Goal: Ask a question: Seek information or help from site administrators or community

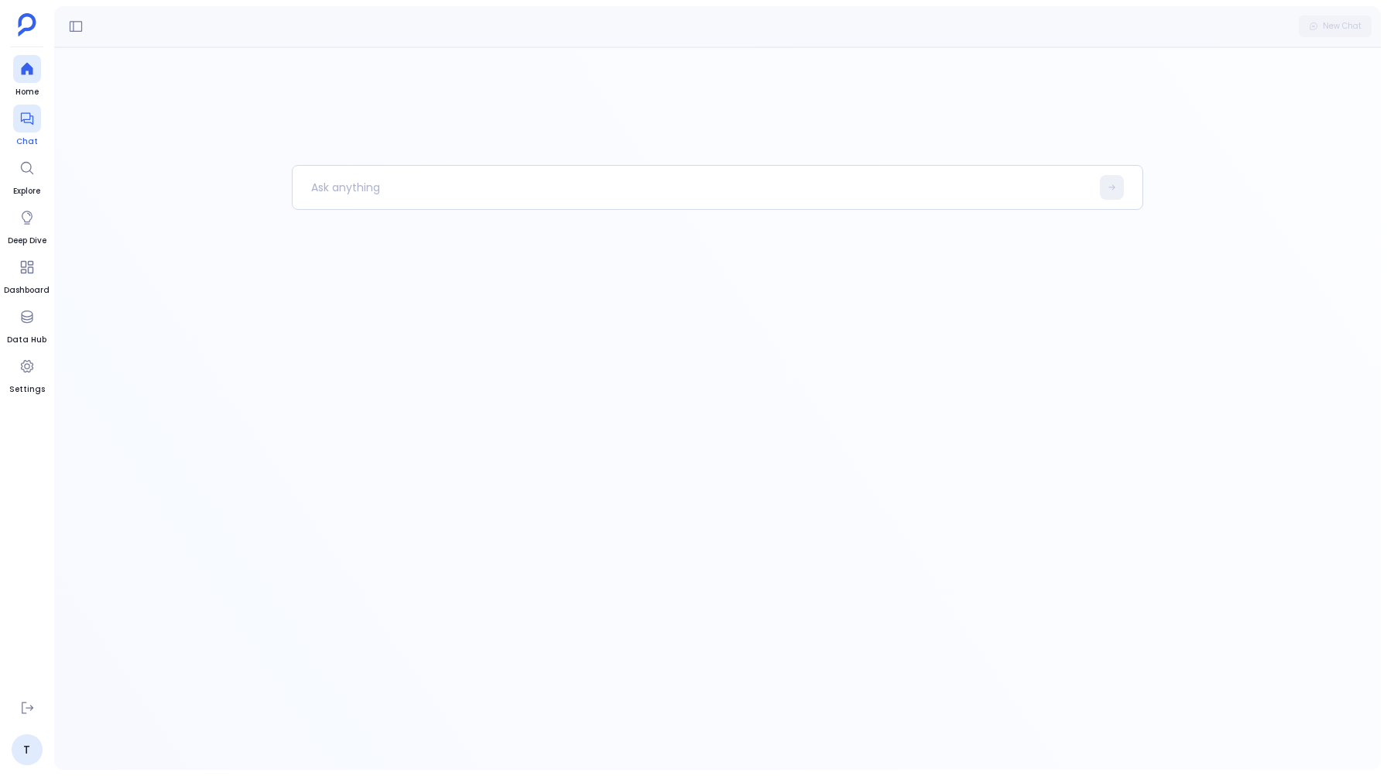
click at [22, 132] on div at bounding box center [27, 118] width 28 height 28
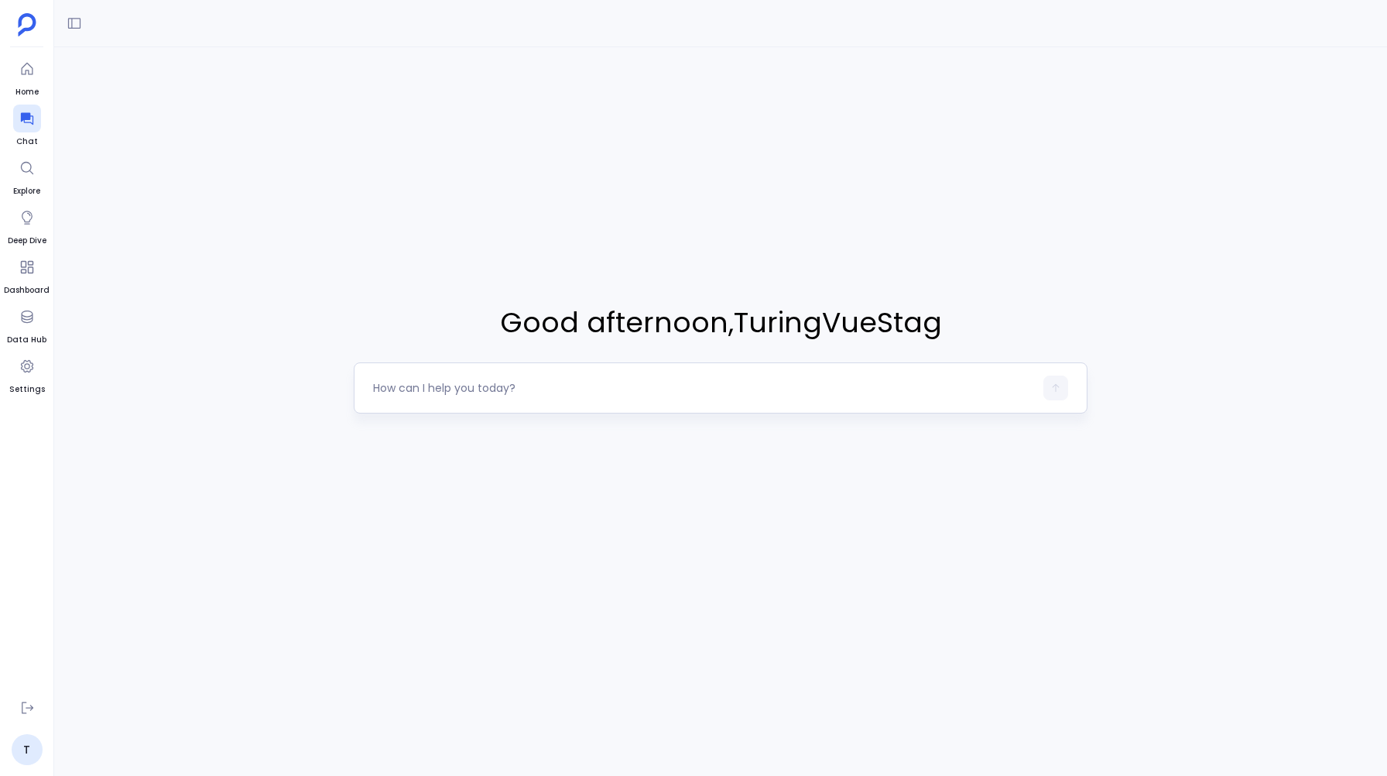
click at [418, 398] on div at bounding box center [703, 387] width 660 height 25
click at [418, 392] on textarea at bounding box center [703, 387] width 660 height 15
click at [32, 746] on link "T" at bounding box center [27, 749] width 31 height 31
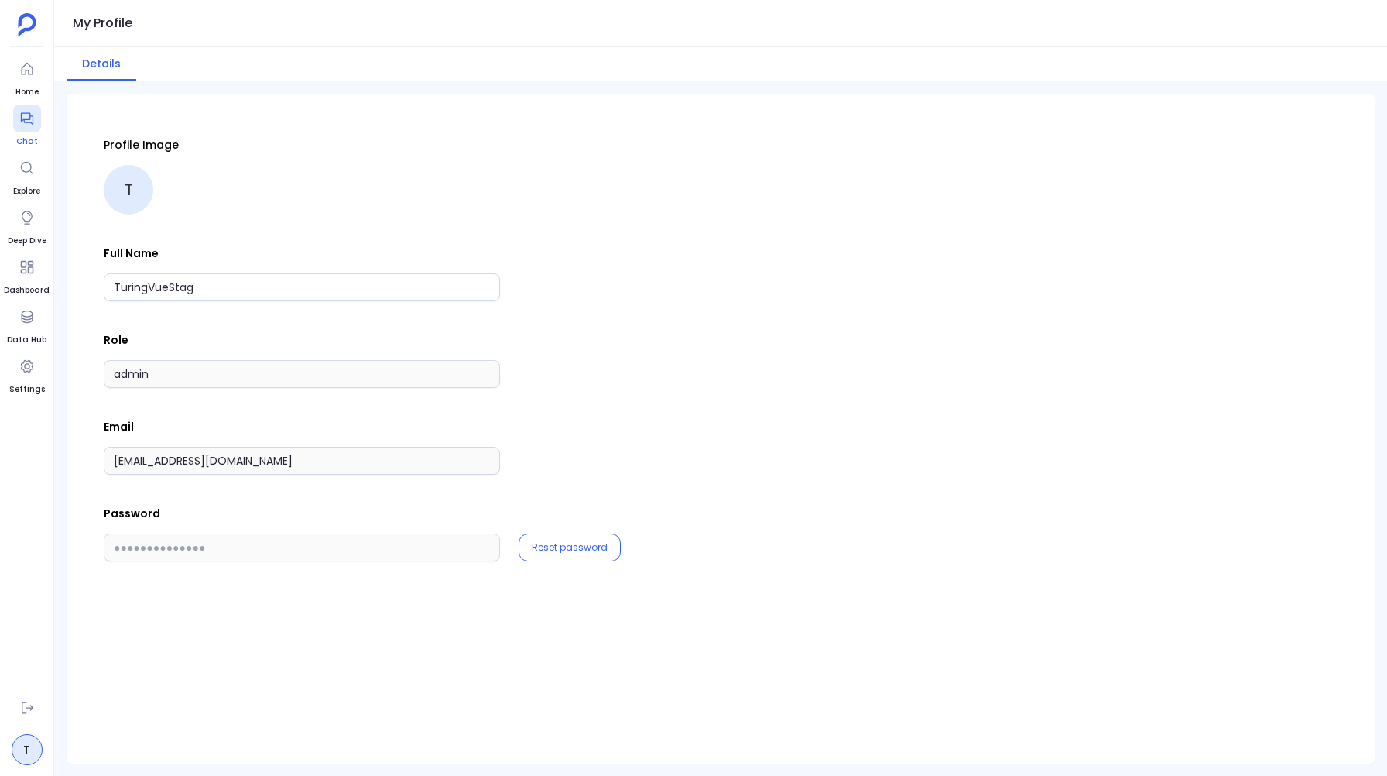
click at [19, 122] on icon at bounding box center [26, 118] width 15 height 15
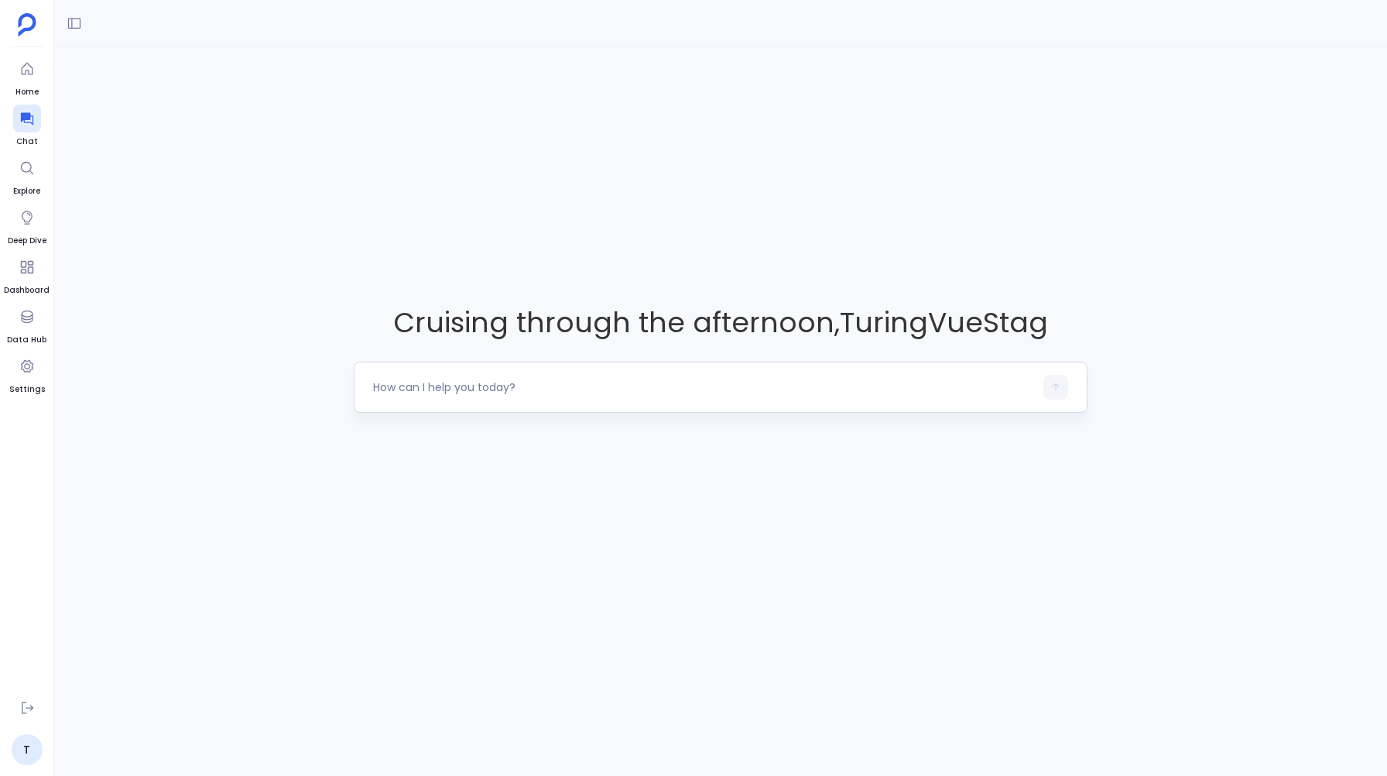
click at [454, 380] on textarea at bounding box center [703, 386] width 660 height 15
click at [26, 749] on link "T" at bounding box center [27, 749] width 31 height 31
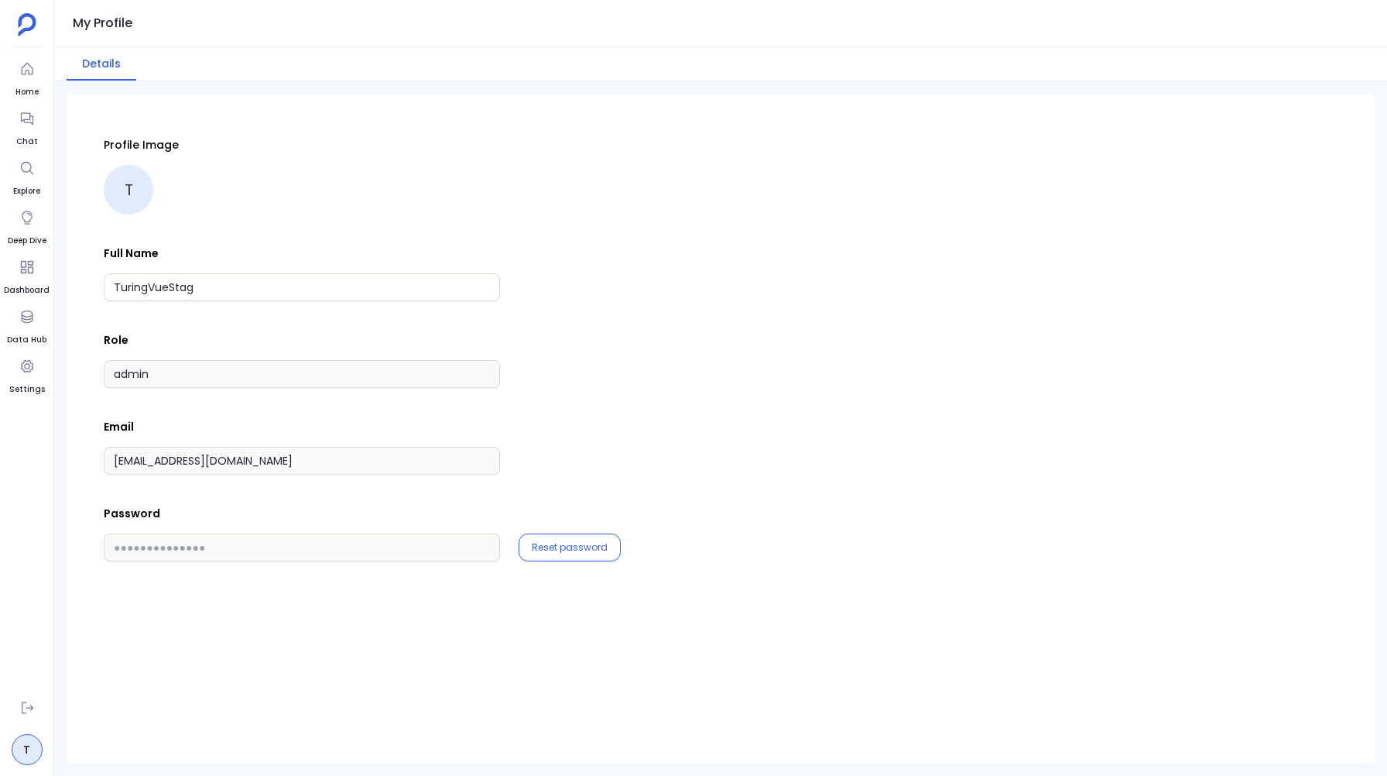
click at [26, 646] on ul "Home Chat Explore Deep Dive Dashboard Data Hub Settings" at bounding box center [27, 370] width 46 height 631
click at [26, 700] on icon at bounding box center [26, 707] width 15 height 15
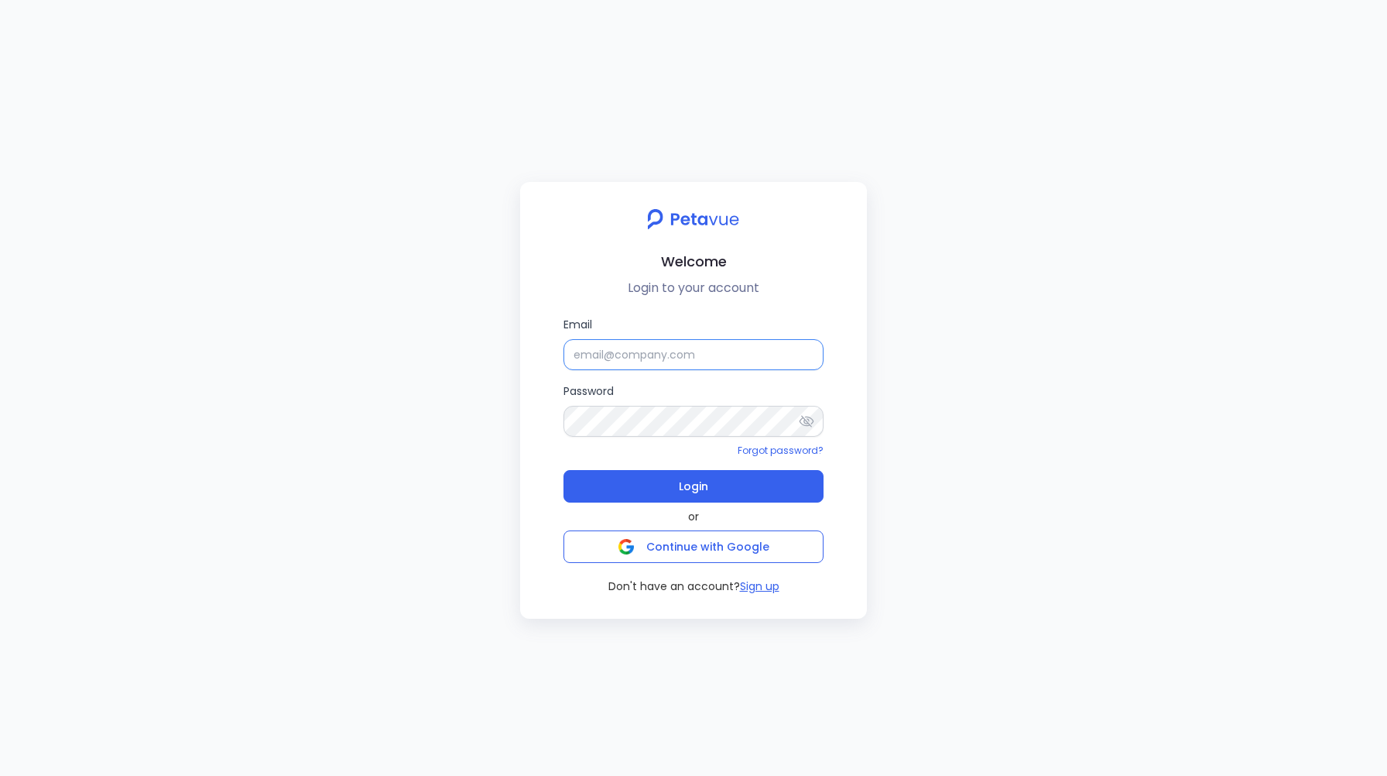
click at [612, 361] on input "Email" at bounding box center [694, 354] width 260 height 31
type input "support+turingvuestag_1@petavue.com"
click at [800, 425] on icon at bounding box center [806, 420] width 15 height 15
click at [686, 492] on span "Login" at bounding box center [693, 486] width 29 height 22
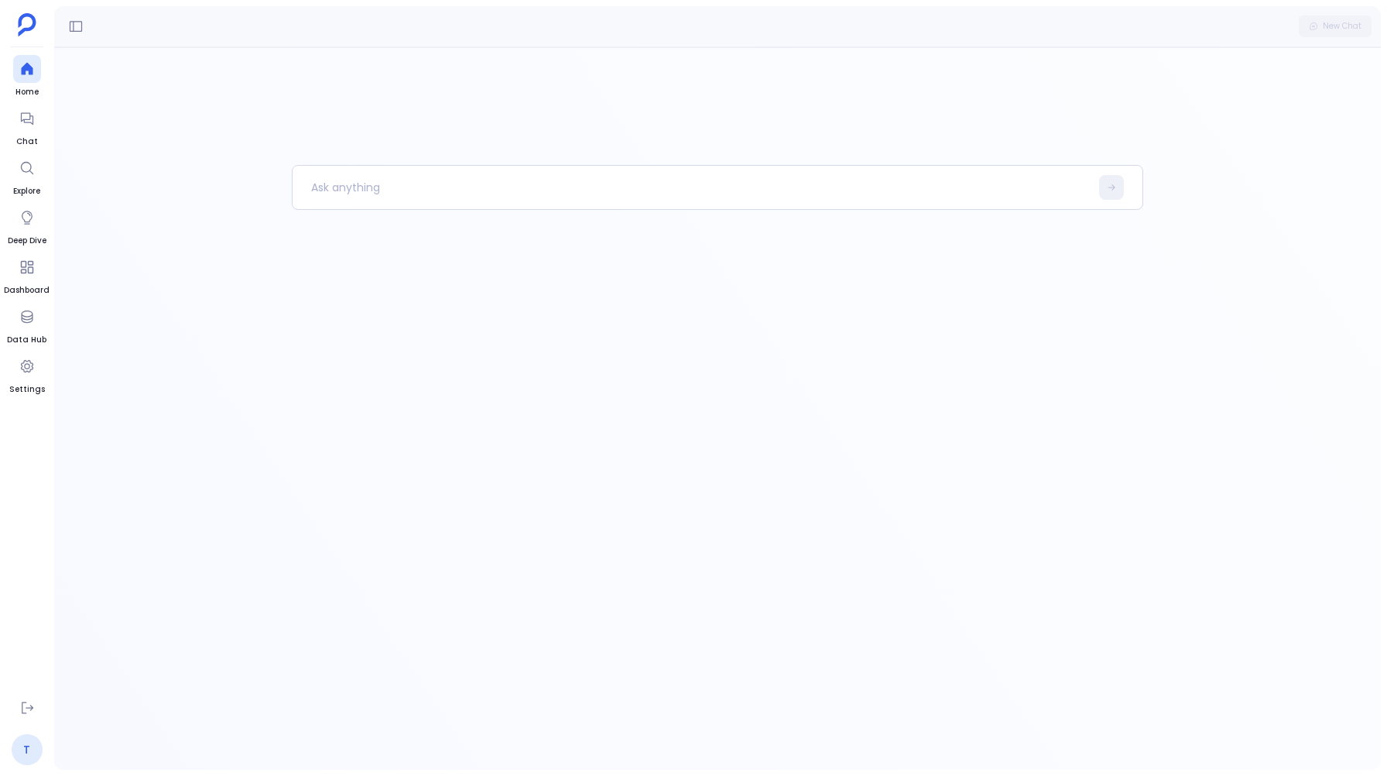
click at [34, 751] on link "T" at bounding box center [27, 749] width 31 height 31
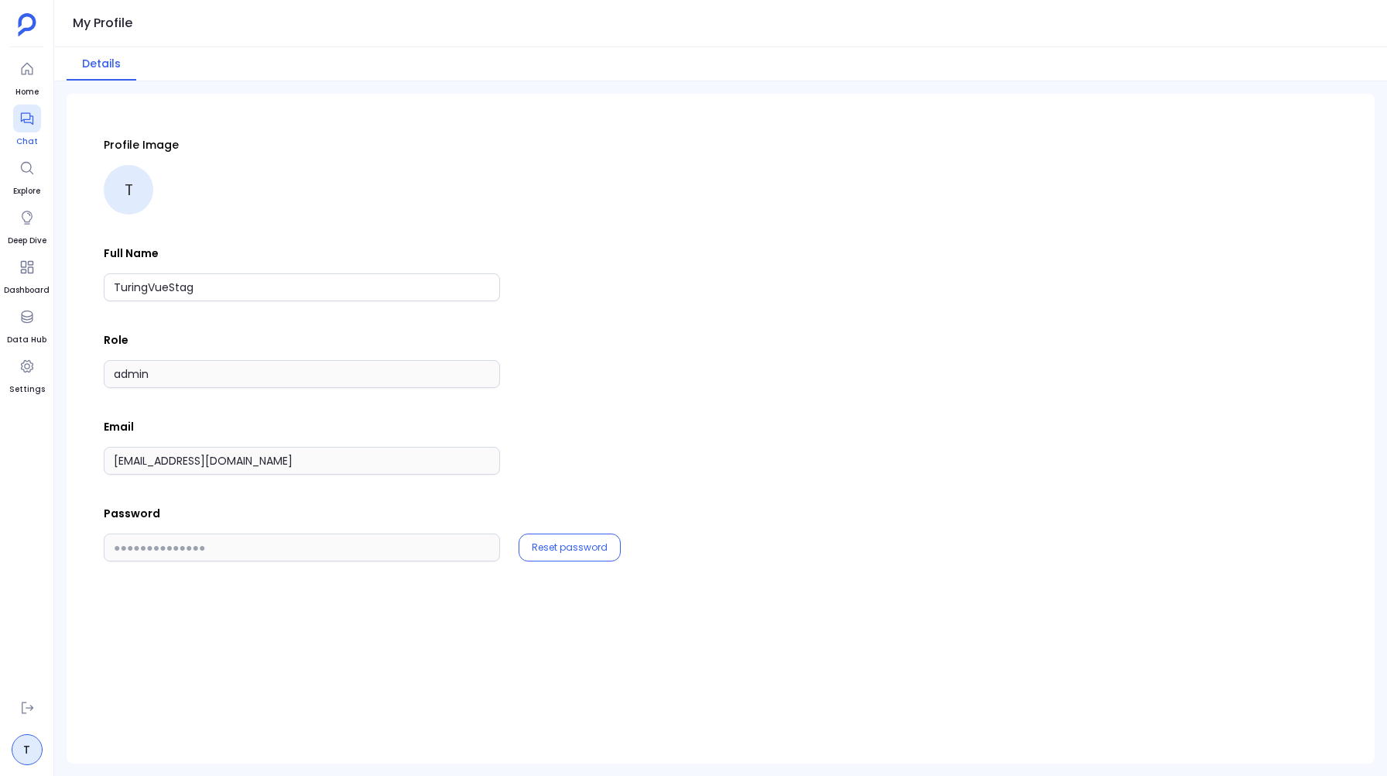
click at [26, 125] on icon at bounding box center [26, 118] width 15 height 15
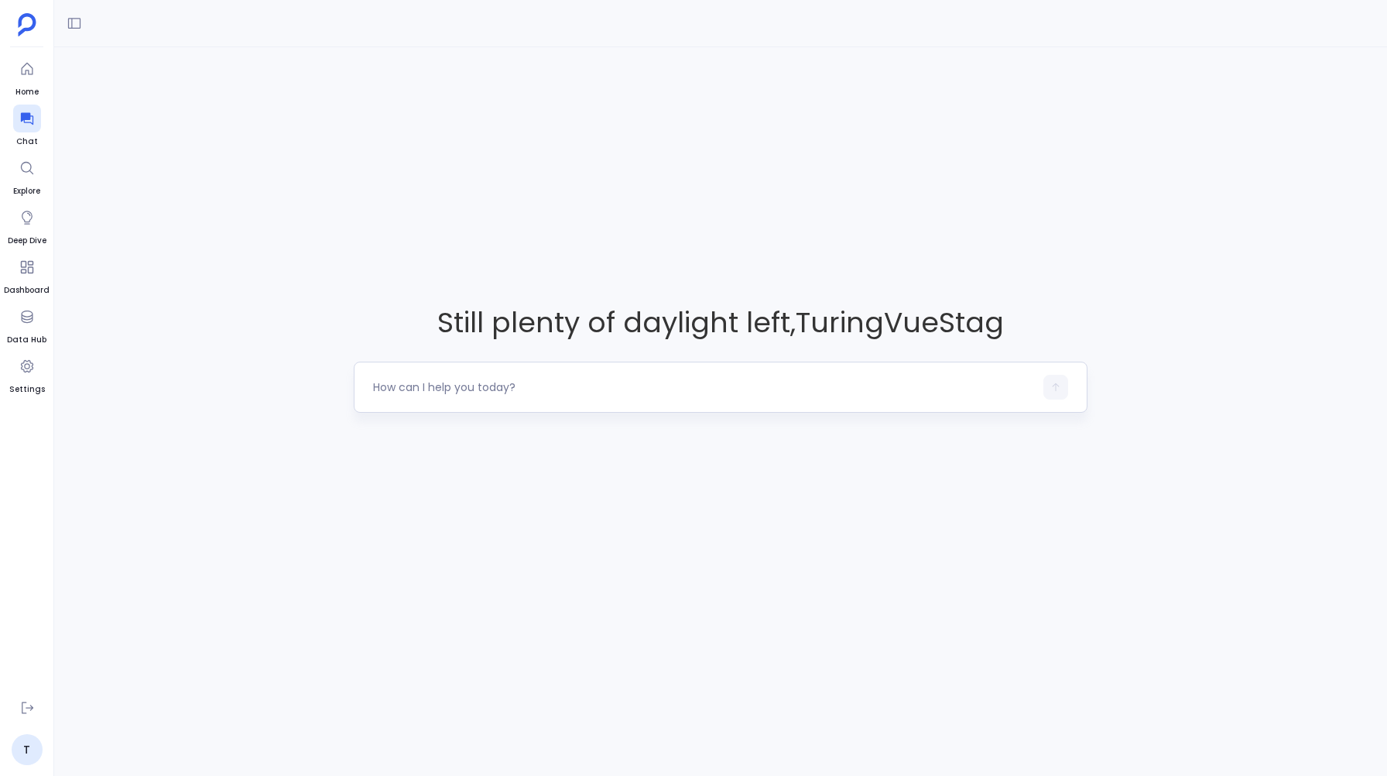
click at [399, 399] on div at bounding box center [720, 386] width 733 height 51
click at [411, 365] on div at bounding box center [720, 386] width 733 height 51
click at [407, 396] on div at bounding box center [703, 387] width 660 height 25
click at [409, 382] on textarea at bounding box center [703, 386] width 660 height 15
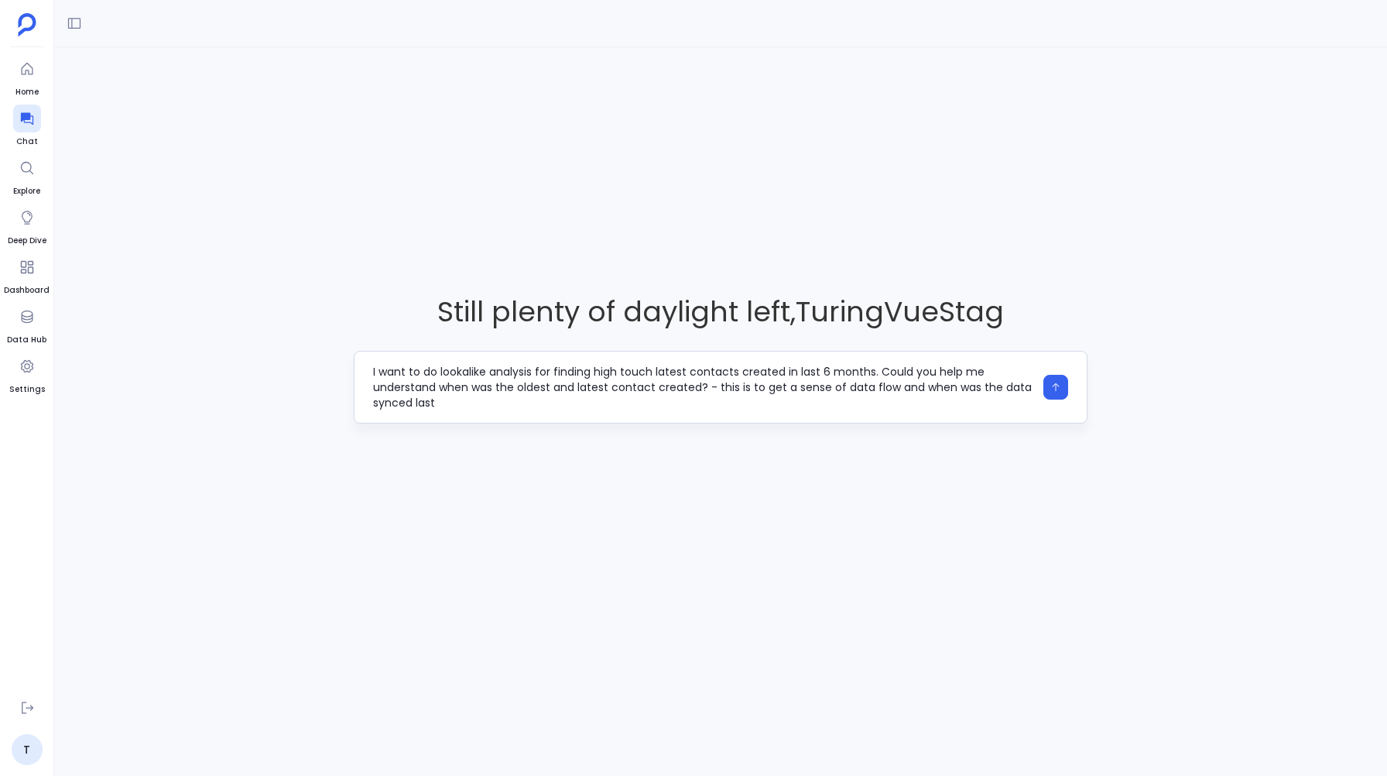
click at [377, 375] on textarea "I want to do lookalike analysis for finding high touch latest contacts created …" at bounding box center [703, 387] width 660 height 46
type textarea "I want to do lookalike analysis for finding high touch latest contacts created …"
click at [447, 403] on textarea "I want to do lookalike analysis for finding high touch latest contacts created …" at bounding box center [703, 387] width 660 height 46
click at [1056, 392] on icon "button" at bounding box center [1055, 387] width 11 height 11
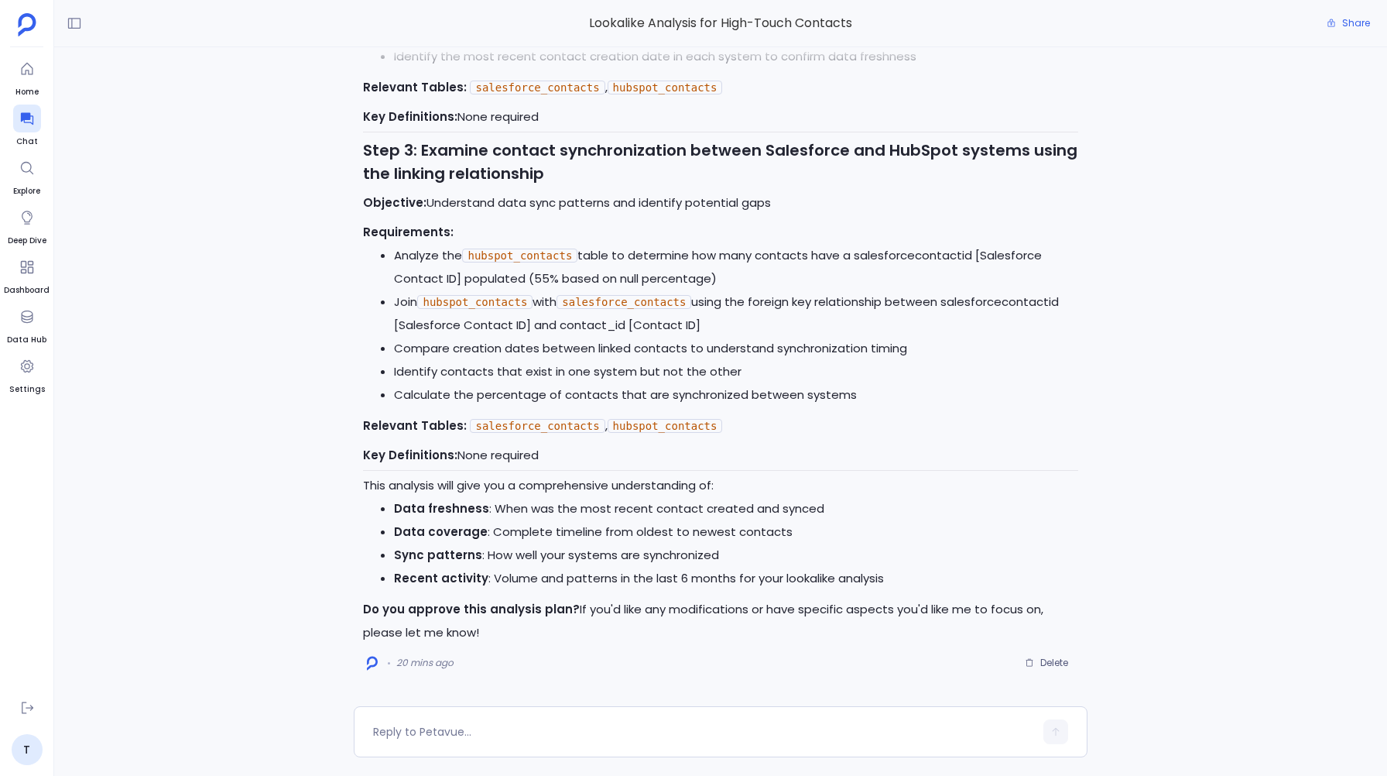
scroll to position [-1022, 0]
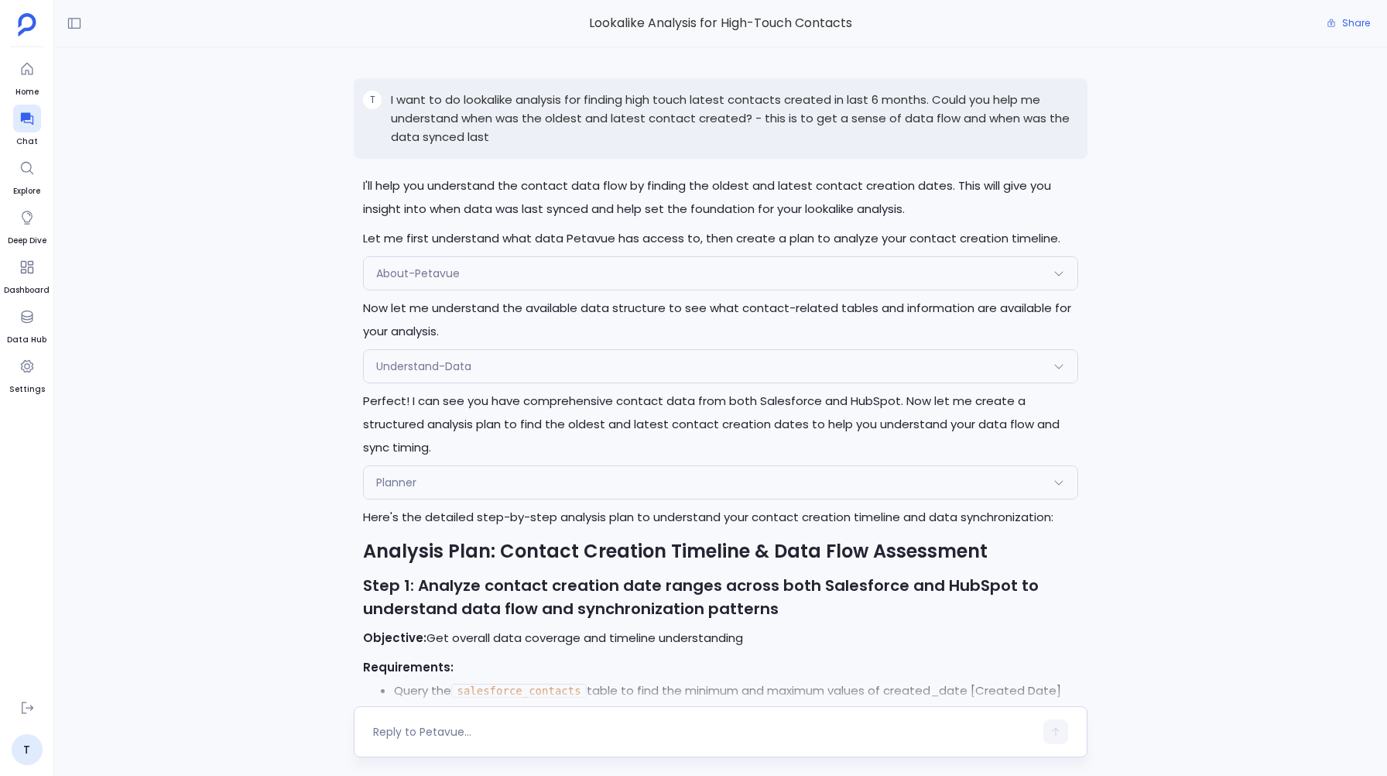
click at [453, 727] on textarea at bounding box center [703, 731] width 660 height 15
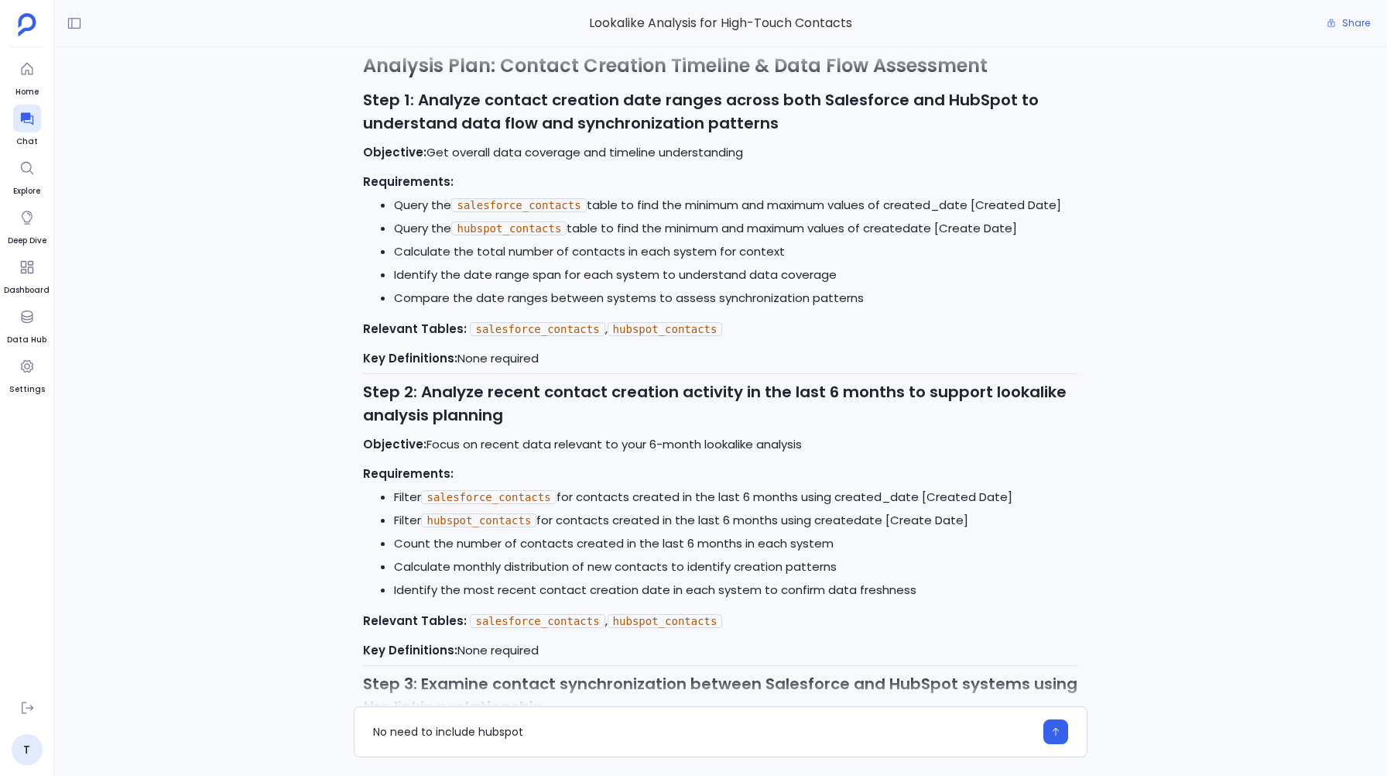
scroll to position [-531, 0]
type textarea "No need to include hubspot contacts"
click at [1051, 726] on icon "button" at bounding box center [1055, 731] width 11 height 11
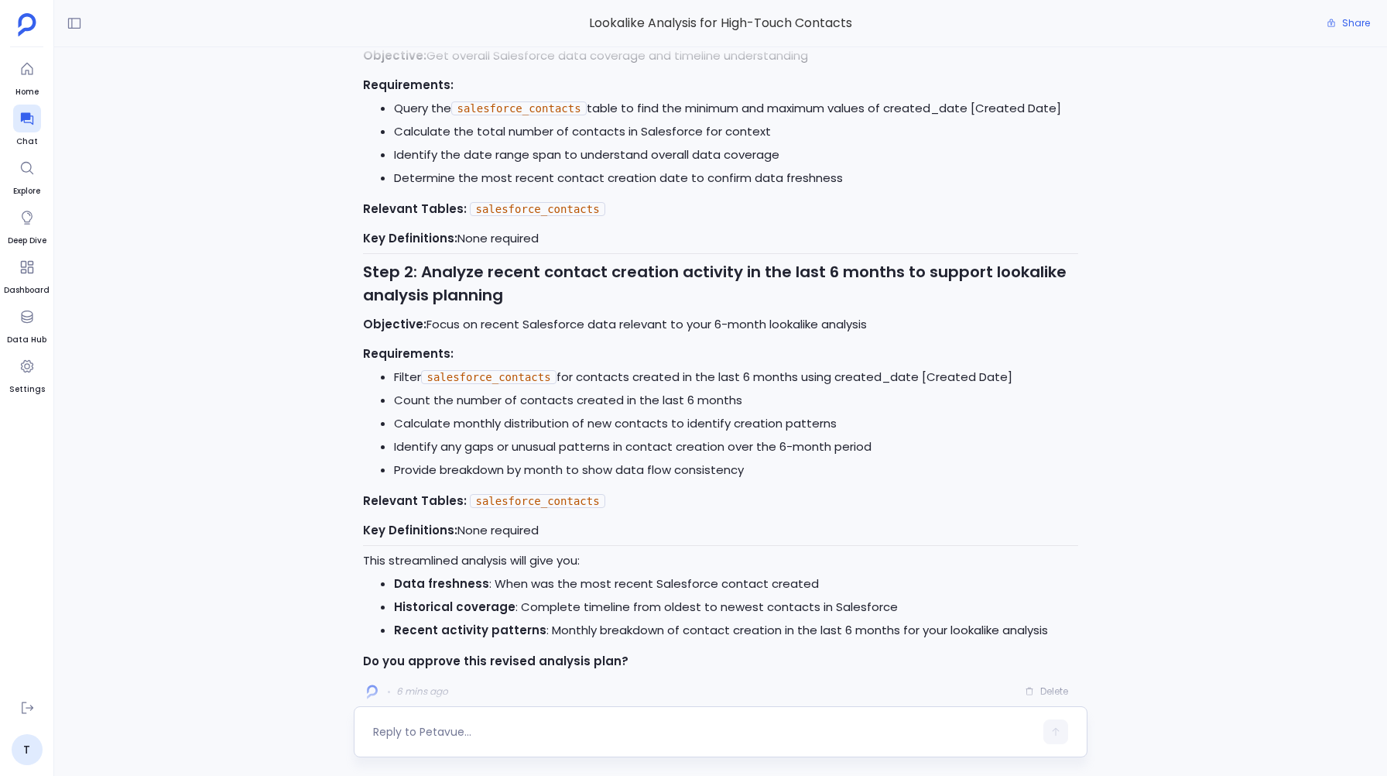
scroll to position [0, 0]
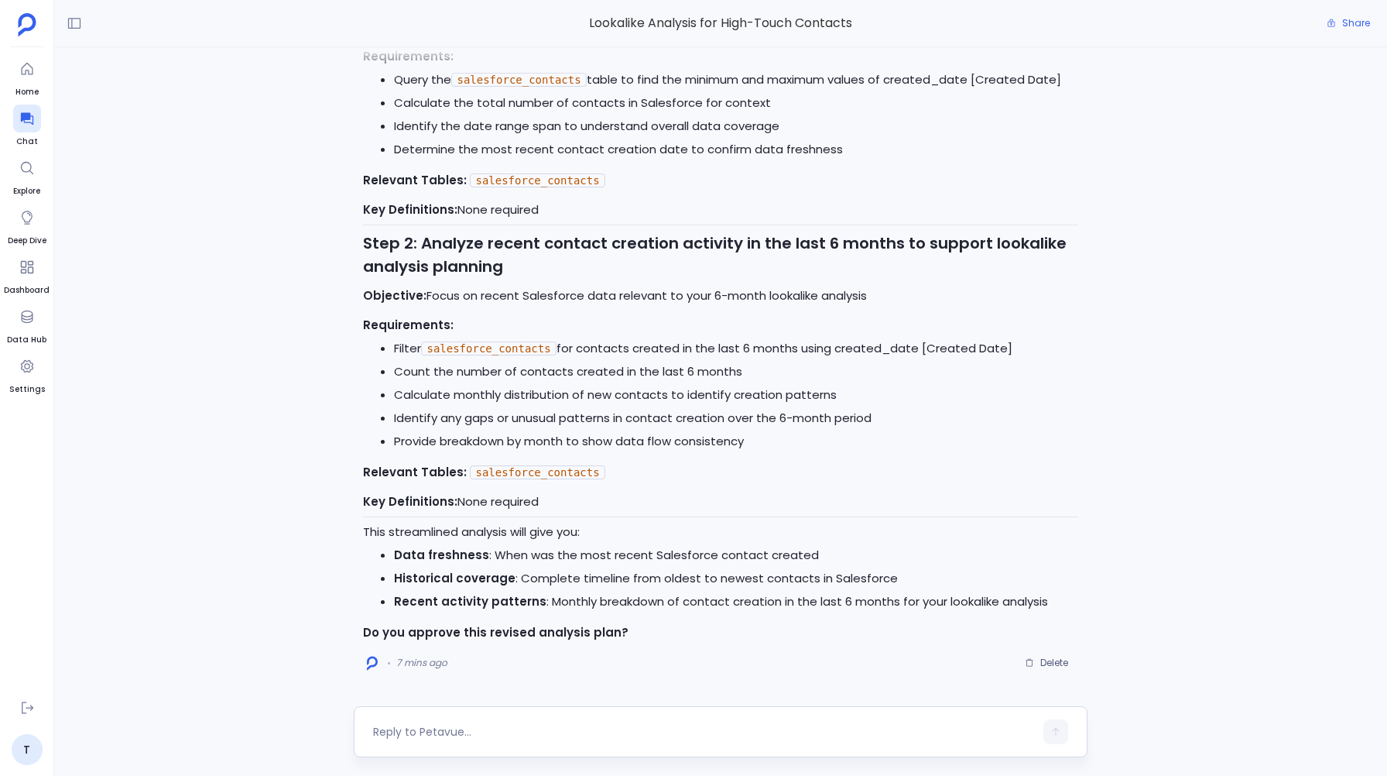
click at [452, 728] on textarea at bounding box center [703, 731] width 660 height 15
type textarea "Y"
type textarea "Include salesforce leads also"
click at [1059, 734] on icon "button" at bounding box center [1055, 731] width 11 height 11
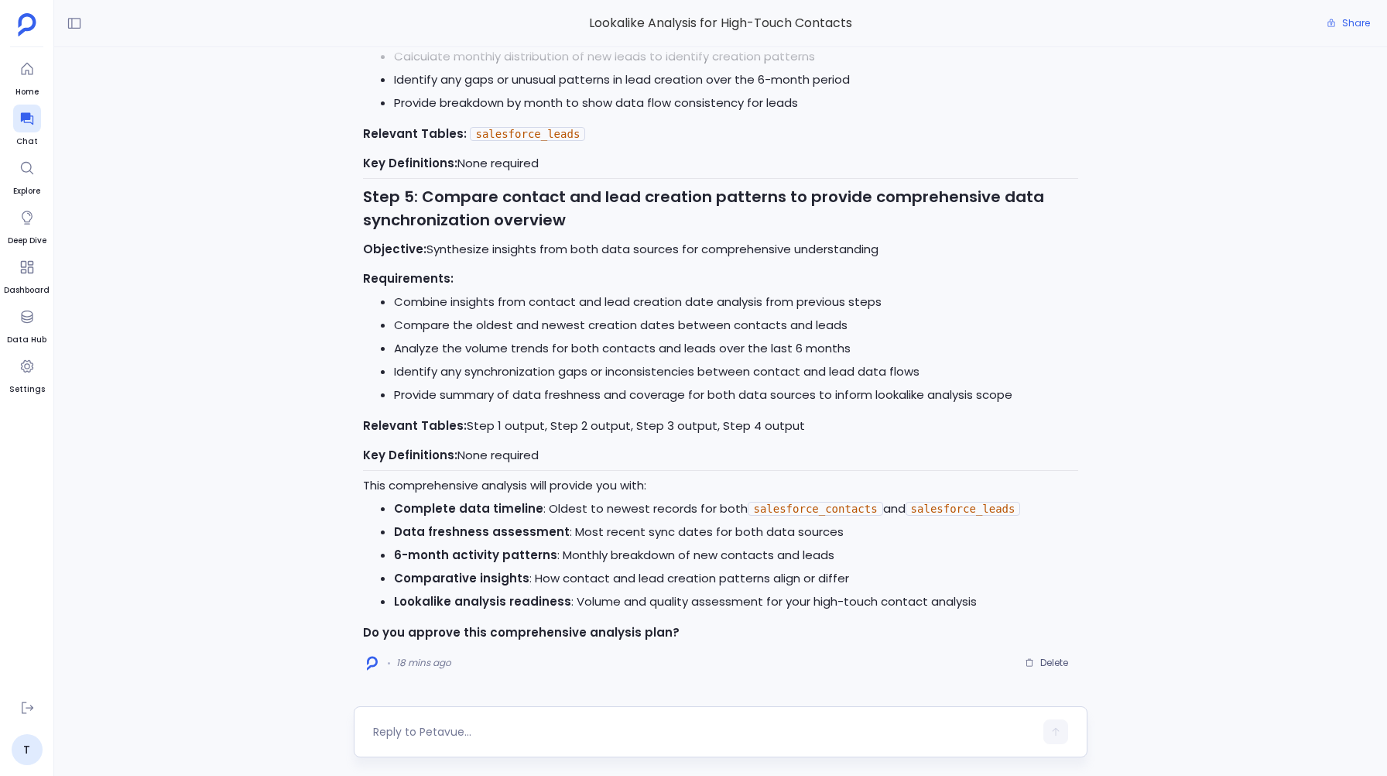
click at [442, 721] on div at bounding box center [703, 731] width 660 height 25
click at [433, 730] on textarea at bounding box center [703, 731] width 660 height 15
type textarea "can you not merge step 3 and 4 together ?"
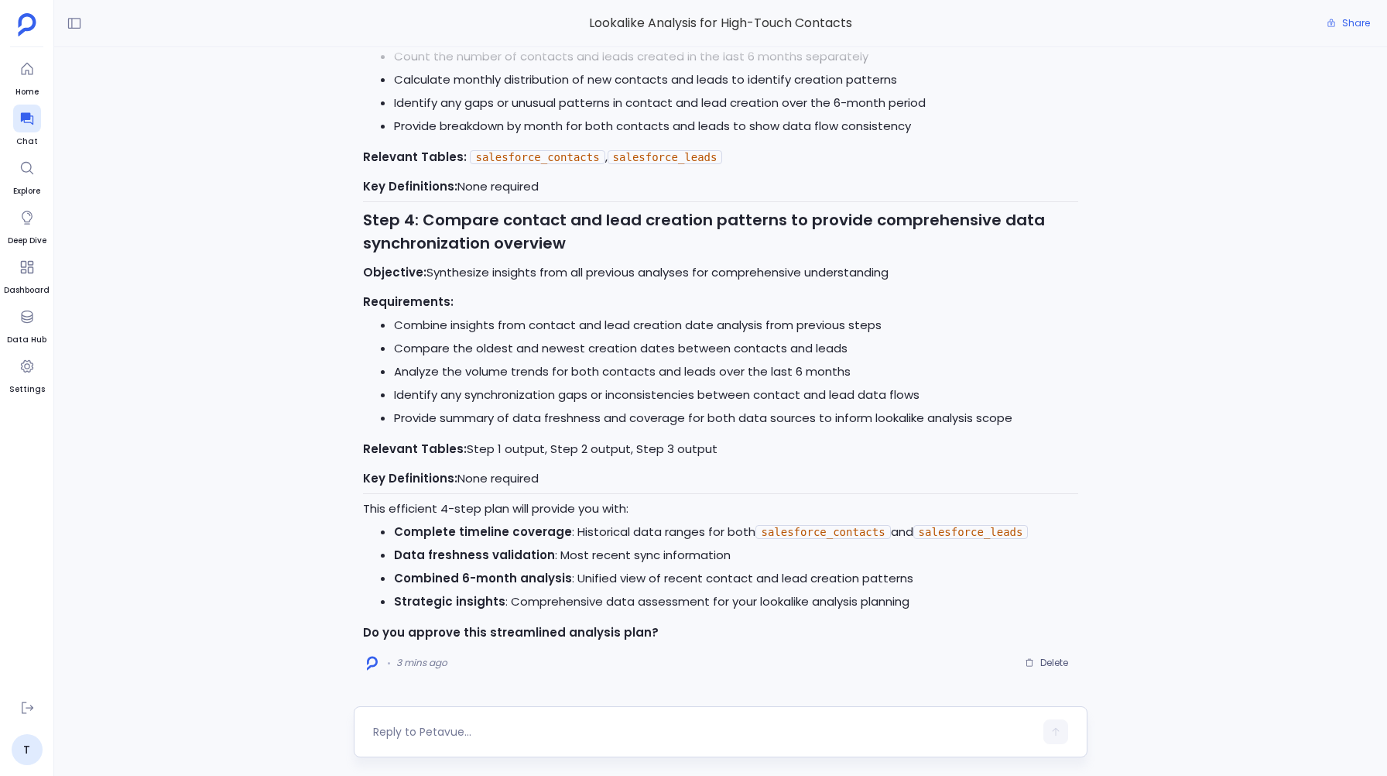
click at [394, 729] on textarea at bounding box center [703, 731] width 660 height 15
type textarea "Yes"
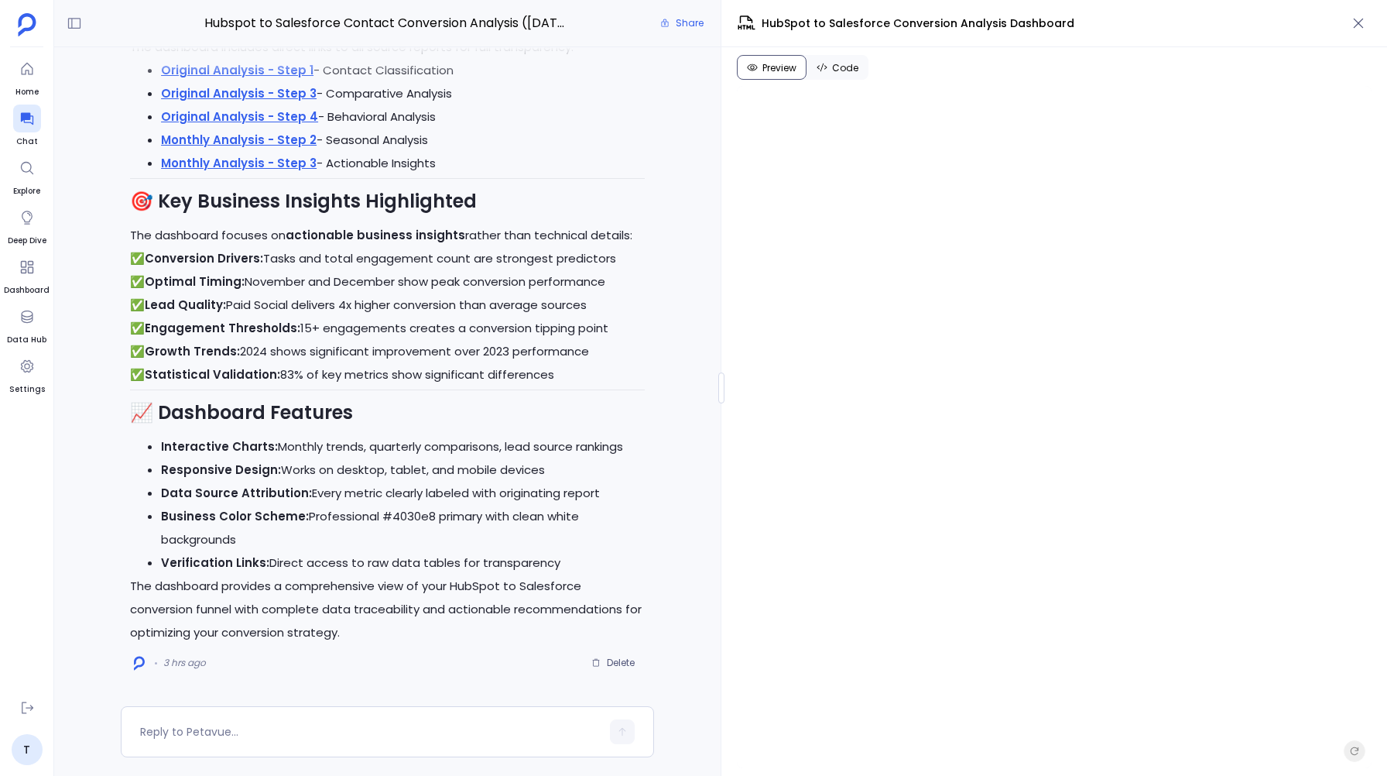
scroll to position [-4858, 0]
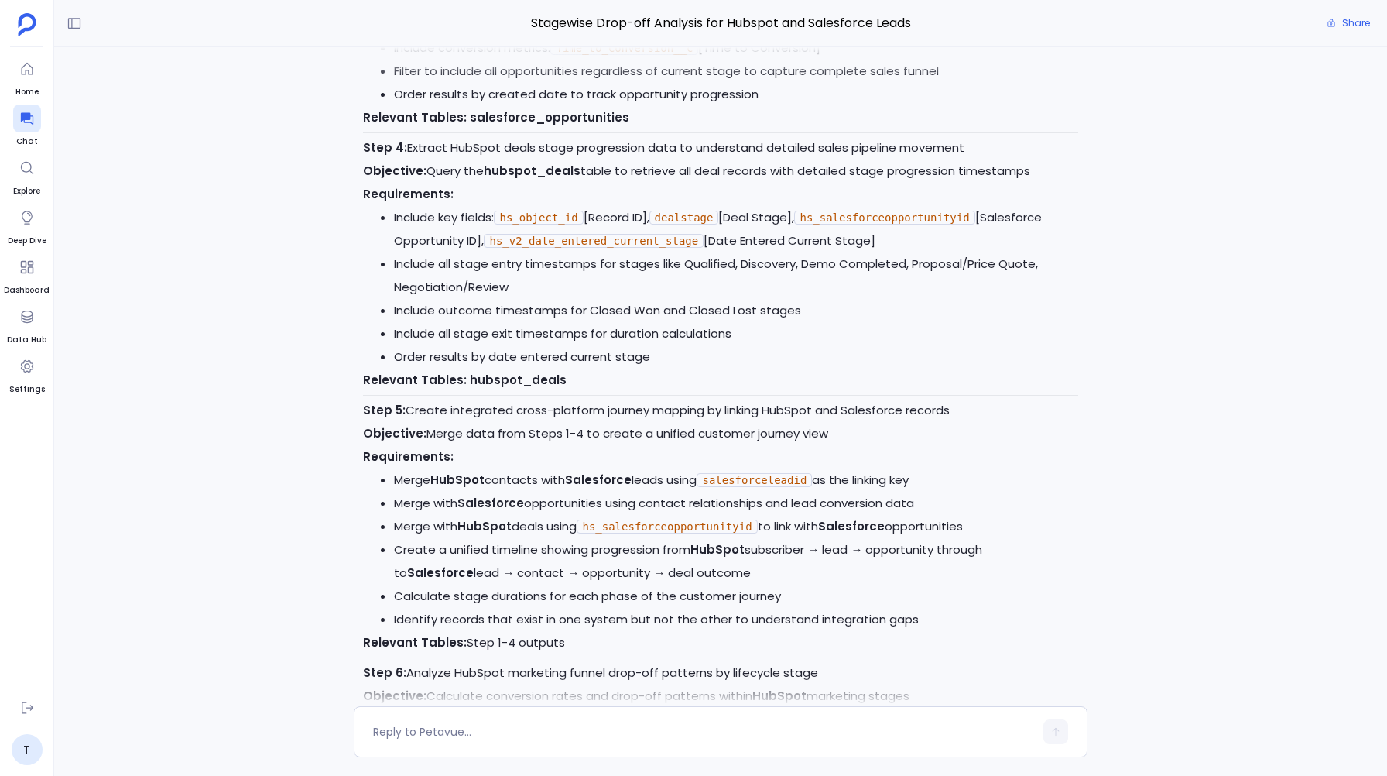
scroll to position [-2611, 0]
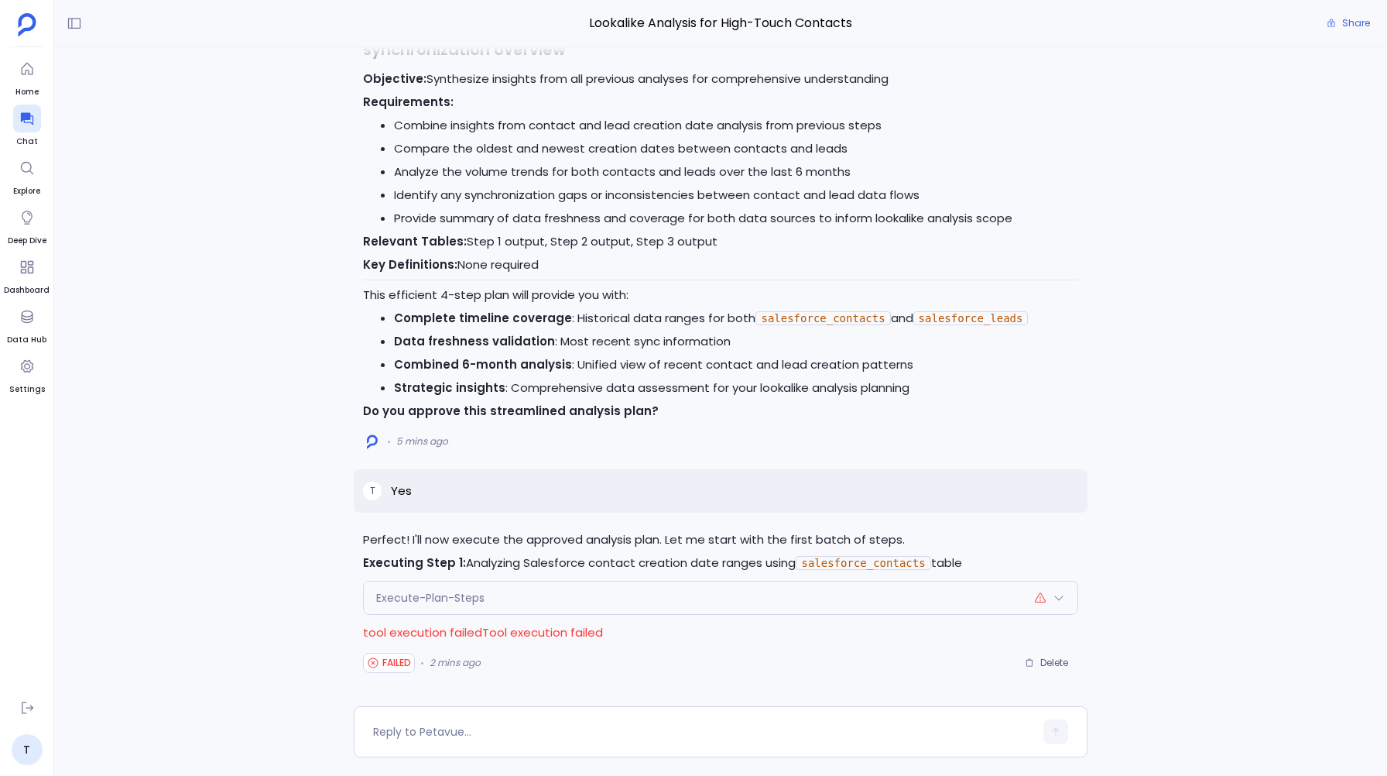
click at [397, 606] on div "Execute-Plan-Steps" at bounding box center [720, 597] width 713 height 33
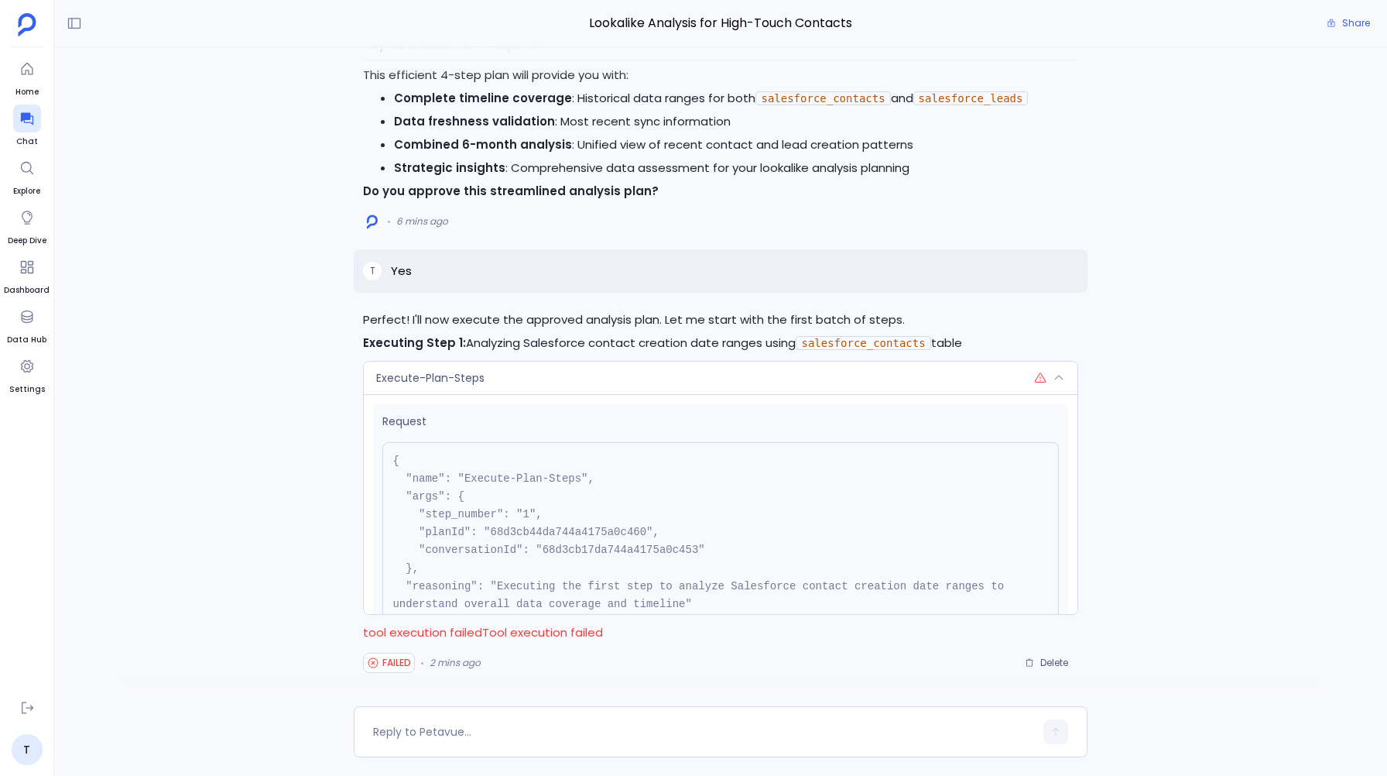
click at [451, 372] on span "Execute-Plan-Steps" at bounding box center [430, 377] width 108 height 15
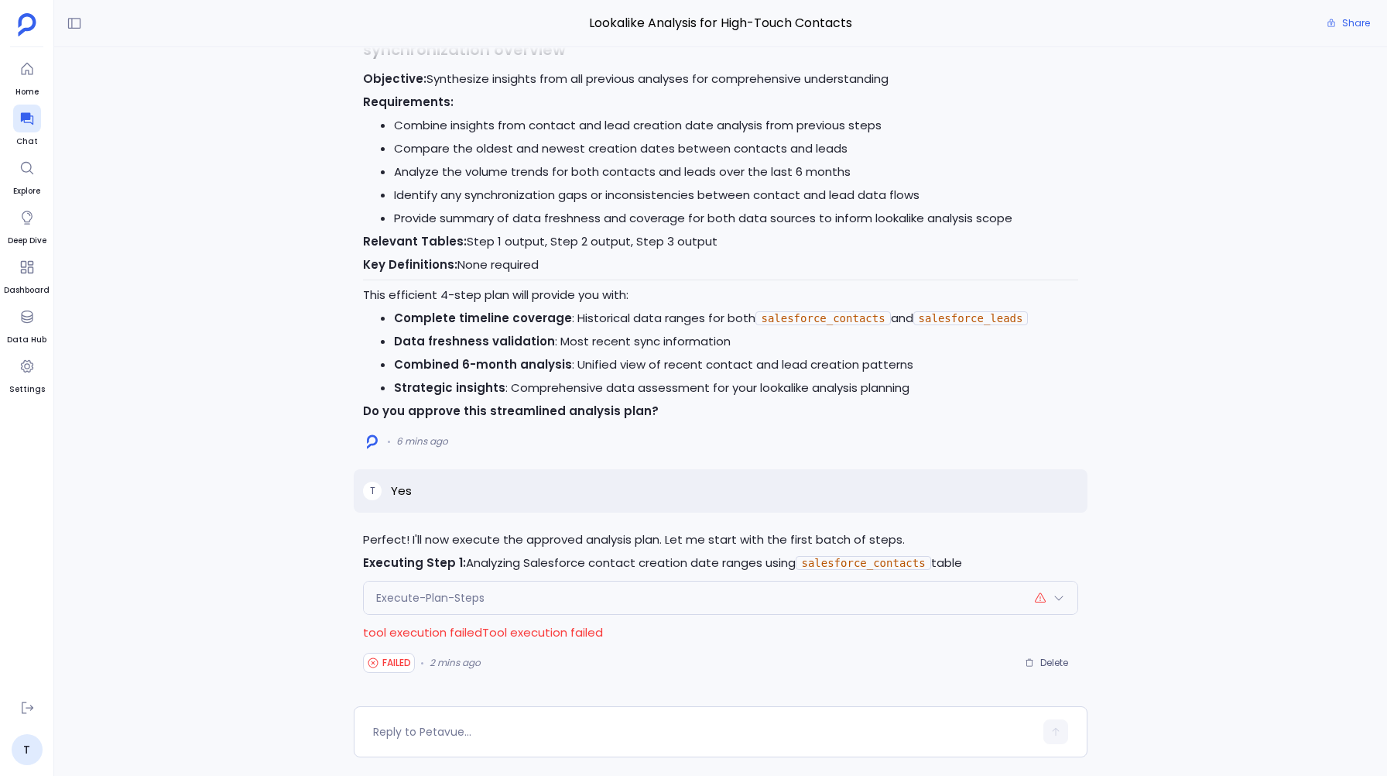
click at [478, 608] on div "Execute-Plan-Steps" at bounding box center [720, 597] width 713 height 33
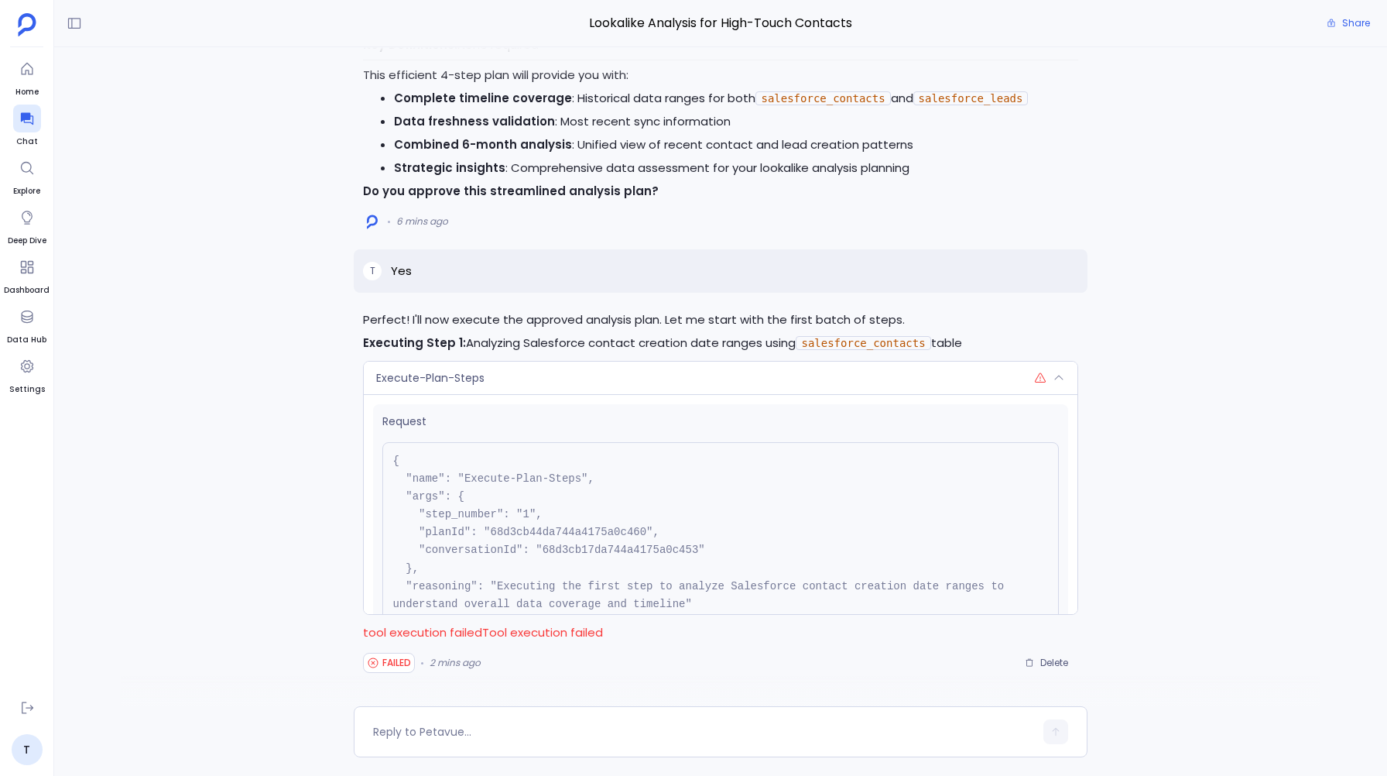
scroll to position [118, 0]
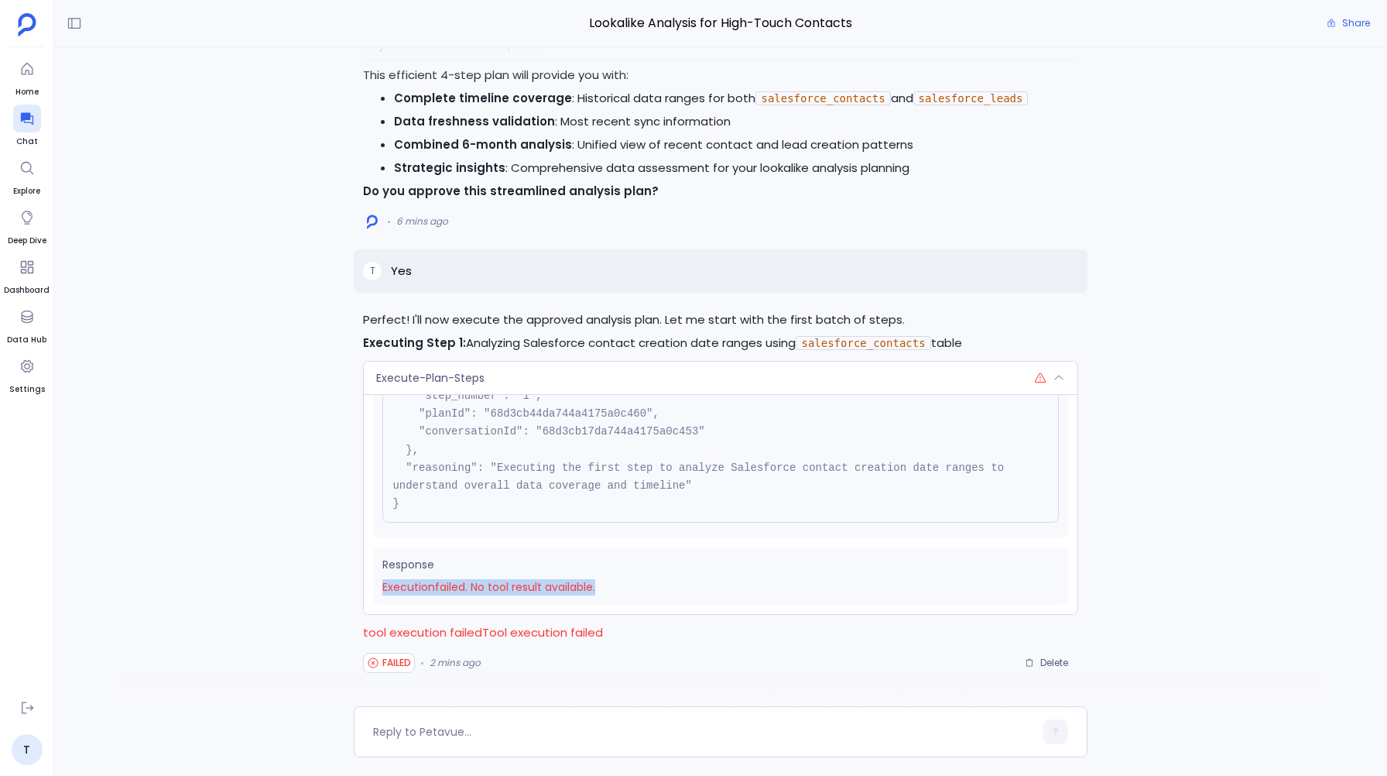
drag, startPoint x: 379, startPoint y: 584, endPoint x: 604, endPoint y: 595, distance: 225.5
click at [604, 595] on div "Response Execution failed . No tool result available." at bounding box center [720, 575] width 694 height 57
copy span "Execution failed . No tool result available."
click at [207, 559] on div "Perfect! I'll now execute the approved analysis plan. Let me start with the fir…" at bounding box center [720, 376] width 1333 height 659
click at [451, 365] on div "Execute-Plan-Steps" at bounding box center [720, 377] width 713 height 33
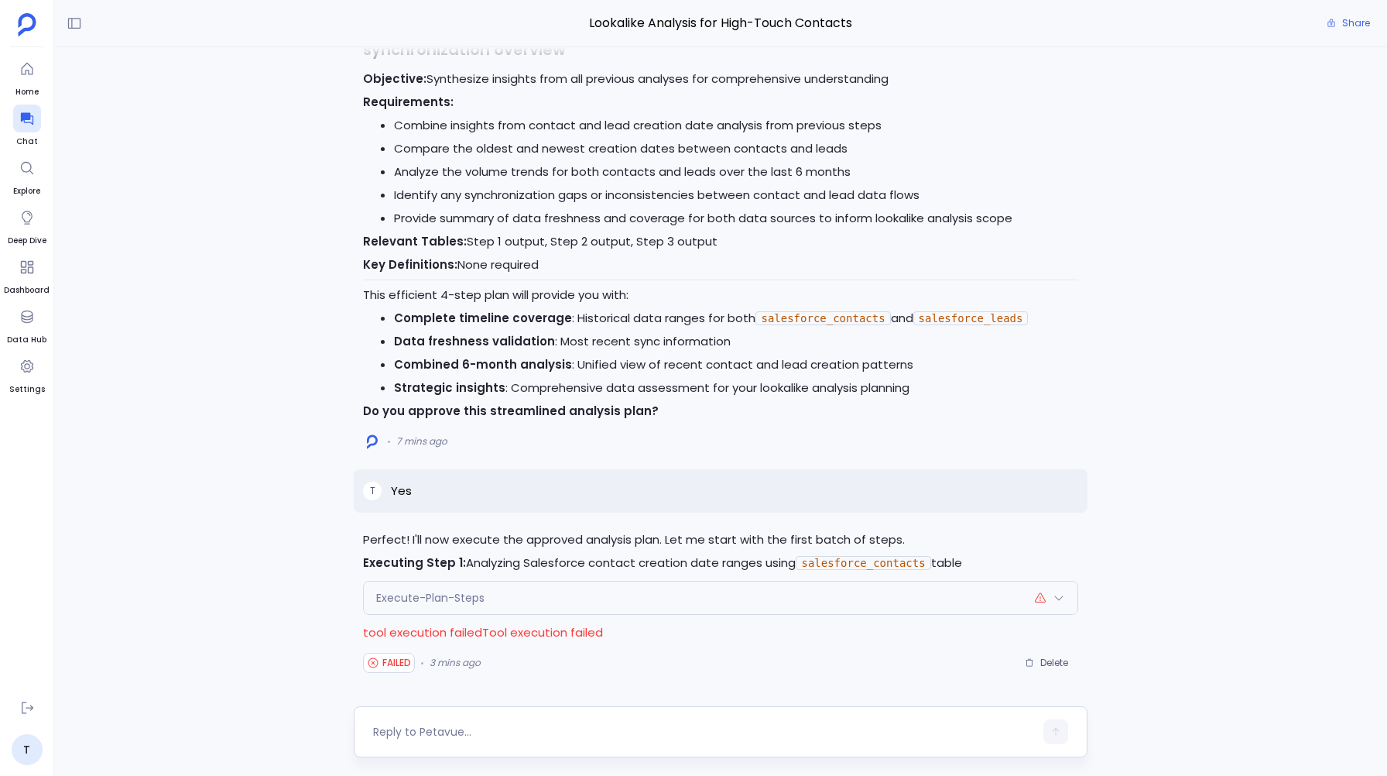
click at [504, 742] on div at bounding box center [703, 731] width 660 height 25
click at [430, 725] on textarea at bounding box center [703, 731] width 660 height 15
type textarea "Try again"
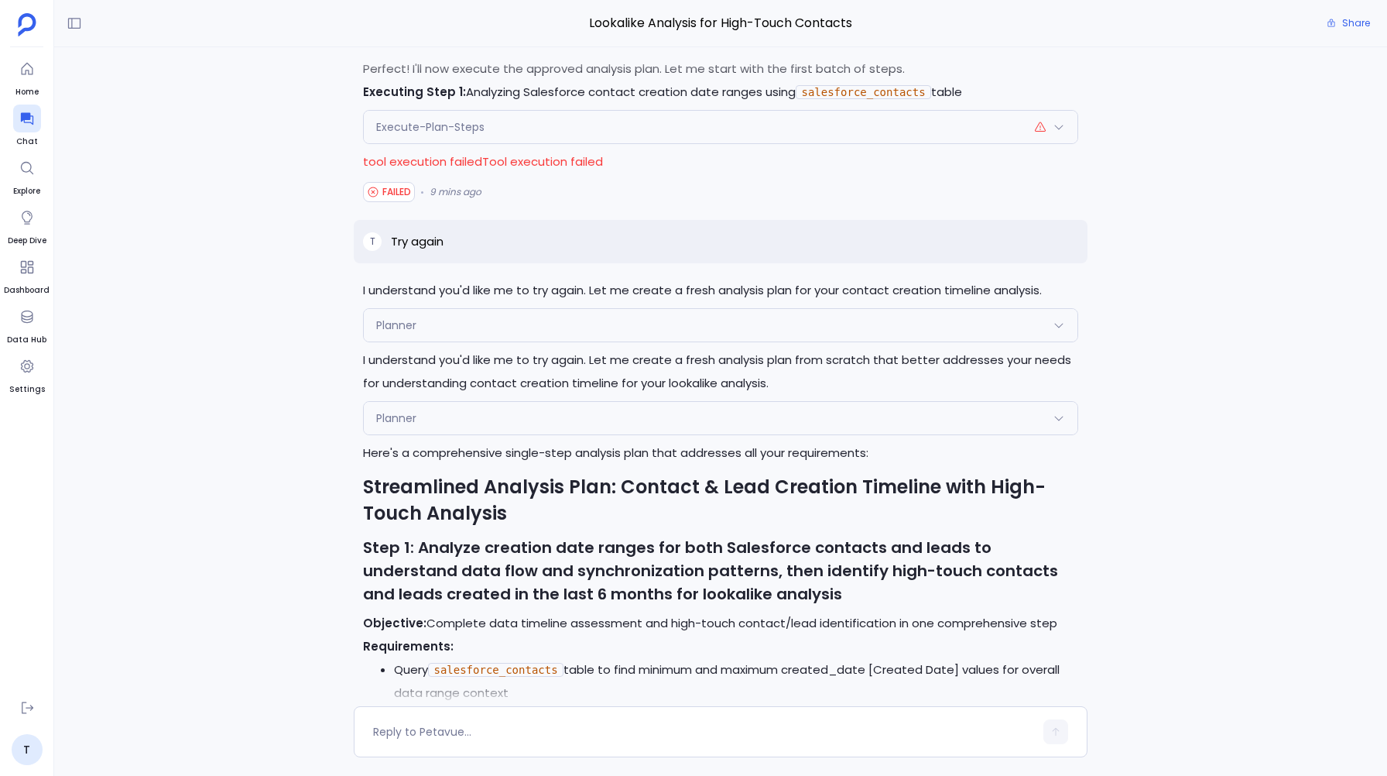
scroll to position [-738, 0]
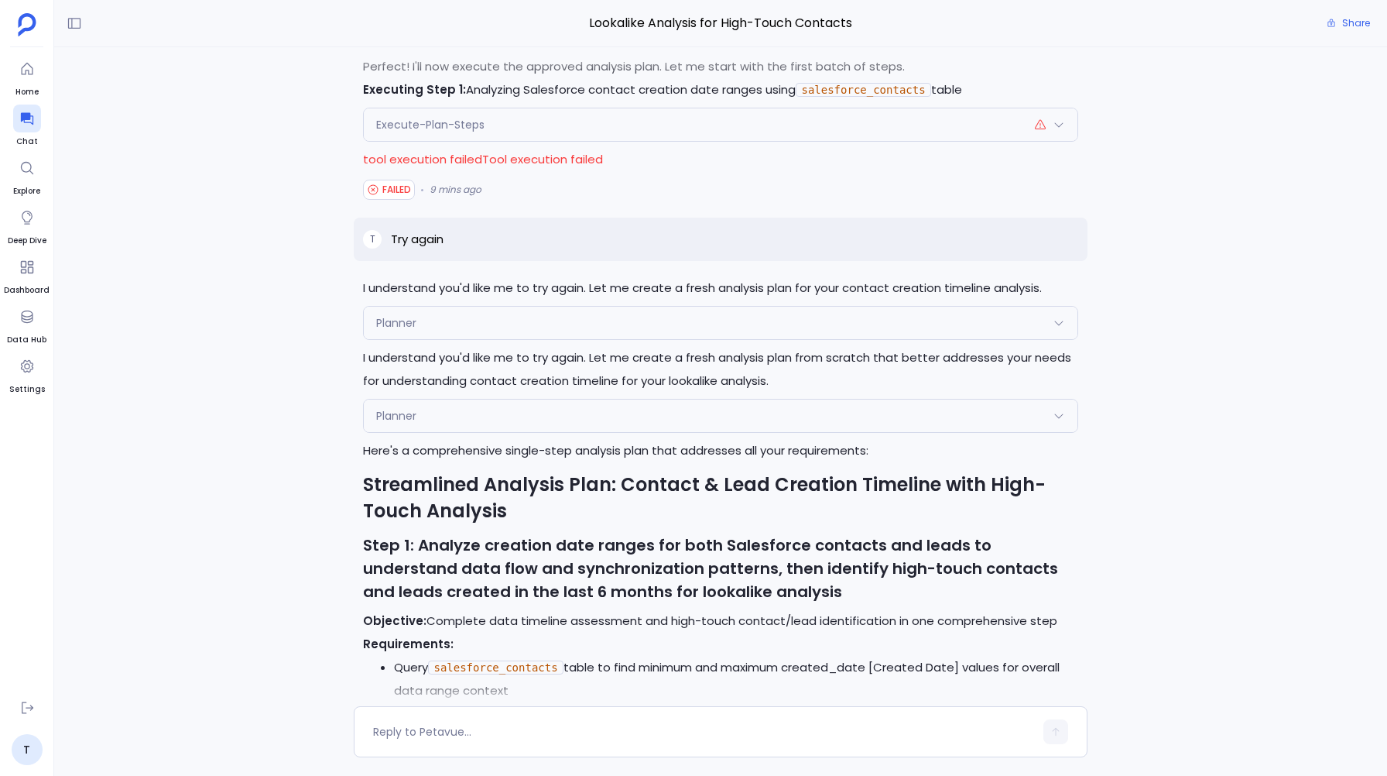
click at [384, 317] on span "Planner" at bounding box center [396, 322] width 40 height 15
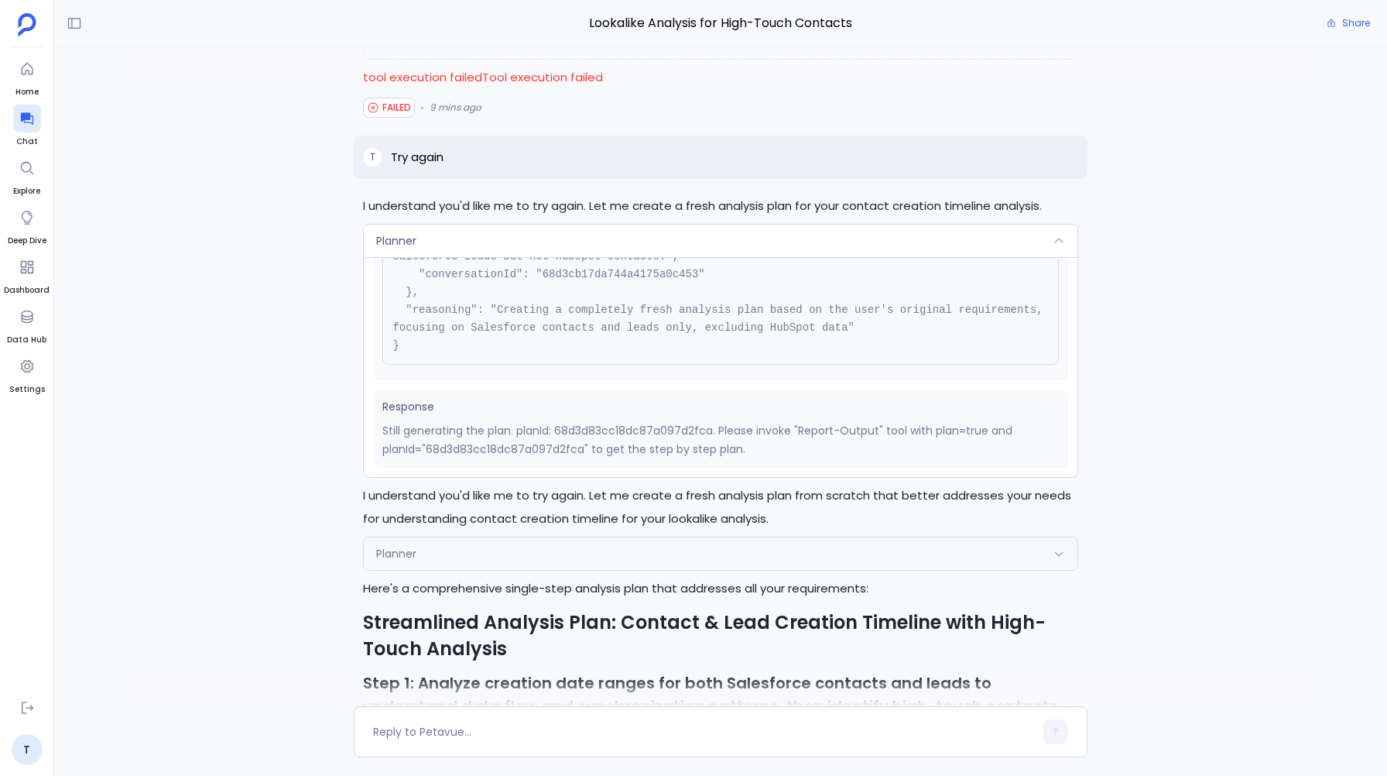
scroll to position [-875, 0]
click at [399, 232] on span "Planner" at bounding box center [396, 239] width 40 height 15
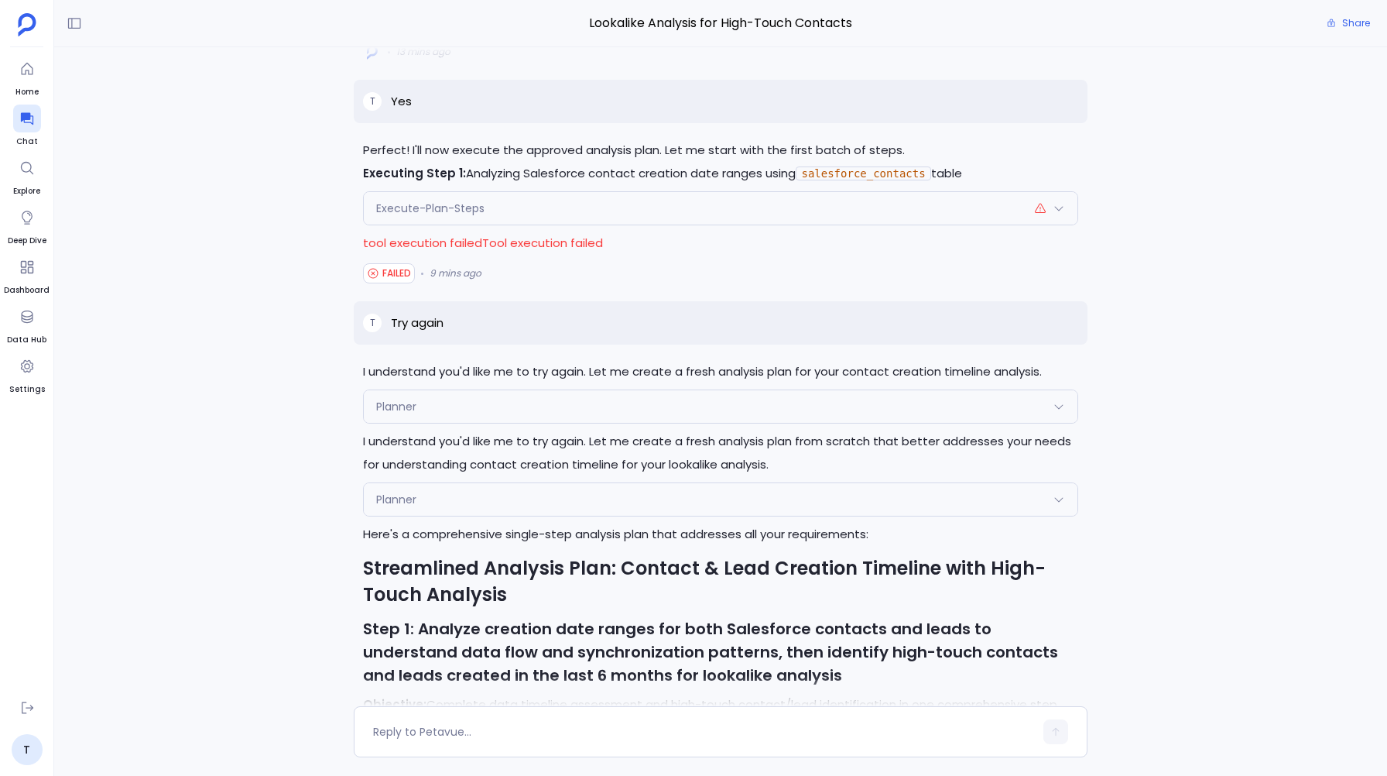
scroll to position [-851, 0]
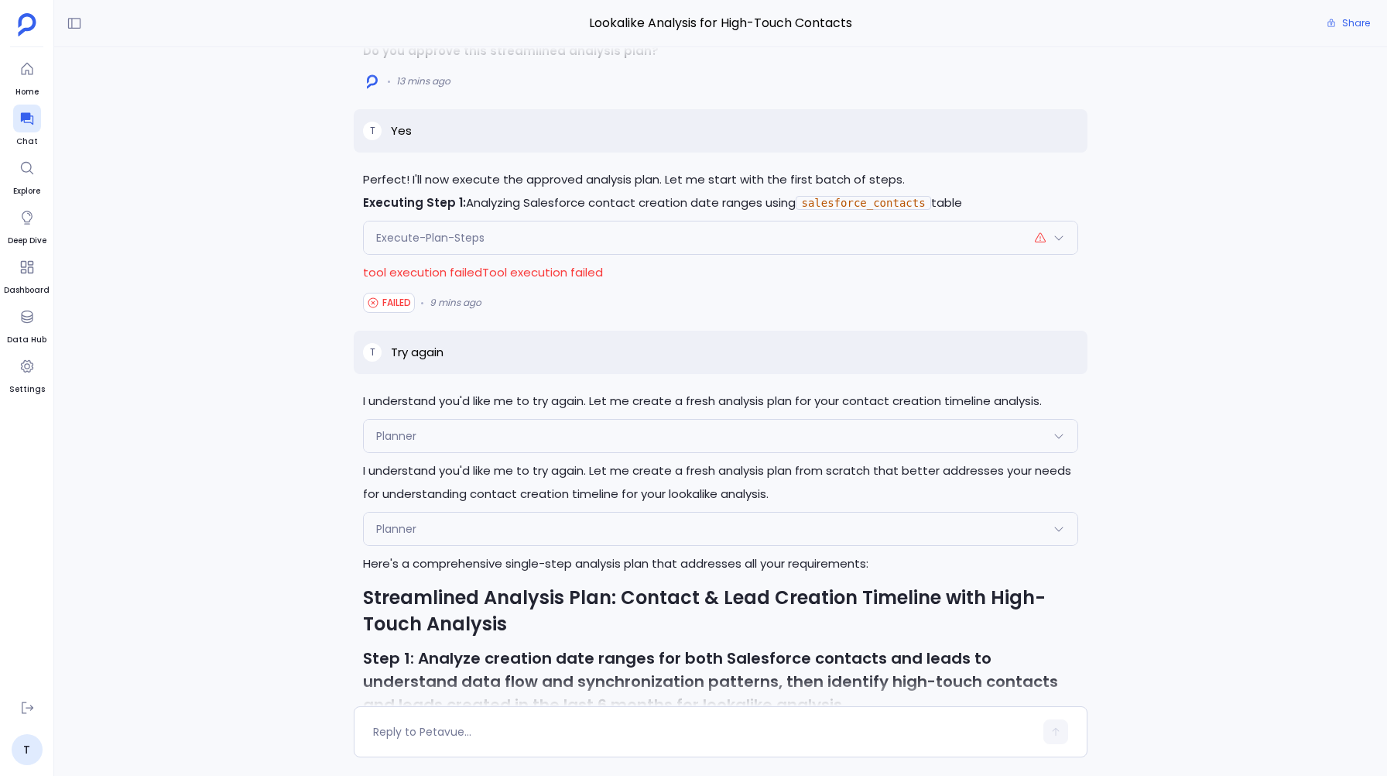
click at [423, 354] on p "Try again" at bounding box center [417, 352] width 53 height 19
copy p "Try again"
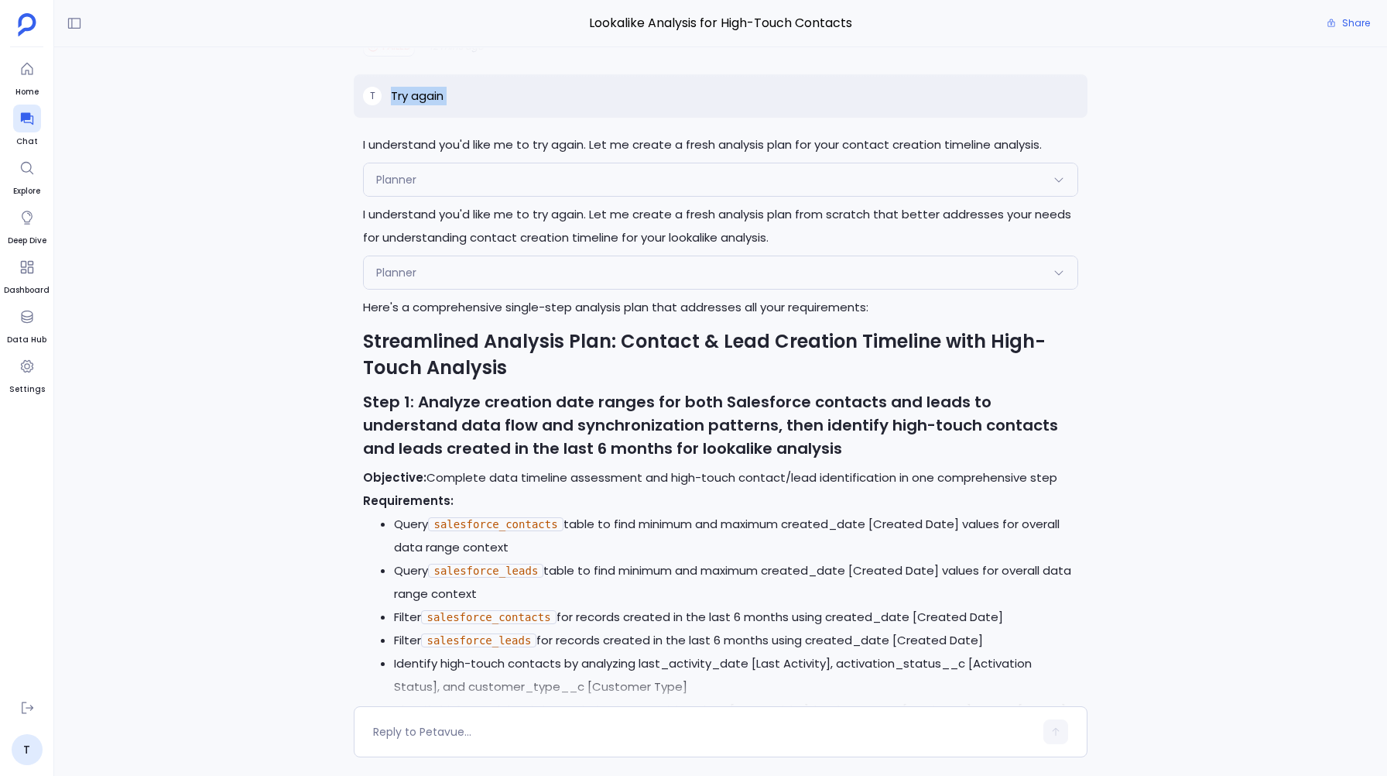
scroll to position [-596, 0]
click at [406, 186] on span "Planner" at bounding box center [396, 180] width 40 height 15
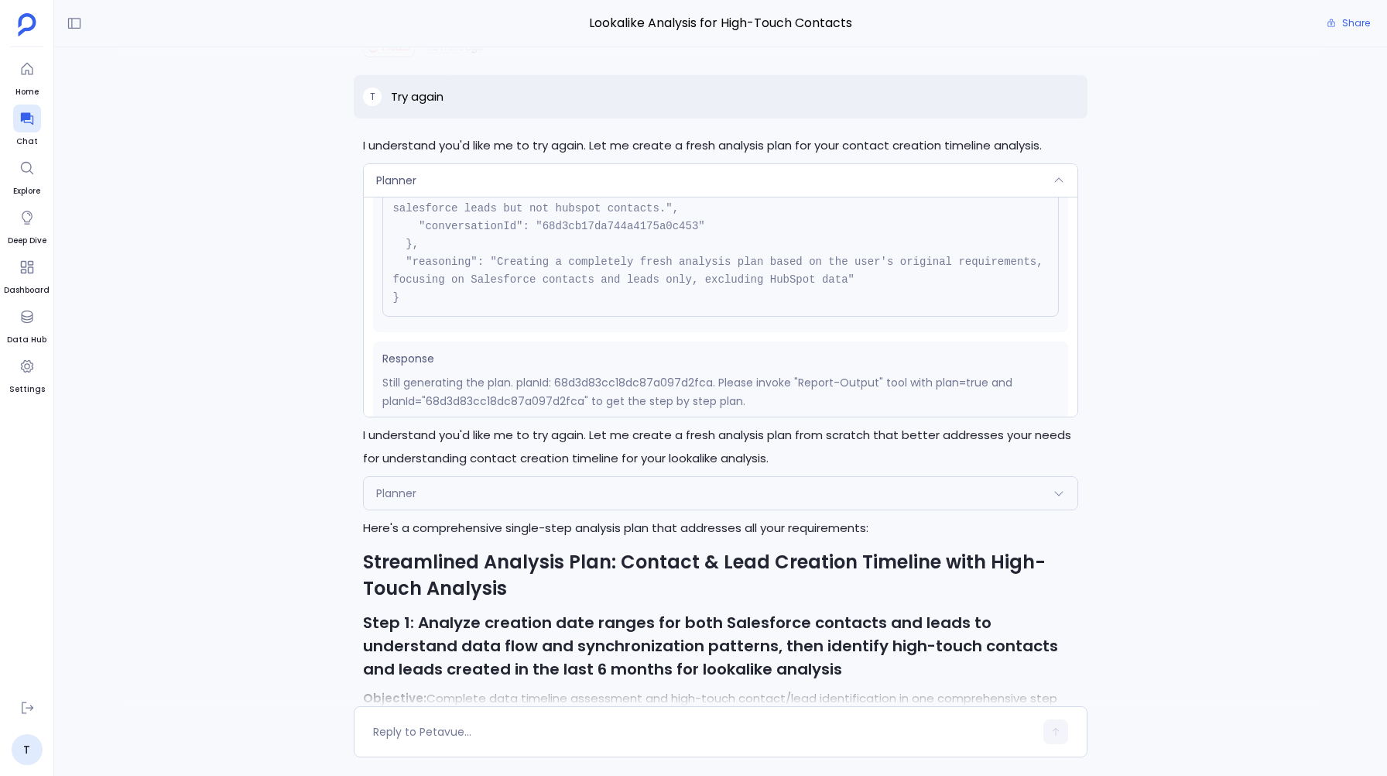
scroll to position [175, 0]
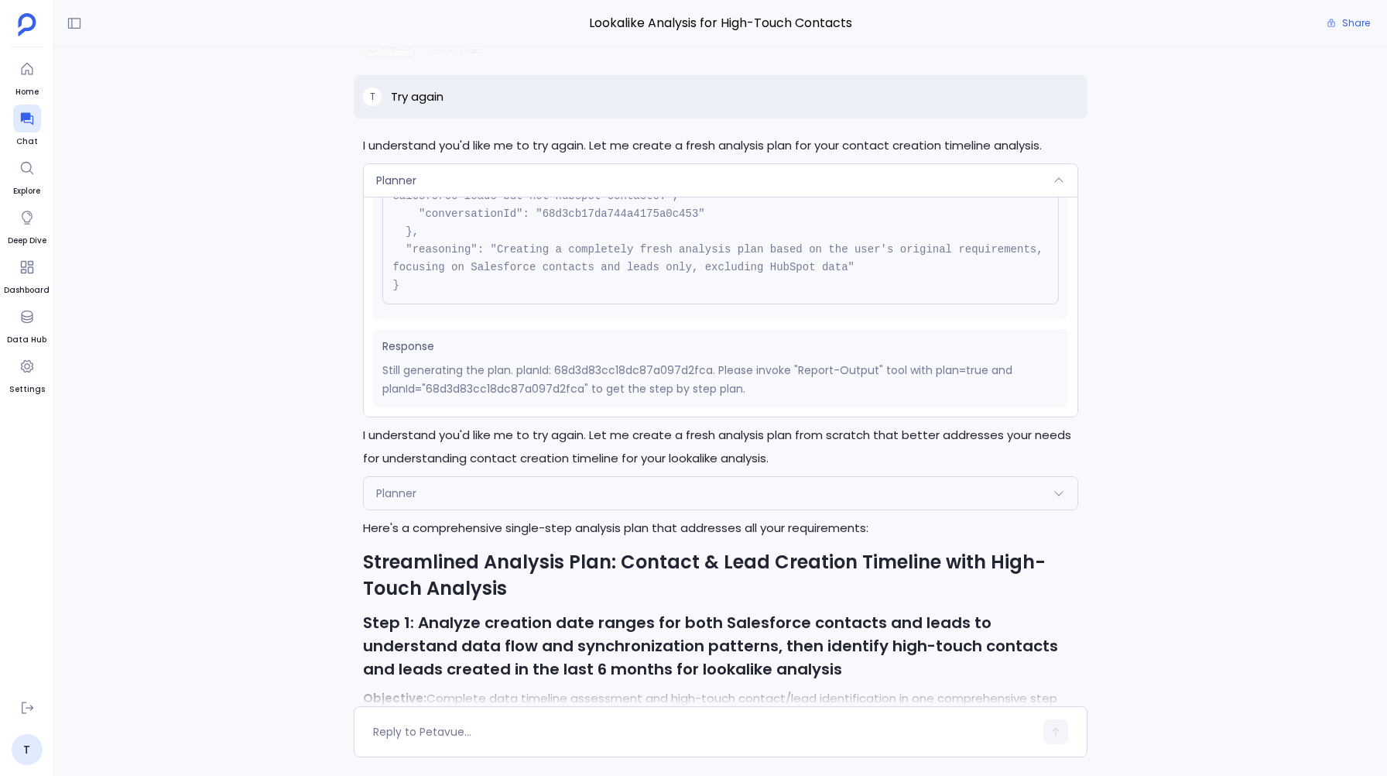
click at [462, 489] on div "Planner" at bounding box center [720, 493] width 713 height 33
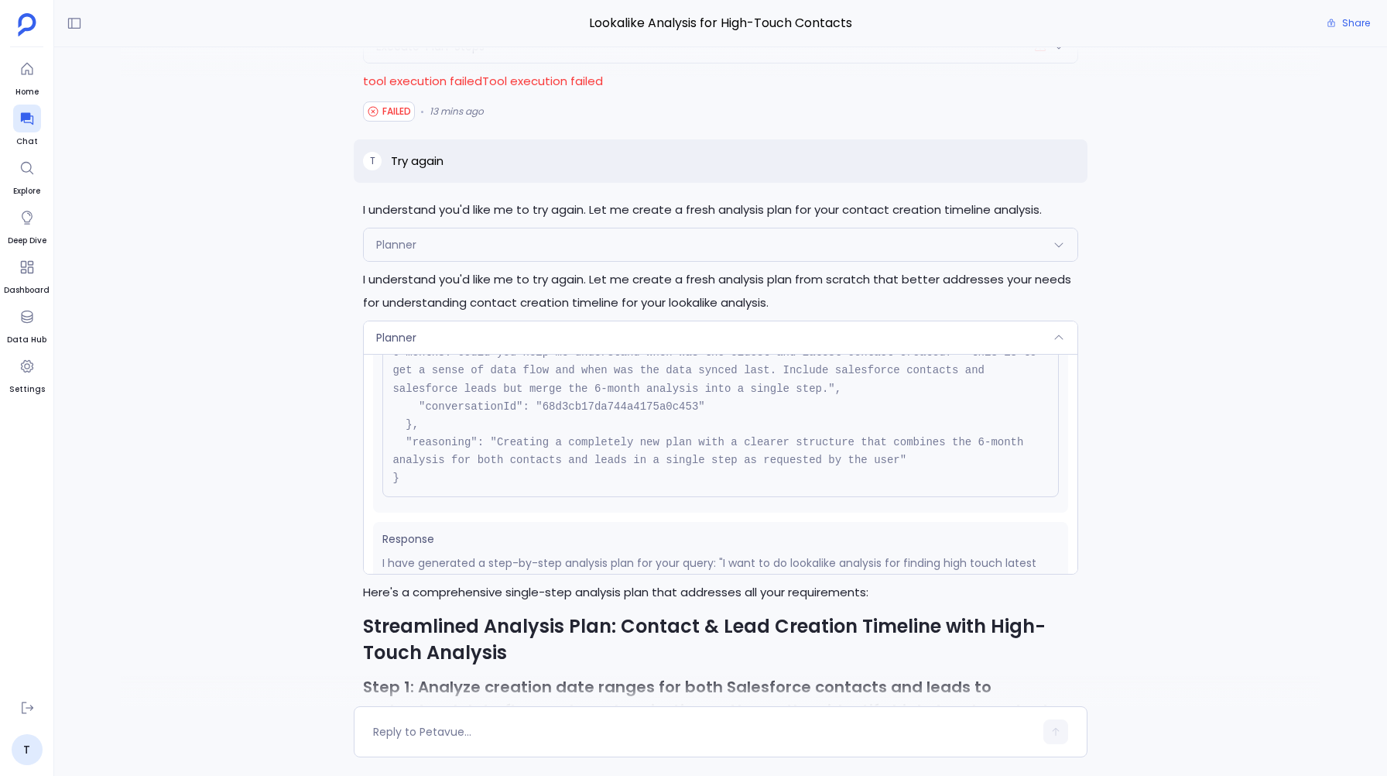
scroll to position [0, 0]
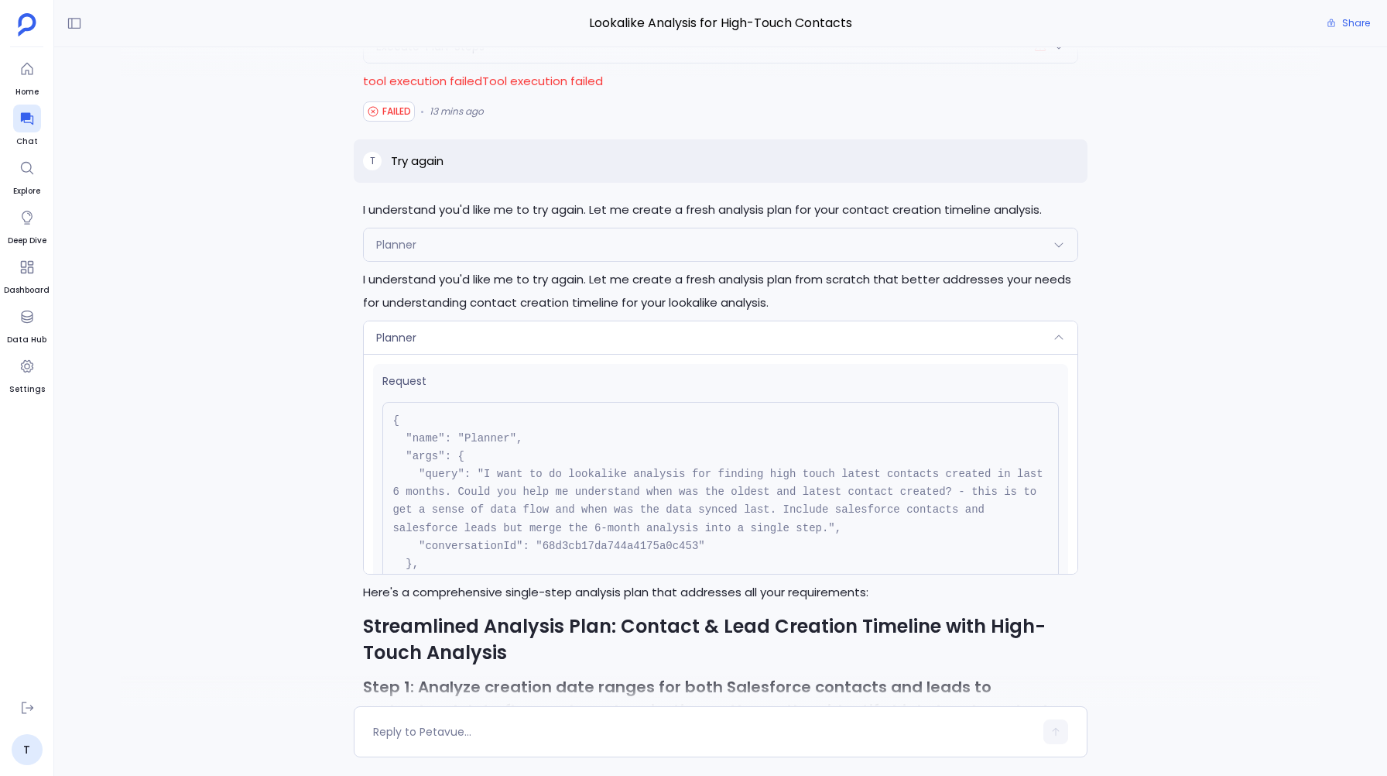
click at [426, 217] on p "I understand you'd like me to try again. Let me create a fresh analysis plan fo…" at bounding box center [720, 209] width 714 height 23
click at [424, 238] on div "Planner" at bounding box center [720, 244] width 713 height 33
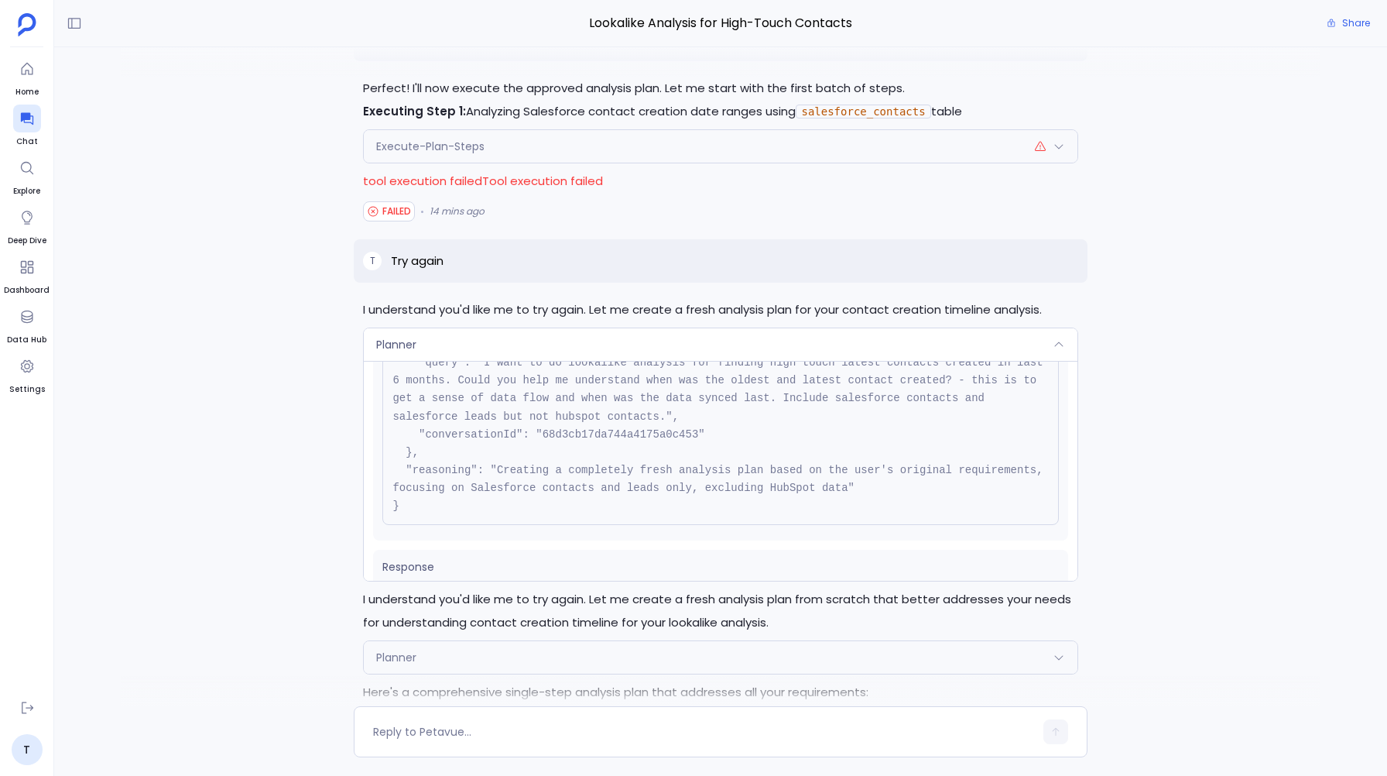
scroll to position [94, 0]
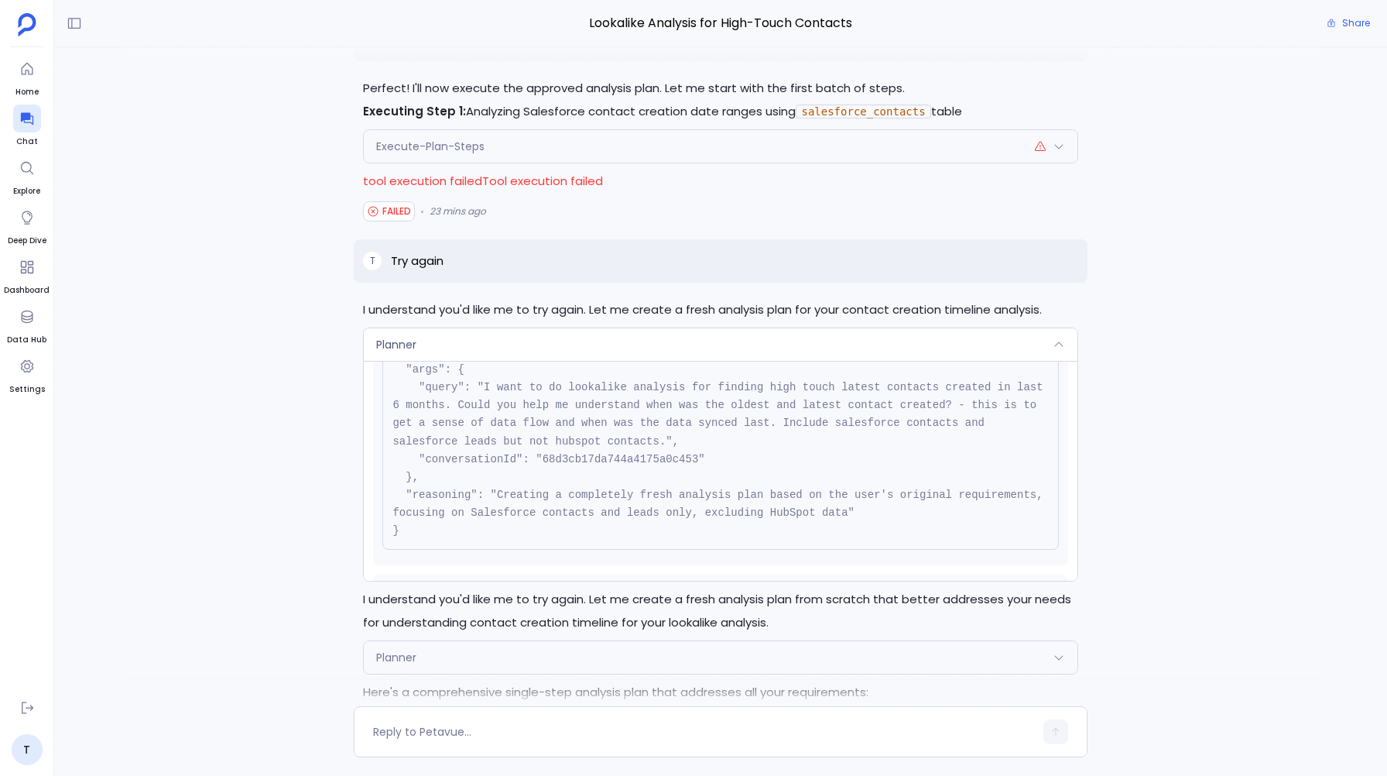
click at [423, 340] on div "Planner" at bounding box center [720, 344] width 713 height 33
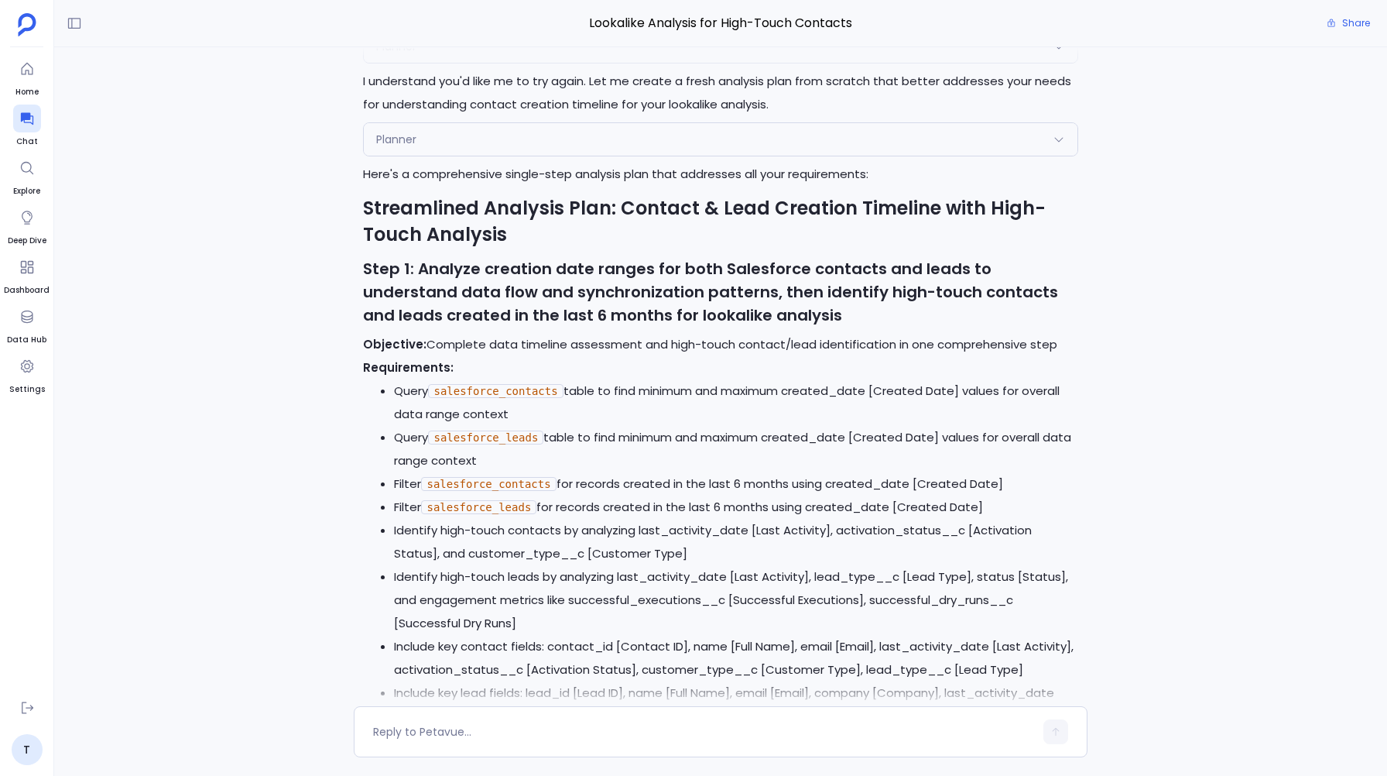
scroll to position [0, 0]
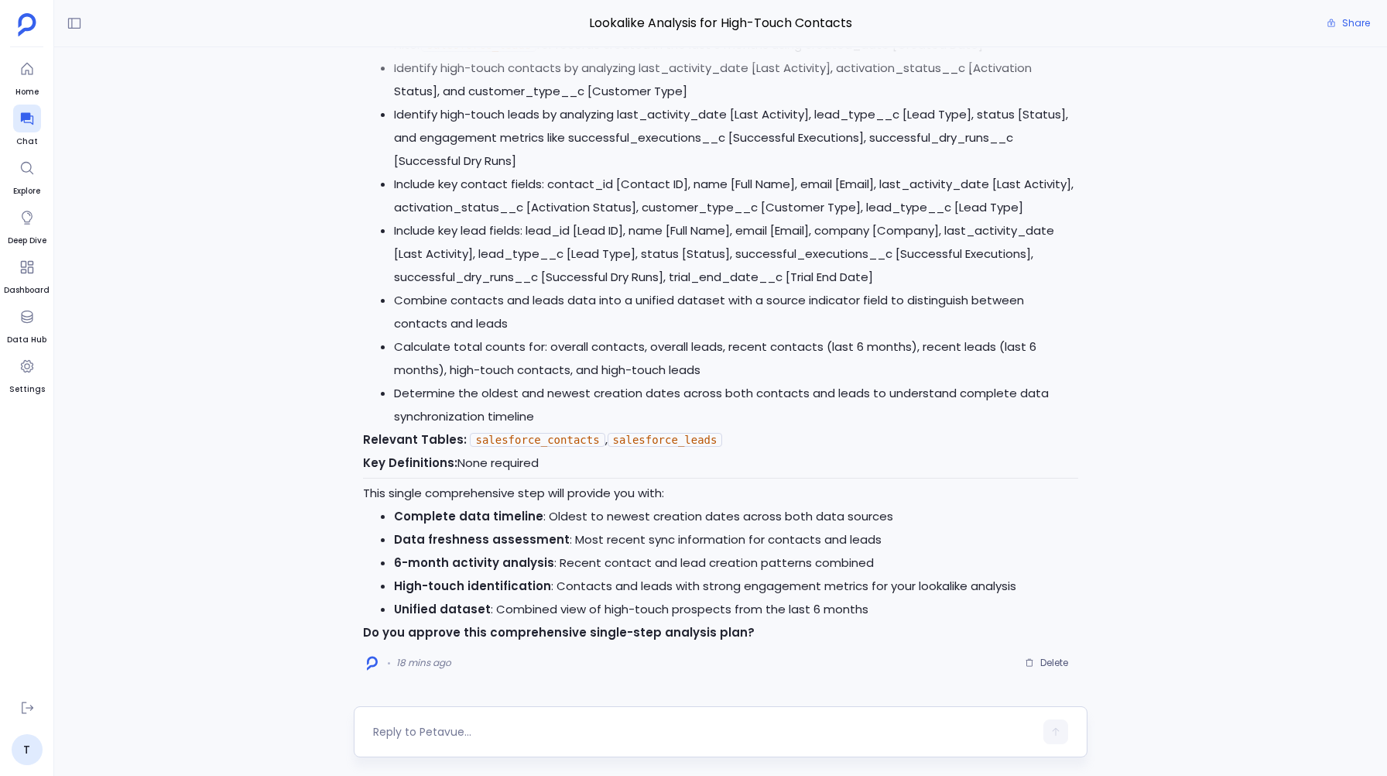
click at [439, 735] on textarea at bounding box center [703, 731] width 660 height 15
type textarea "Yes"
click at [1057, 730] on icon "button" at bounding box center [1055, 731] width 11 height 11
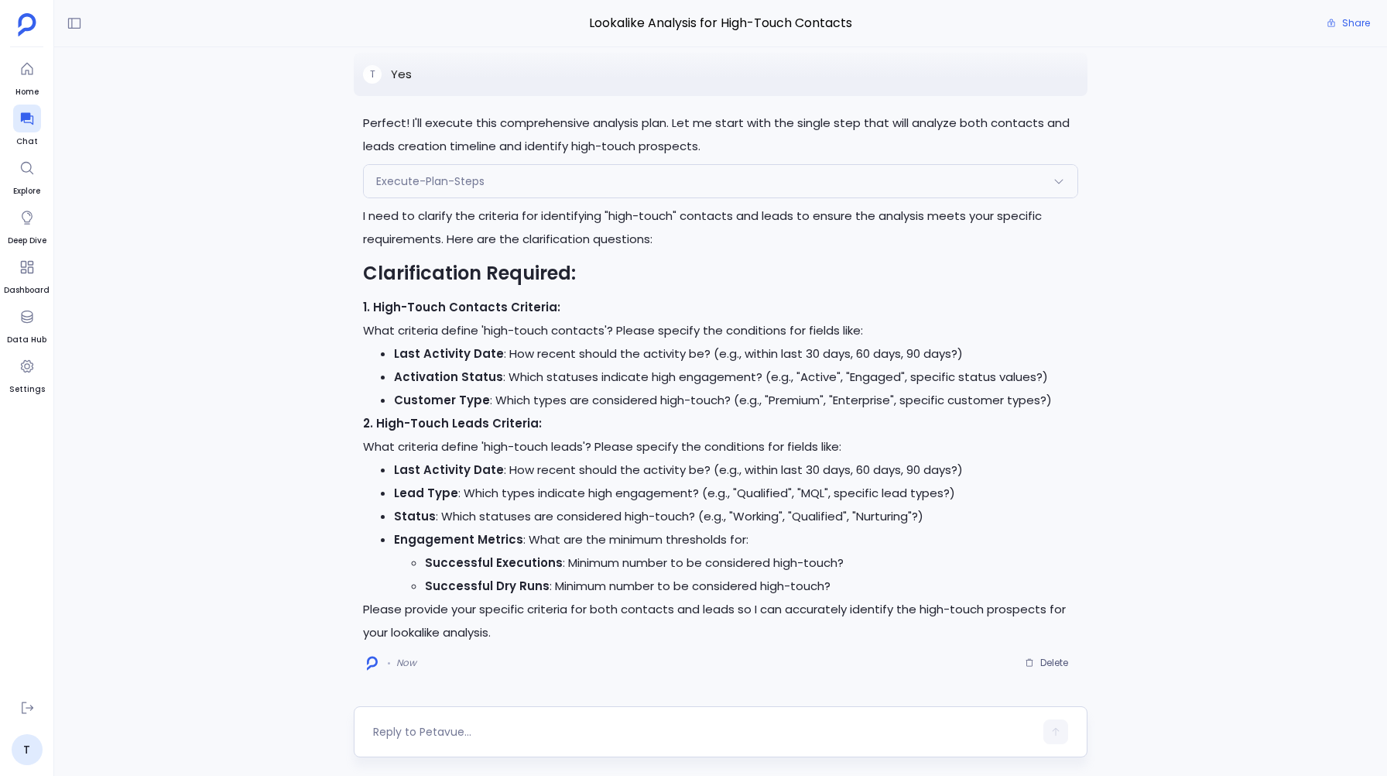
click at [420, 180] on span "Execute-Plan-Steps" at bounding box center [430, 180] width 108 height 15
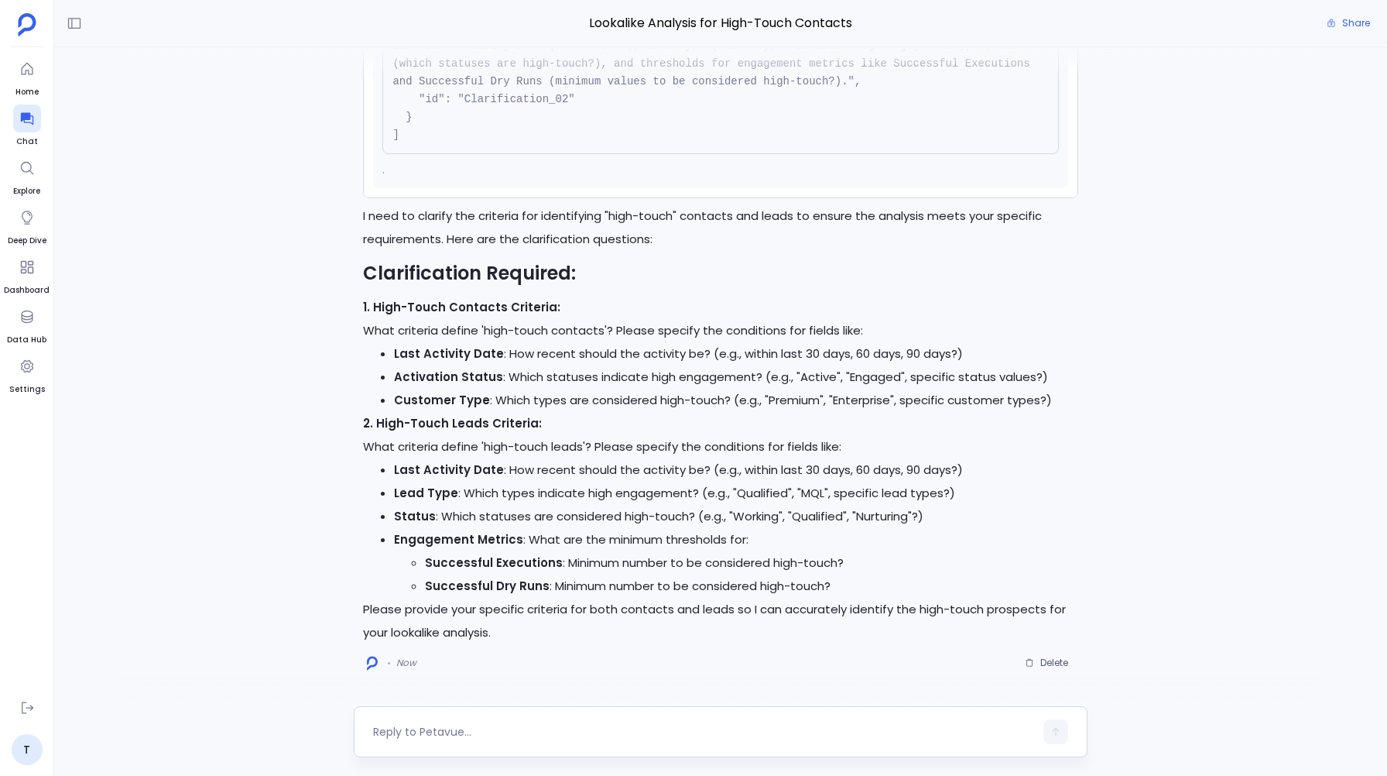
click at [378, 725] on textarea at bounding box center [703, 731] width 660 height 15
click at [1053, 663] on span "Delete" at bounding box center [1054, 662] width 28 height 12
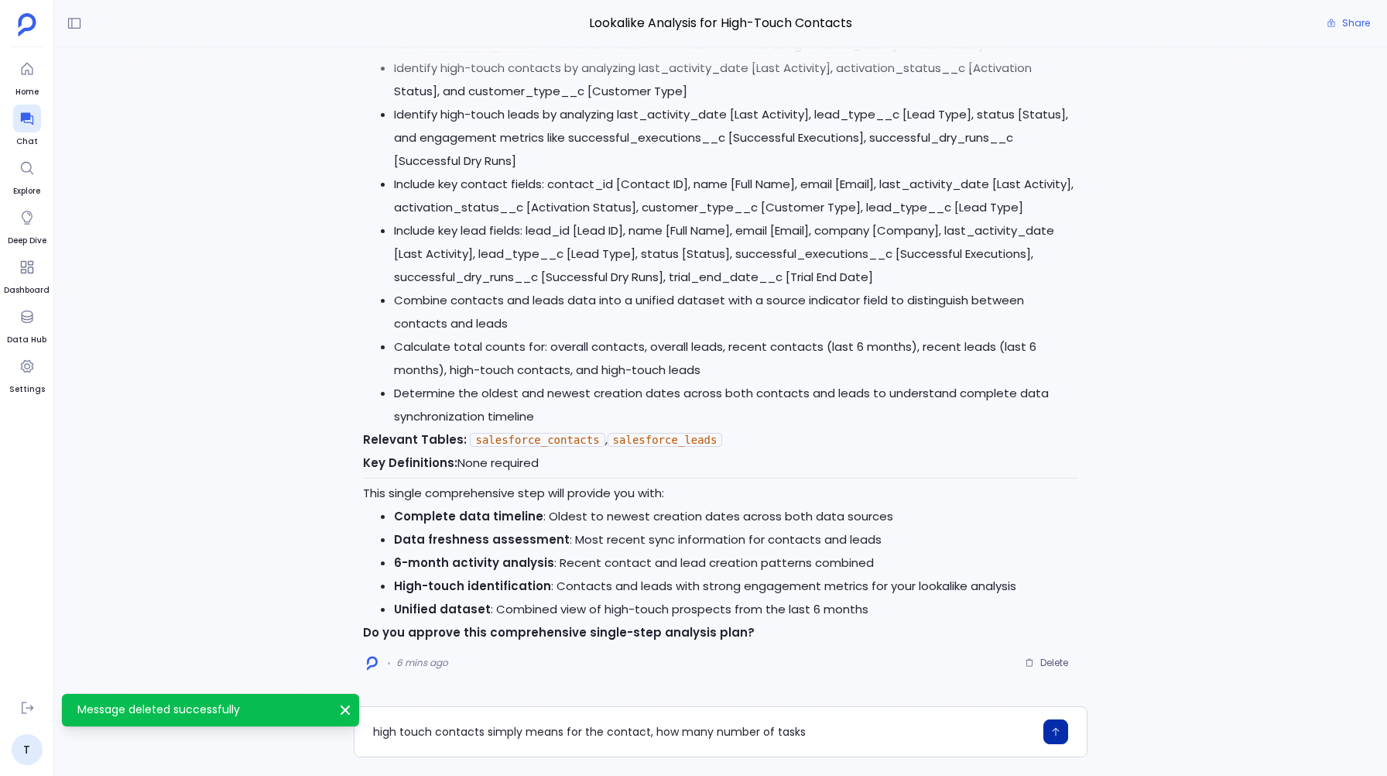
scroll to position [175, 0]
click at [709, 733] on textarea "high touch contacts simply means for the contact, how many number of tasks" at bounding box center [703, 731] width 660 height 15
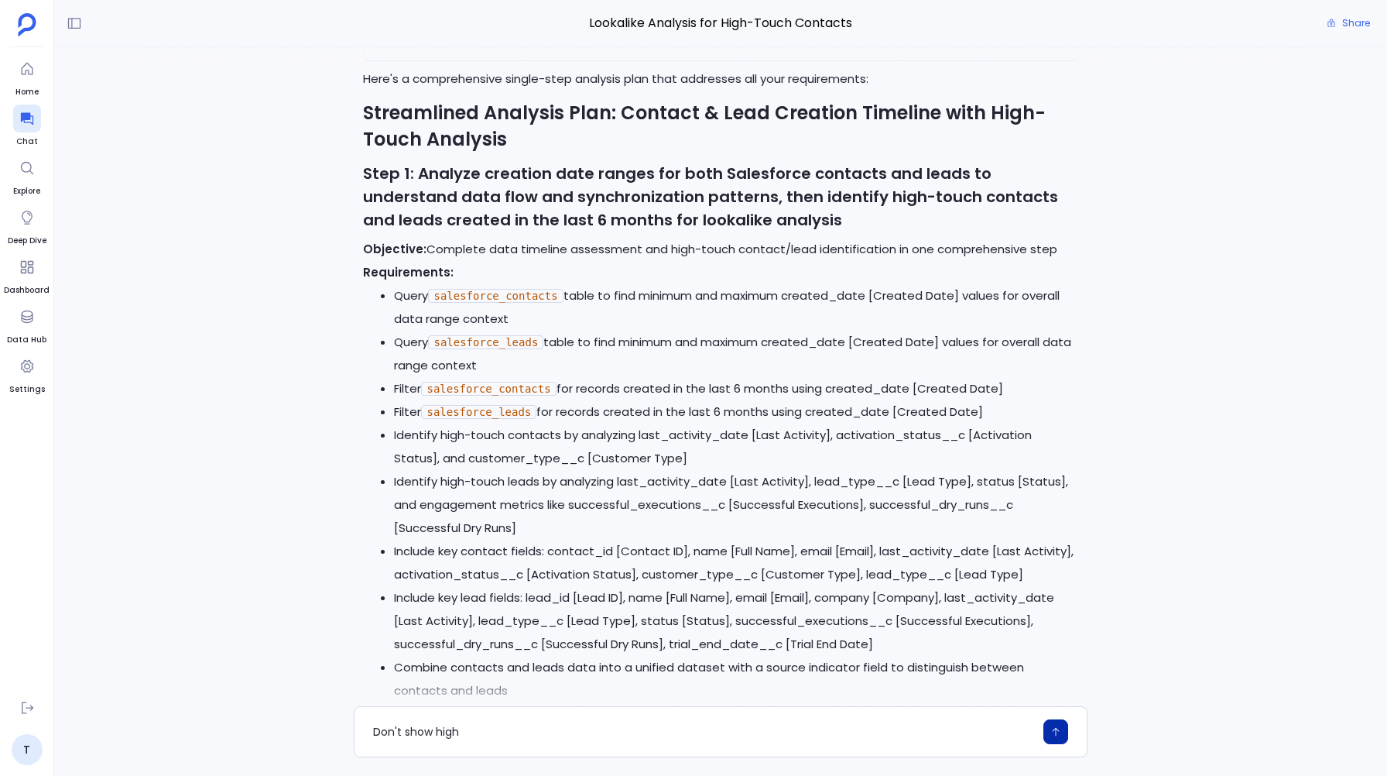
scroll to position [-379, 0]
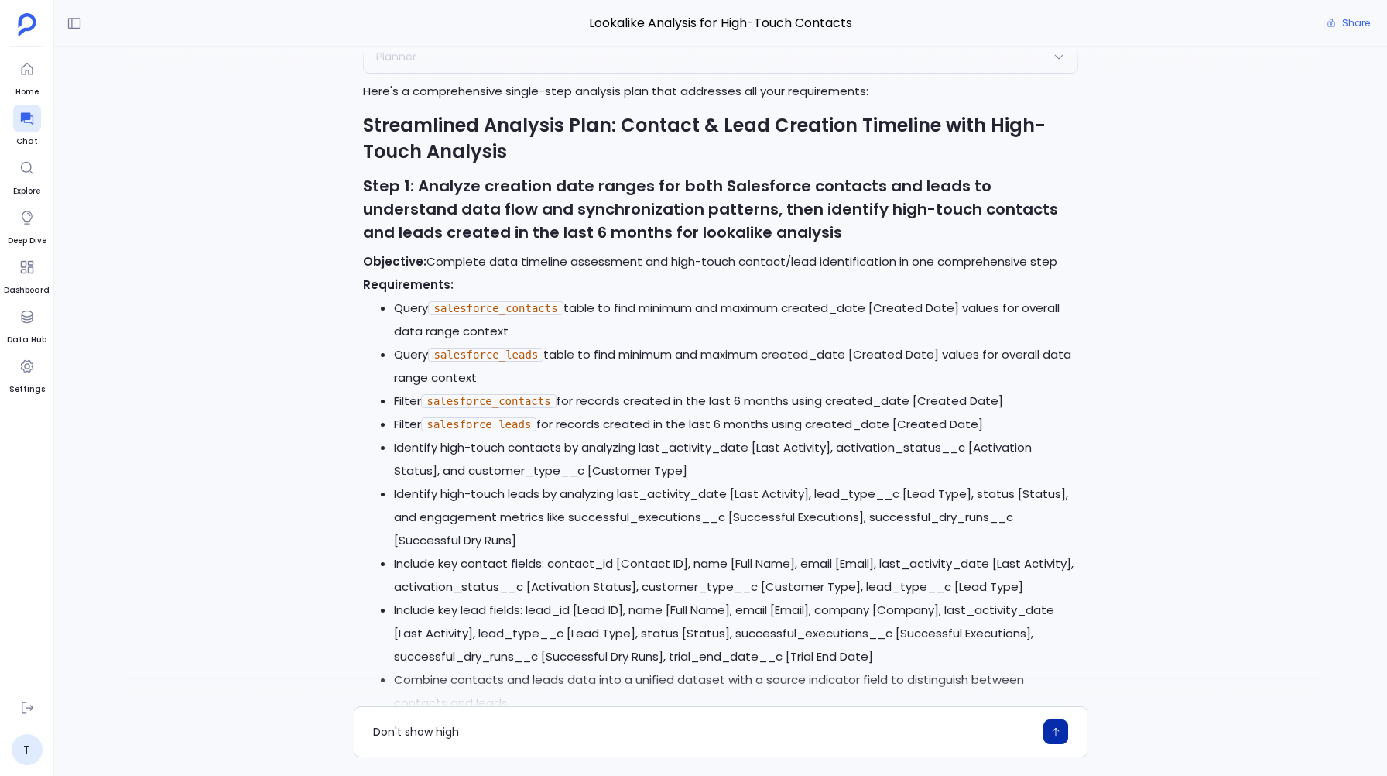
drag, startPoint x: 465, startPoint y: 727, endPoint x: 331, endPoint y: 726, distance: 134.7
click at [331, 726] on div "Don't show high" at bounding box center [720, 716] width 1333 height 82
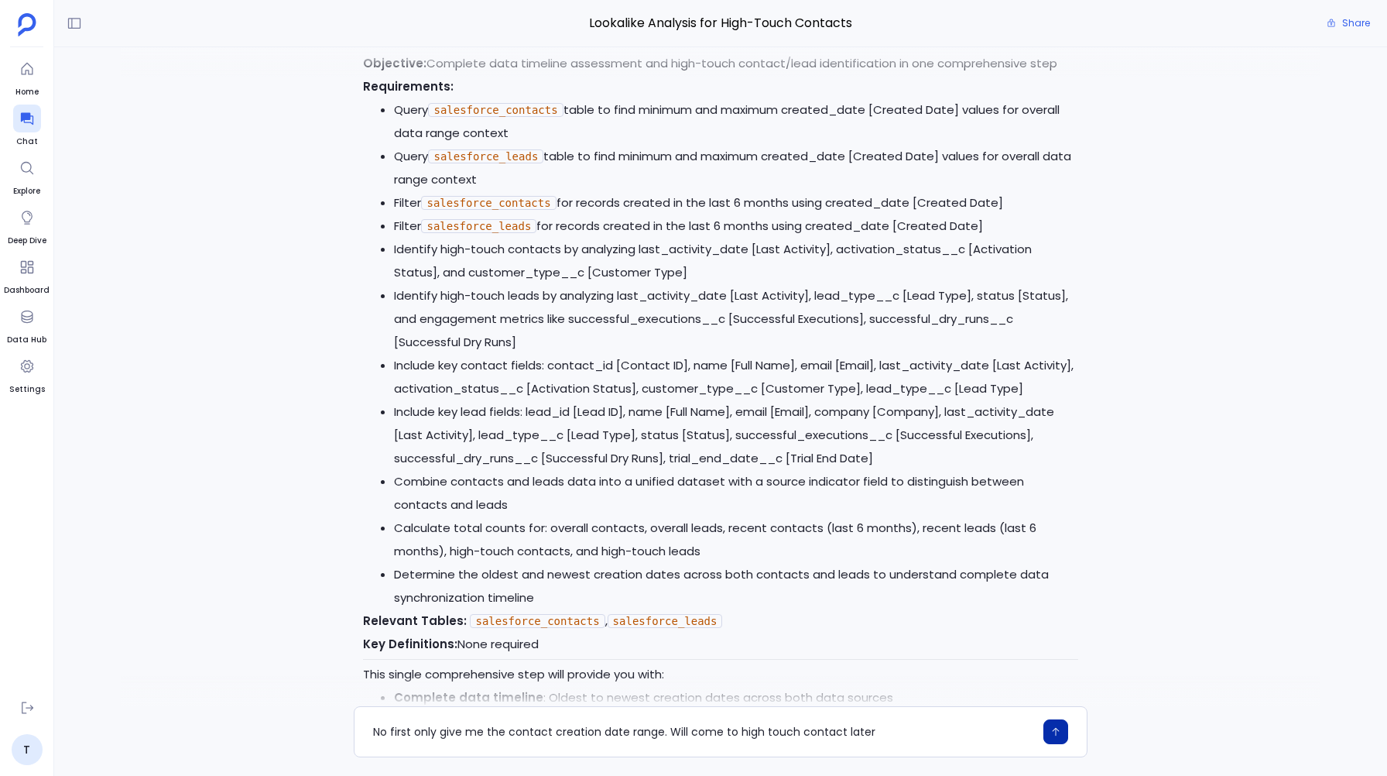
scroll to position [0, 0]
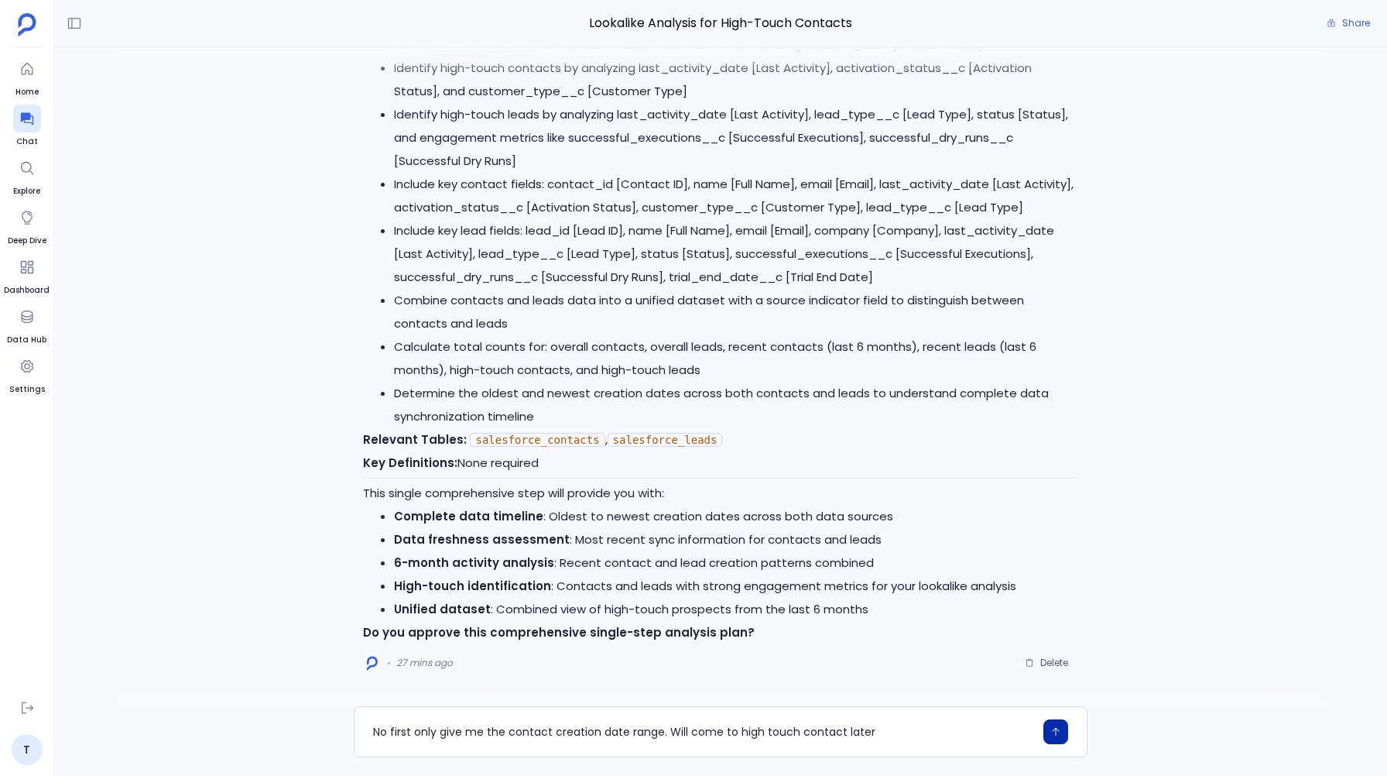
type textarea "No first only give me the contact creation date range. Will come to high touch …"
click at [1057, 729] on icon "button" at bounding box center [1055, 732] width 7 height 9
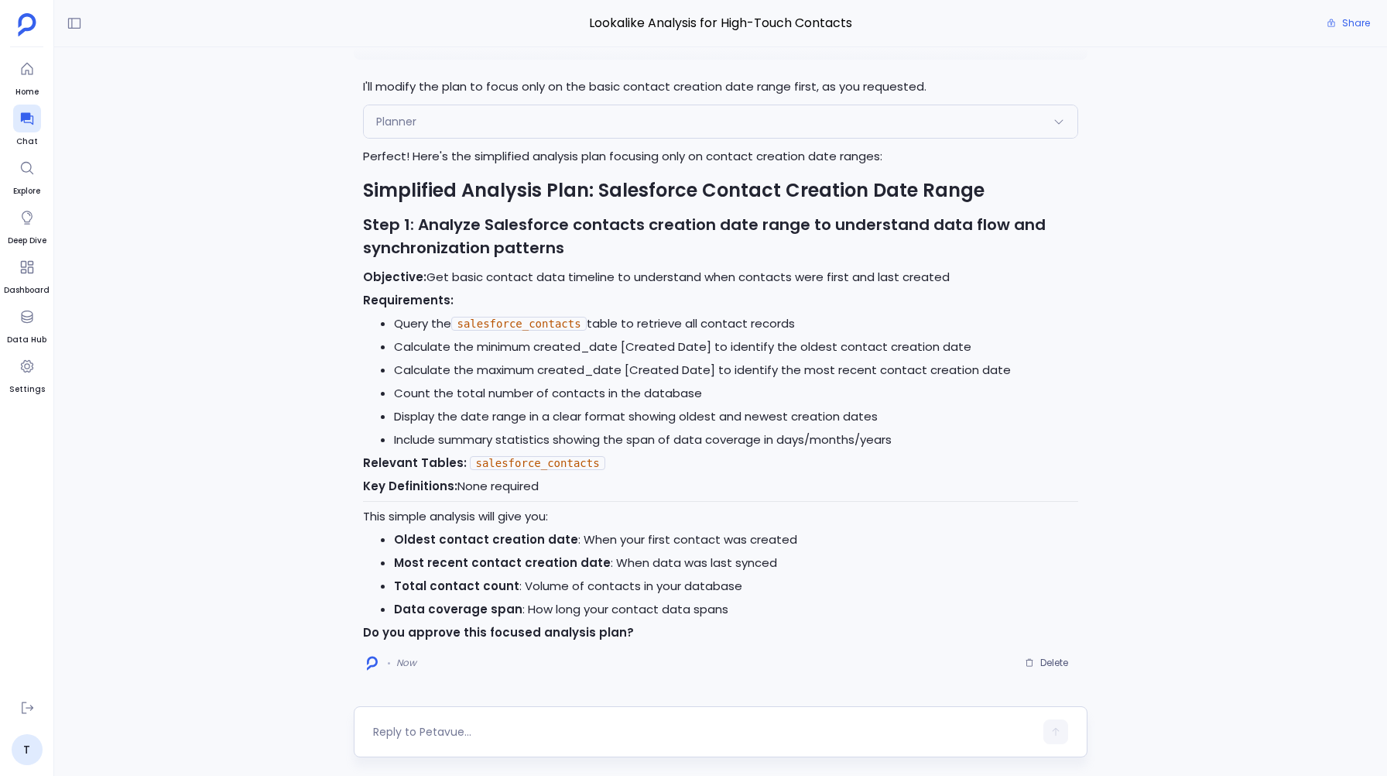
click at [433, 730] on textarea at bounding box center [703, 731] width 660 height 15
type textarea "I wan this for Salesforce leads and hubspot contacts also"
click at [1052, 727] on icon "button" at bounding box center [1055, 731] width 11 height 11
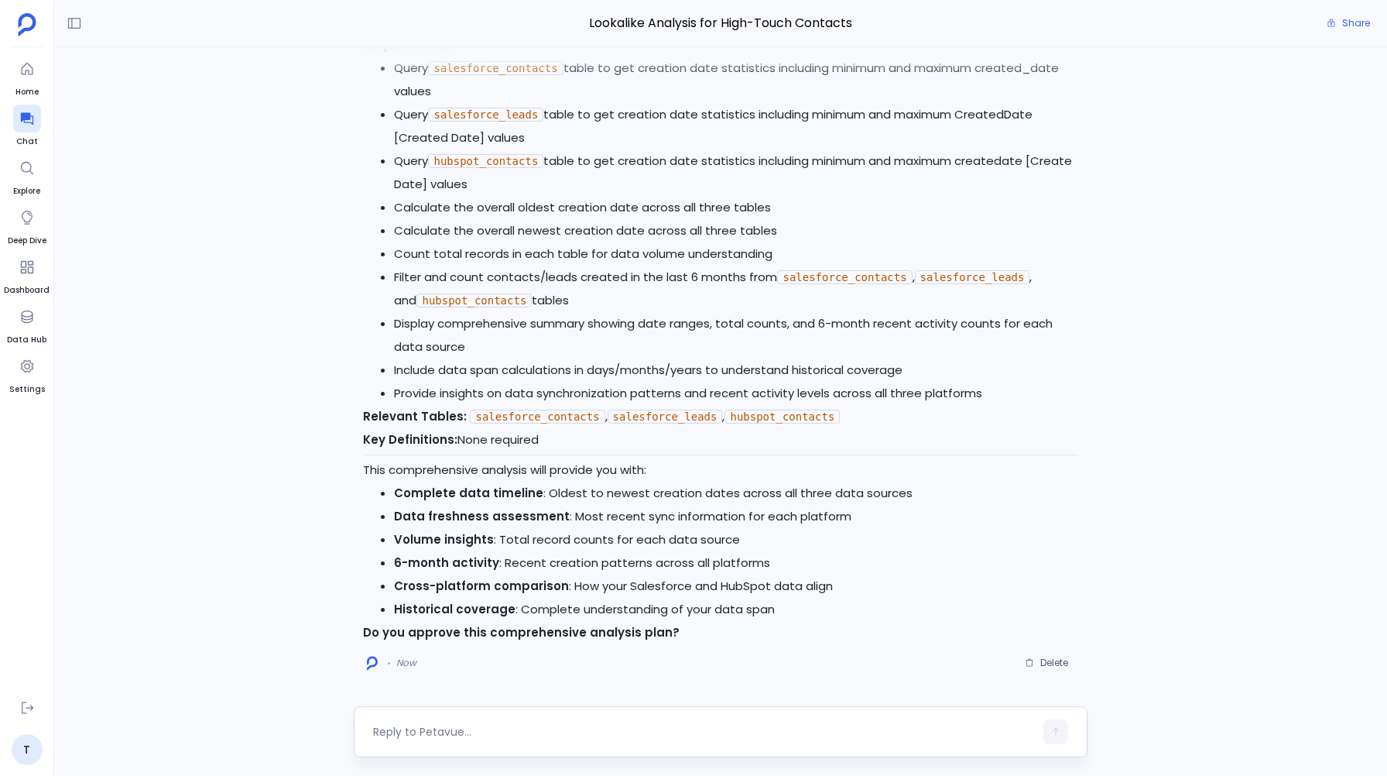
click at [424, 736] on textarea at bounding box center [703, 731] width 660 height 15
type textarea "yes"
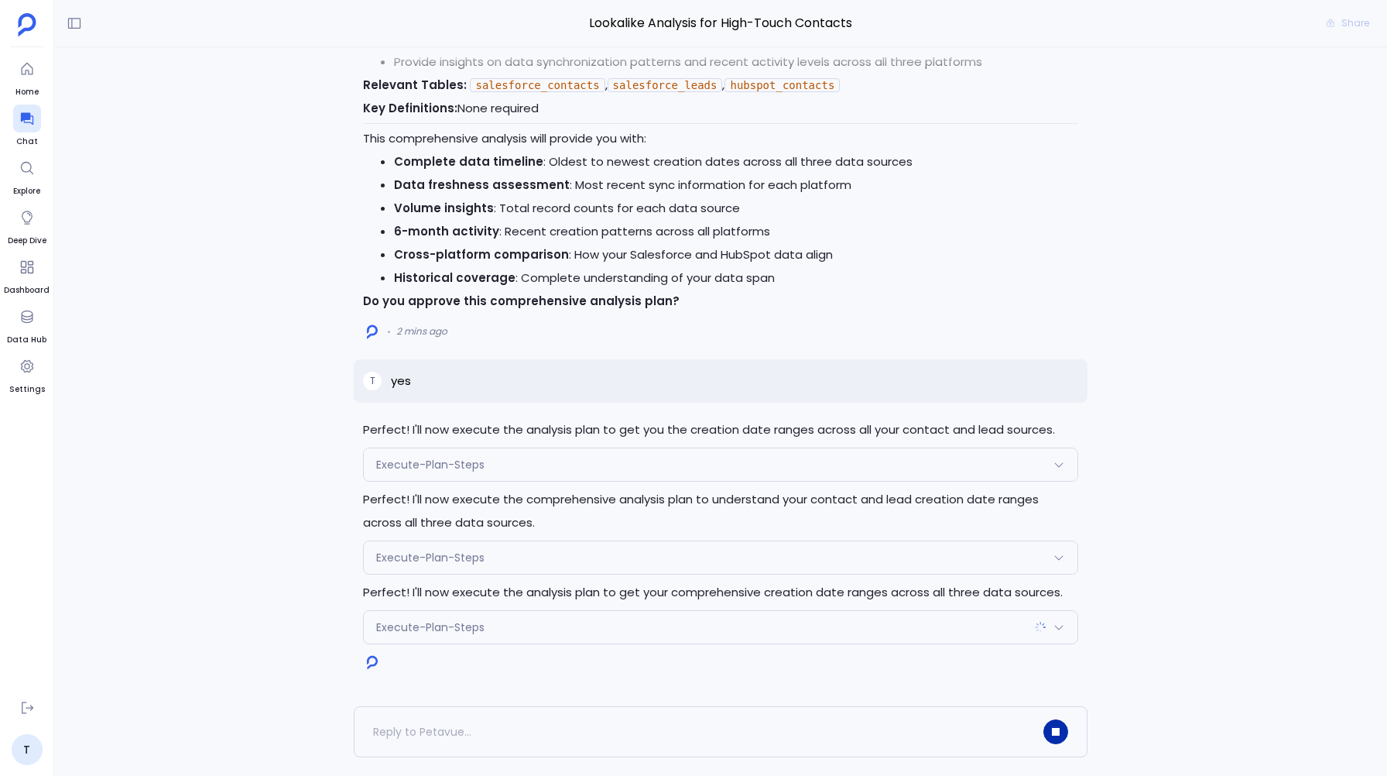
click at [427, 464] on span "Execute-Plan-Steps" at bounding box center [430, 464] width 108 height 15
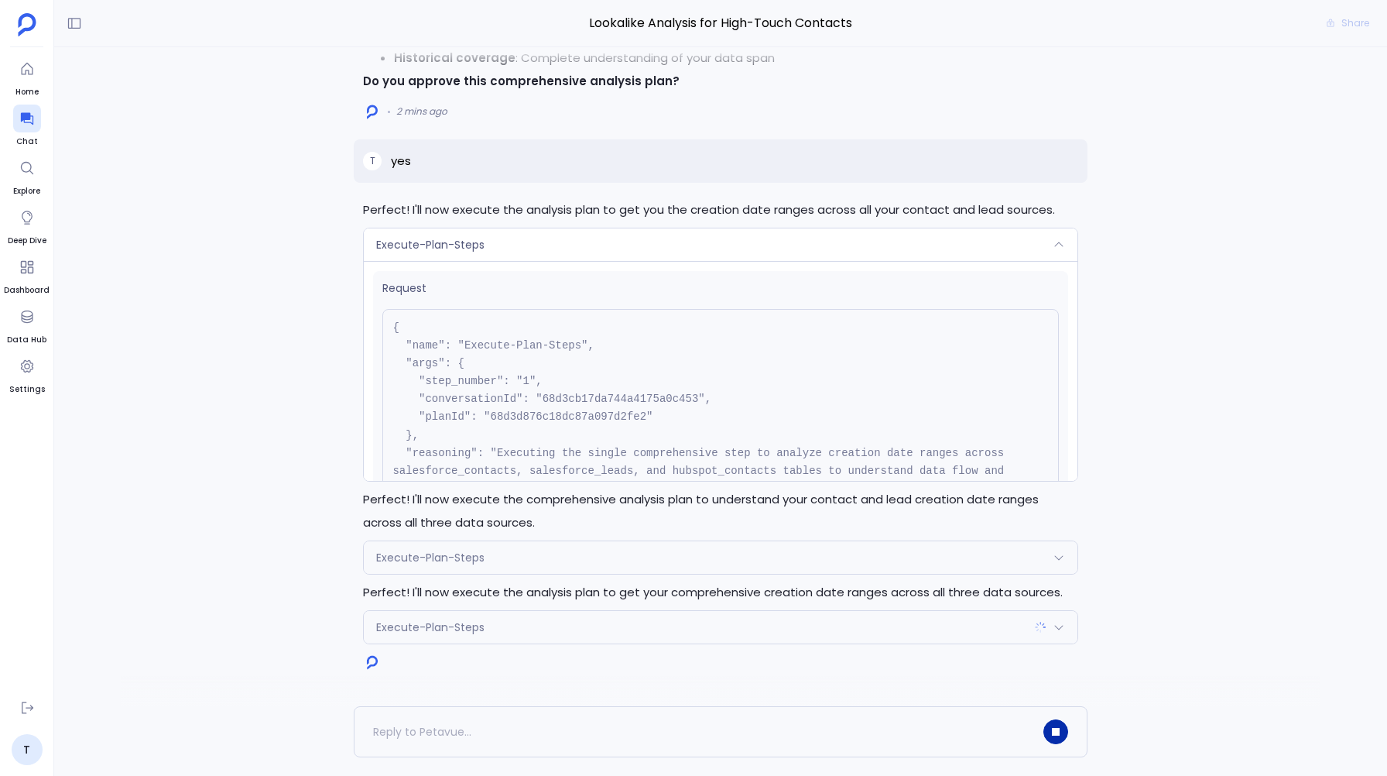
click at [440, 554] on span "Execute-Plan-Steps" at bounding box center [430, 557] width 108 height 15
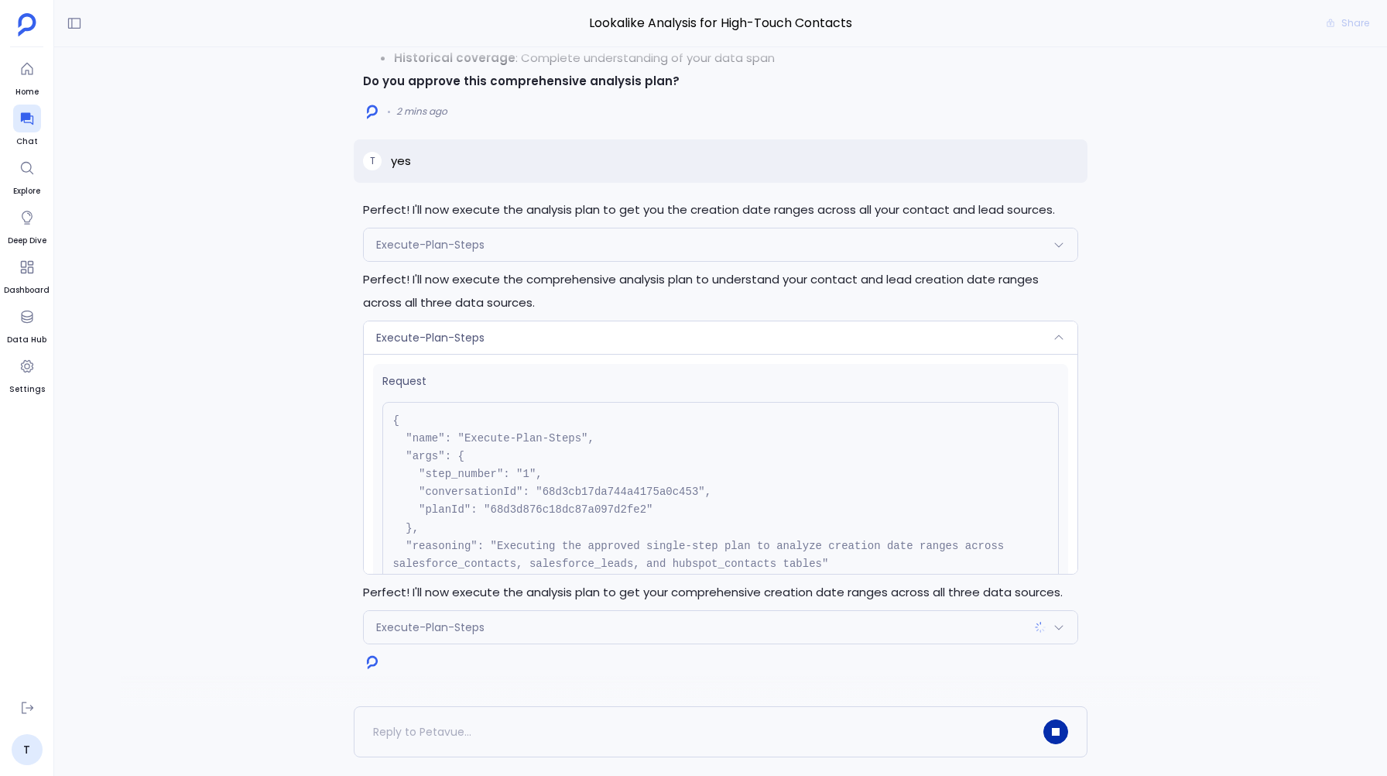
click at [436, 336] on span "Execute-Plan-Steps" at bounding box center [430, 337] width 108 height 15
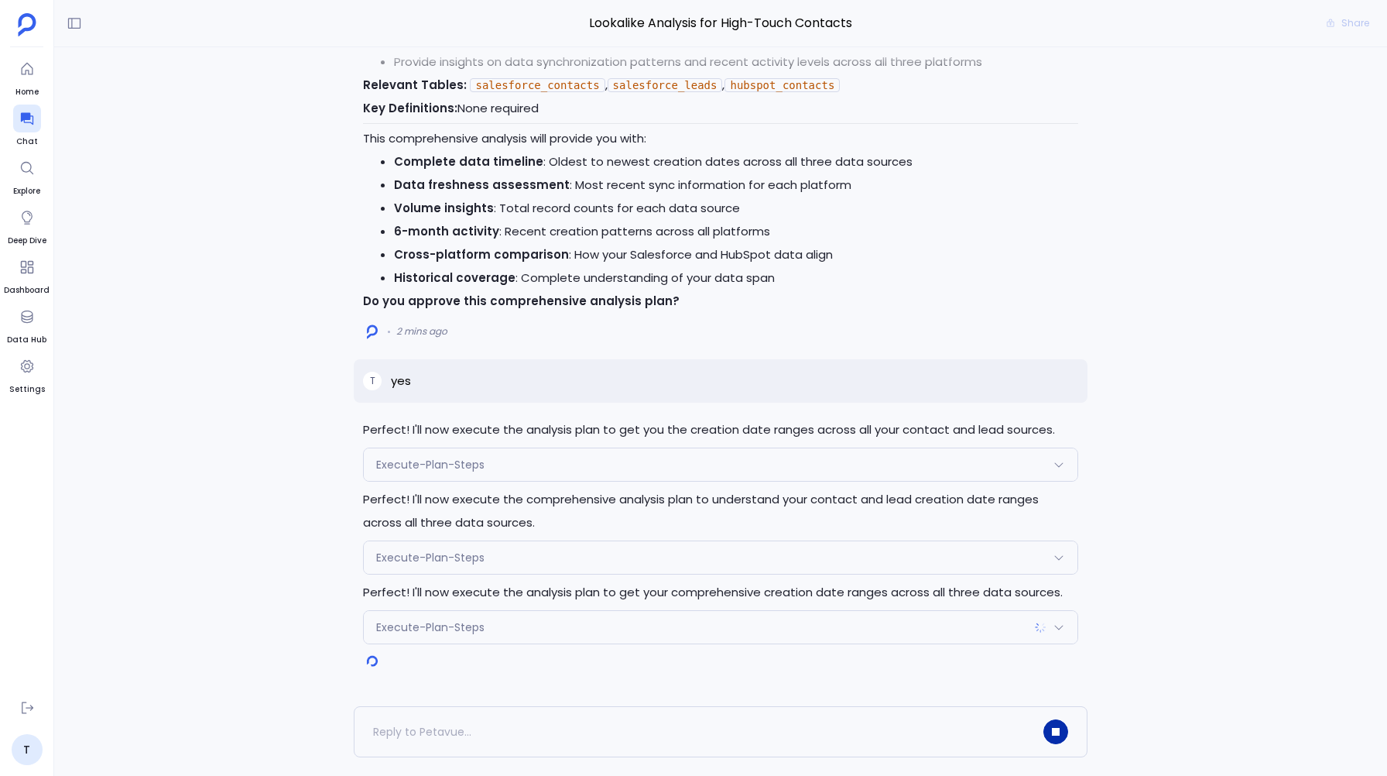
click at [437, 550] on span "Execute-Plan-Steps" at bounding box center [430, 557] width 108 height 15
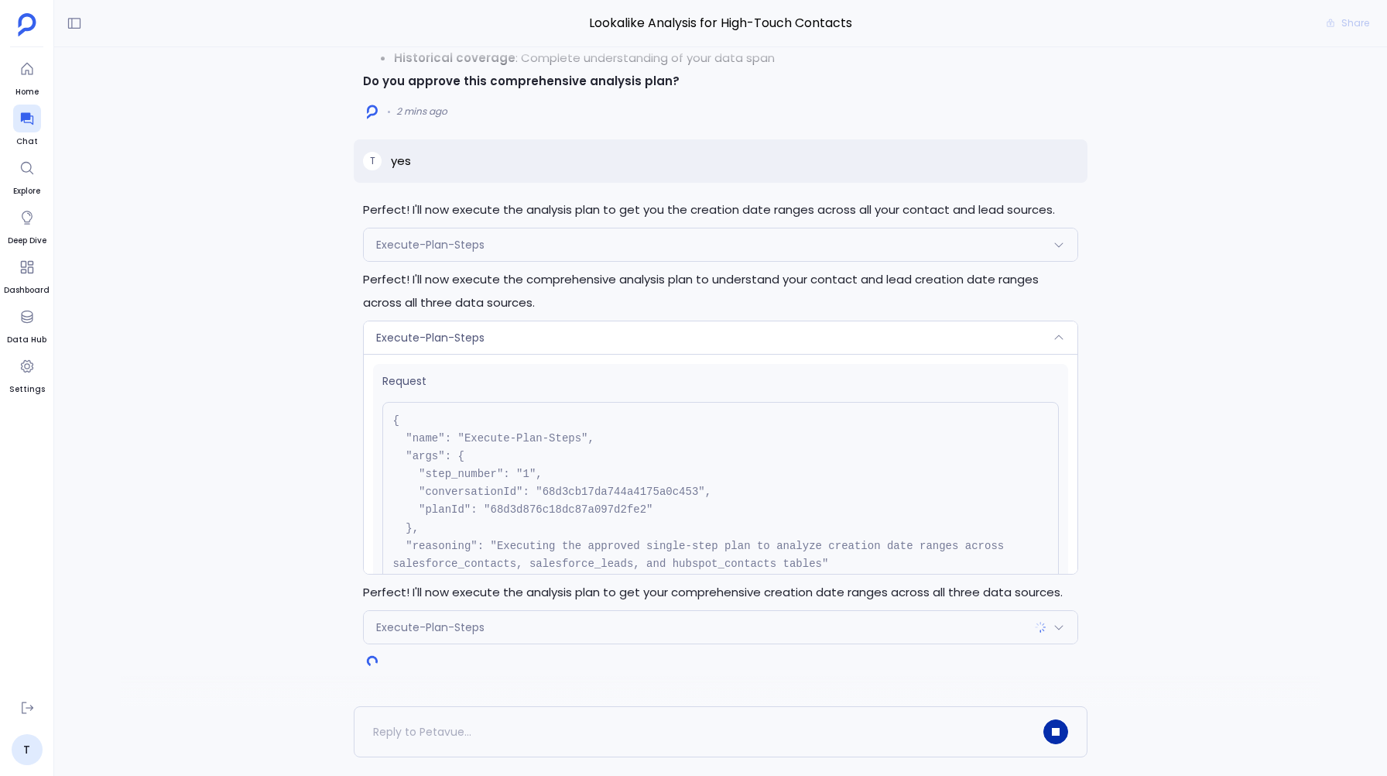
click at [452, 243] on span "Execute-Plan-Steps" at bounding box center [430, 244] width 108 height 15
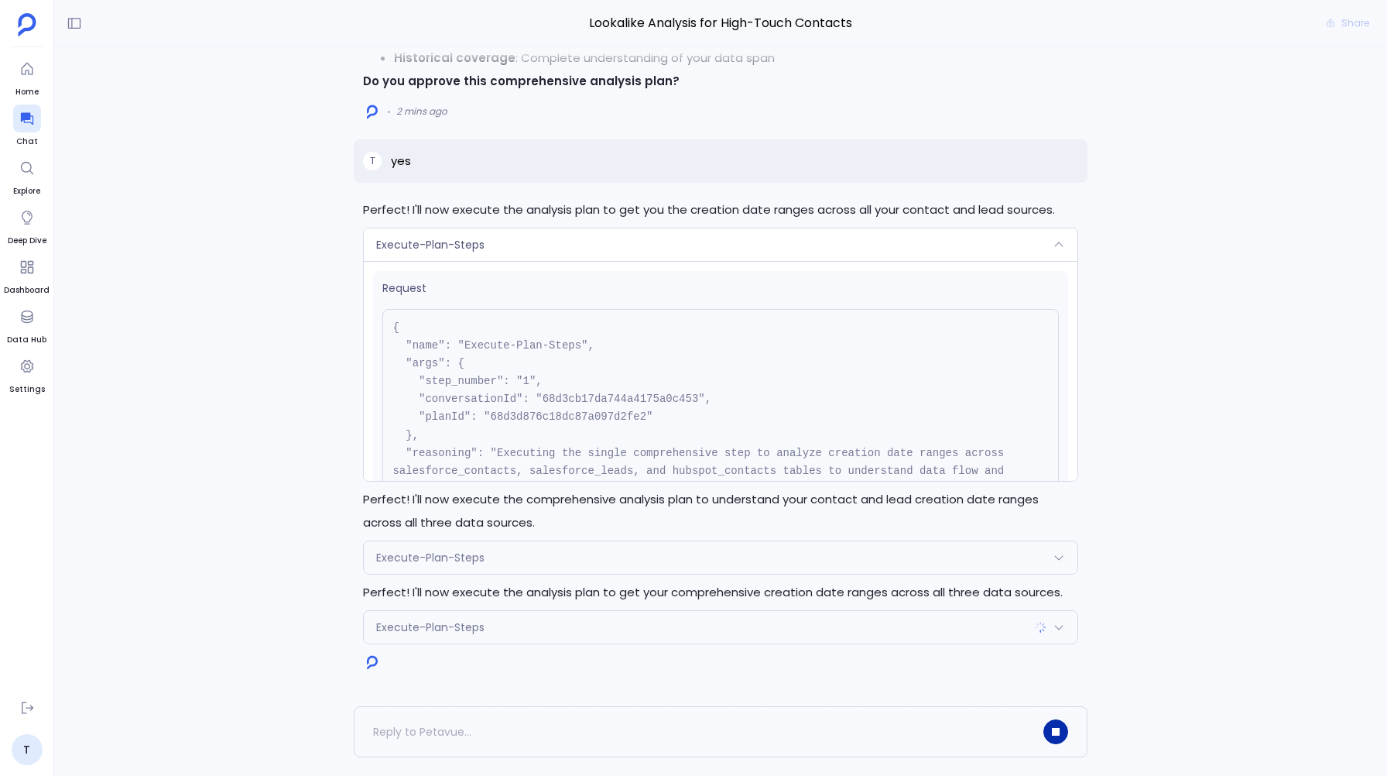
scroll to position [157, 0]
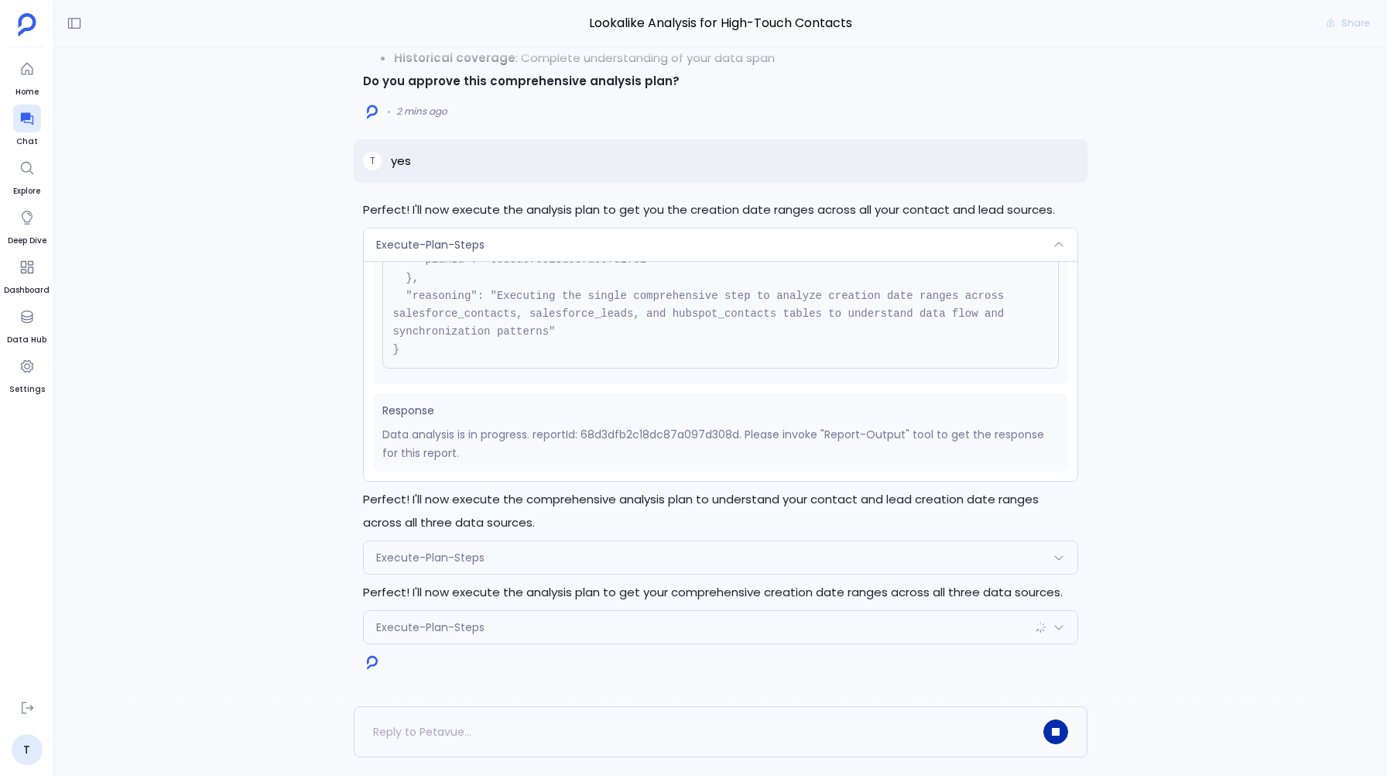
click at [458, 226] on div "Perfect! I'll now execute the analysis plan to get you the creation date ranges…" at bounding box center [720, 421] width 733 height 446
click at [458, 233] on div "Execute-Plan-Steps" at bounding box center [720, 244] width 713 height 33
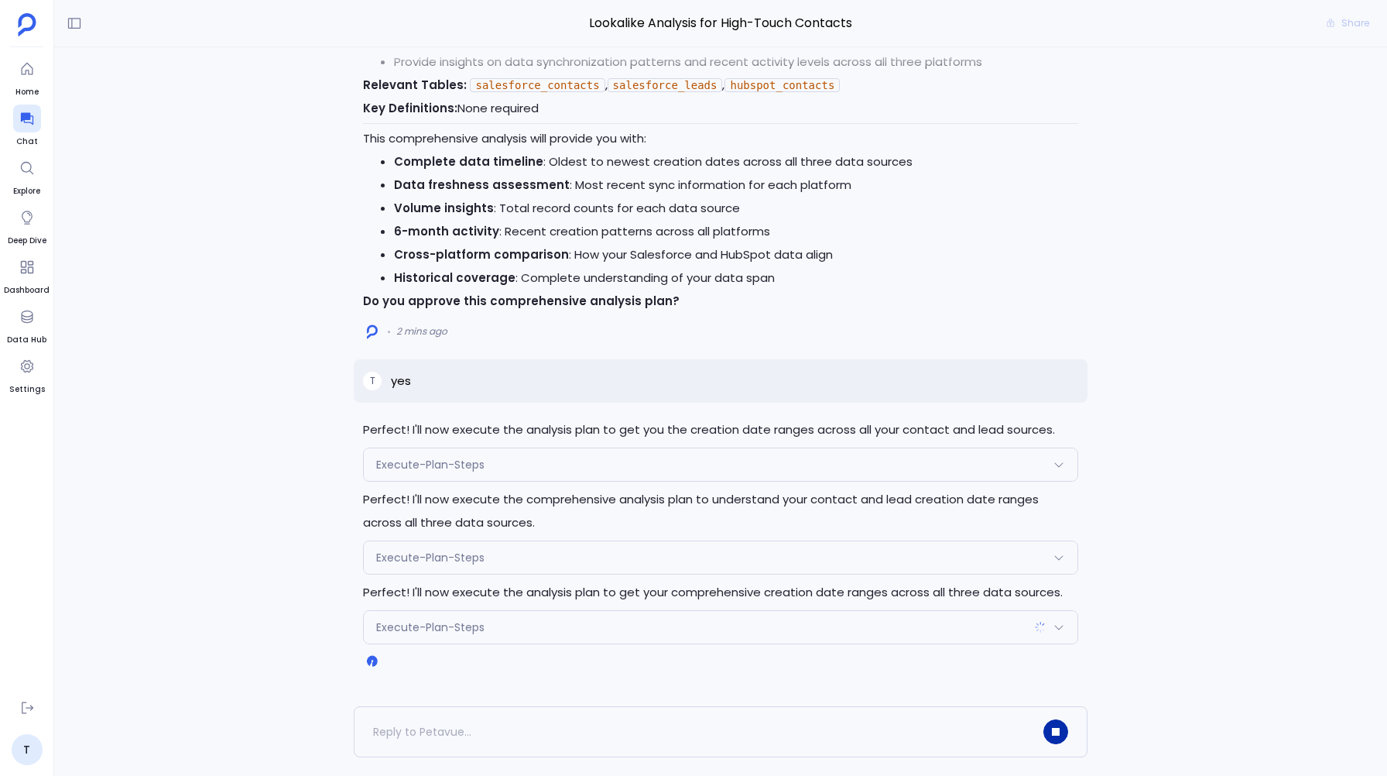
click at [438, 563] on span "Execute-Plan-Steps" at bounding box center [430, 557] width 108 height 15
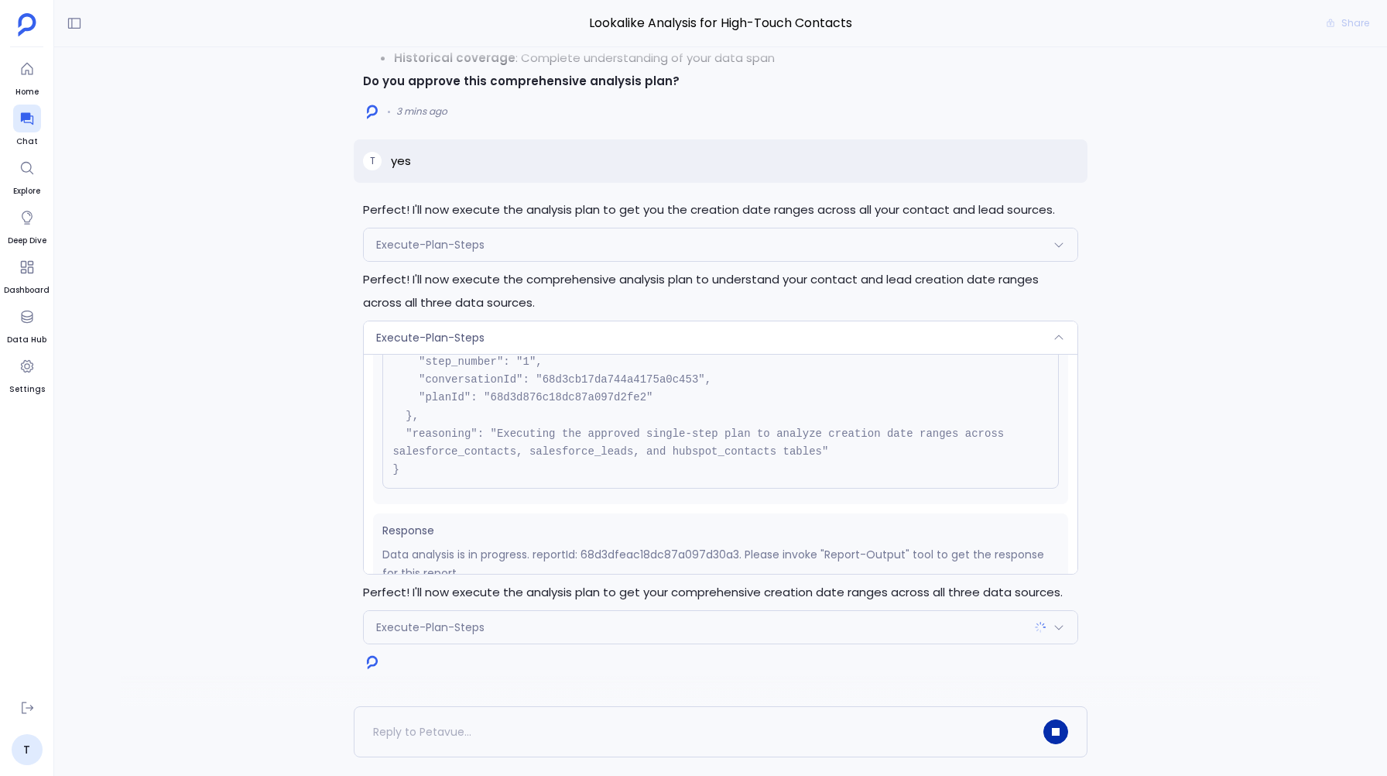
scroll to position [139, 0]
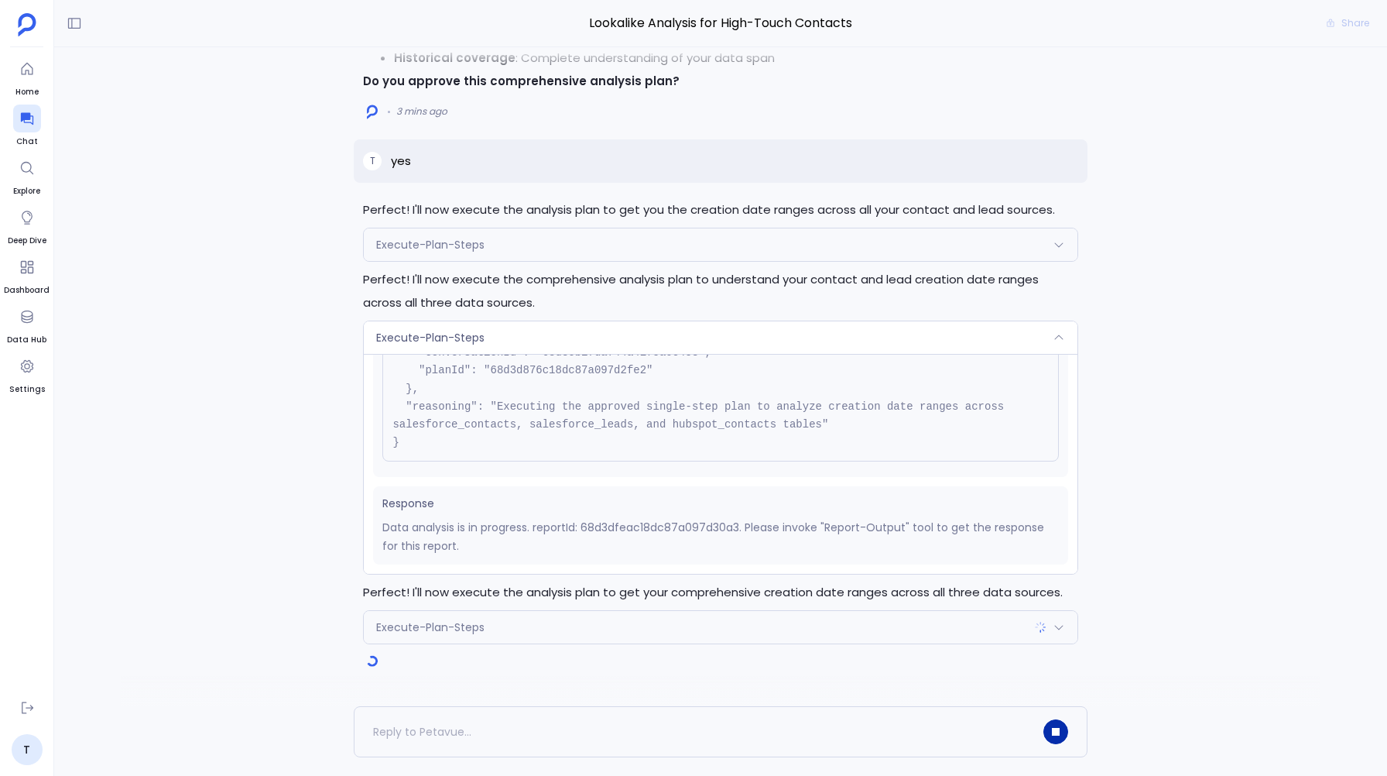
click at [452, 344] on span "Execute-Plan-Steps" at bounding box center [430, 337] width 108 height 15
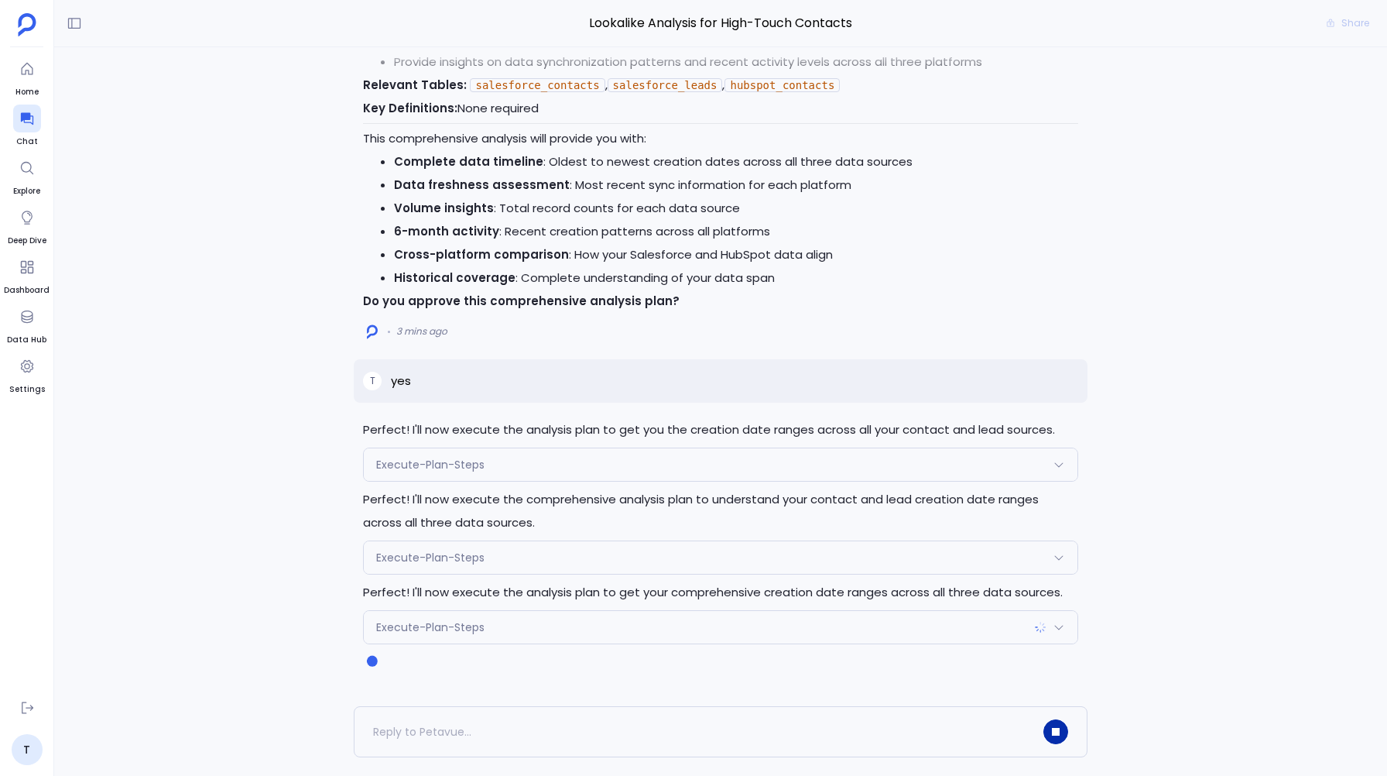
click at [478, 639] on div "Execute-Plan-Steps" at bounding box center [720, 627] width 713 height 33
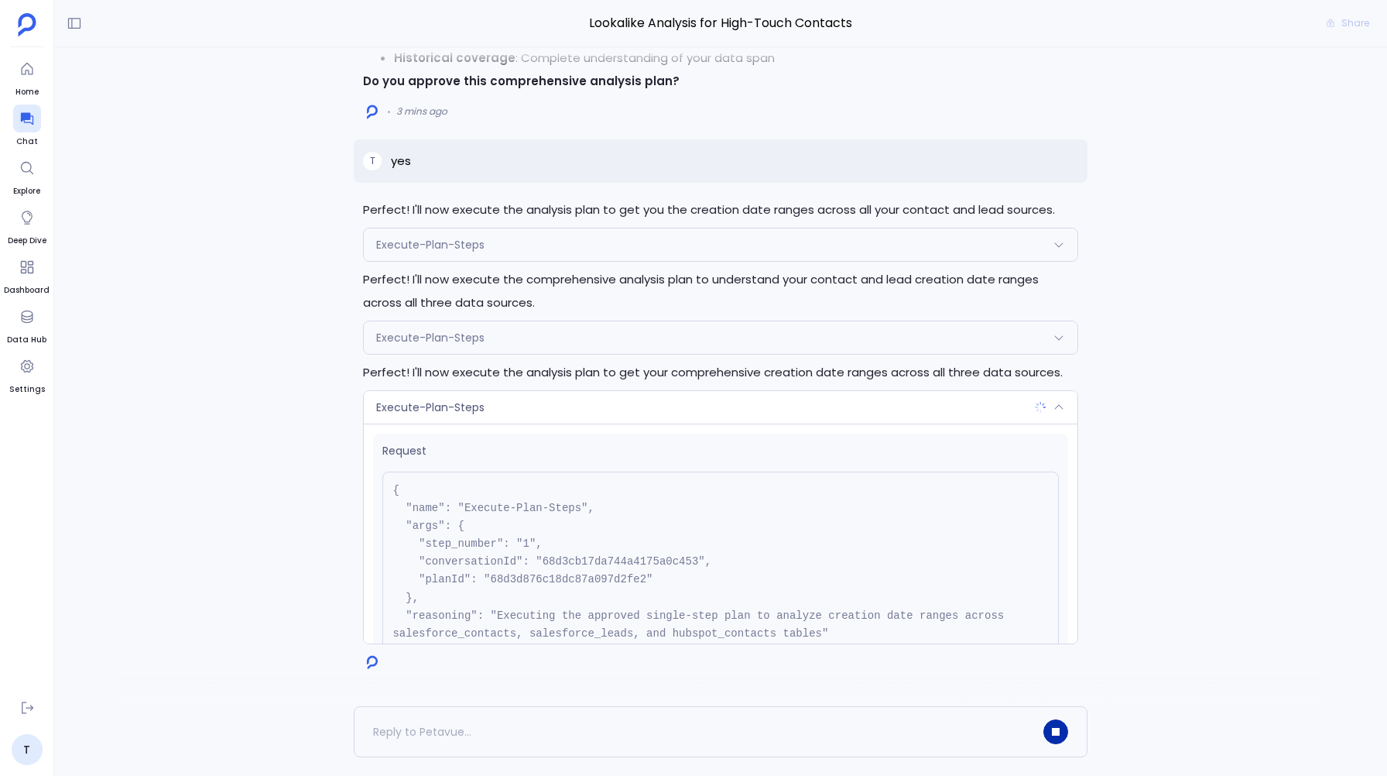
scroll to position [141, 0]
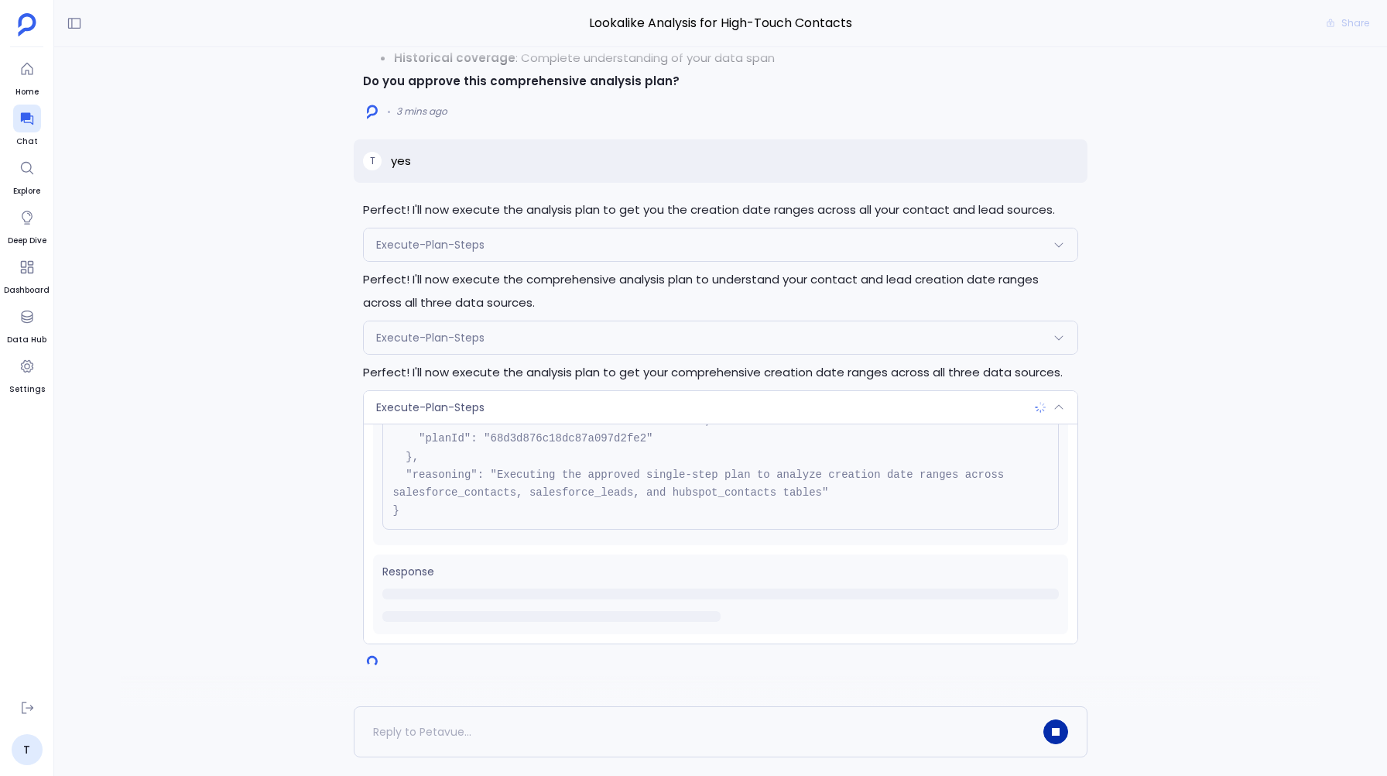
click at [458, 407] on span "Execute-Plan-Steps" at bounding box center [430, 406] width 108 height 15
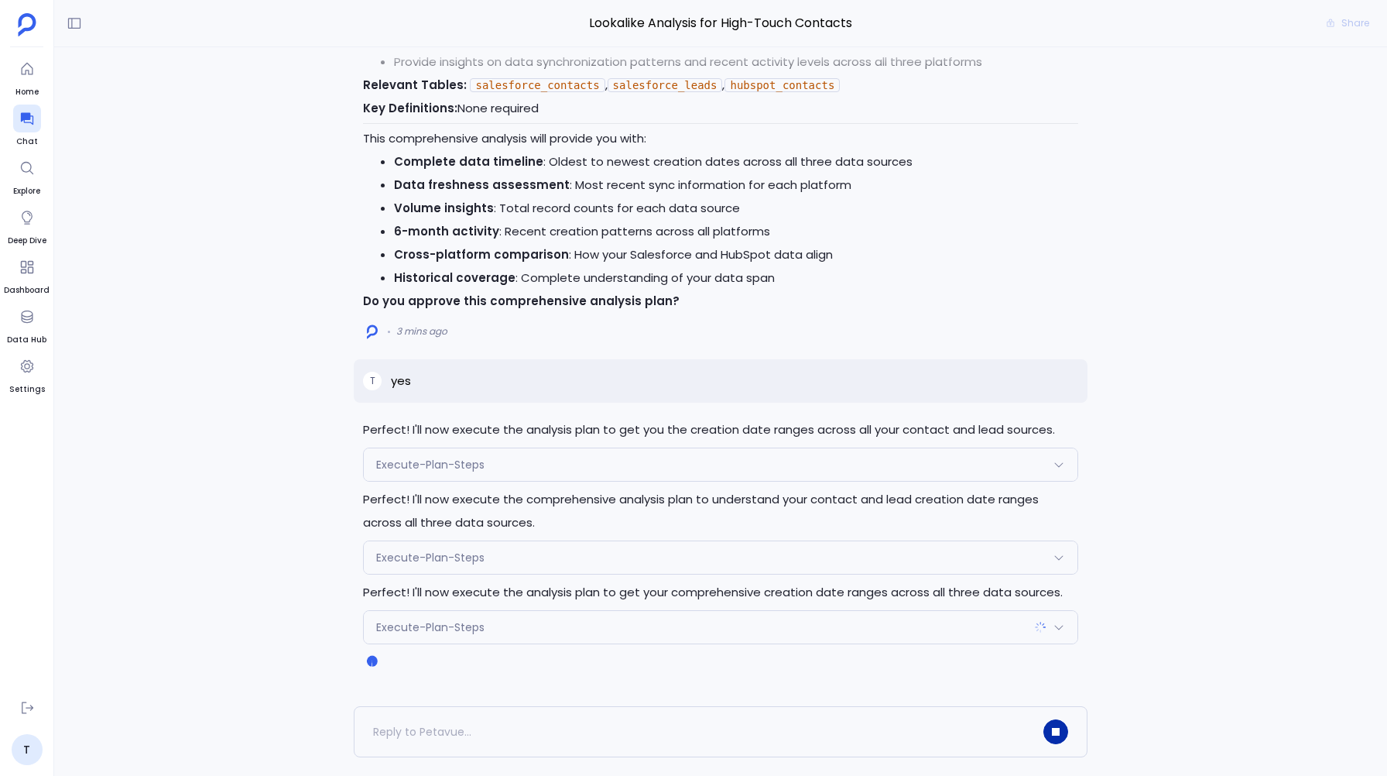
click at [457, 559] on span "Execute-Plan-Steps" at bounding box center [430, 557] width 108 height 15
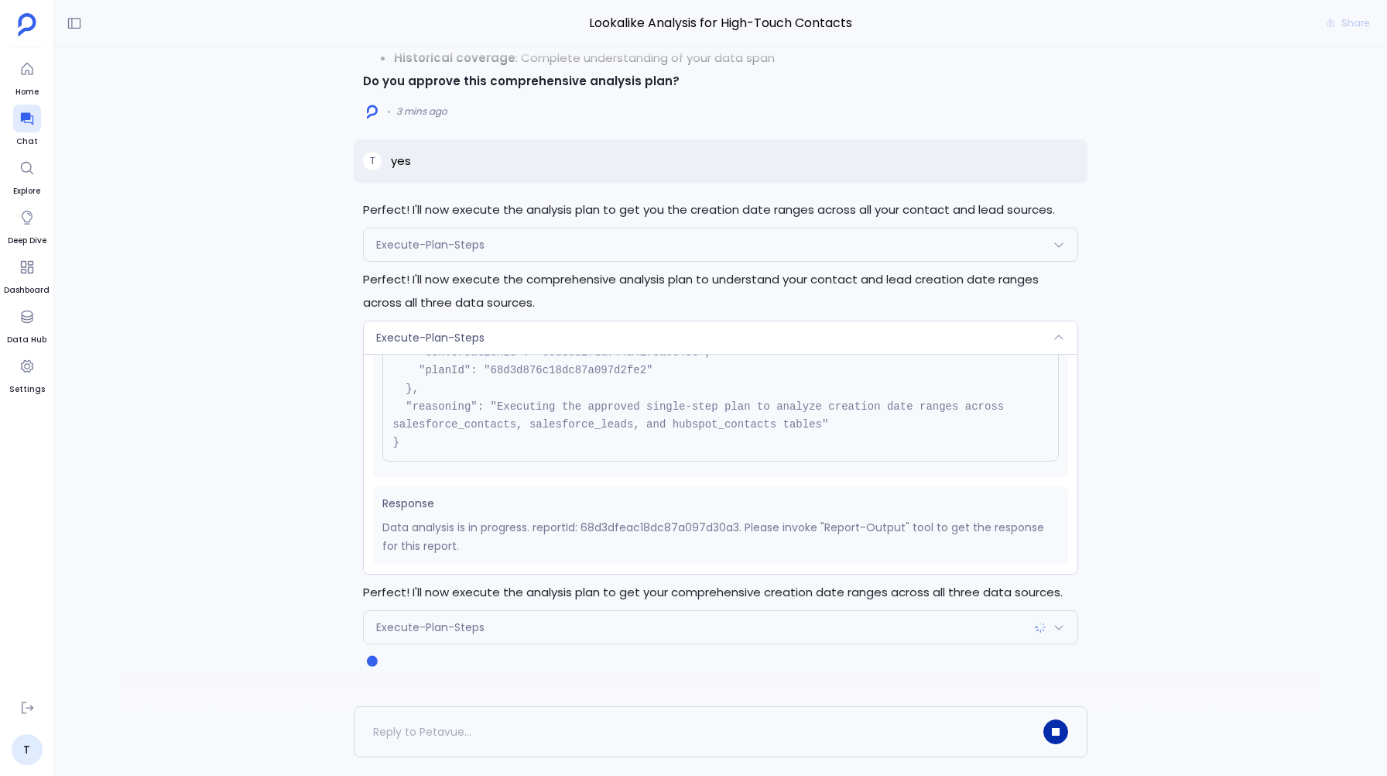
click at [435, 336] on span "Execute-Plan-Steps" at bounding box center [430, 337] width 108 height 15
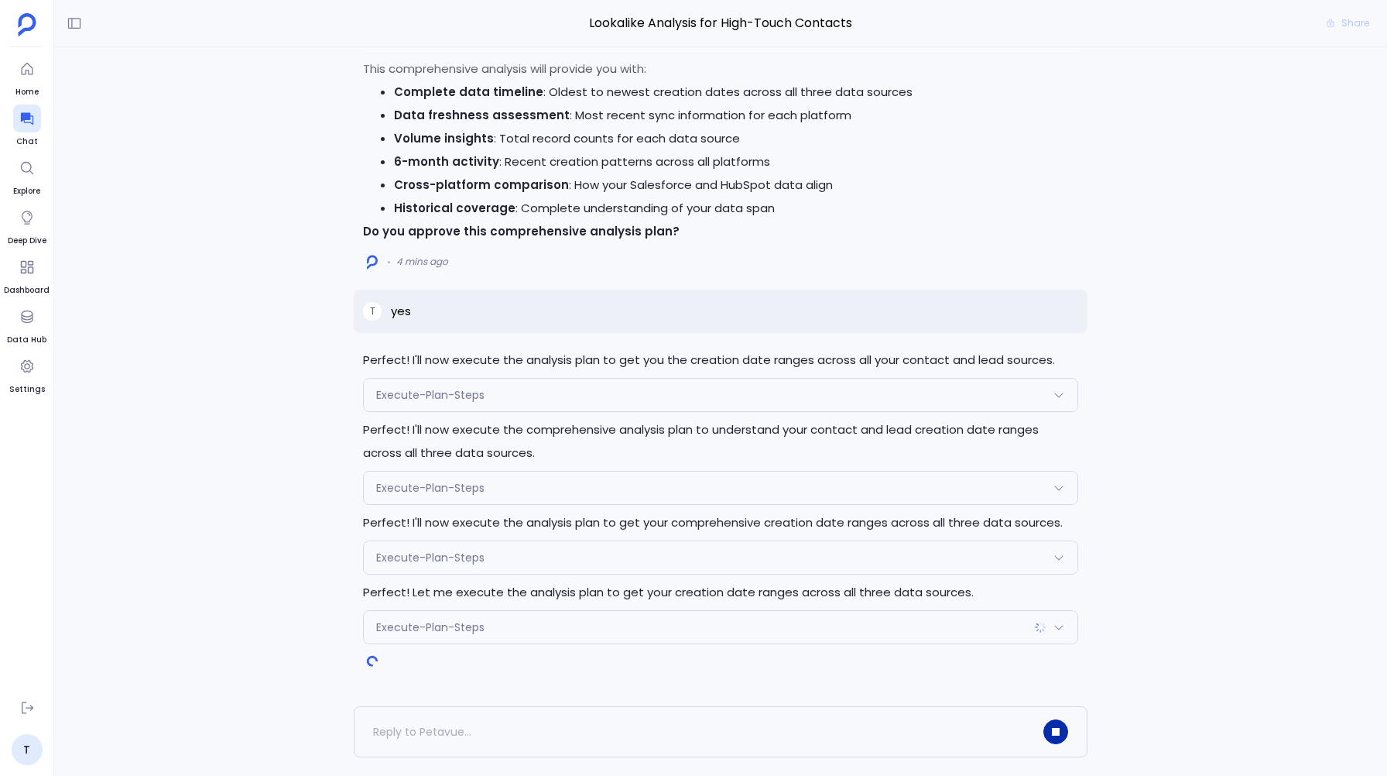
click at [414, 487] on span "Execute-Plan-Steps" at bounding box center [430, 487] width 108 height 15
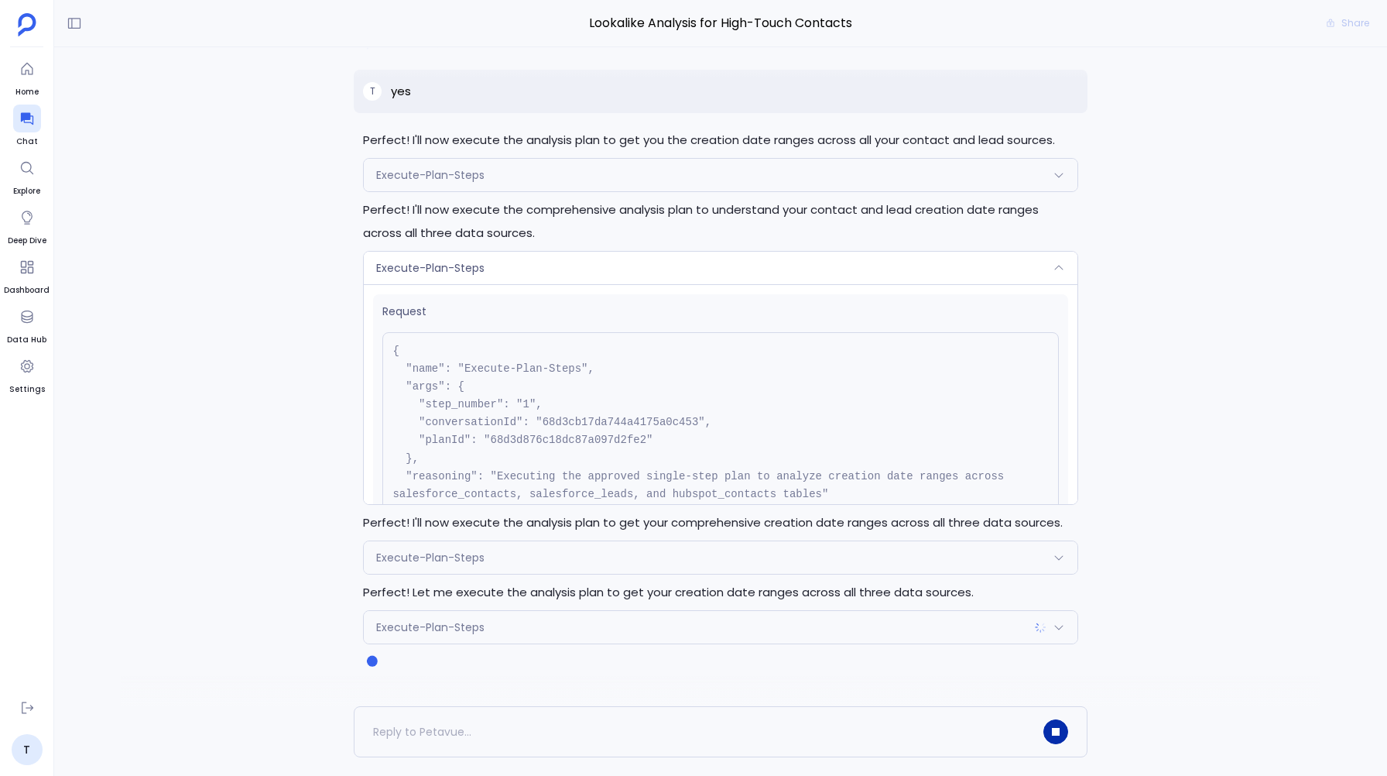
scroll to position [139, 0]
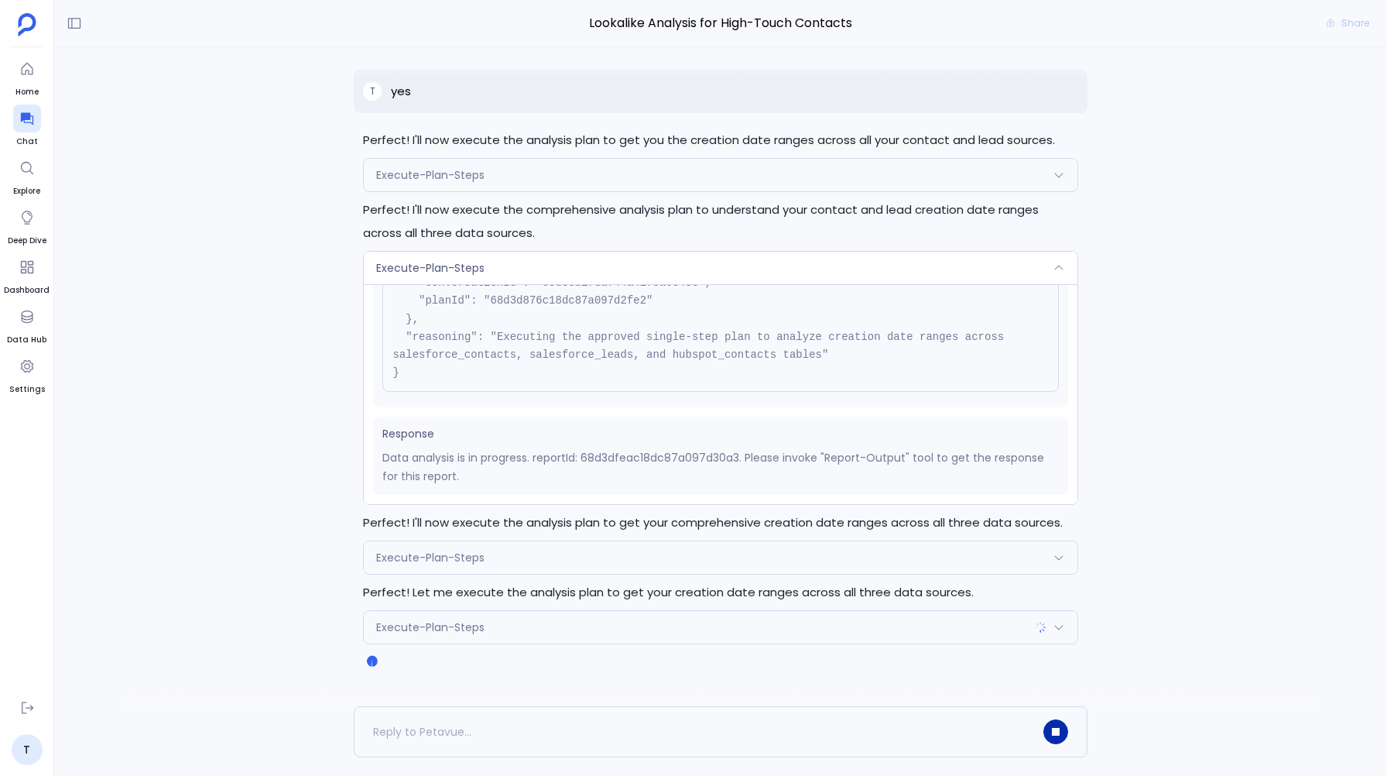
click at [445, 546] on div "Execute-Plan-Steps" at bounding box center [720, 557] width 713 height 33
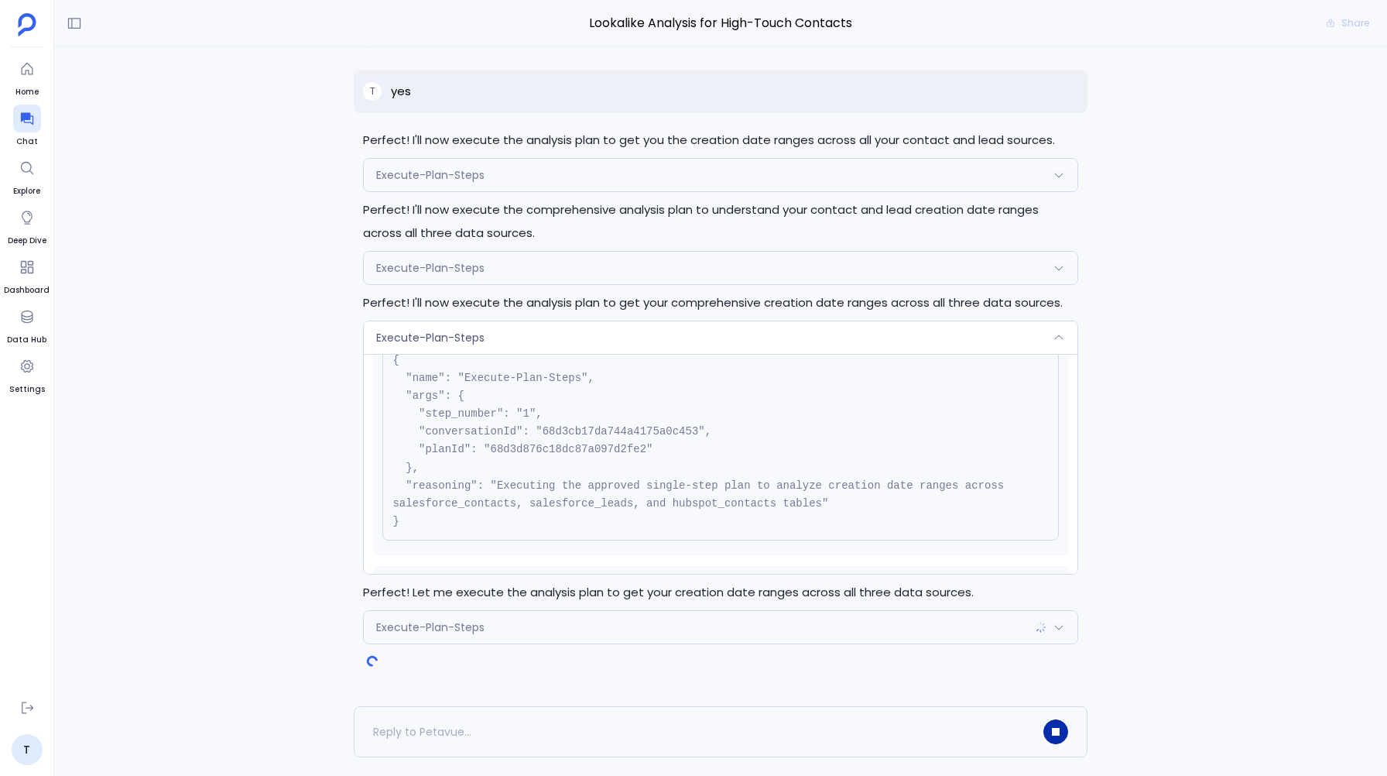
scroll to position [0, 0]
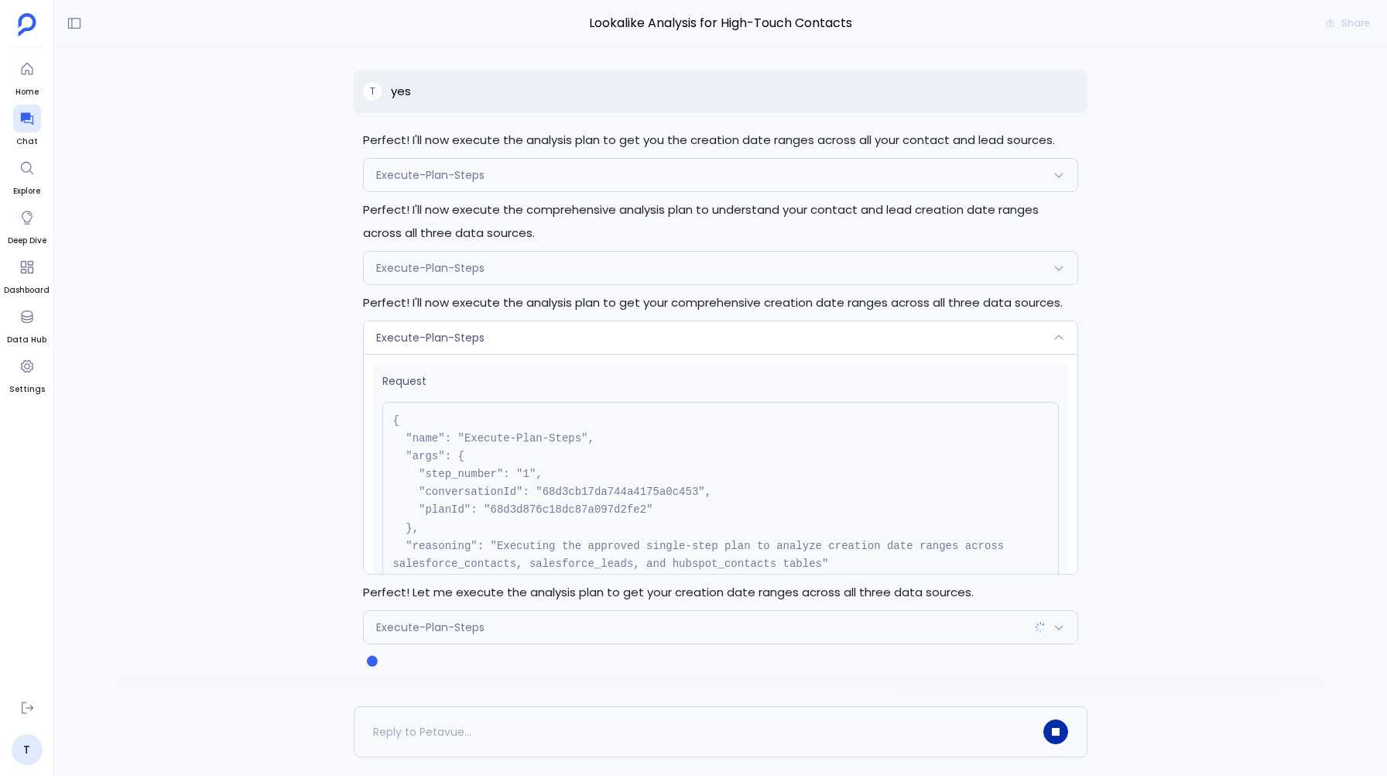
click at [440, 630] on span "Execute-Plan-Steps" at bounding box center [430, 626] width 108 height 15
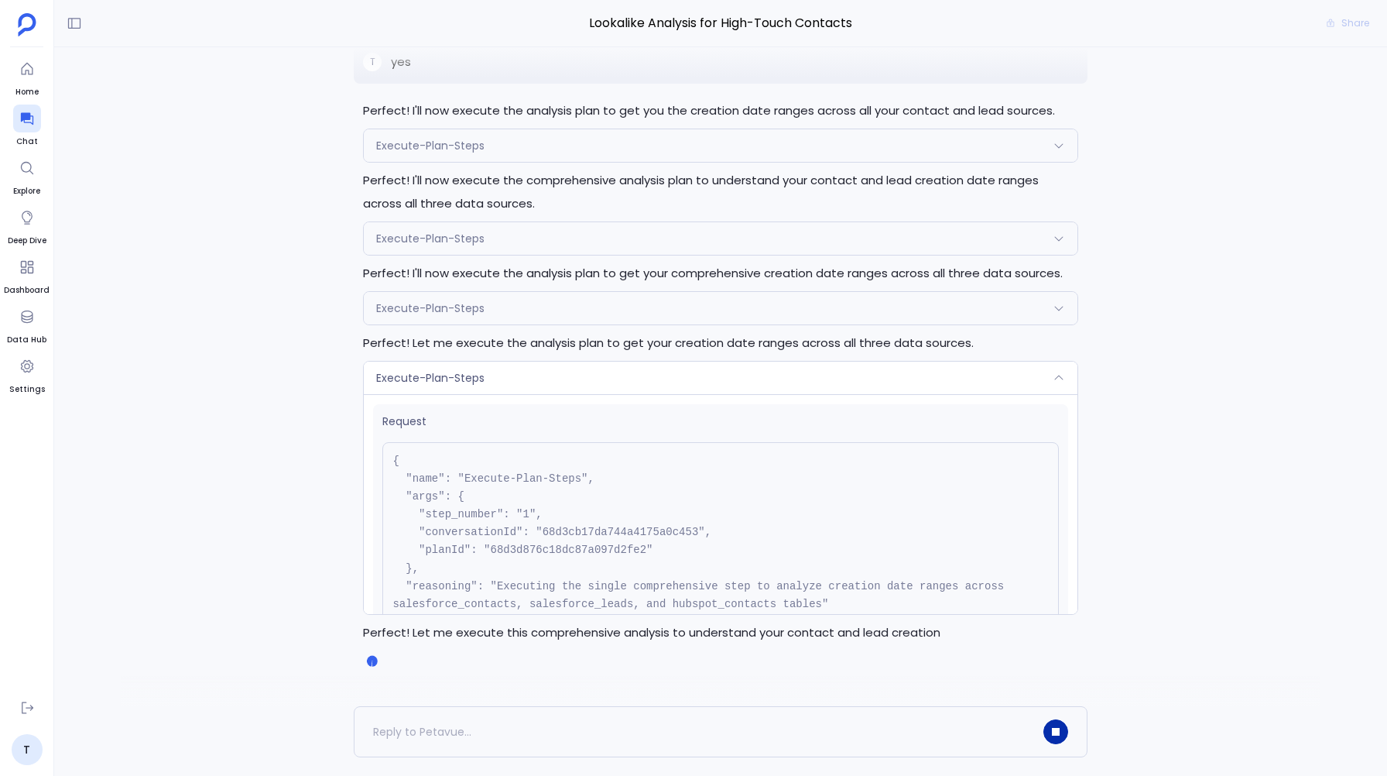
click at [471, 414] on span "Request" at bounding box center [720, 421] width 676 height 16
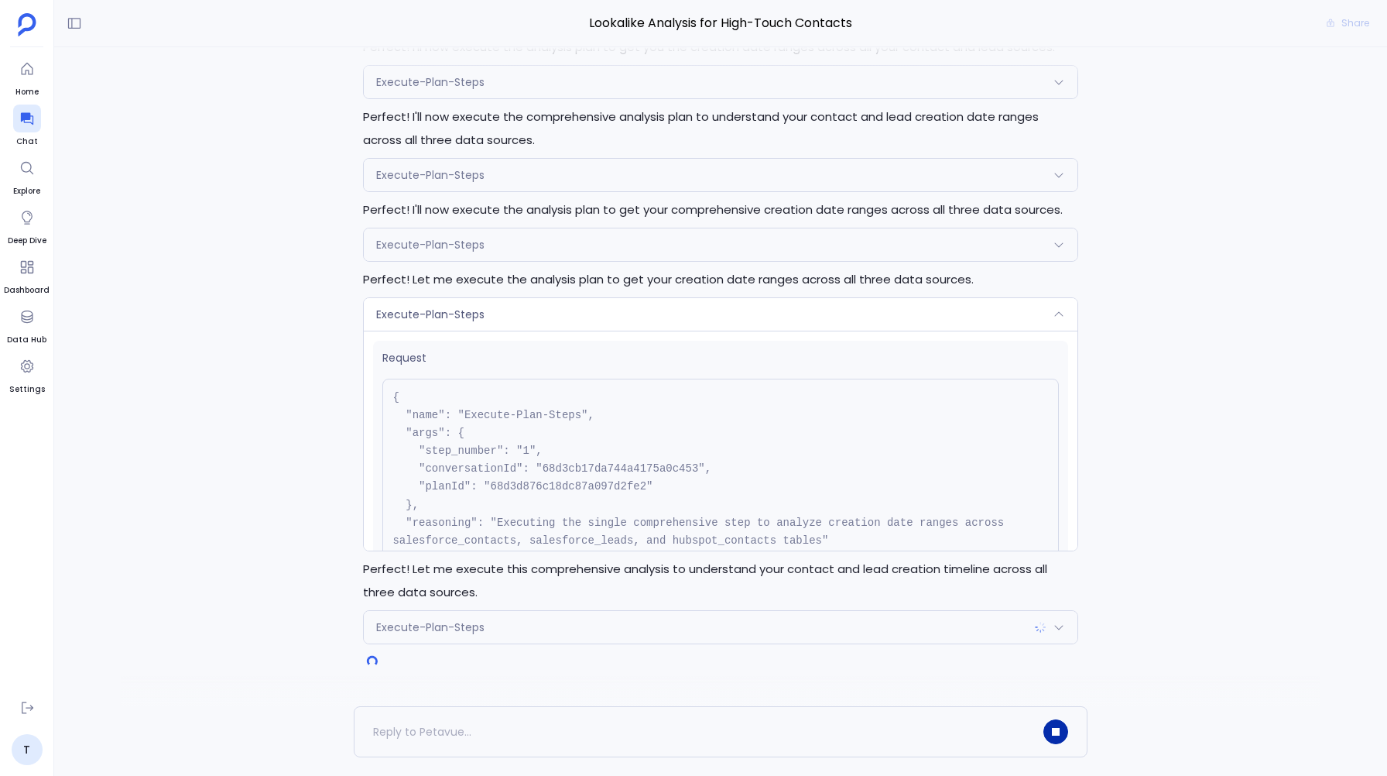
scroll to position [-159, 0]
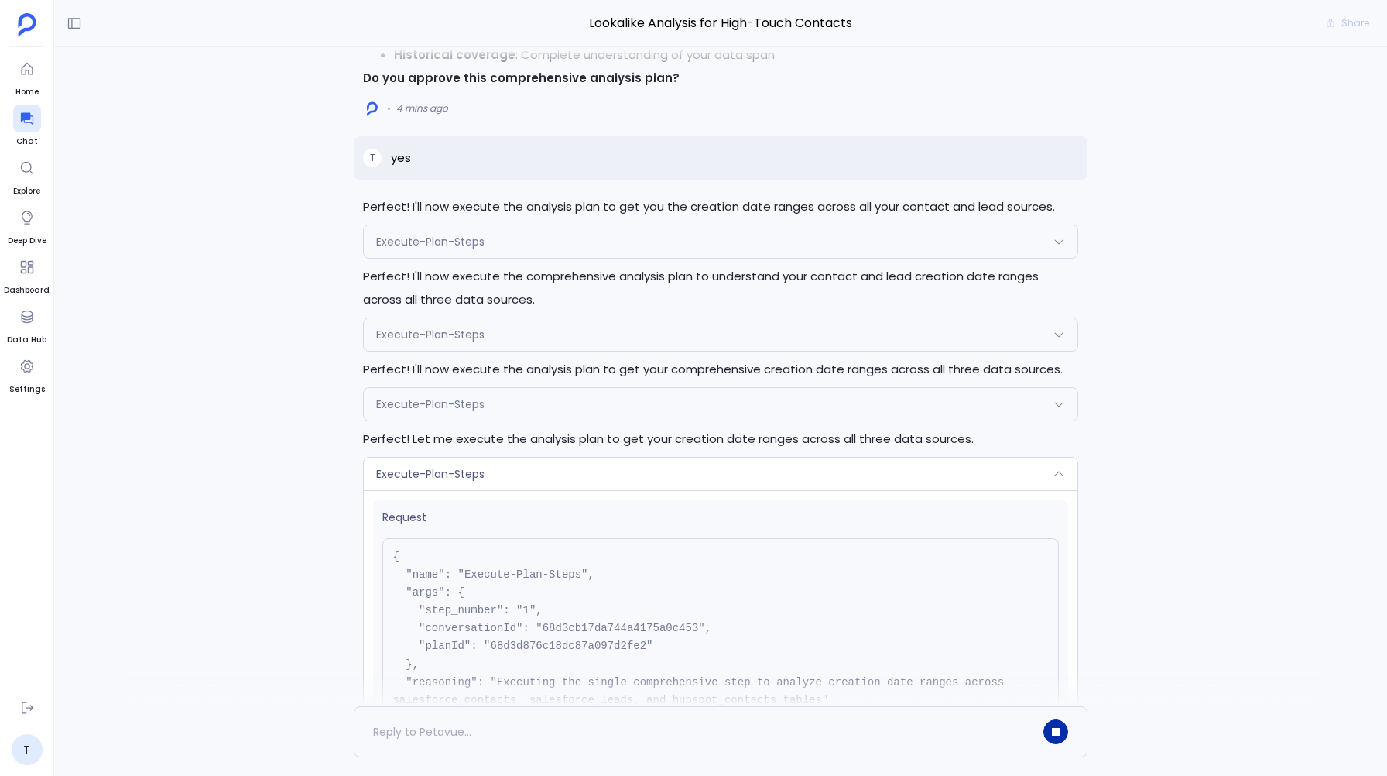
click at [415, 248] on span "Execute-Plan-Steps" at bounding box center [430, 241] width 108 height 15
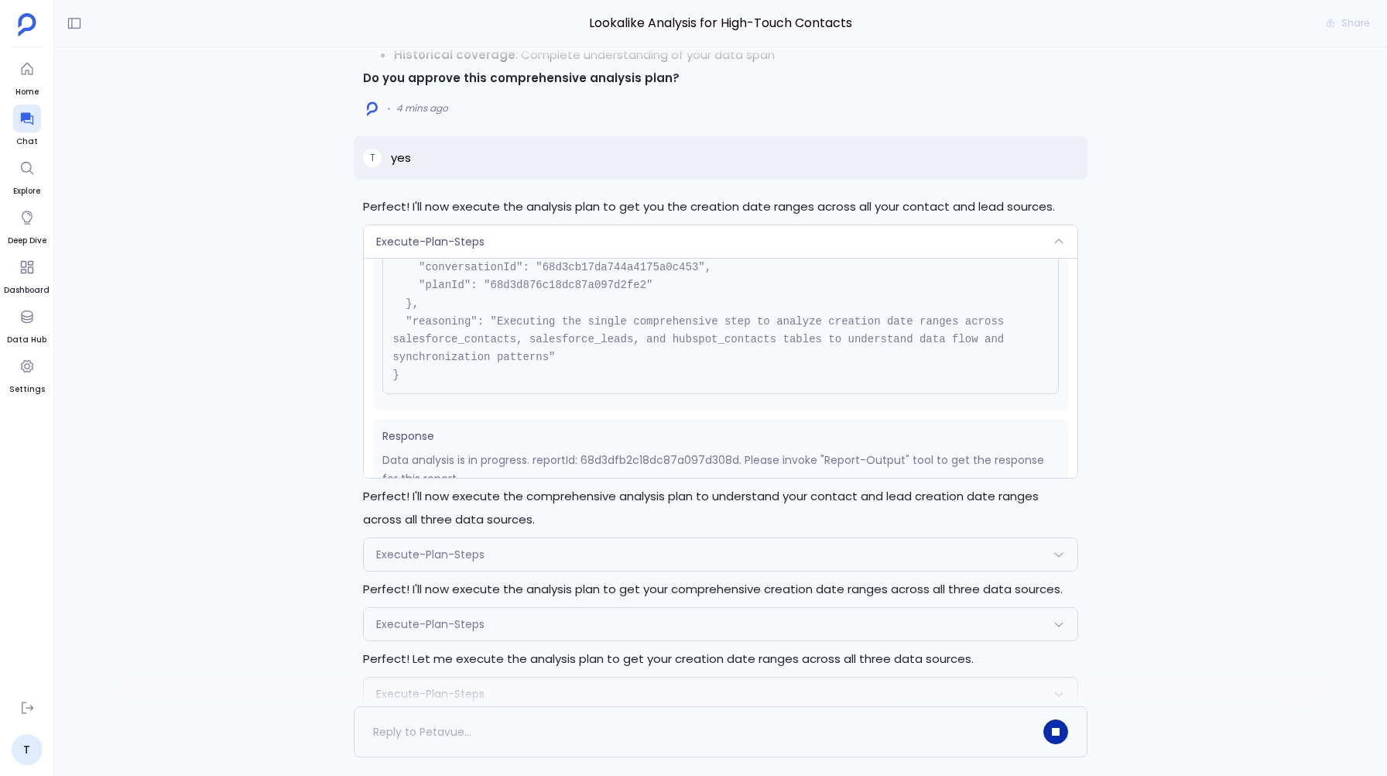
scroll to position [157, 0]
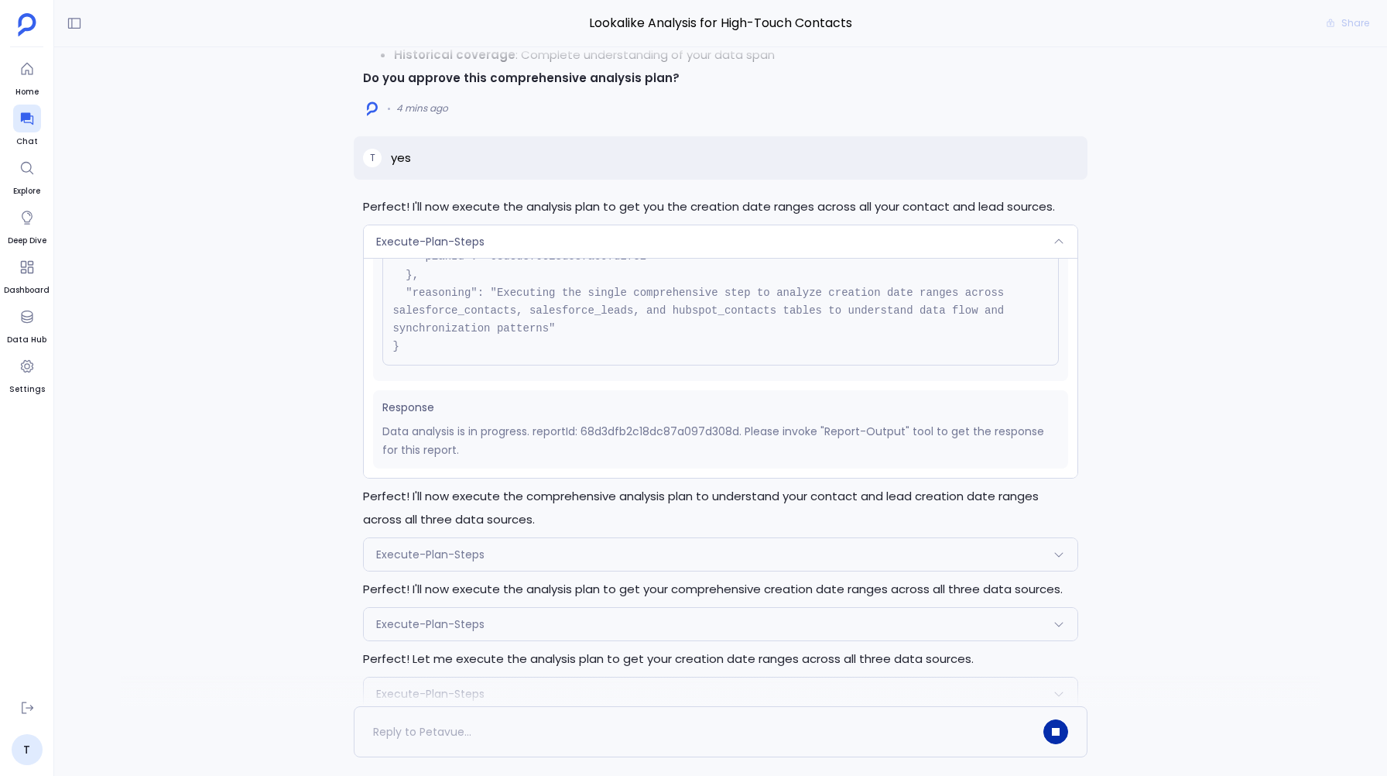
click at [434, 550] on span "Execute-Plan-Steps" at bounding box center [430, 553] width 108 height 15
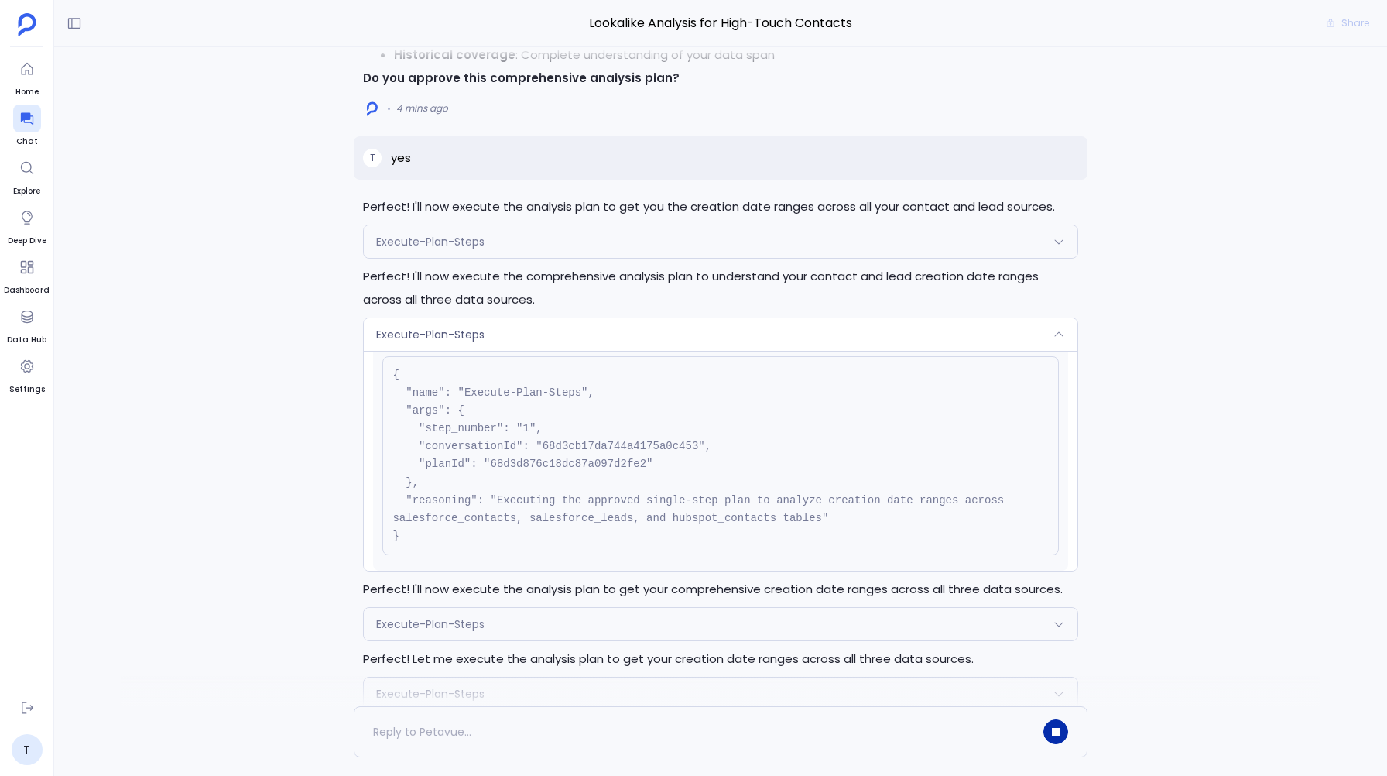
scroll to position [0, 0]
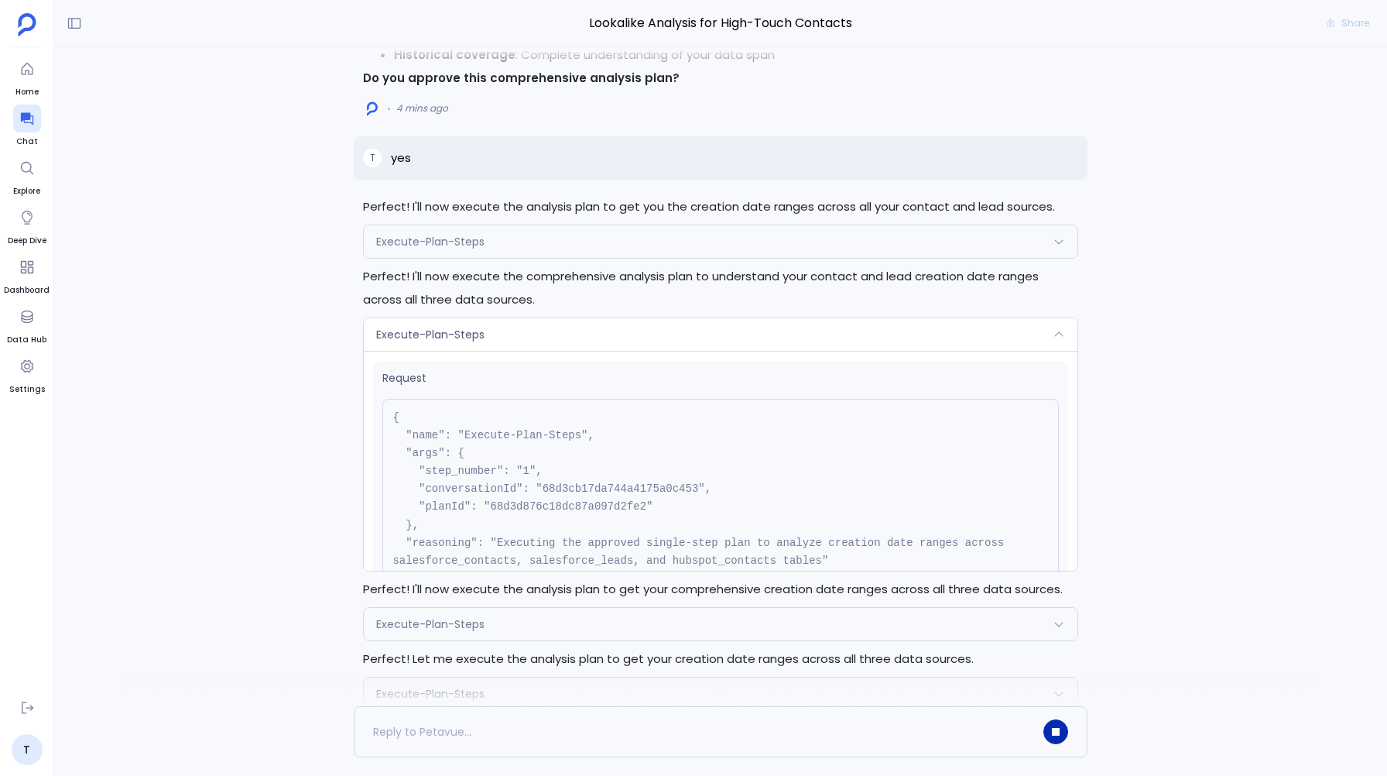
click at [439, 636] on div "Execute-Plan-Steps" at bounding box center [720, 624] width 713 height 33
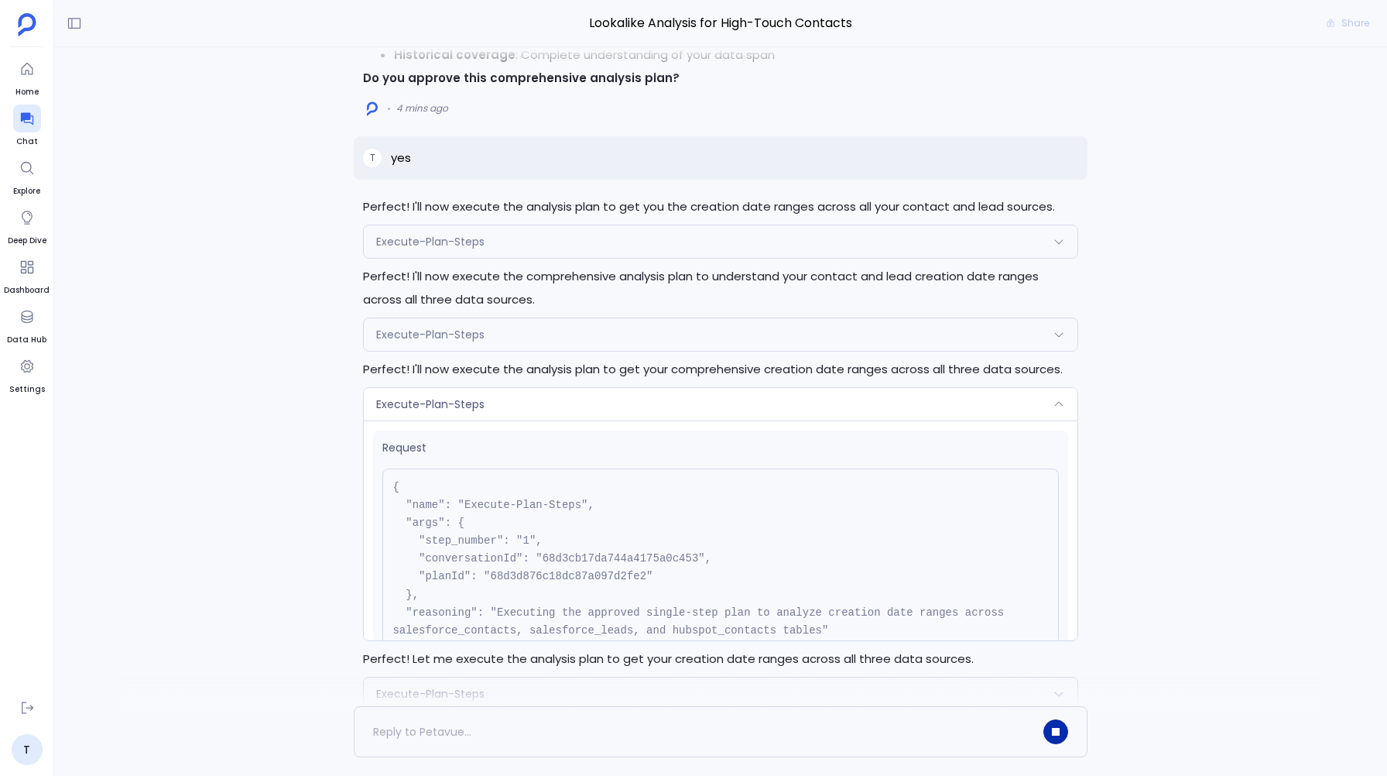
scroll to position [139, 0]
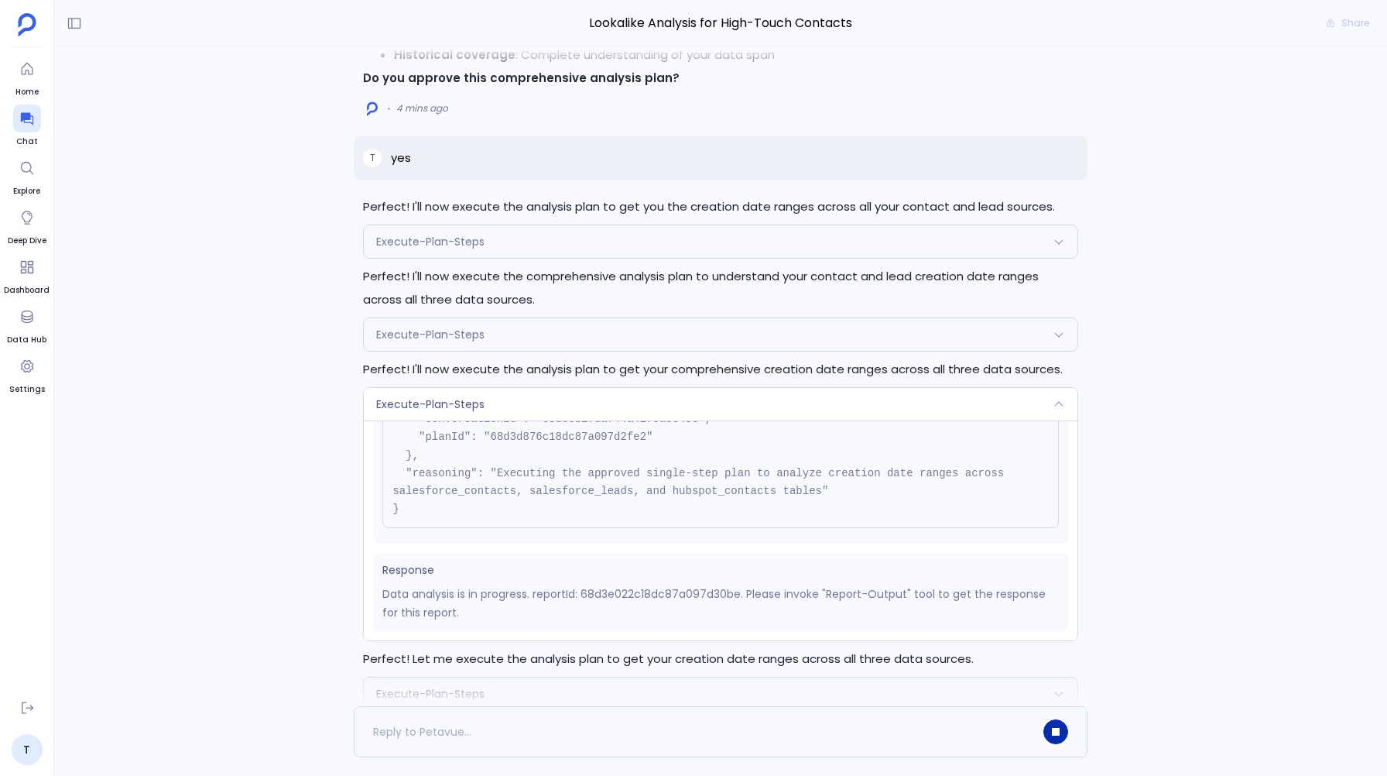
click at [479, 695] on div at bounding box center [721, 690] width 1200 height 31
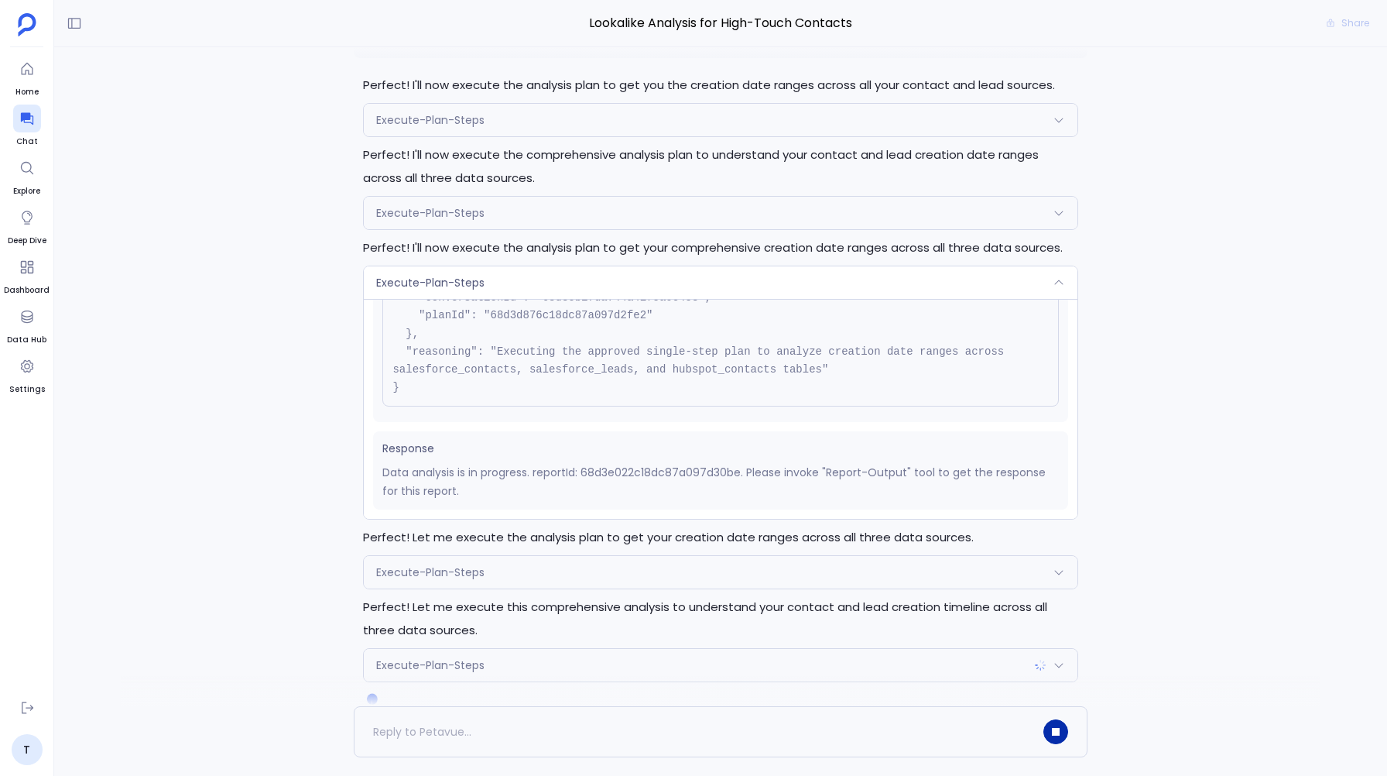
scroll to position [0, 0]
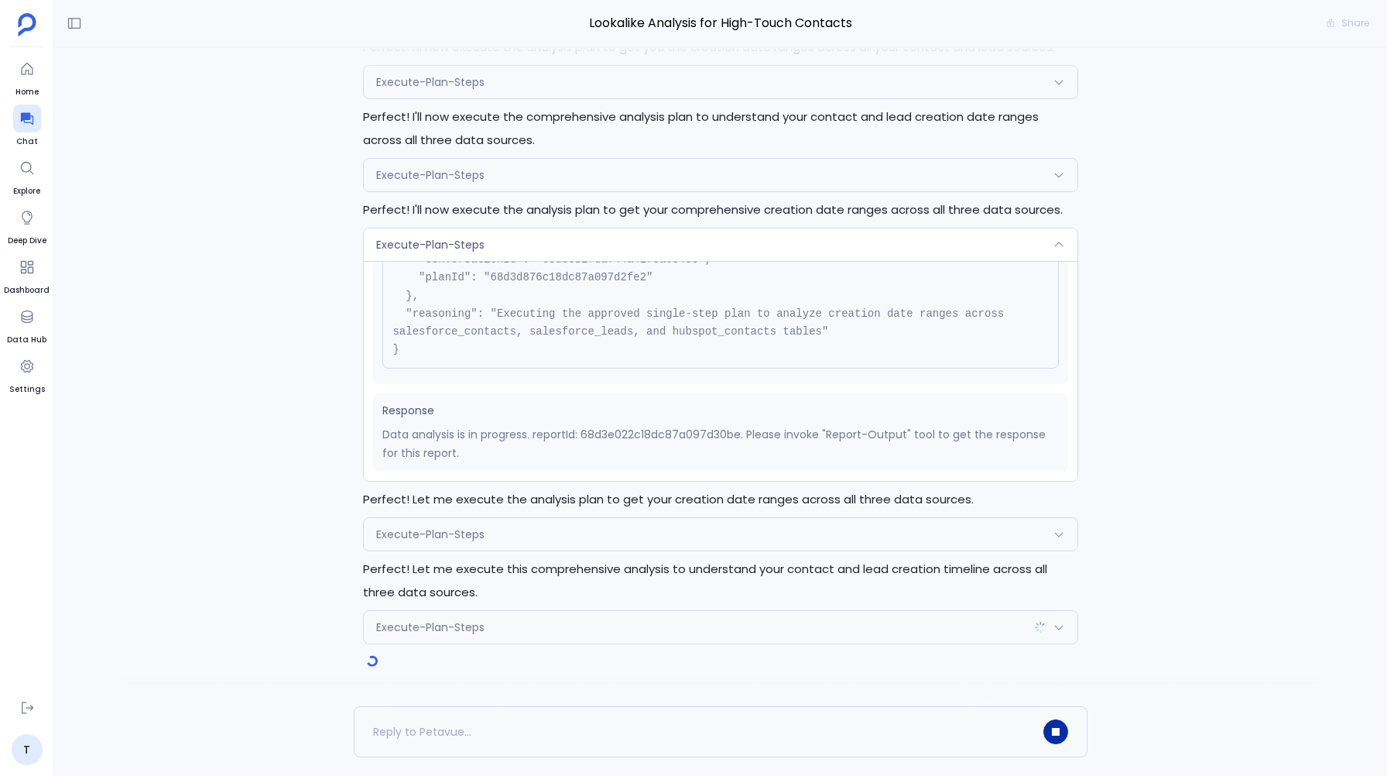
click at [502, 516] on div "Perfect! I'll now execute the analysis plan to get you the creation date ranges…" at bounding box center [720, 340] width 733 height 608
click at [502, 525] on div "Execute-Plan-Steps" at bounding box center [720, 534] width 713 height 33
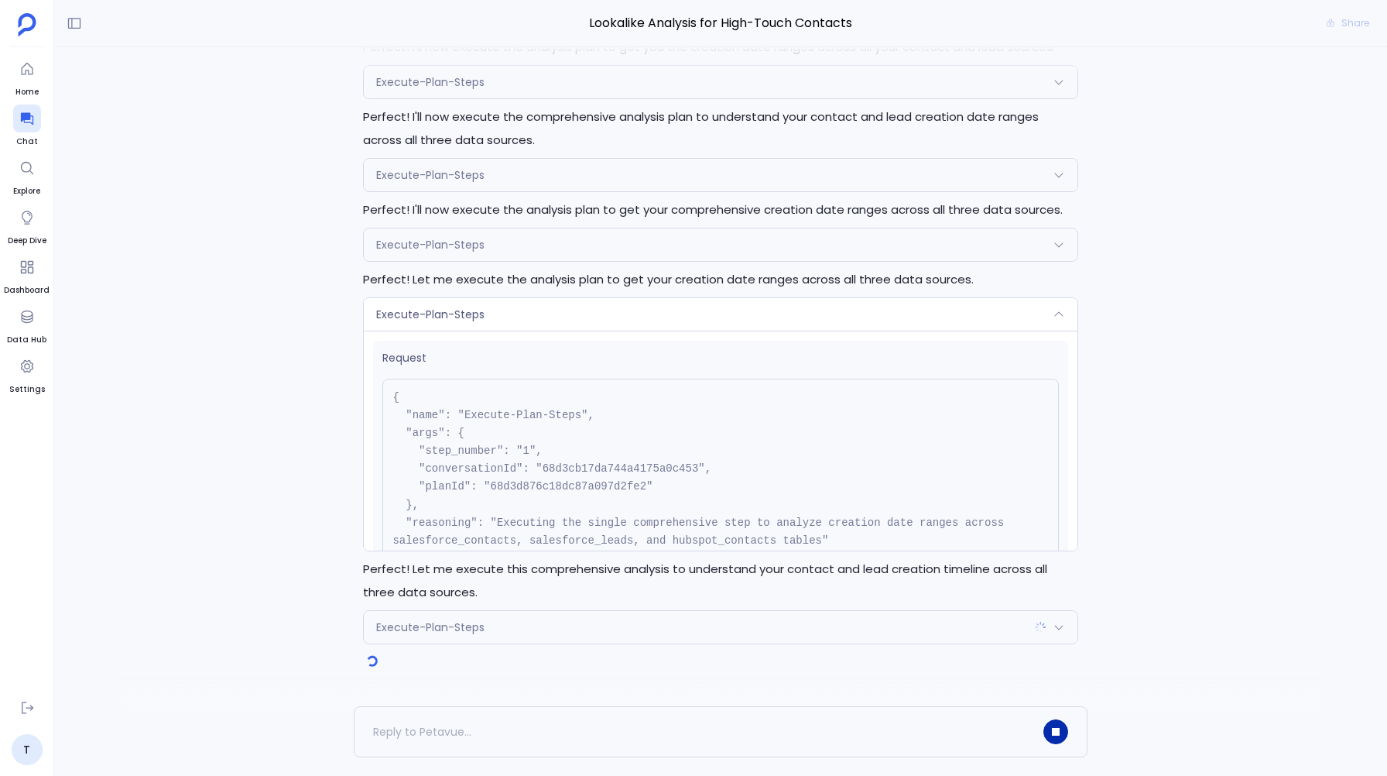
scroll to position [139, 0]
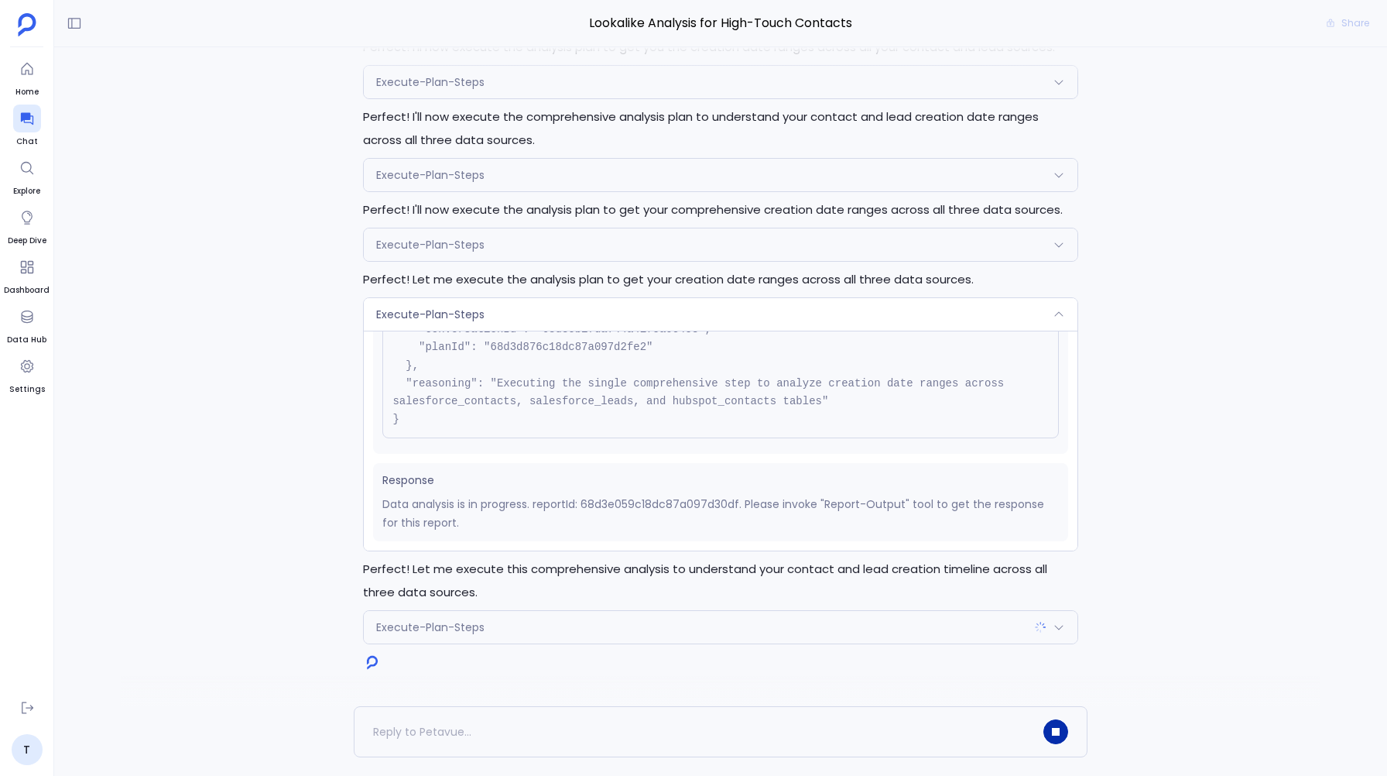
click at [472, 634] on span "Execute-Plan-Steps" at bounding box center [430, 626] width 108 height 15
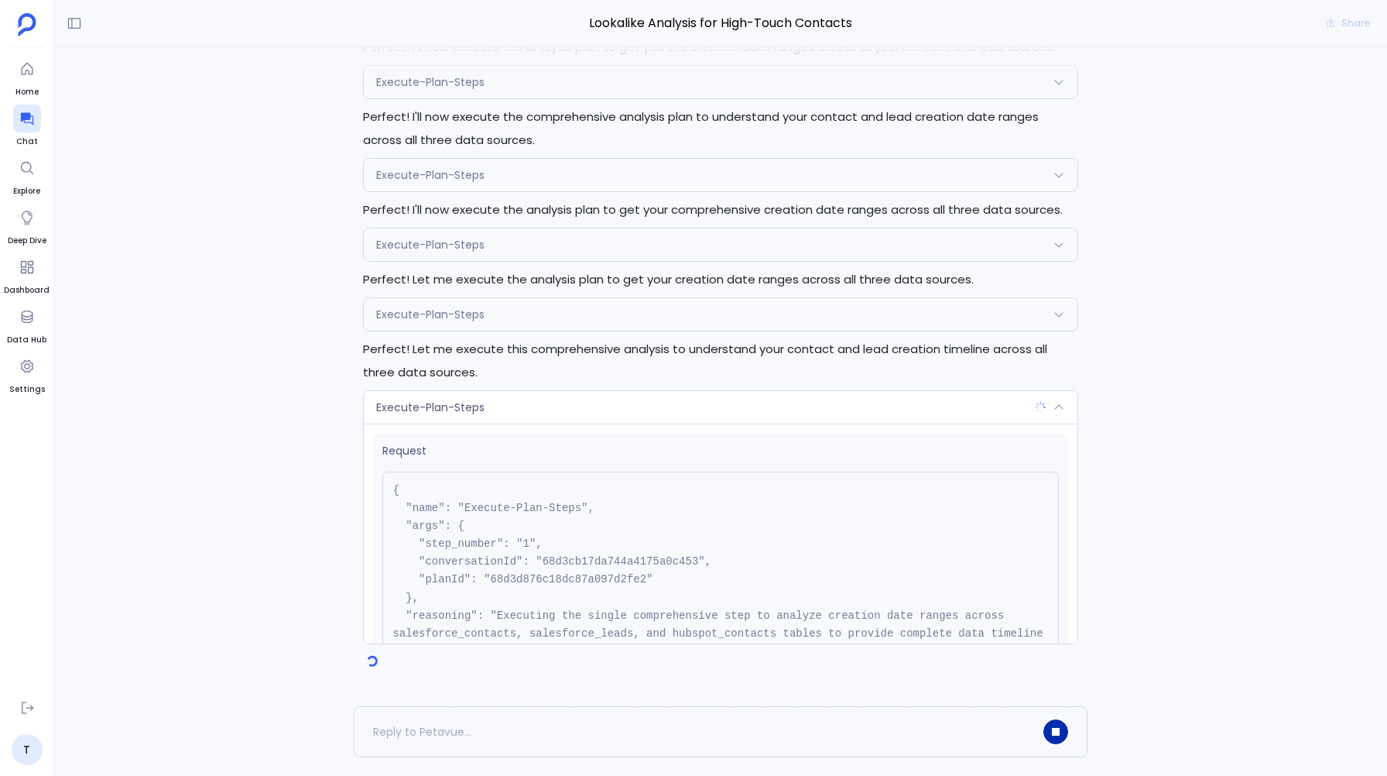
scroll to position [159, 0]
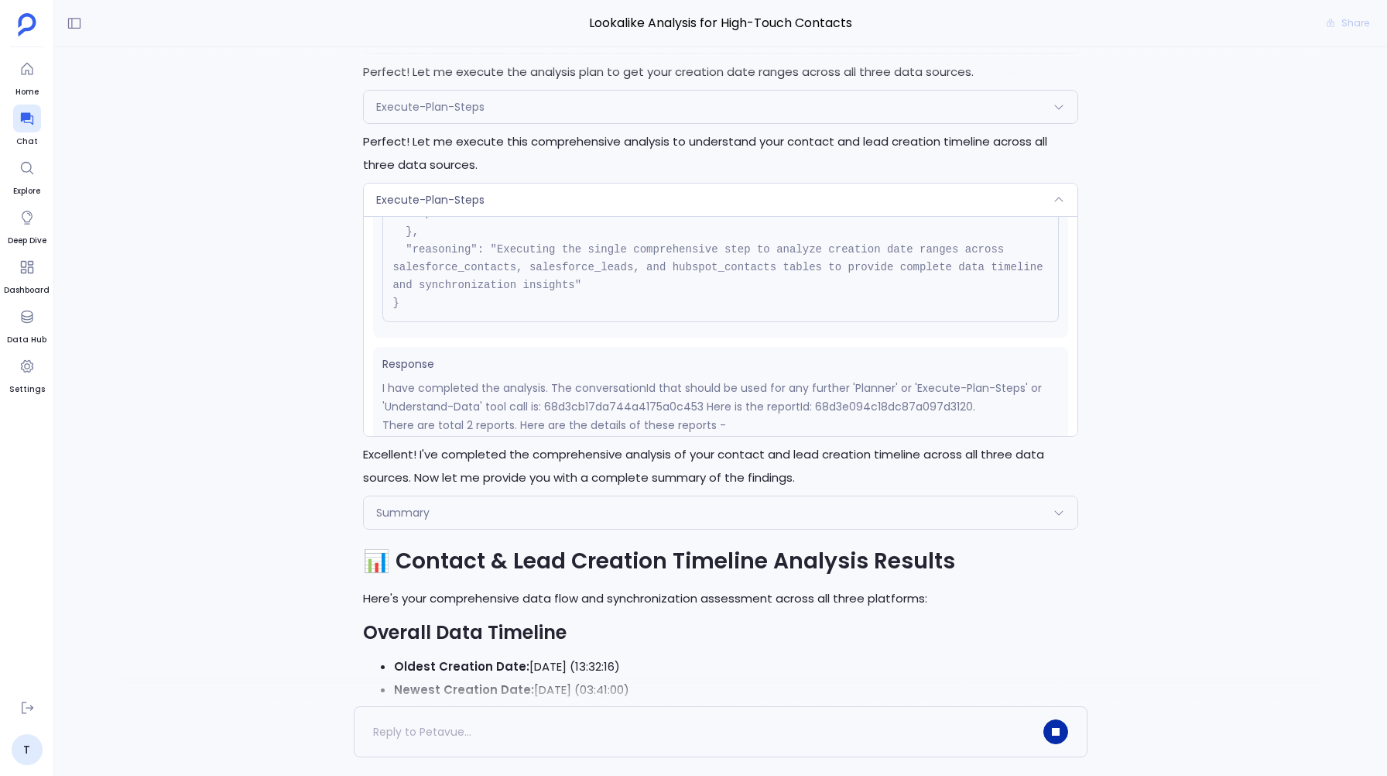
click at [503, 185] on div "Execute-Plan-Steps" at bounding box center [720, 199] width 713 height 33
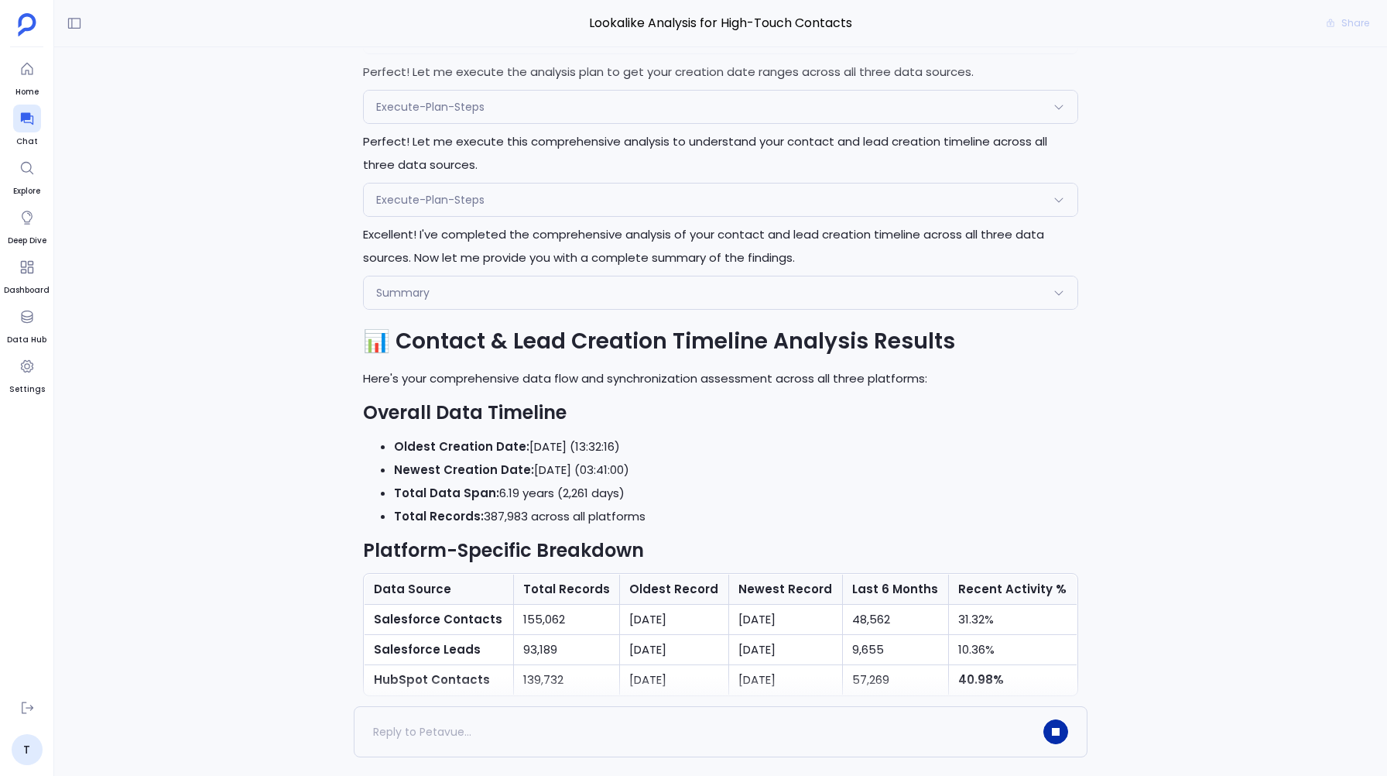
click at [476, 207] on div "Execute-Plan-Steps" at bounding box center [720, 199] width 713 height 33
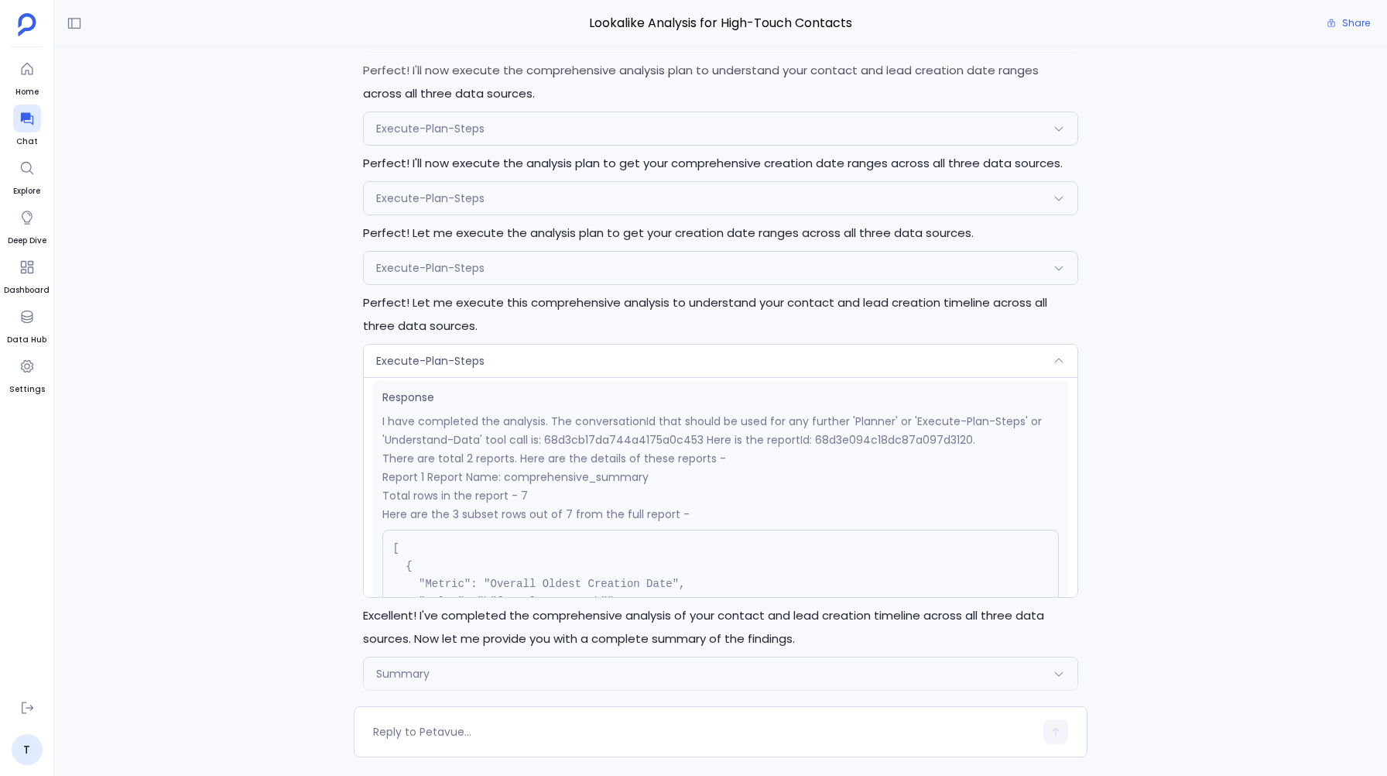
scroll to position [-1071, 0]
click at [406, 263] on span "Execute-Plan-Steps" at bounding box center [430, 269] width 108 height 15
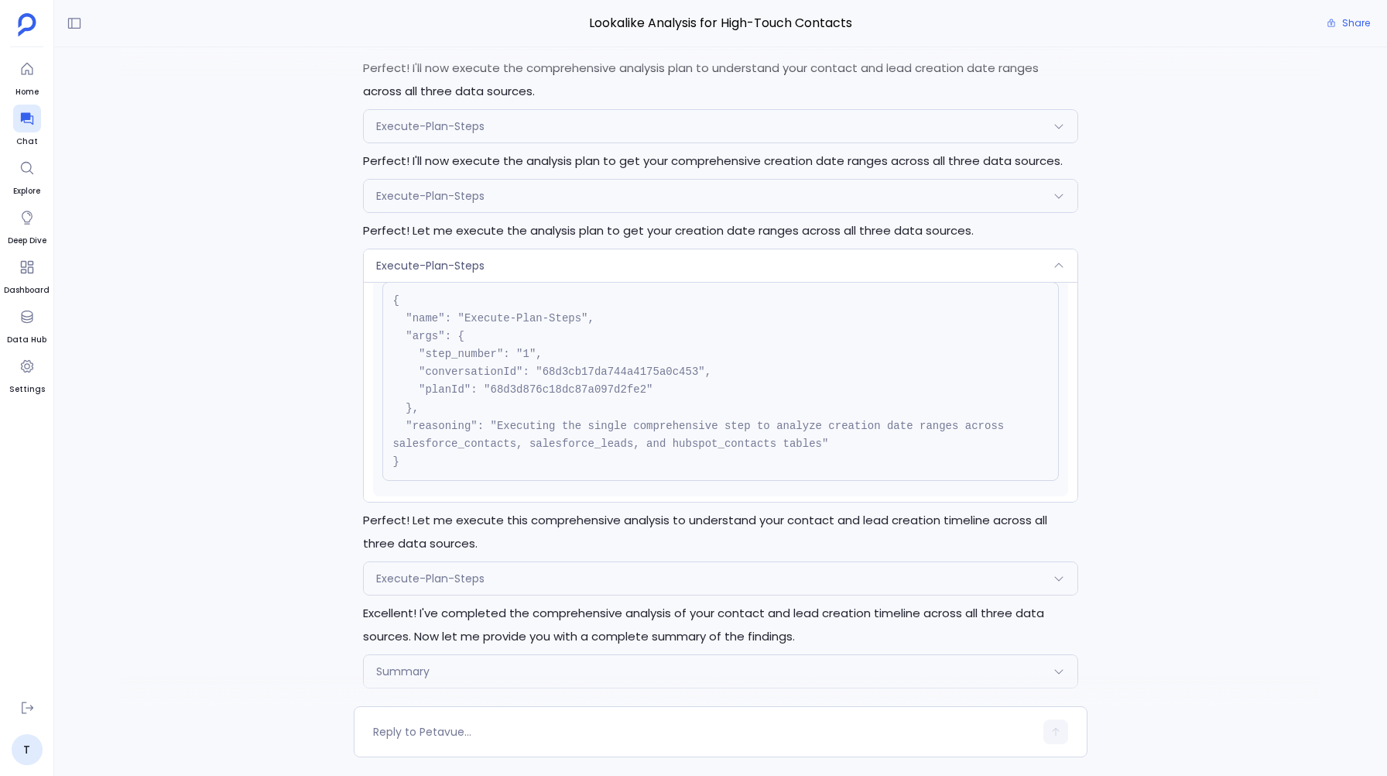
scroll to position [139, 0]
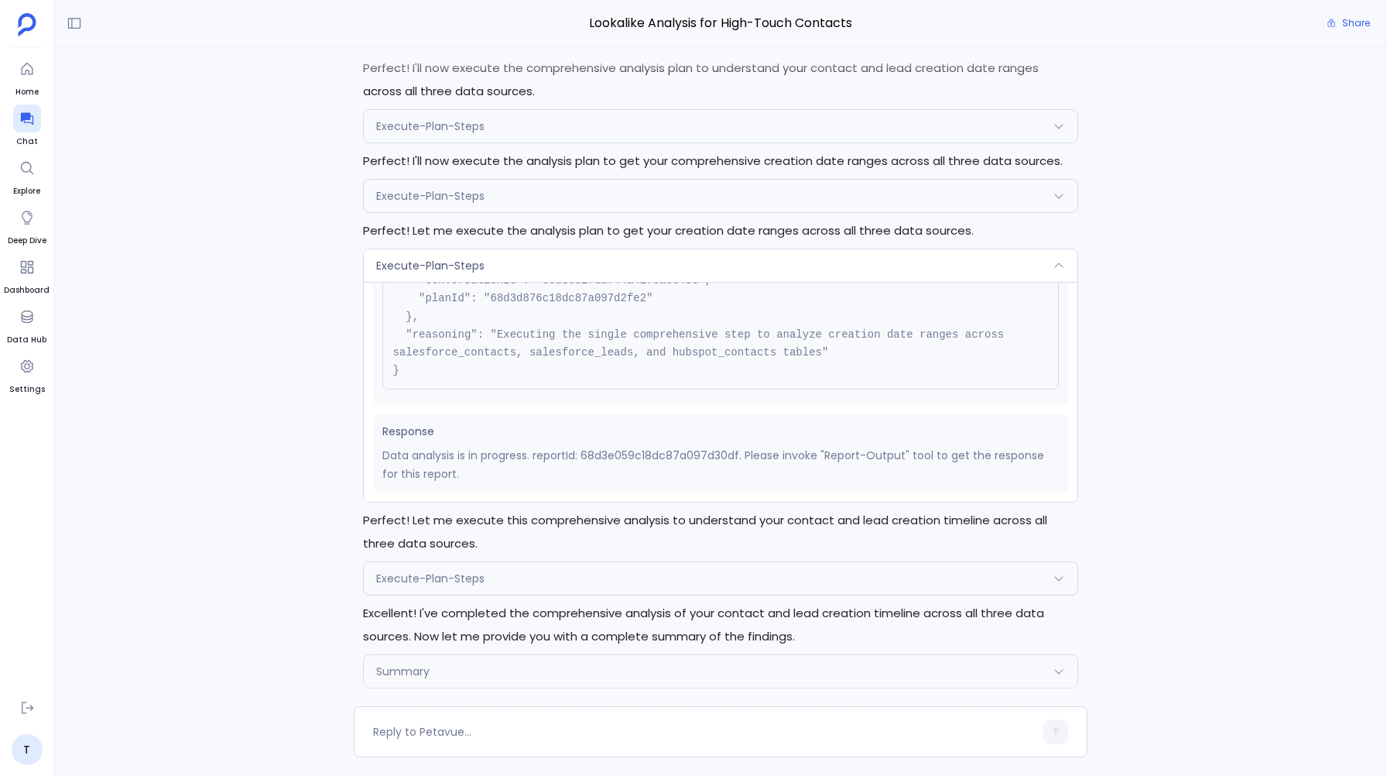
click at [502, 271] on div "Execute-Plan-Steps" at bounding box center [720, 265] width 713 height 33
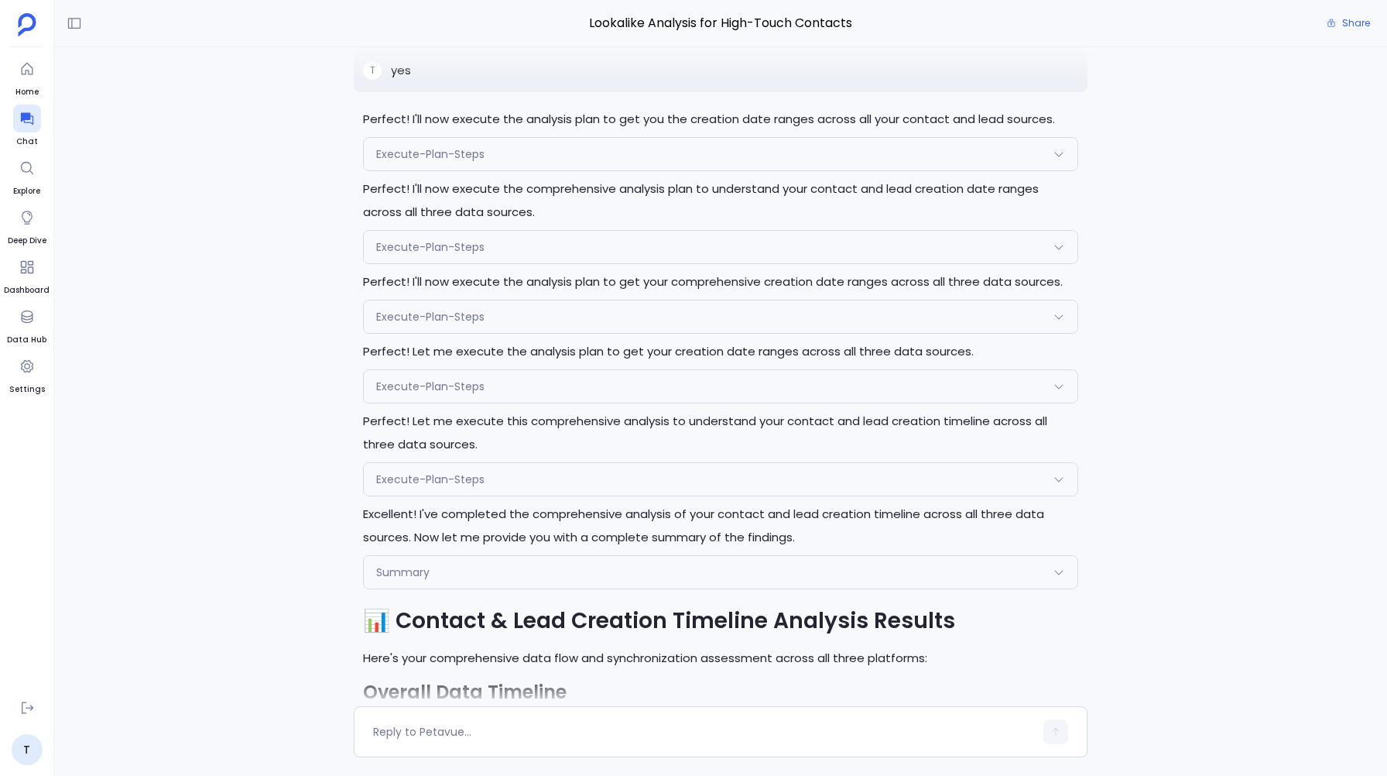
scroll to position [-1003, 0]
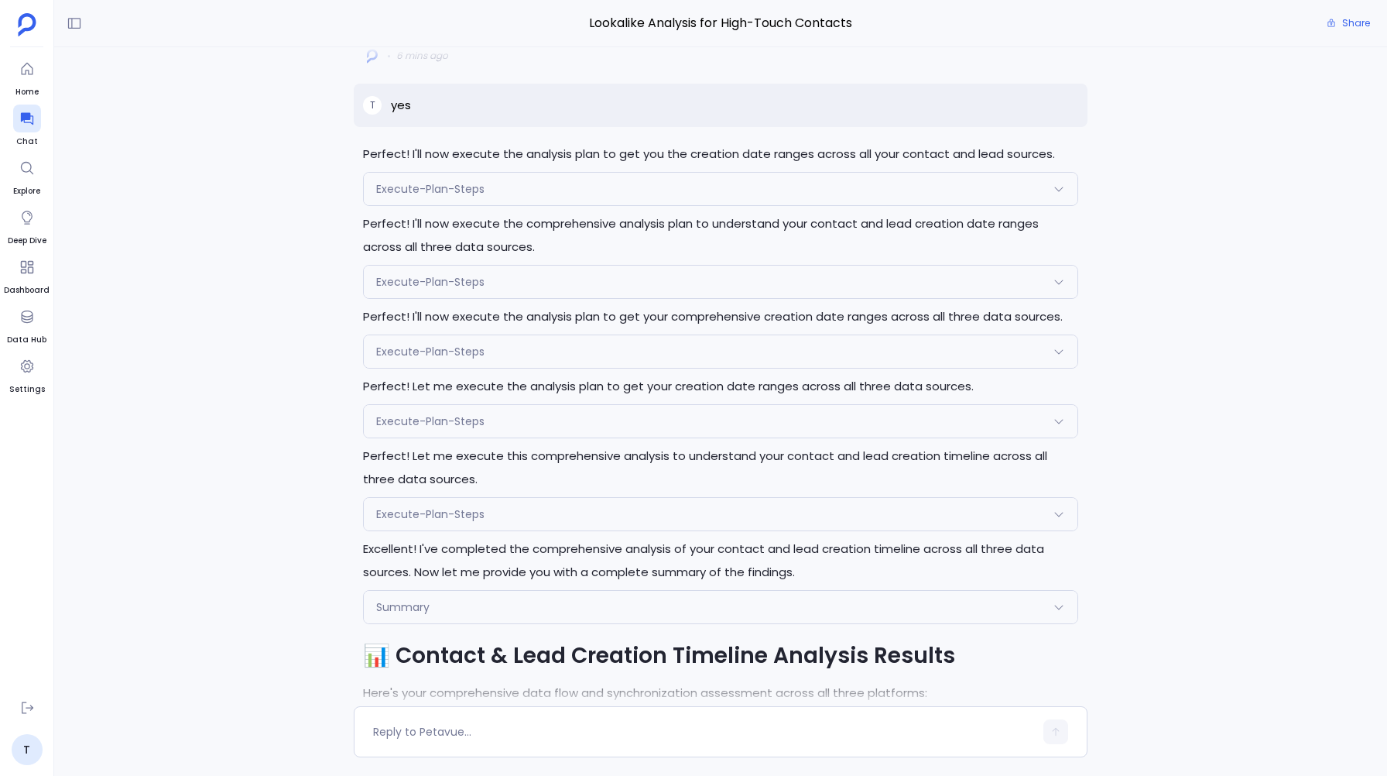
click at [451, 510] on span "Execute-Plan-Steps" at bounding box center [430, 513] width 108 height 15
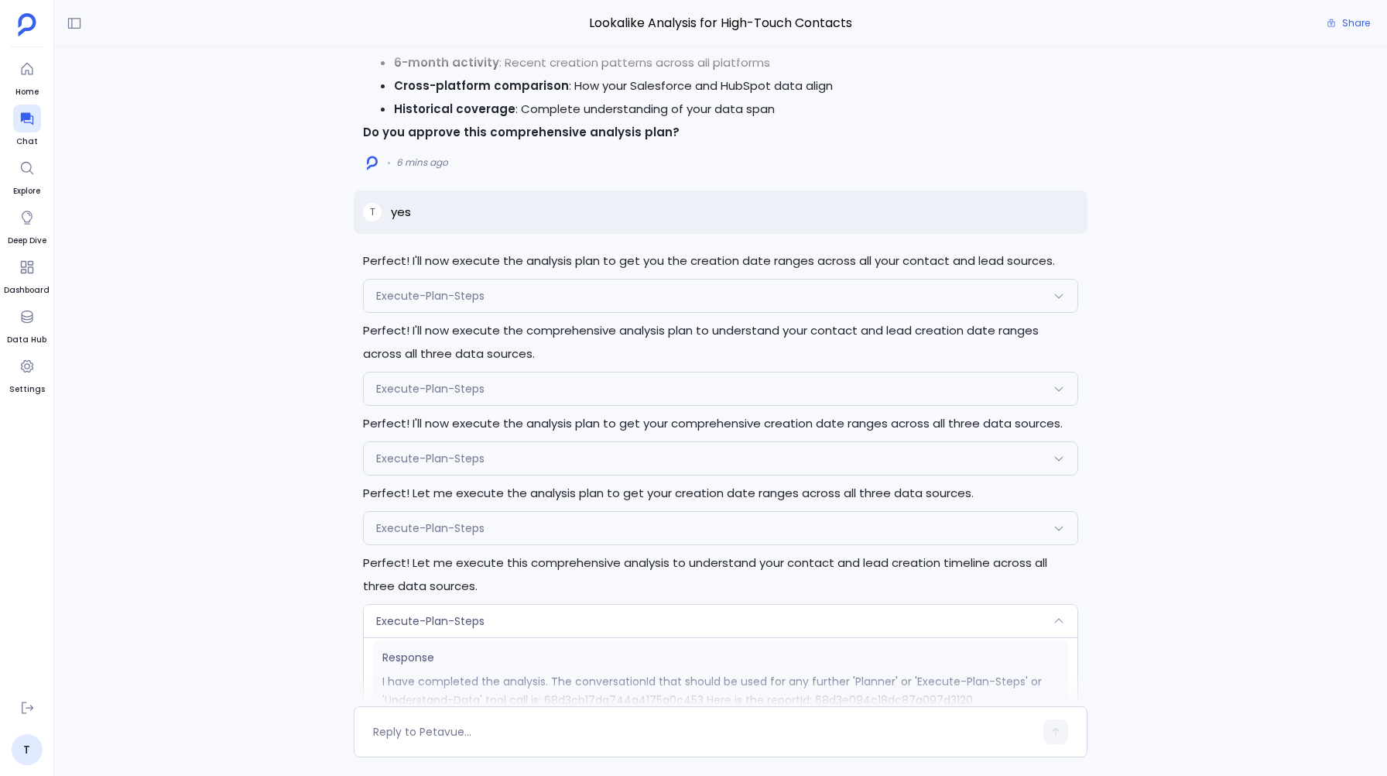
scroll to position [-1337, 0]
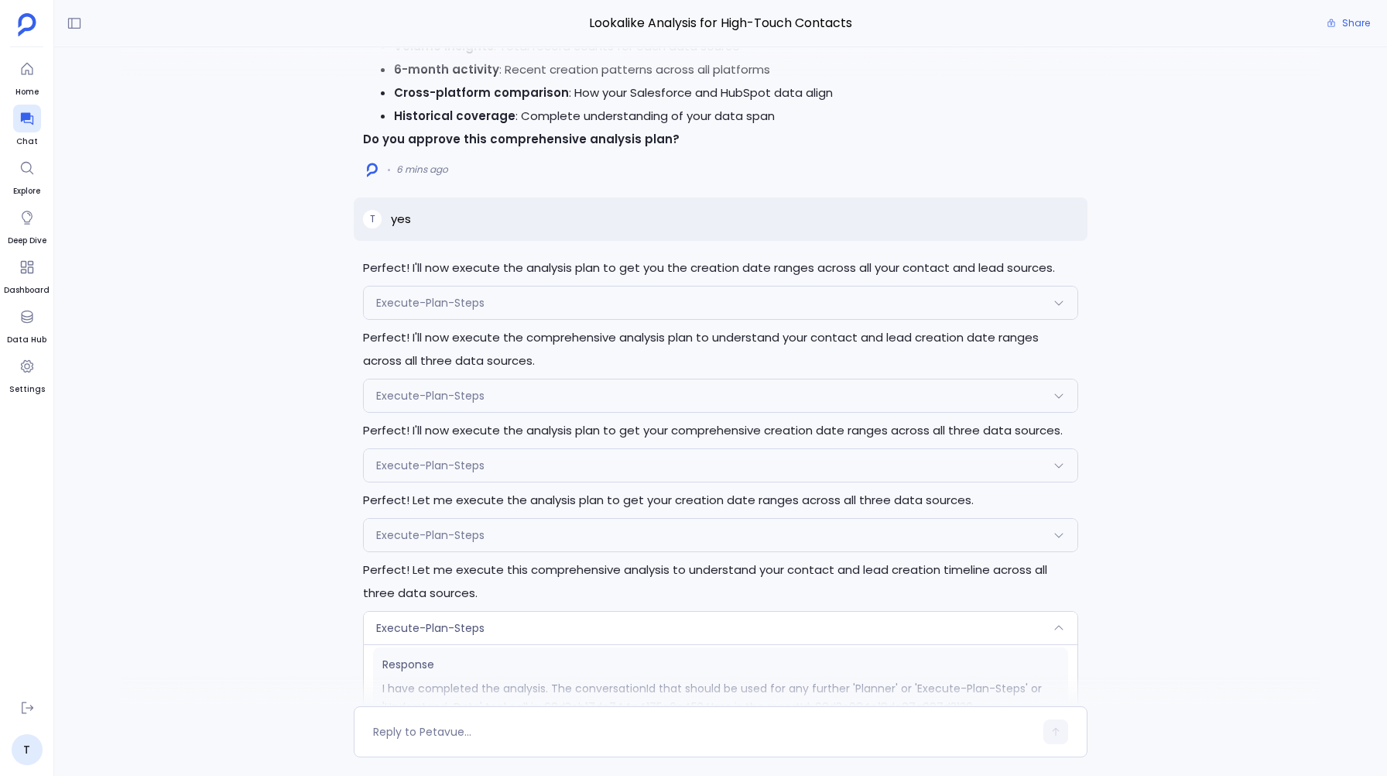
click at [222, 315] on div "Perfect! I'll now execute the analysis plan to get you the creation date ranges…" at bounding box center [720, 376] width 1333 height 659
click at [300, 283] on div "Perfect! I'll now execute the analysis plan to get you the creation date ranges…" at bounding box center [720, 376] width 1333 height 659
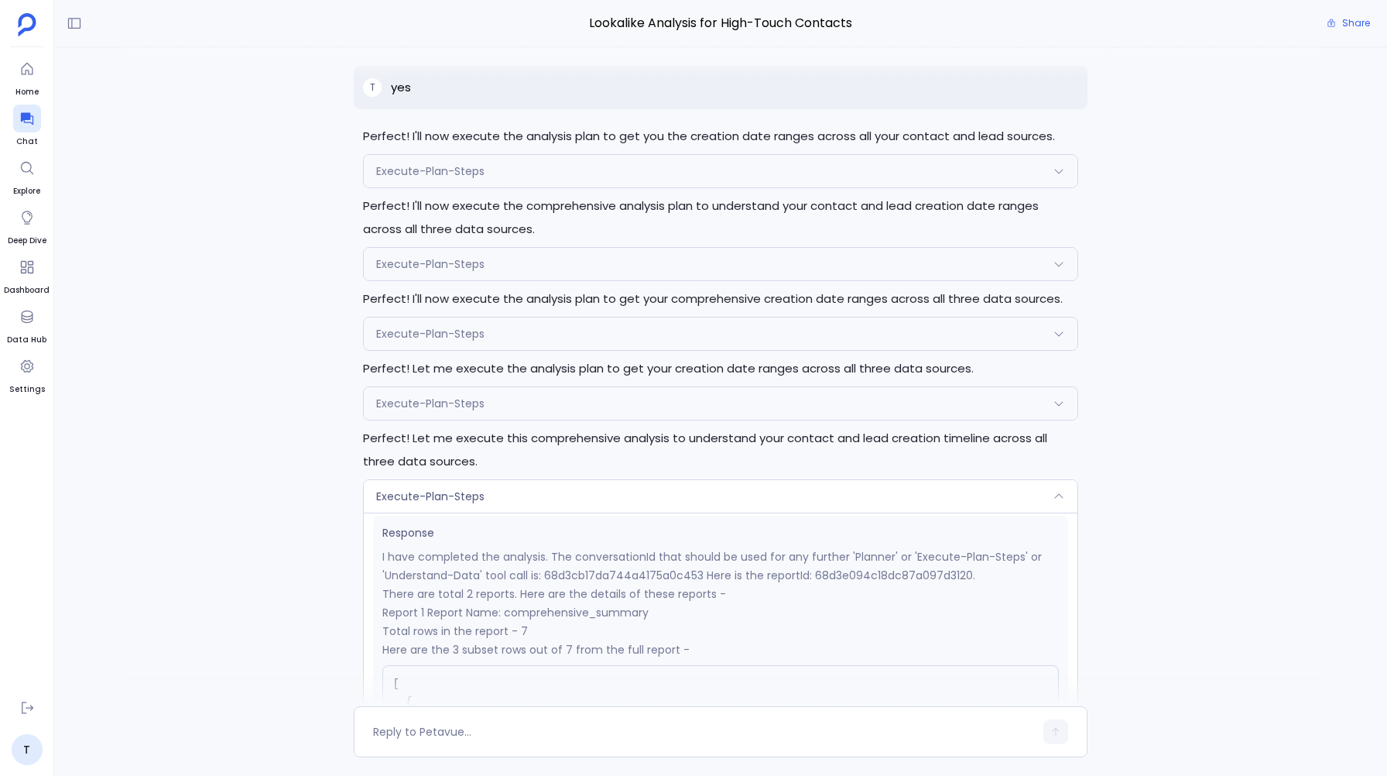
scroll to position [-1190, 0]
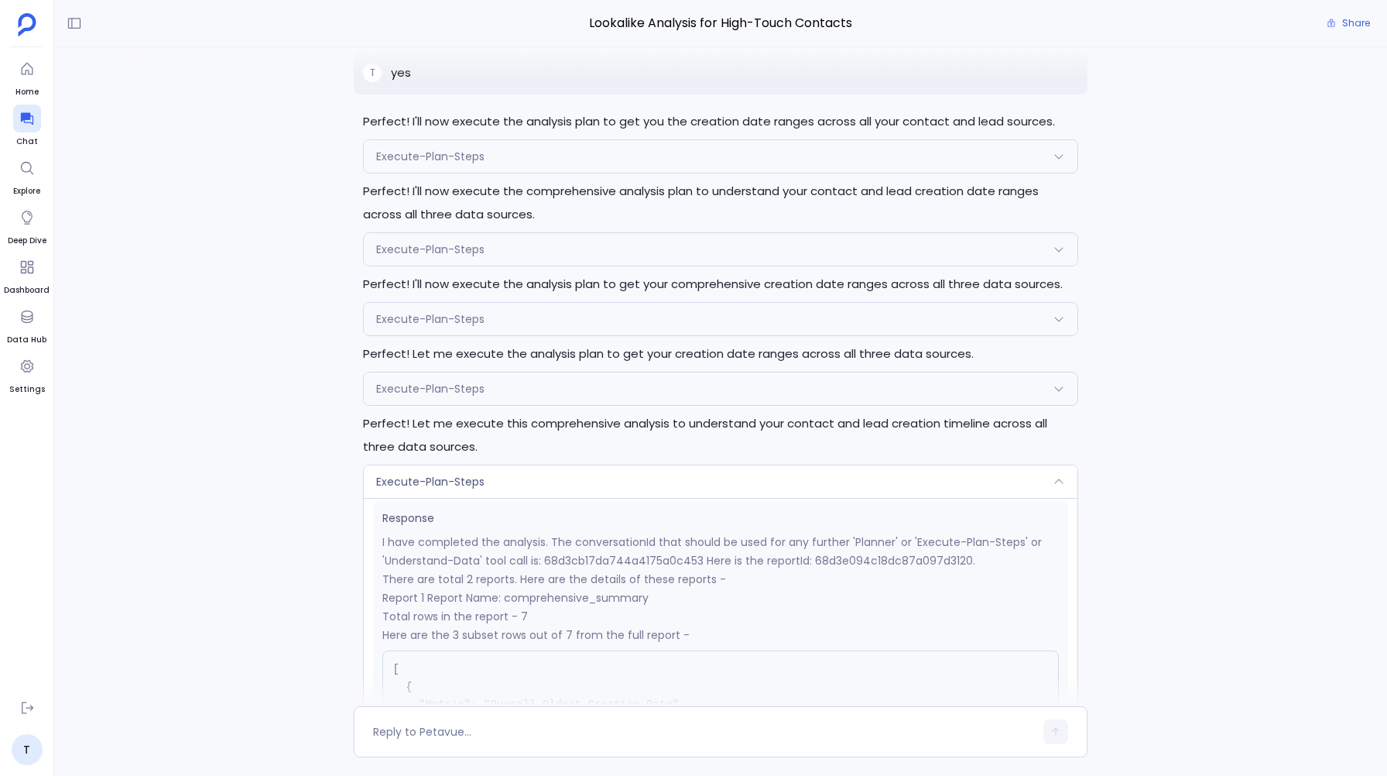
click at [460, 482] on span "Execute-Plan-Steps" at bounding box center [430, 481] width 108 height 15
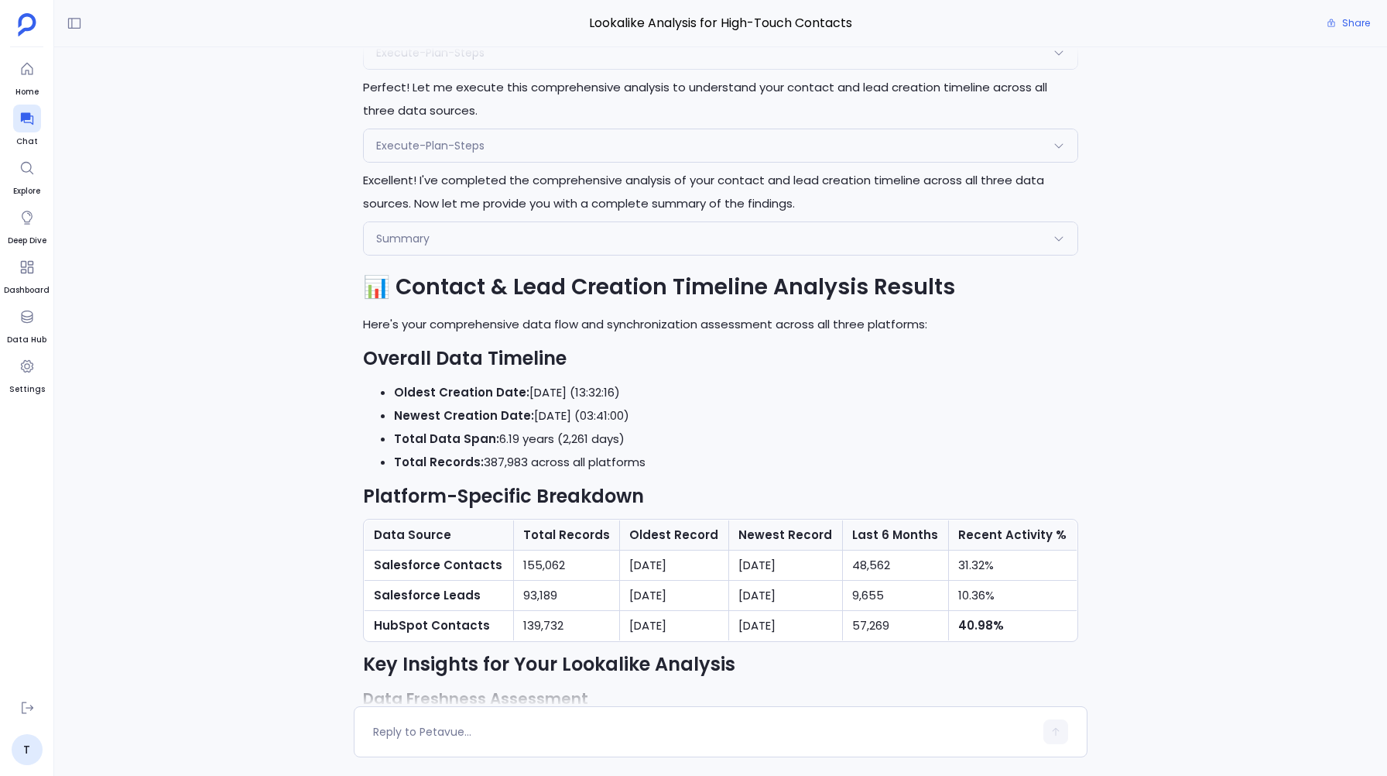
scroll to position [-629, 0]
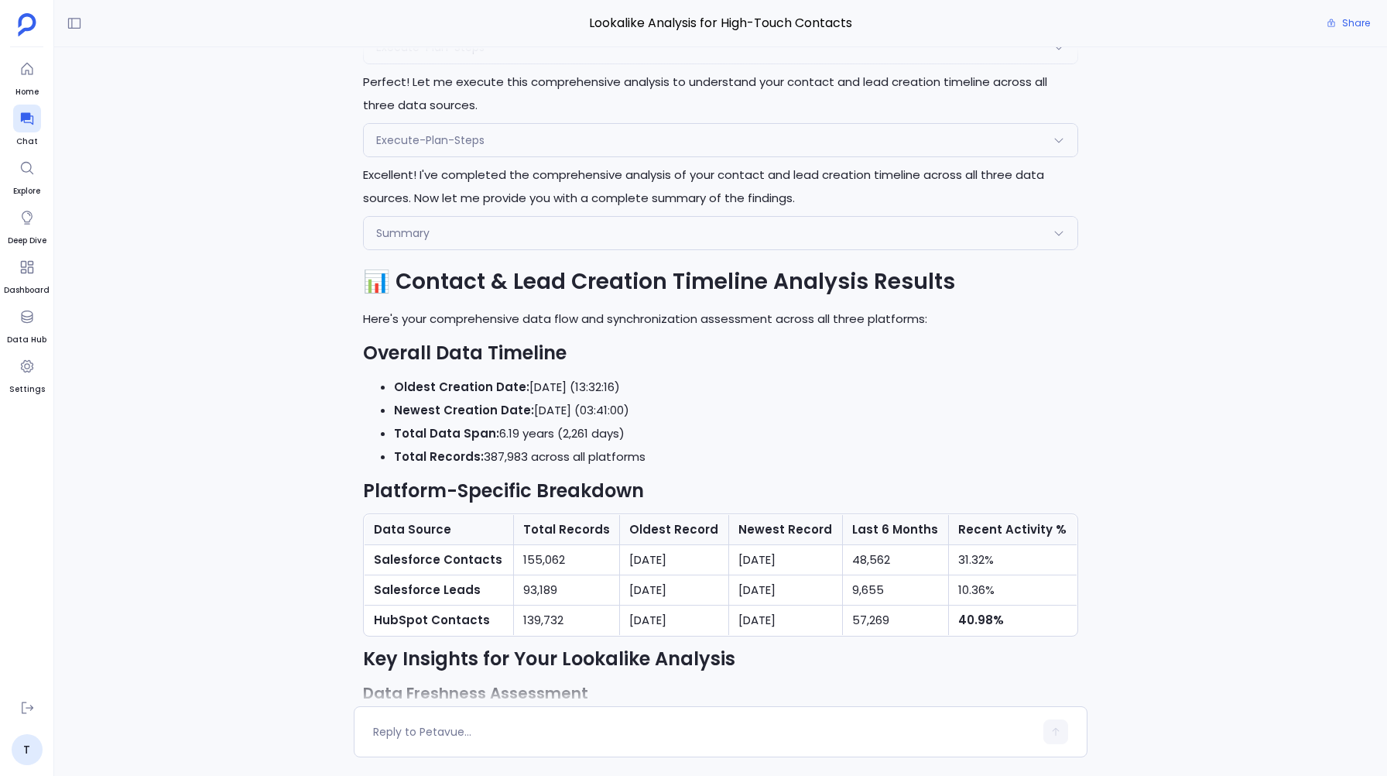
click at [360, 573] on div "Perfect! I'll now execute the analysis plan to get you the creation date ranges…" at bounding box center [720, 537] width 733 height 1536
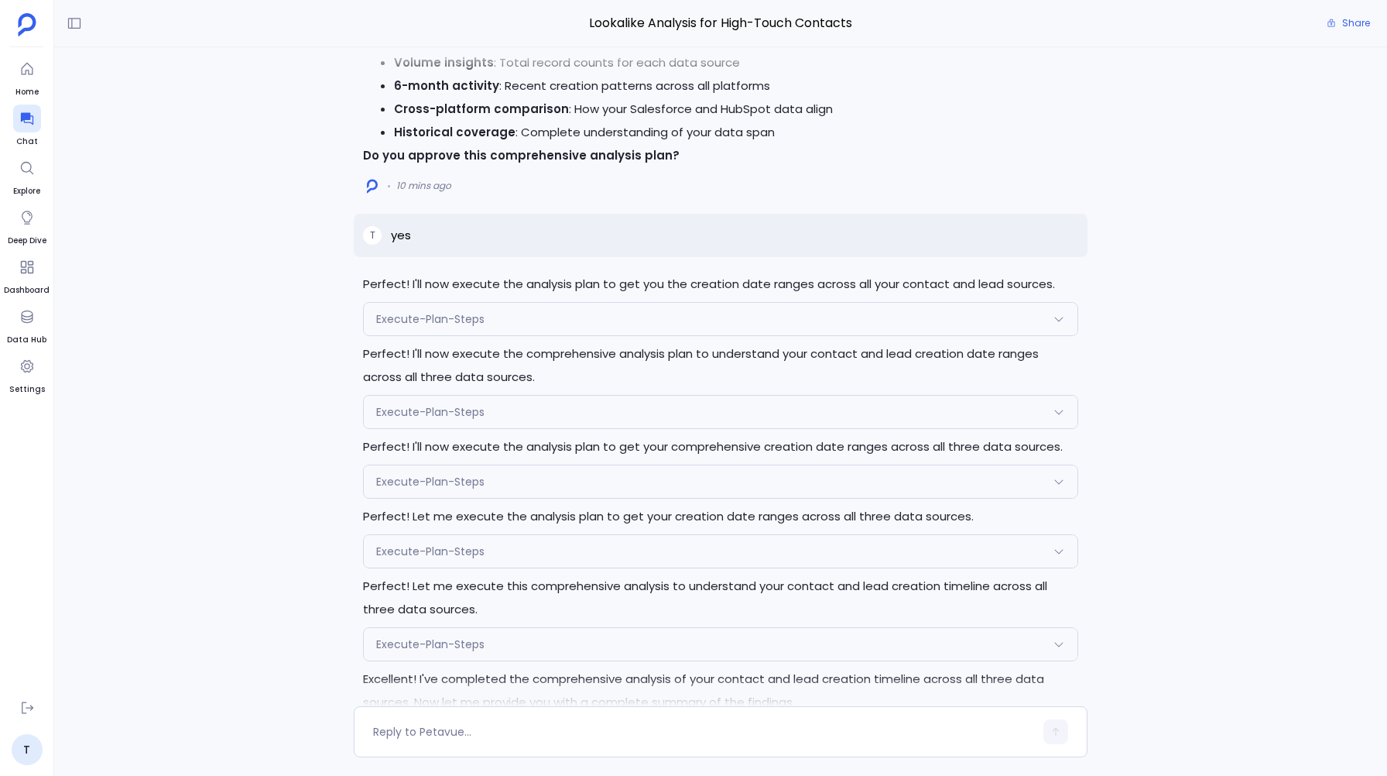
scroll to position [-1134, 0]
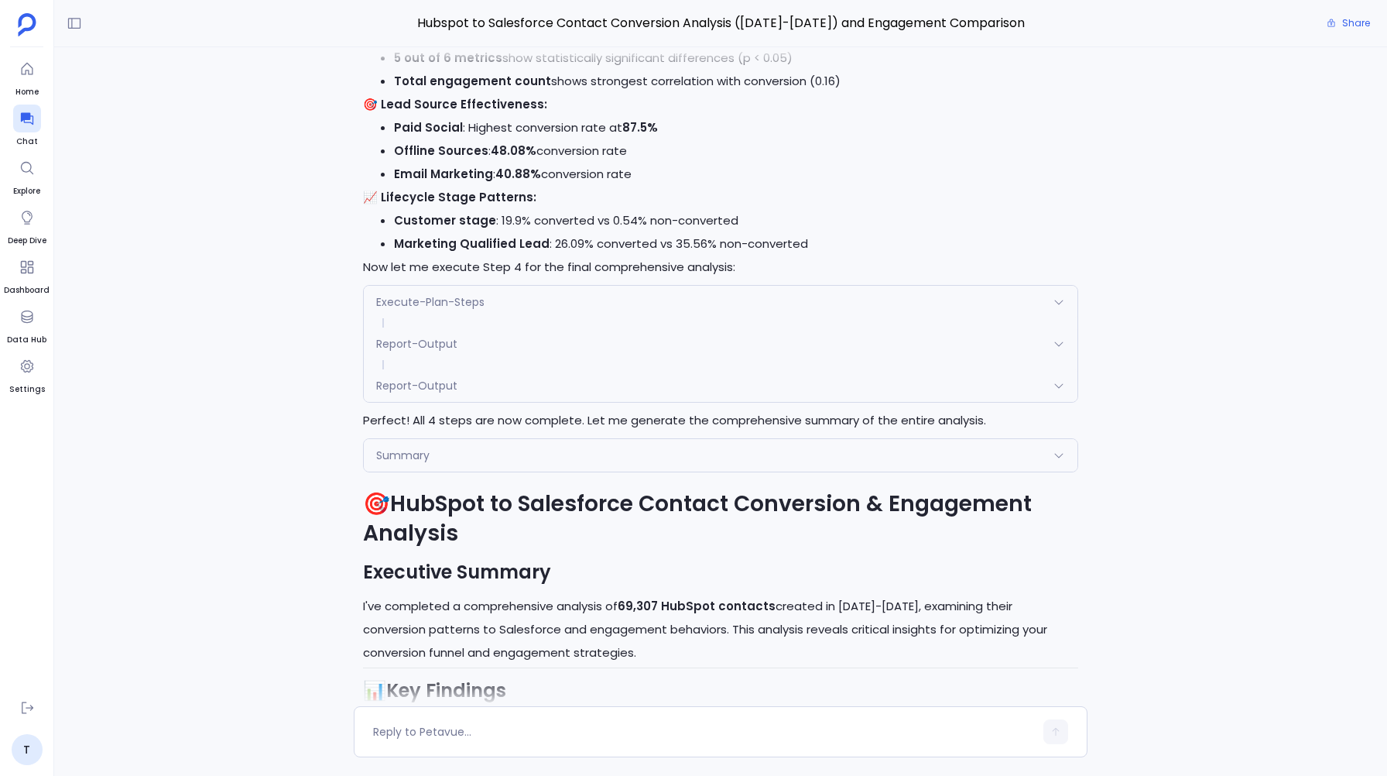
scroll to position [-13881, 0]
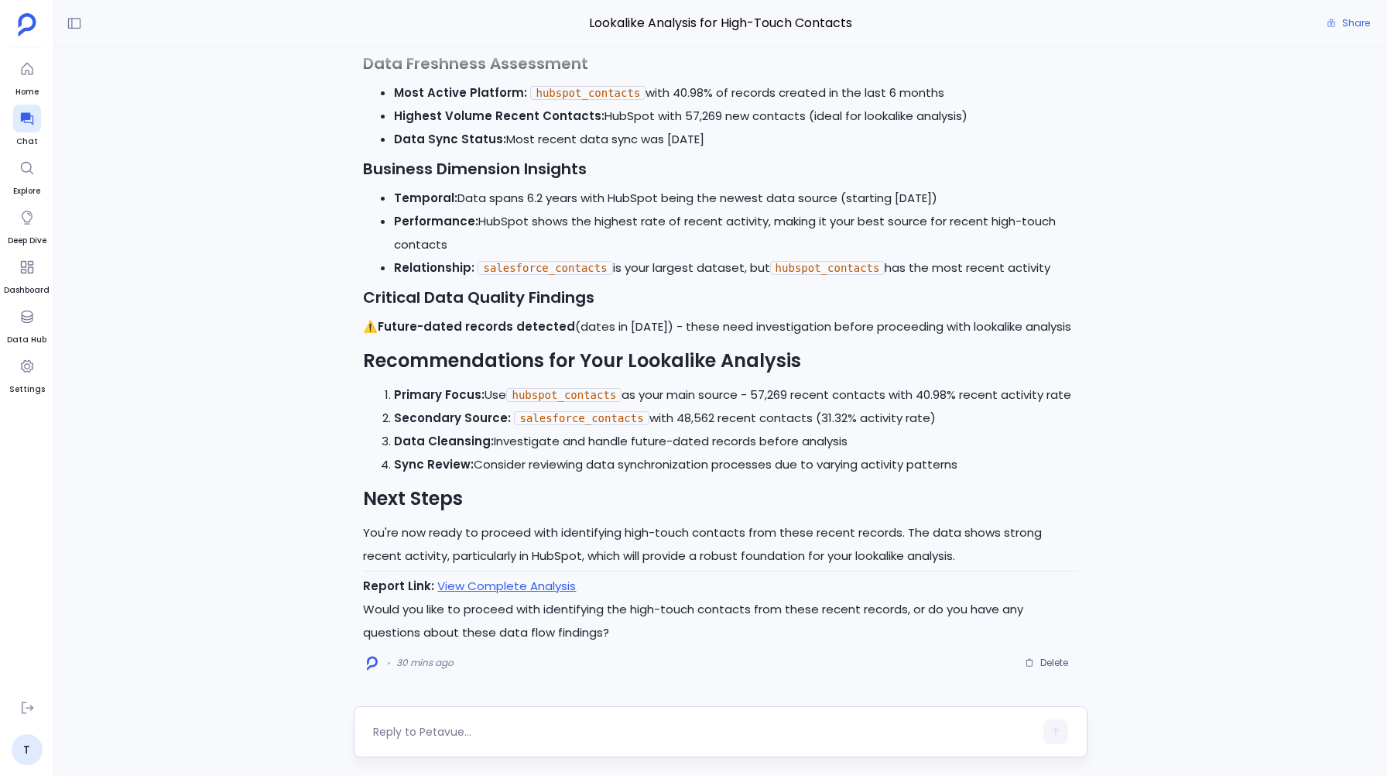
click at [409, 731] on textarea at bounding box center [703, 731] width 660 height 15
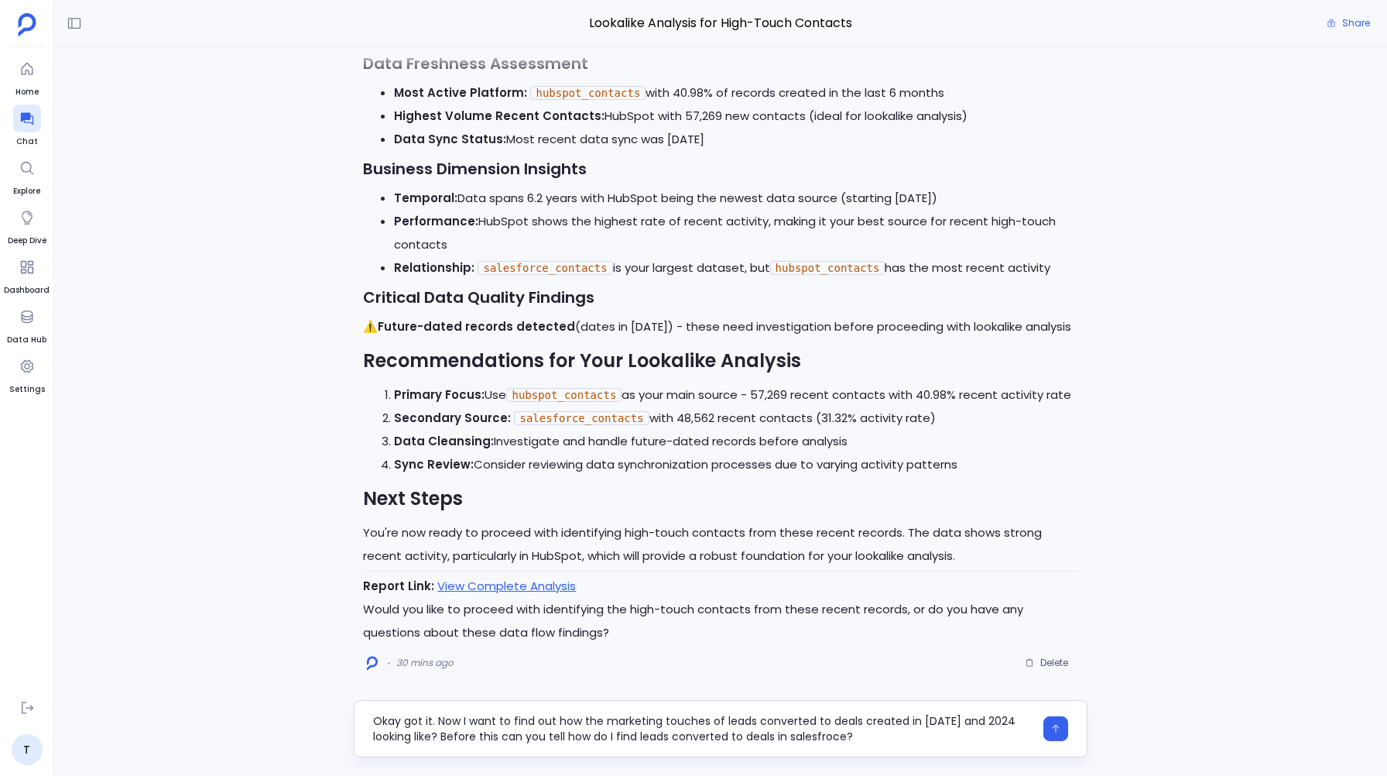
click at [831, 737] on textarea "Okay got it. Now I want to find out how the marketing touches of leads converte…" at bounding box center [703, 728] width 660 height 31
type textarea "Okay got it. Now I want to find out how the marketing touches of leads converte…"
click at [1050, 720] on button "button" at bounding box center [1055, 728] width 25 height 25
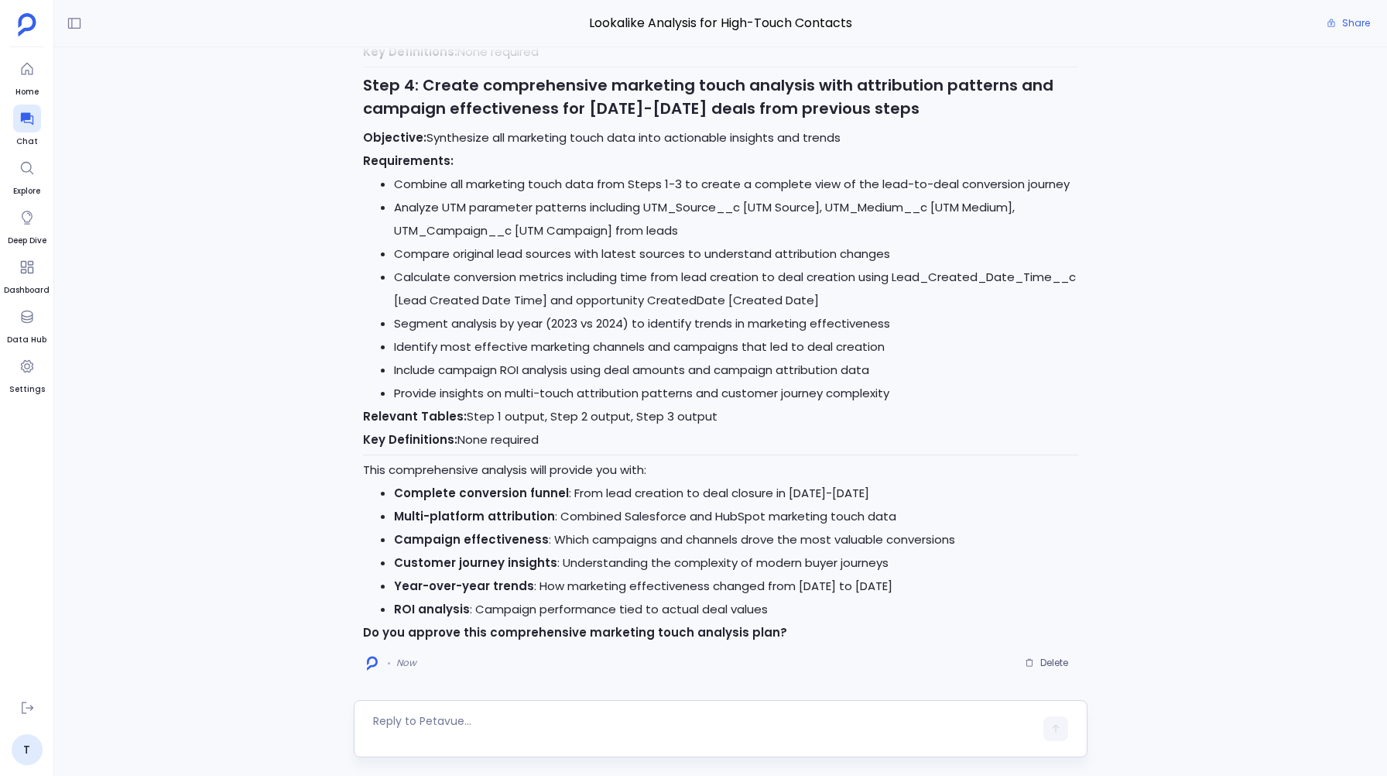
click at [386, 718] on textarea at bounding box center [703, 728] width 660 height 31
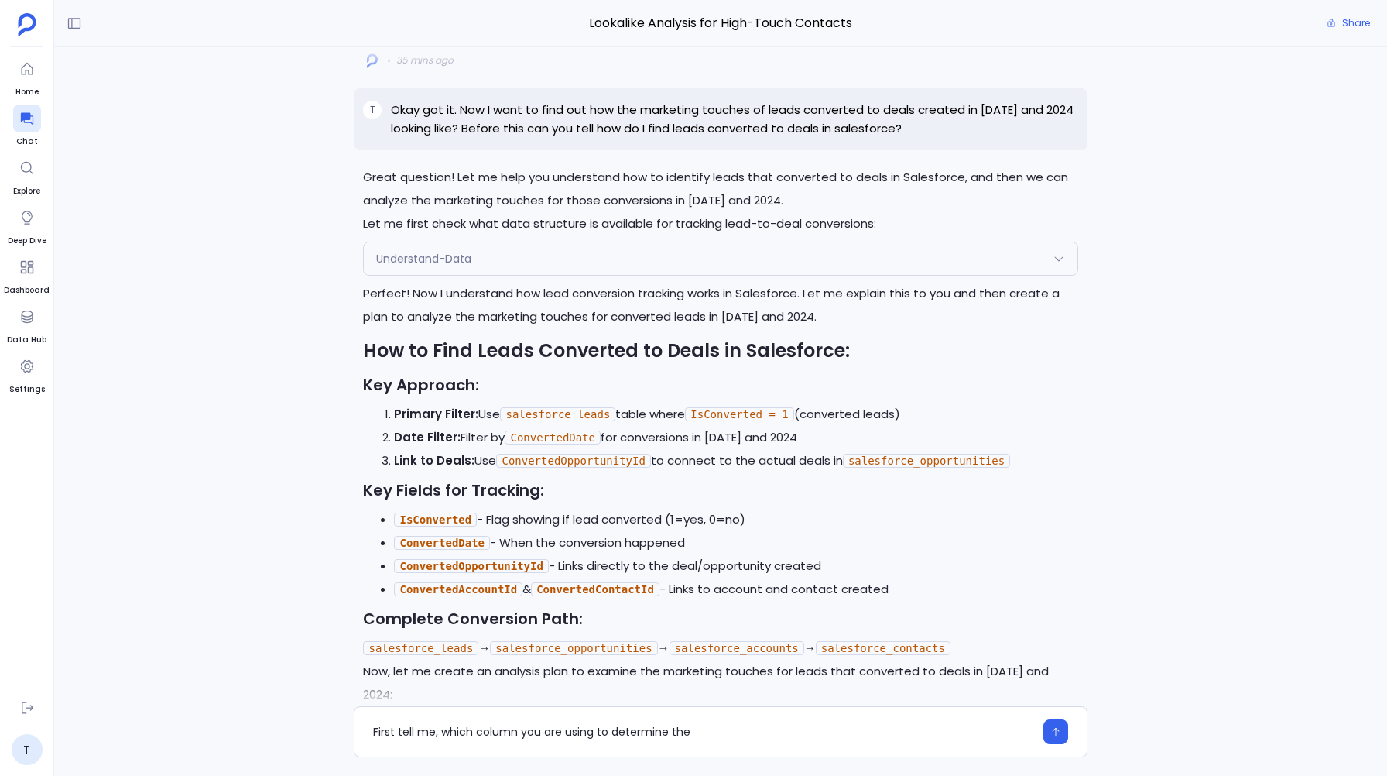
scroll to position [-1885, 0]
click at [436, 526] on code "IsConverted" at bounding box center [435, 519] width 83 height 14
copy code "IsConverted"
click at [748, 721] on div "First tell me, which column you are using to determine this ? -" at bounding box center [703, 731] width 660 height 25
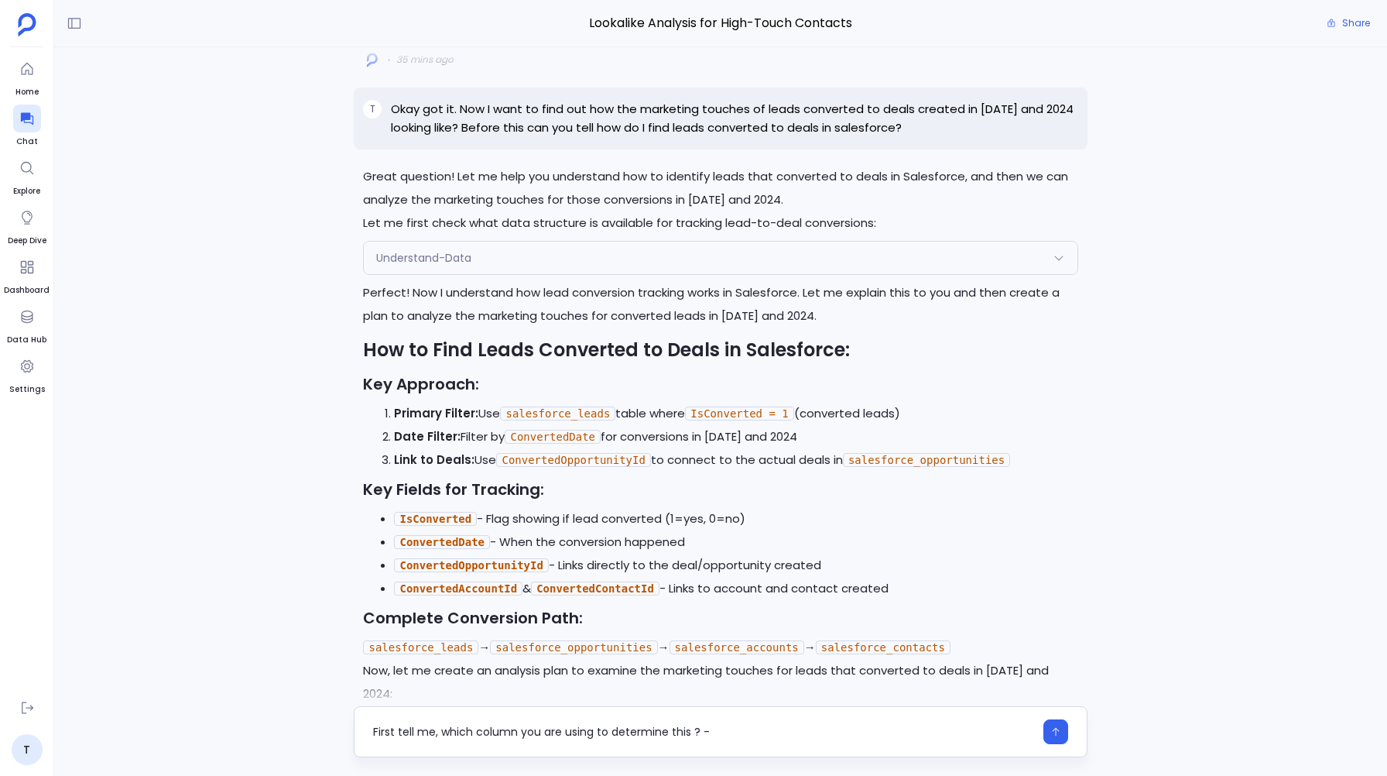
click at [732, 726] on textarea "First tell me, which column you are using to determine this ? -" at bounding box center [703, 731] width 660 height 15
click at [439, 549] on code "ConvertedDate" at bounding box center [442, 542] width 96 height 14
copy code "ConvertedDate"
click at [818, 734] on textarea "First tell me, which column you are using to determine this ? - IsConverted," at bounding box center [703, 731] width 660 height 15
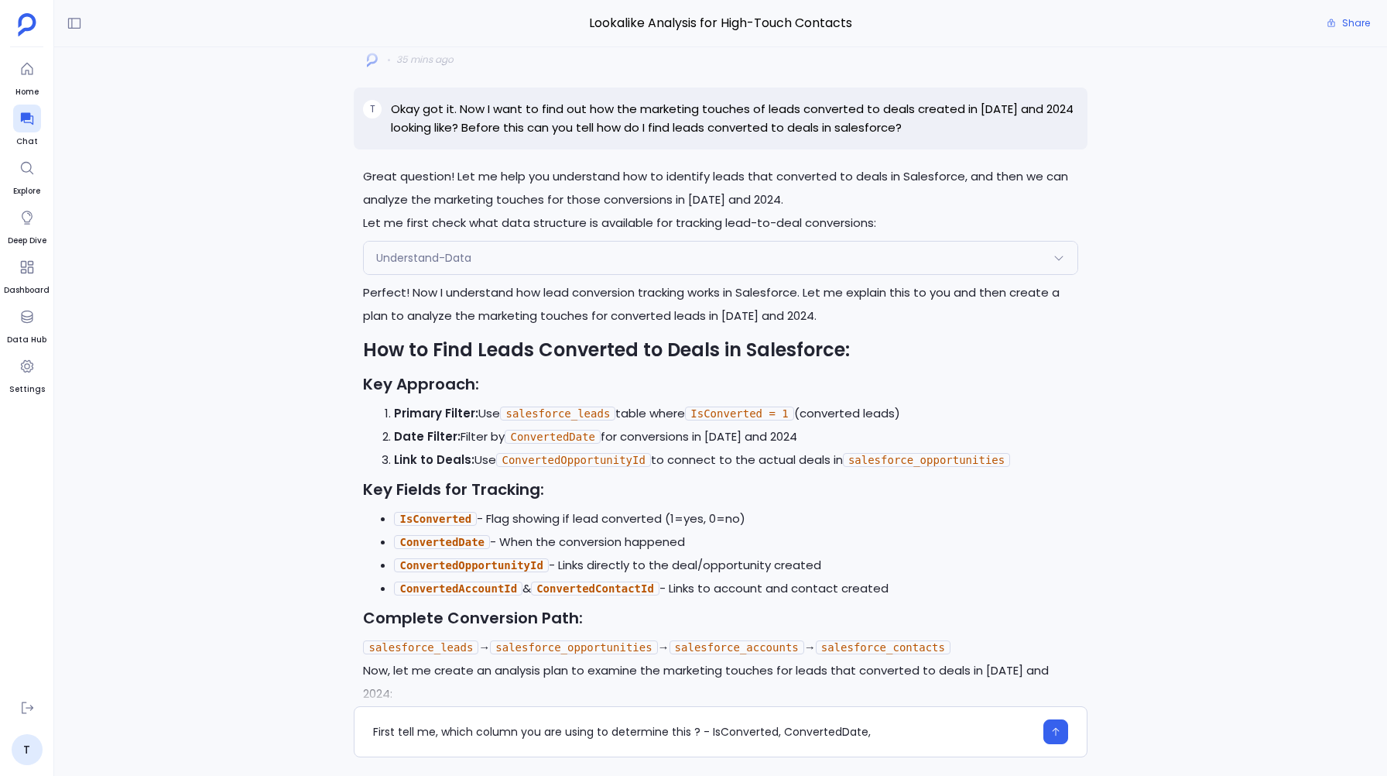
click at [459, 572] on code "ConvertedOpportunityId" at bounding box center [471, 565] width 154 height 14
copy code "ConvertedOpportunityId"
click at [889, 729] on textarea "First tell me, which column you are using to determine this ? - IsConverted, Co…" at bounding box center [703, 731] width 660 height 15
click at [457, 595] on code "ConvertedAccountId" at bounding box center [458, 588] width 128 height 14
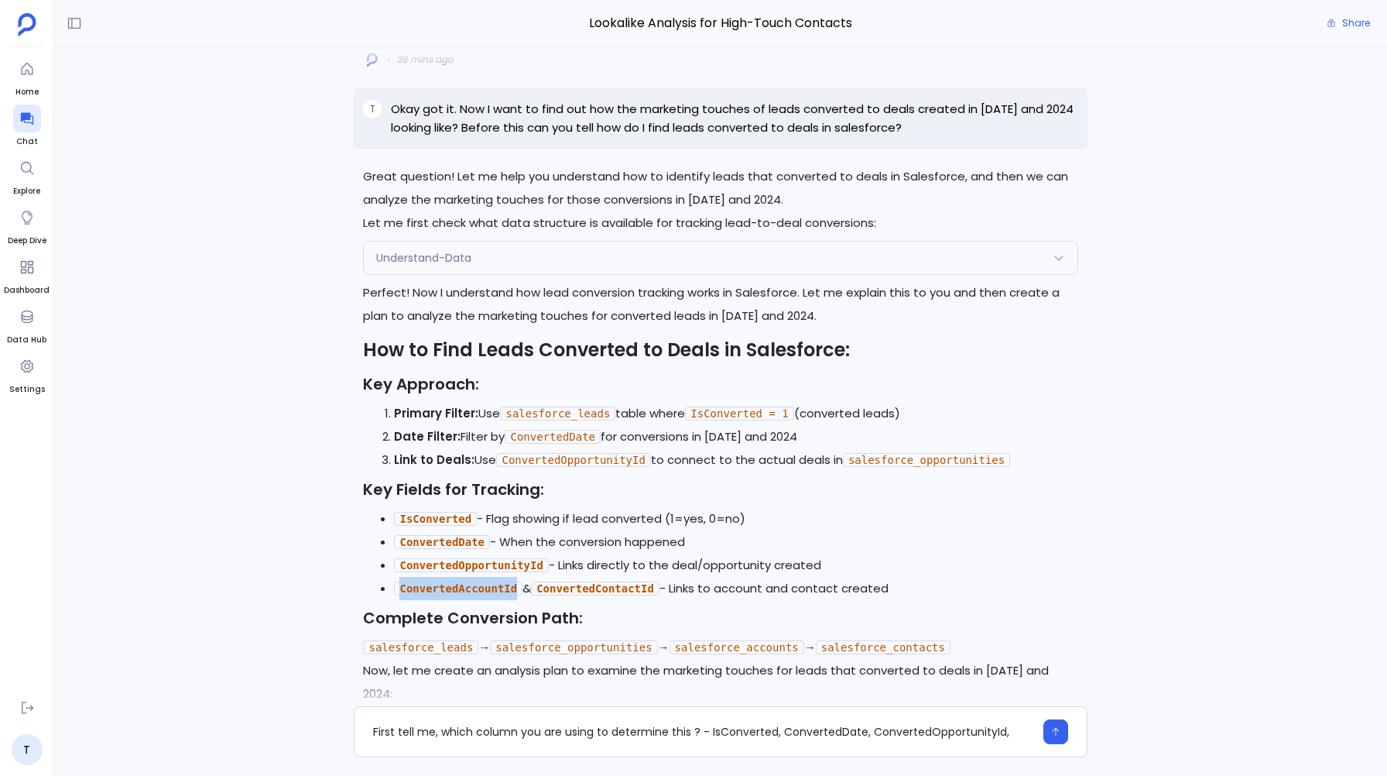
click at [457, 595] on code "ConvertedAccountId" at bounding box center [458, 588] width 128 height 14
copy code "ConvertedAccountId"
click at [1004, 731] on textarea "First tell me, which column you are using to determine this ? - IsConverted, Co…" at bounding box center [703, 731] width 660 height 15
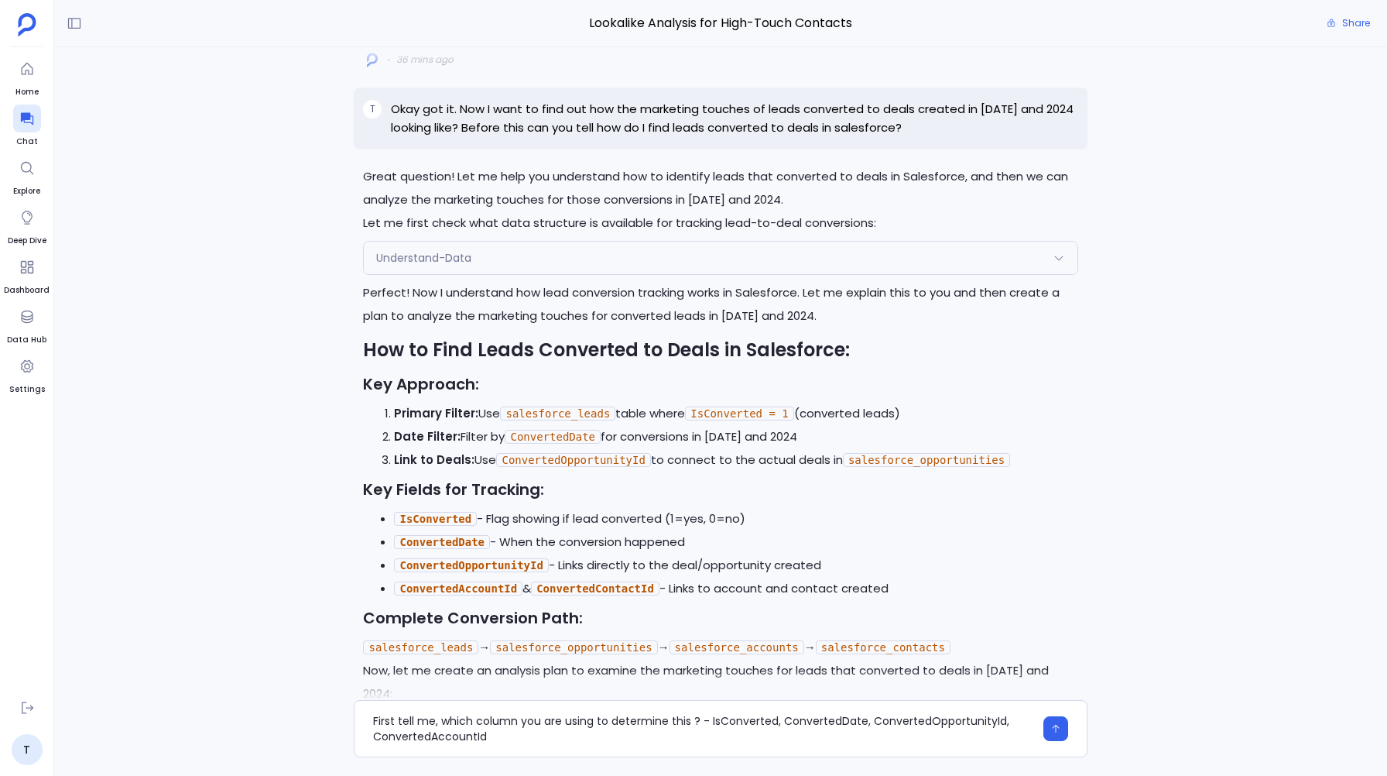
scroll to position [0, 0]
click at [571, 595] on code "ConvertedContactId" at bounding box center [595, 588] width 128 height 14
copy code "ConvertedContactId"
click at [527, 744] on div "First tell me, which column you are using to determine this ? - IsConverted, Co…" at bounding box center [720, 728] width 733 height 57
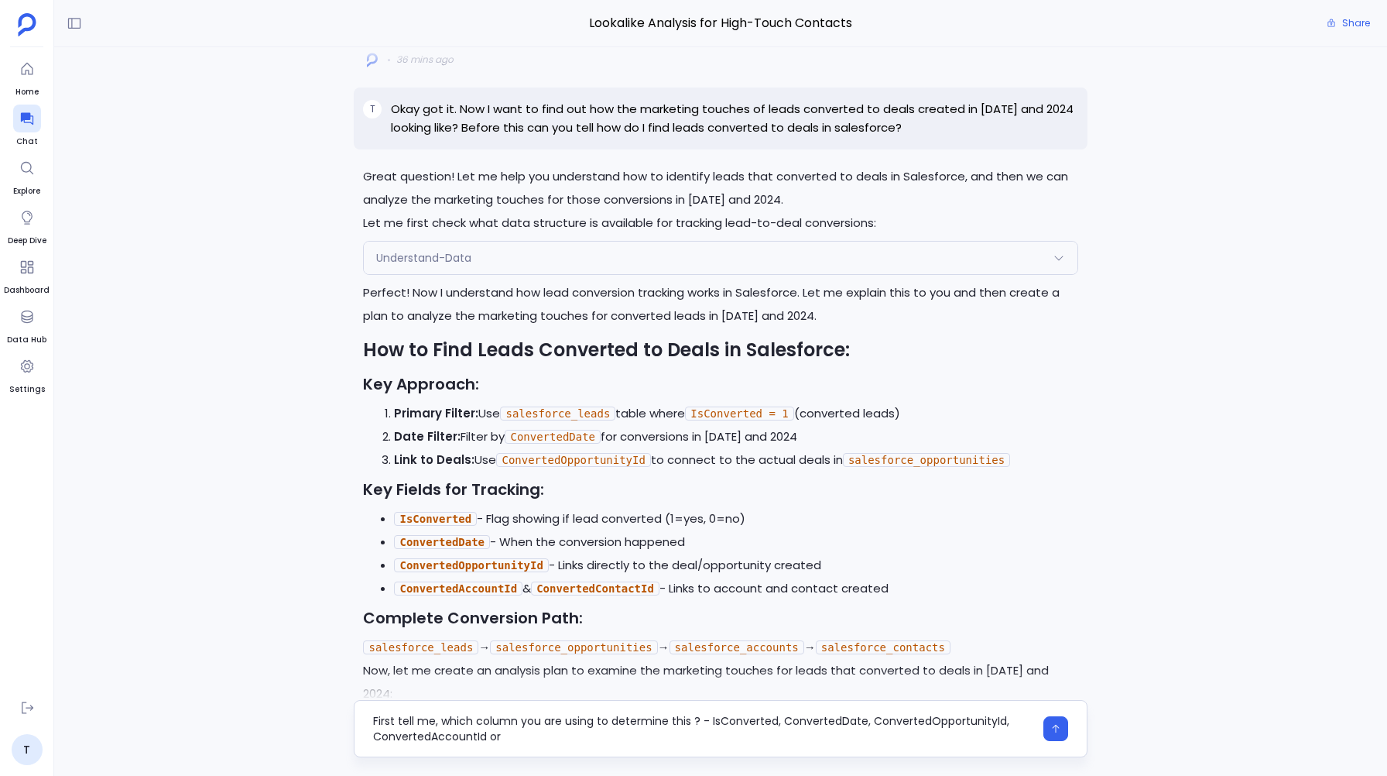
click at [523, 741] on textarea "First tell me, which column you are using to determine this ? - IsConverted, Co…" at bounding box center [703, 728] width 660 height 31
type textarea "First tell me, which column you are using to determine this ? - IsConverted, Co…"
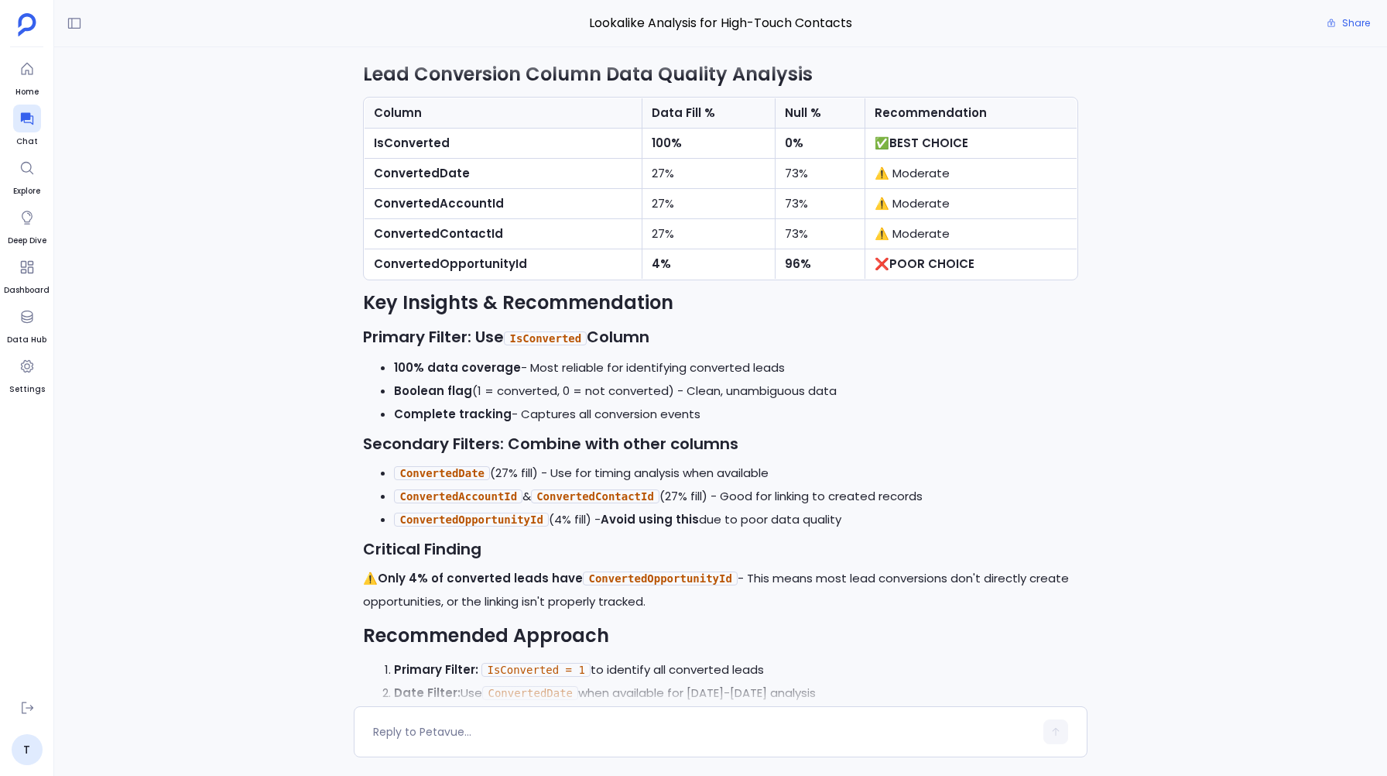
scroll to position [-231, 0]
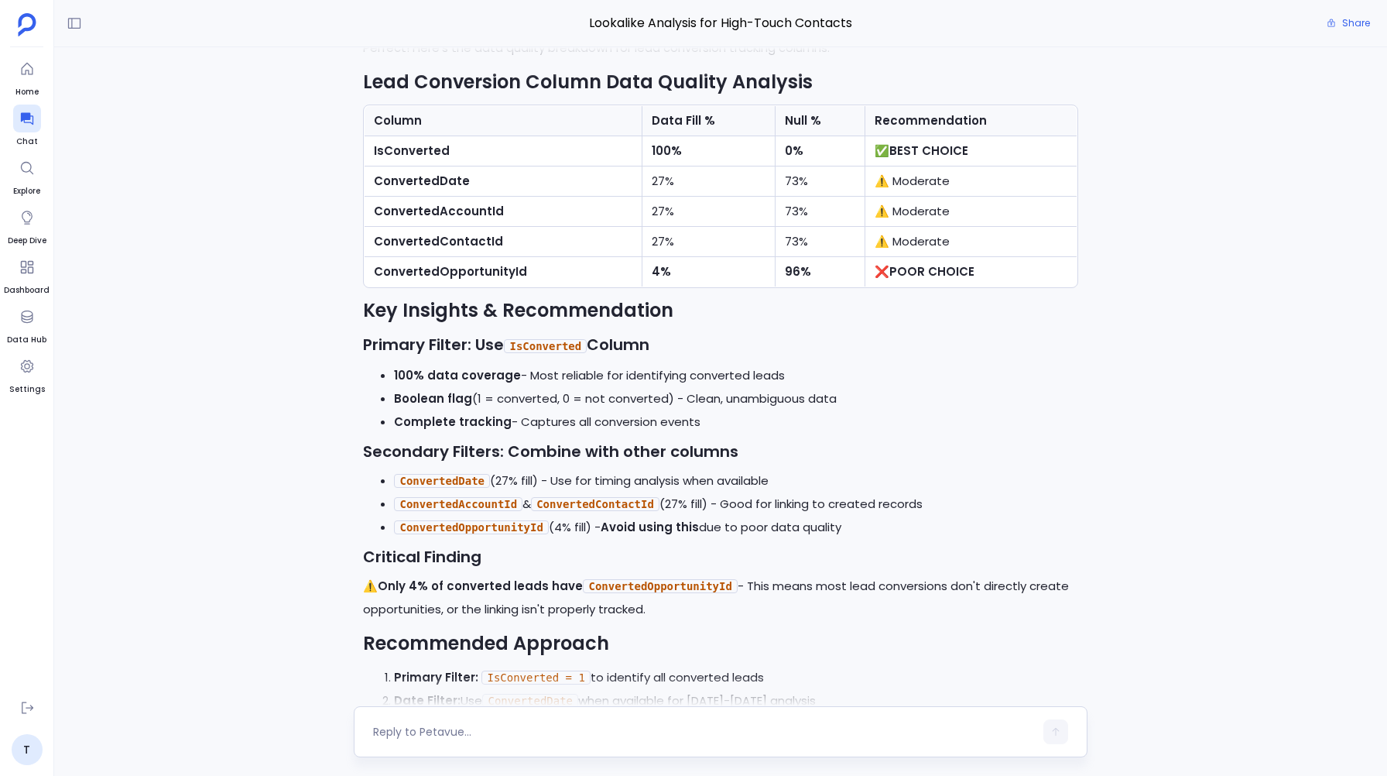
click at [417, 735] on textarea at bounding box center [703, 731] width 660 height 15
click at [418, 142] on strong "IsConverted" at bounding box center [412, 150] width 76 height 16
click at [413, 728] on textarea "use" at bounding box center [703, 731] width 660 height 15
click at [406, 147] on strong "IsConverted" at bounding box center [412, 150] width 76 height 16
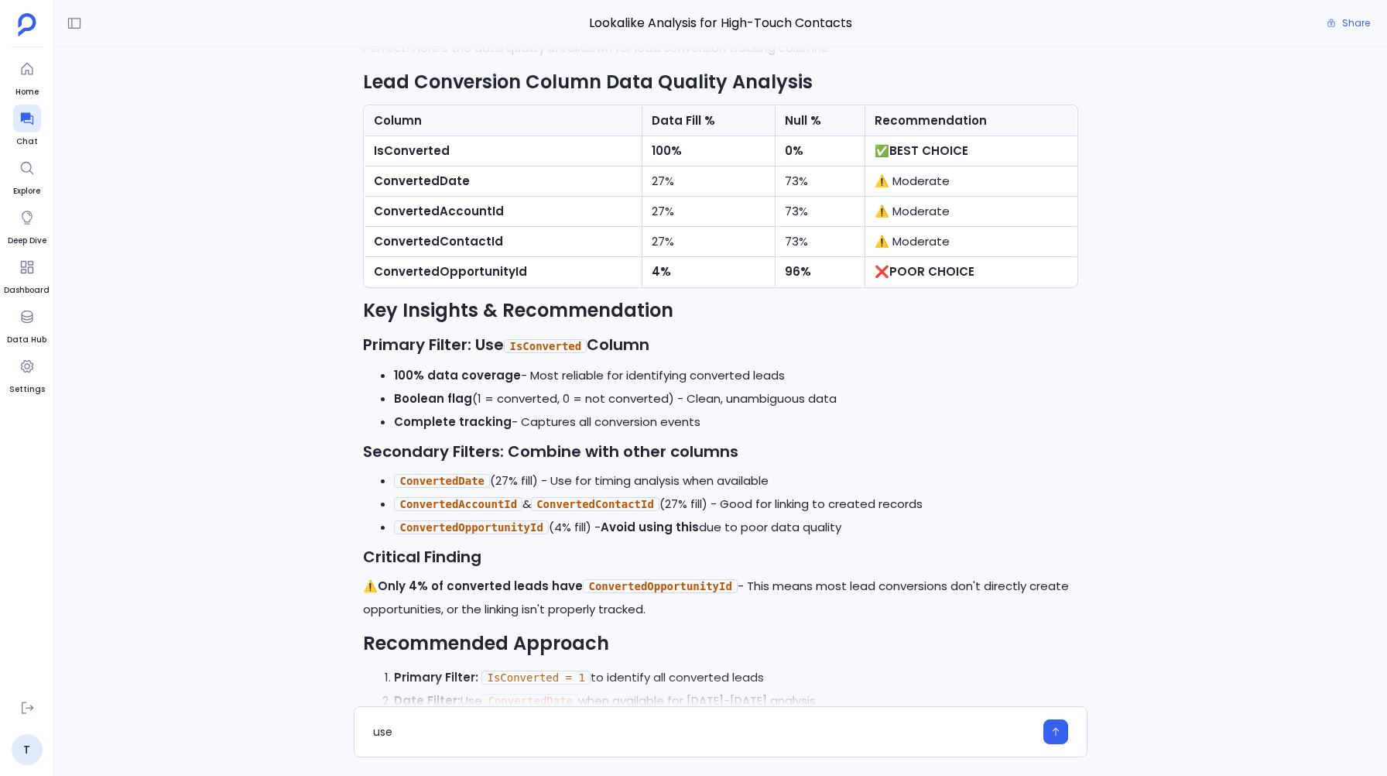
click at [406, 147] on strong "IsConverted" at bounding box center [412, 150] width 76 height 16
copy strong "IsConverted"
click at [414, 738] on textarea "use" at bounding box center [703, 731] width 660 height 15
drag, startPoint x: 543, startPoint y: 734, endPoint x: 363, endPoint y: 724, distance: 179.9
click at [363, 724] on div "use IsConverted column and" at bounding box center [720, 731] width 733 height 51
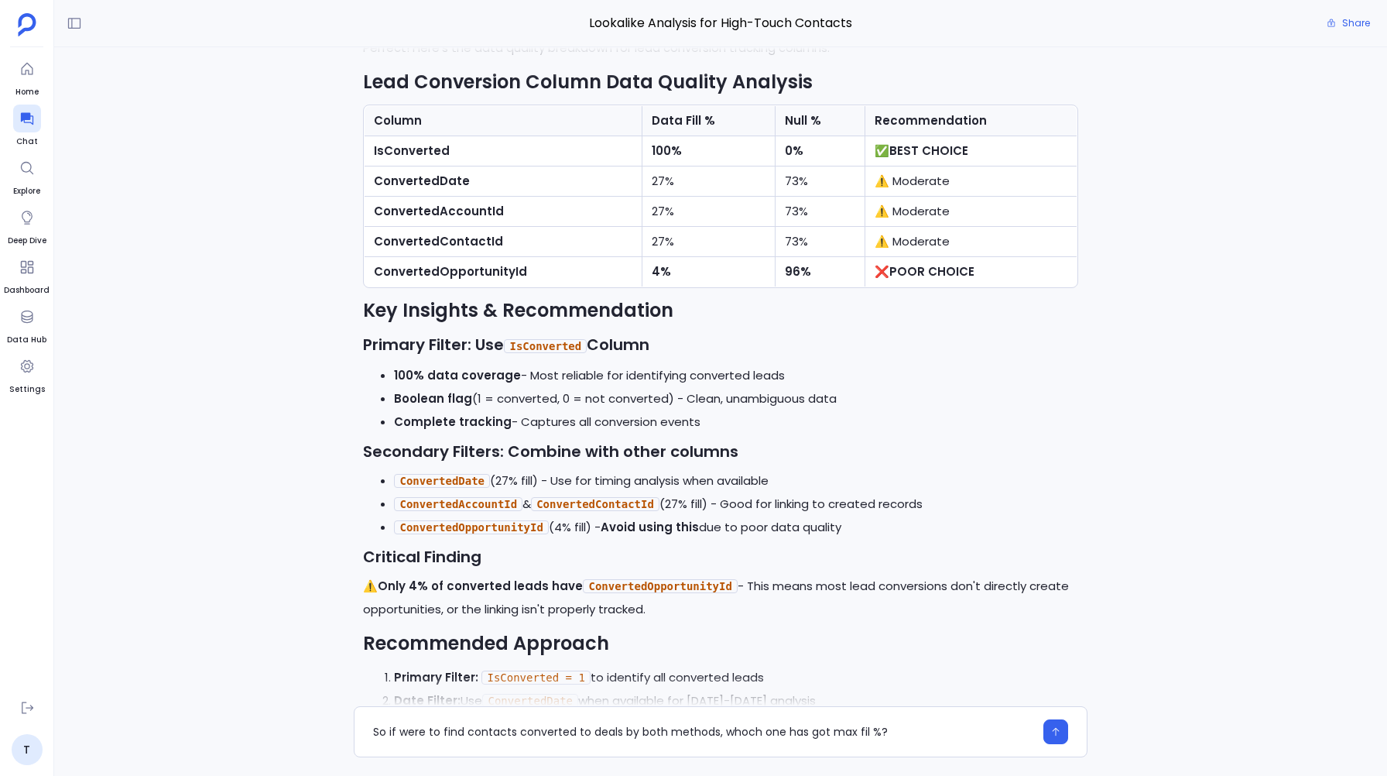
scroll to position [0, 0]
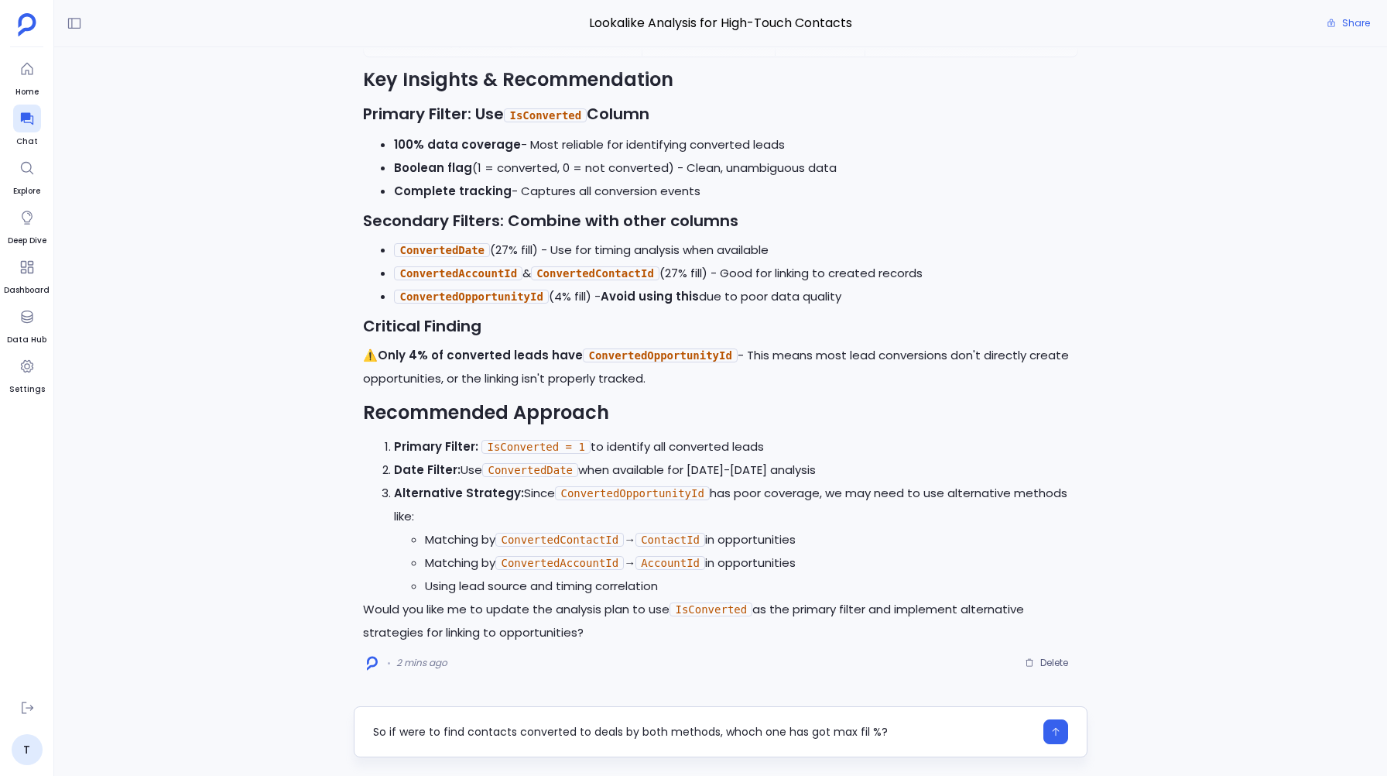
drag, startPoint x: 660, startPoint y: 731, endPoint x: 895, endPoint y: 751, distance: 235.4
click at [895, 751] on div "So if were to find contacts converted to deals by both methods, whoch one has g…" at bounding box center [720, 731] width 733 height 51
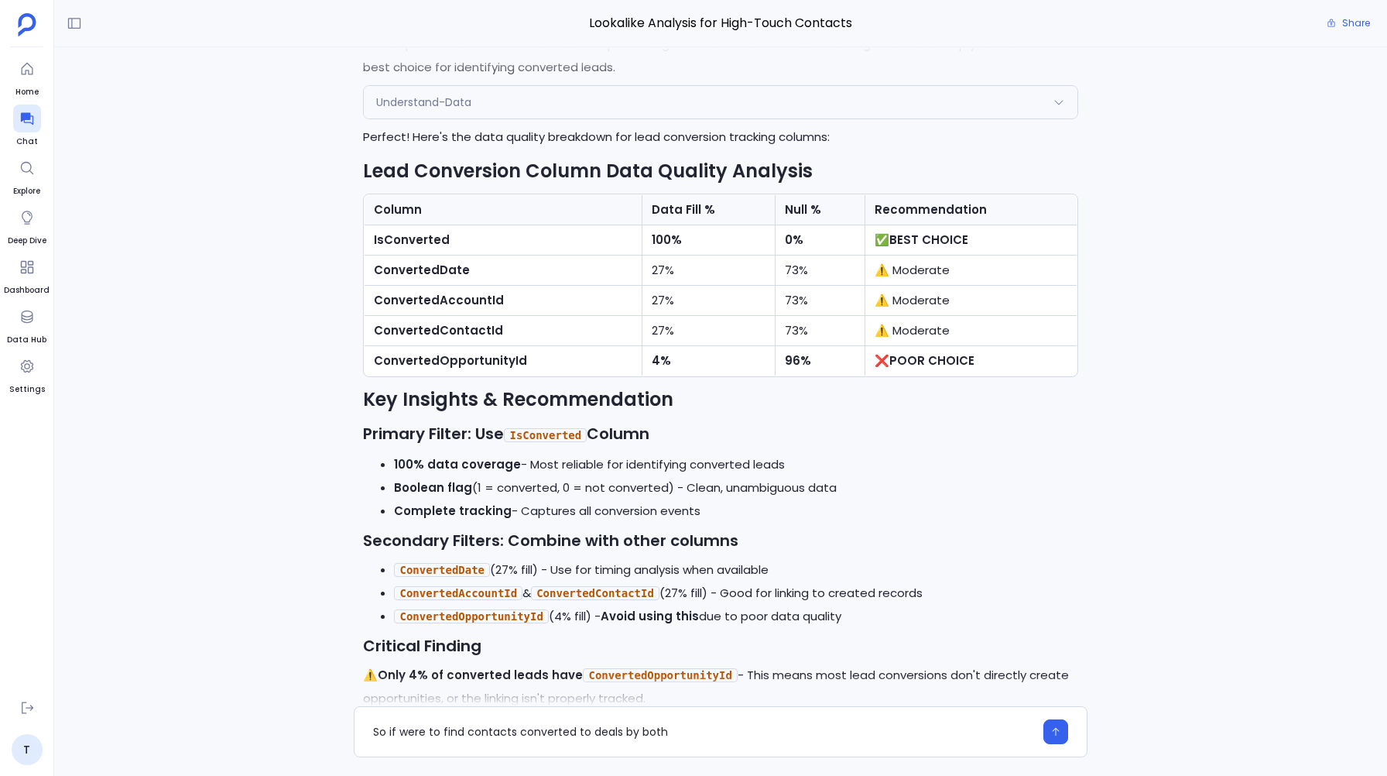
scroll to position [-341, 0]
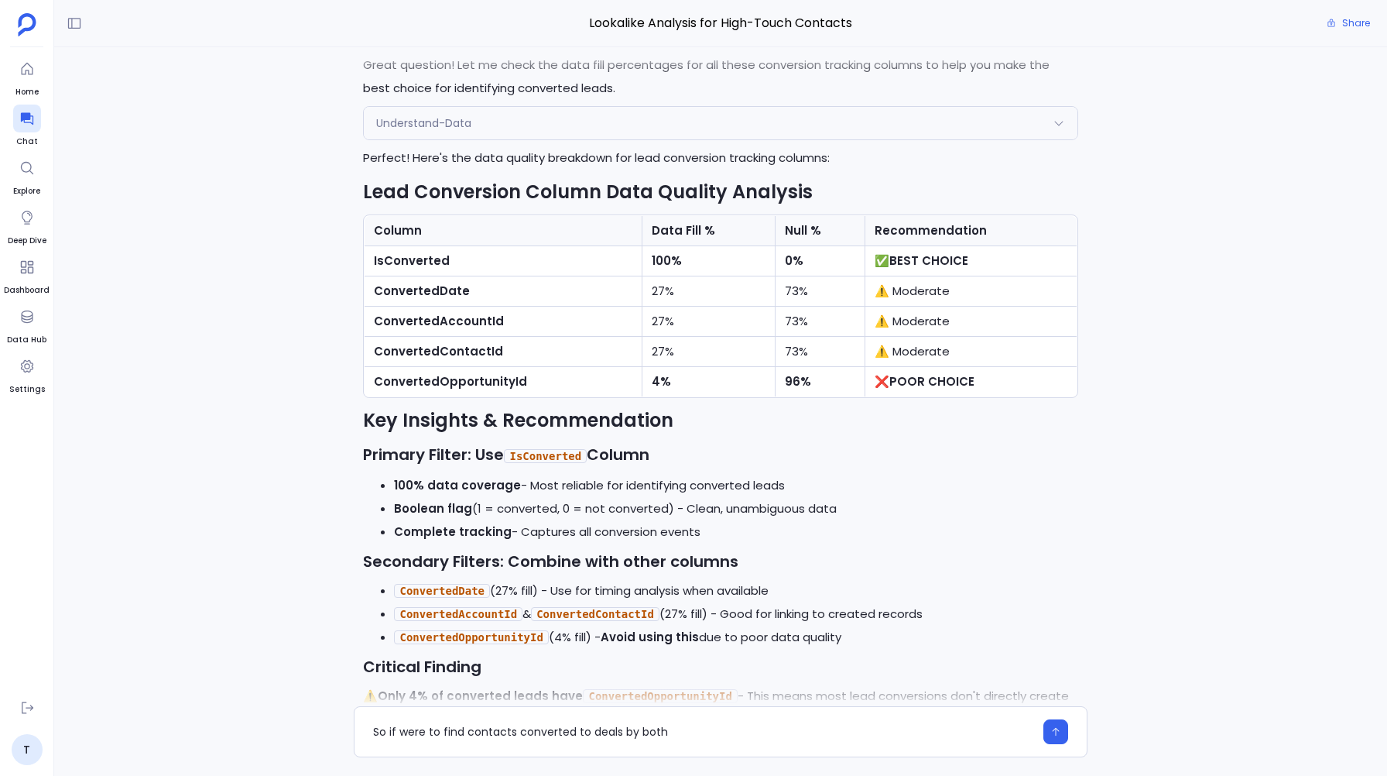
click at [543, 450] on code "IsConverted" at bounding box center [545, 456] width 83 height 14
copy code "IsConverted"
click at [675, 736] on textarea "So if were to find contacts converted to deals by both" at bounding box center [703, 731] width 660 height 15
type textarea "So if were to find contacts converted to deals by both IsConverted and Converte…"
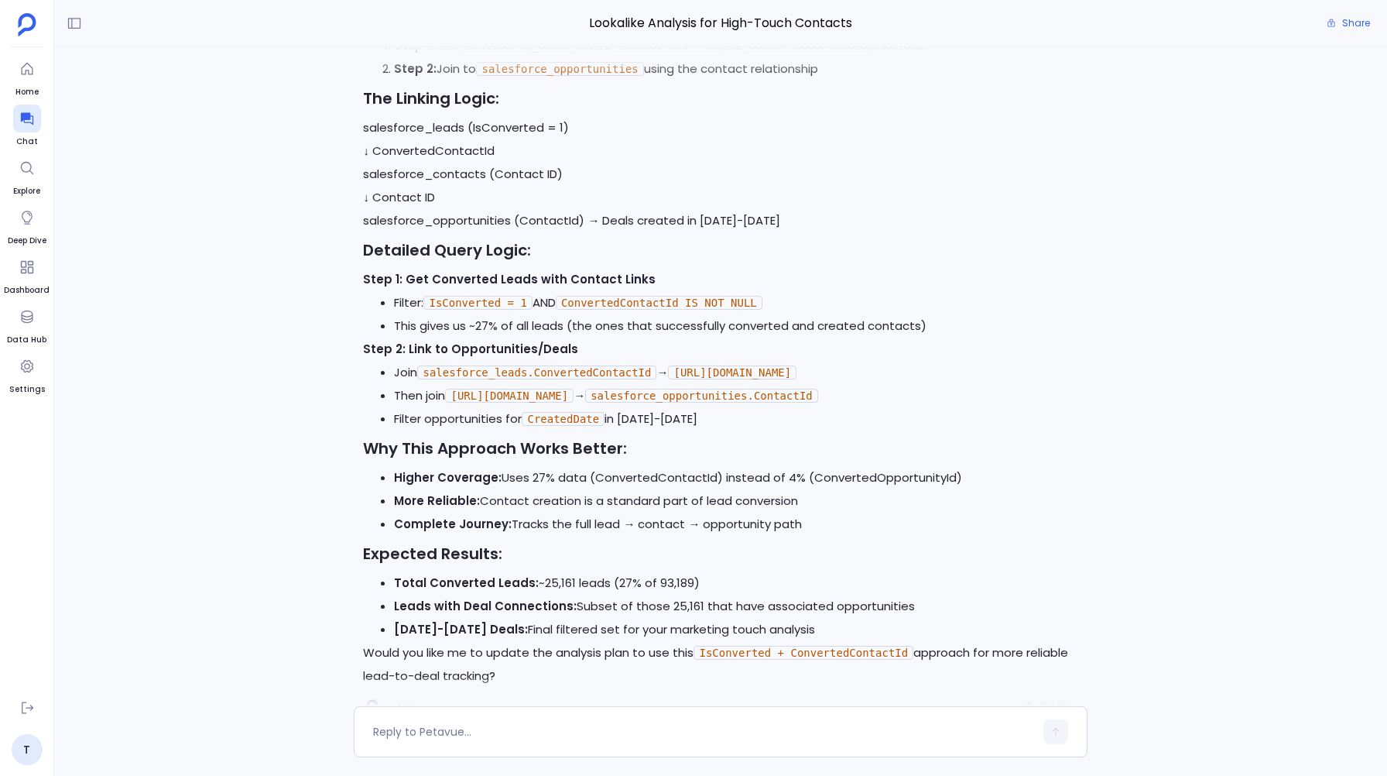
scroll to position [0, 0]
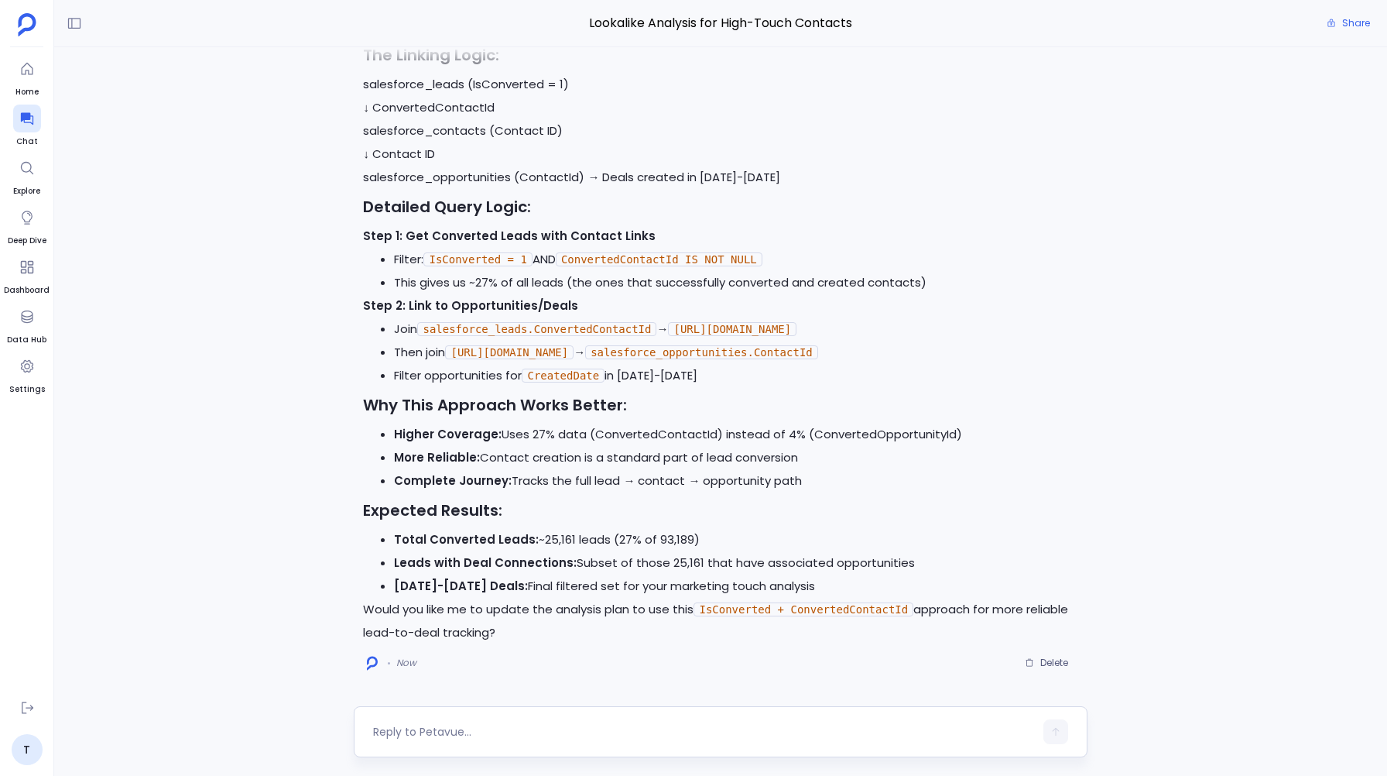
click at [430, 732] on textarea at bounding box center [703, 731] width 660 height 15
type textarea "G"
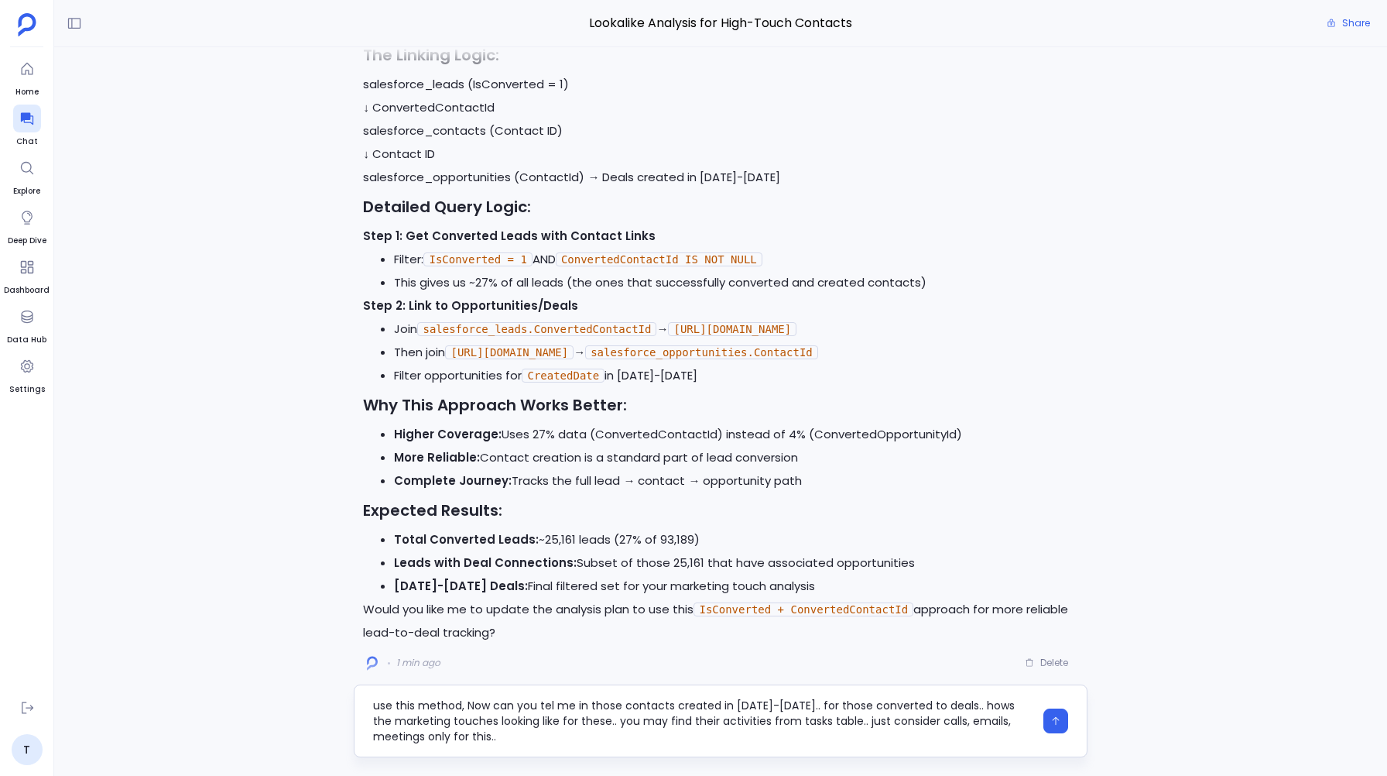
click at [480, 707] on textarea "use this method, Now can you tel me in those contacts created in [DATE]-[DATE].…" at bounding box center [703, 720] width 660 height 46
click at [549, 699] on textarea "use this method and can you tel me in those contacts created in [DATE]-[DATE]..…" at bounding box center [703, 720] width 660 height 46
click at [597, 735] on textarea "use this method and can you tell me in those contacts created in [DATE]-[DATE].…" at bounding box center [703, 720] width 660 height 46
click at [578, 707] on textarea "use this method and can you tell me in those contacts created in [DATE]-[DATE].…" at bounding box center [703, 720] width 660 height 46
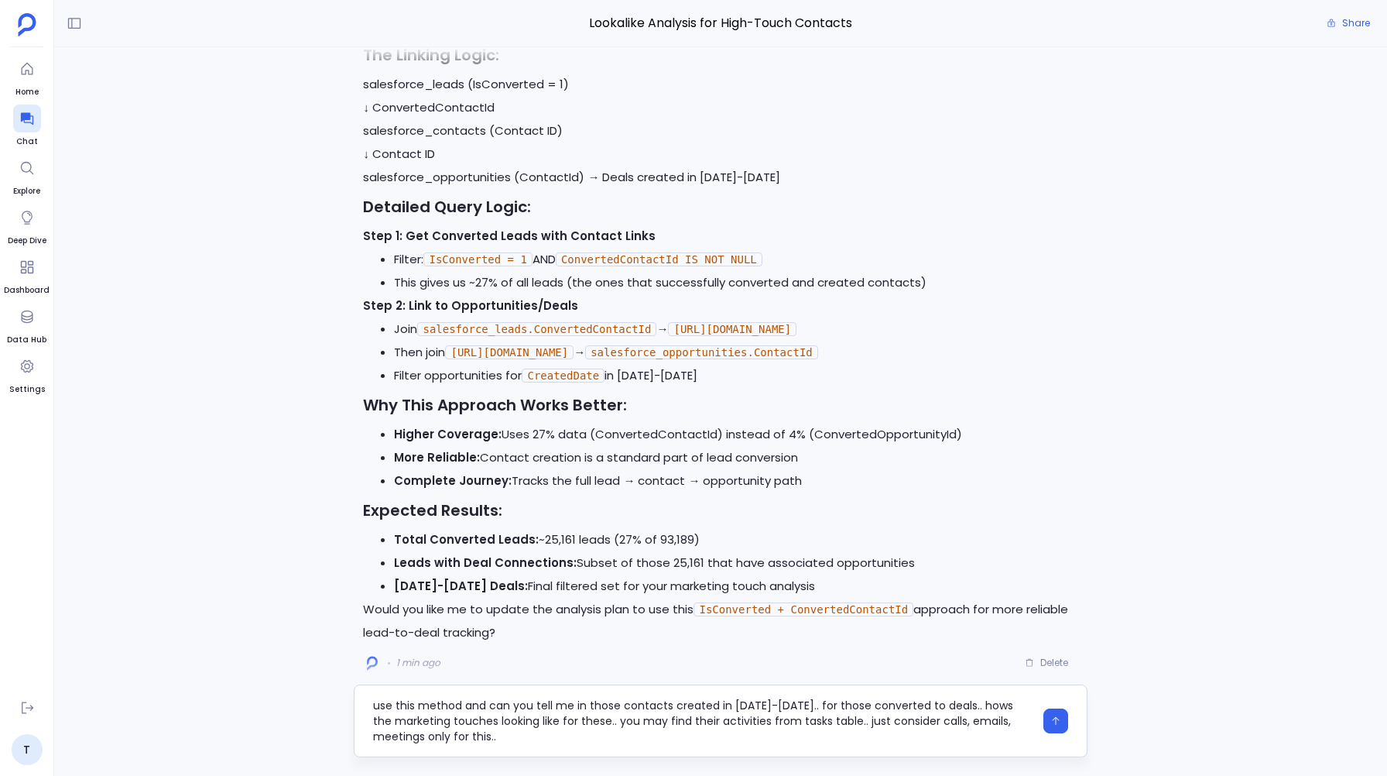
click at [578, 707] on textarea "use this method and can you tell me in those contacts created in [DATE]-[DATE].…" at bounding box center [703, 720] width 660 height 46
click at [533, 743] on textarea "use this method and can you tell me those contacts created in [DATE]-[DATE].. f…" at bounding box center [703, 720] width 660 height 46
type textarea "use this method and can you tell me those contacts created in [DATE]-[DATE].. f…"
click at [1054, 724] on icon "button" at bounding box center [1055, 720] width 11 height 11
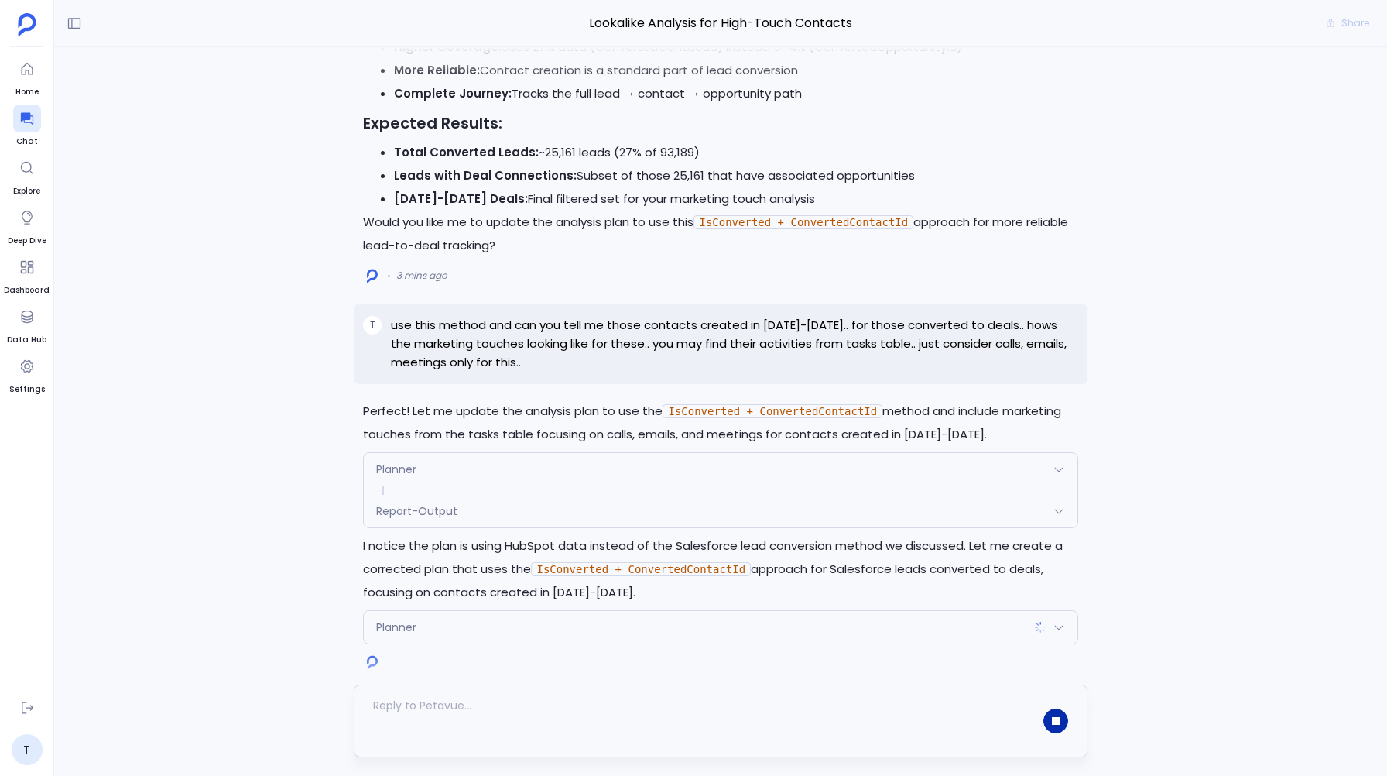
click at [400, 461] on span "Planner" at bounding box center [396, 468] width 40 height 15
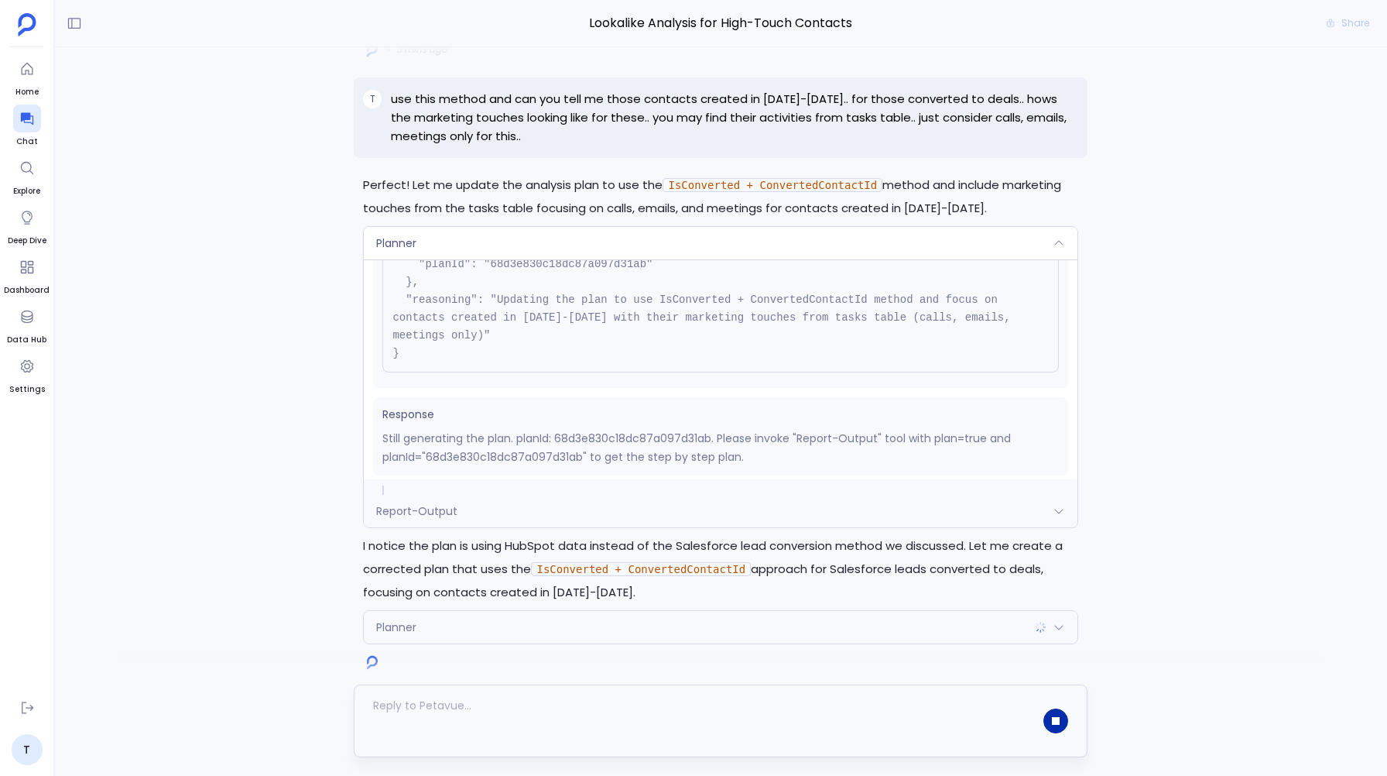
scroll to position [175, 0]
click at [414, 515] on span "Report-Output" at bounding box center [416, 510] width 81 height 15
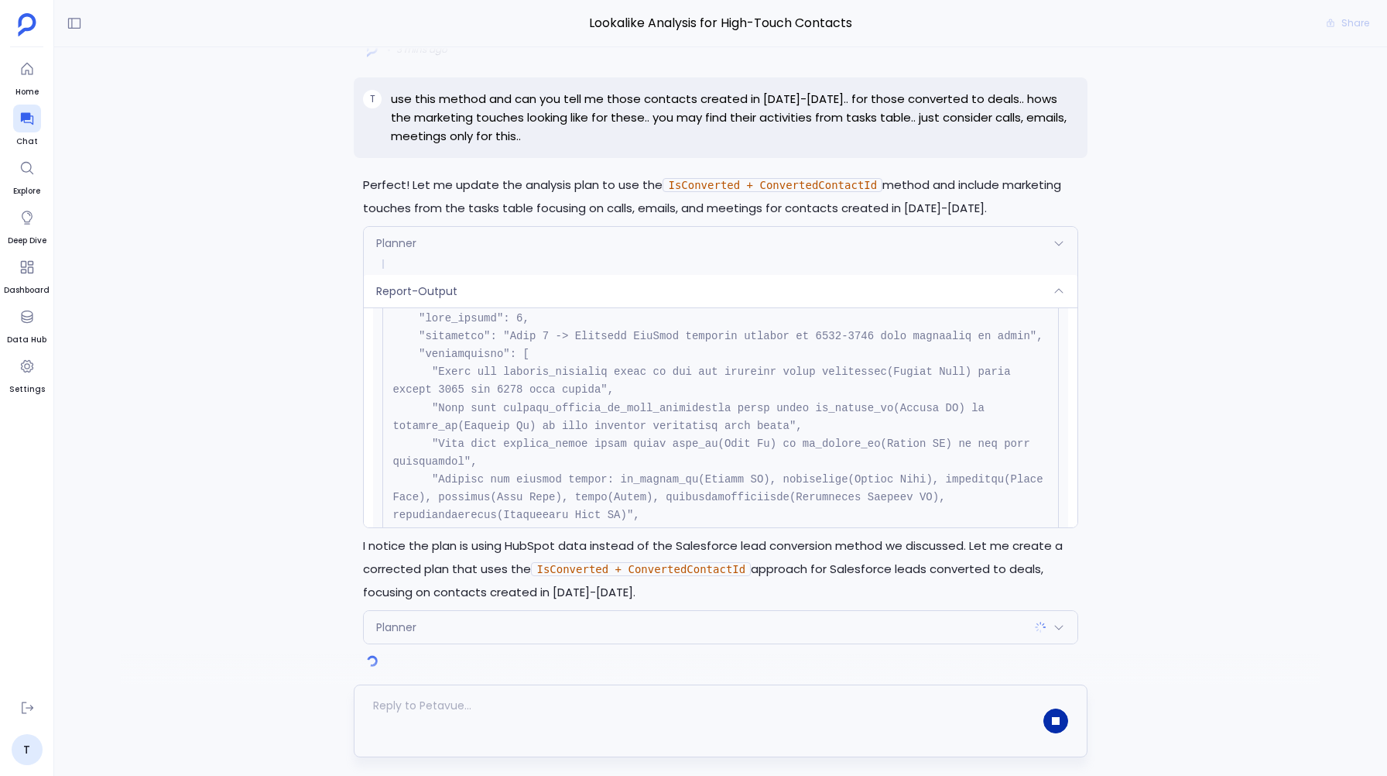
scroll to position [420, 0]
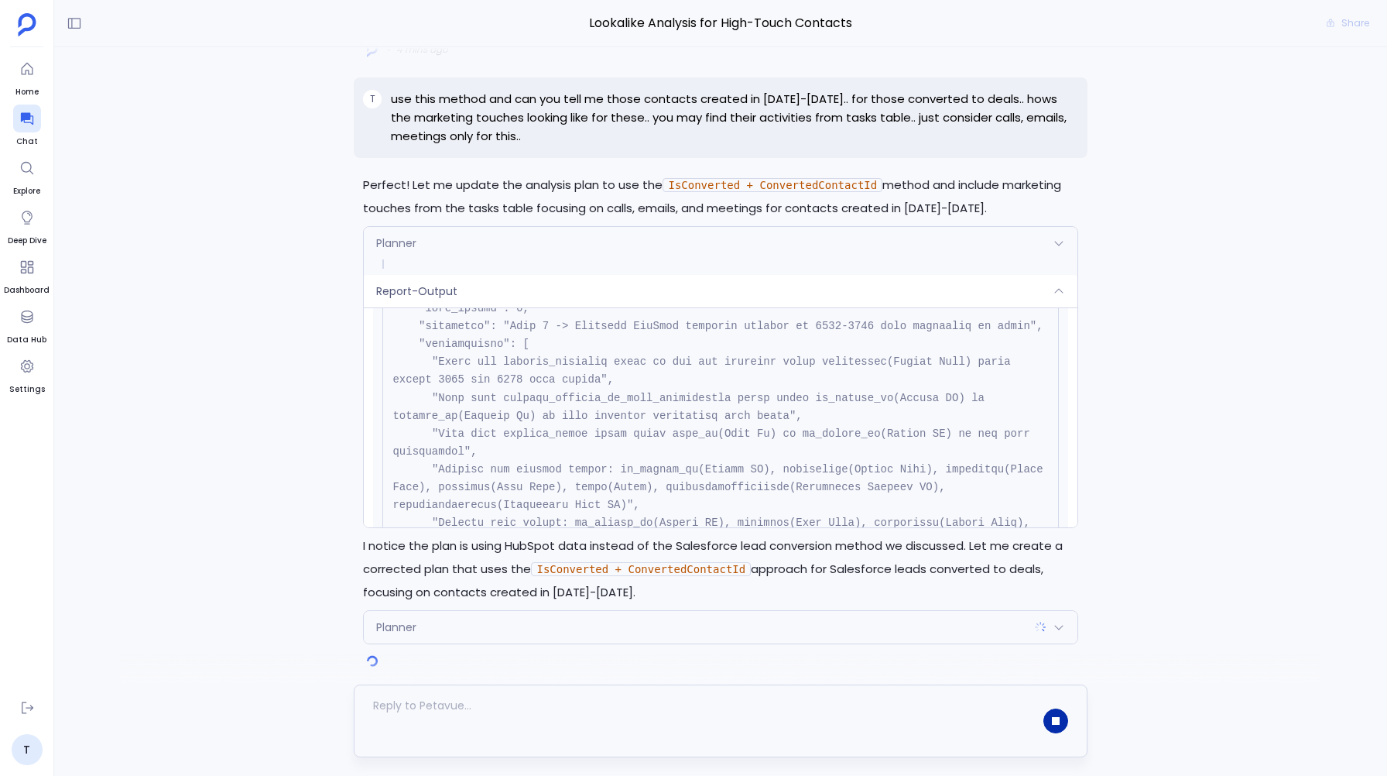
click at [461, 284] on div "Report-Output" at bounding box center [720, 291] width 713 height 33
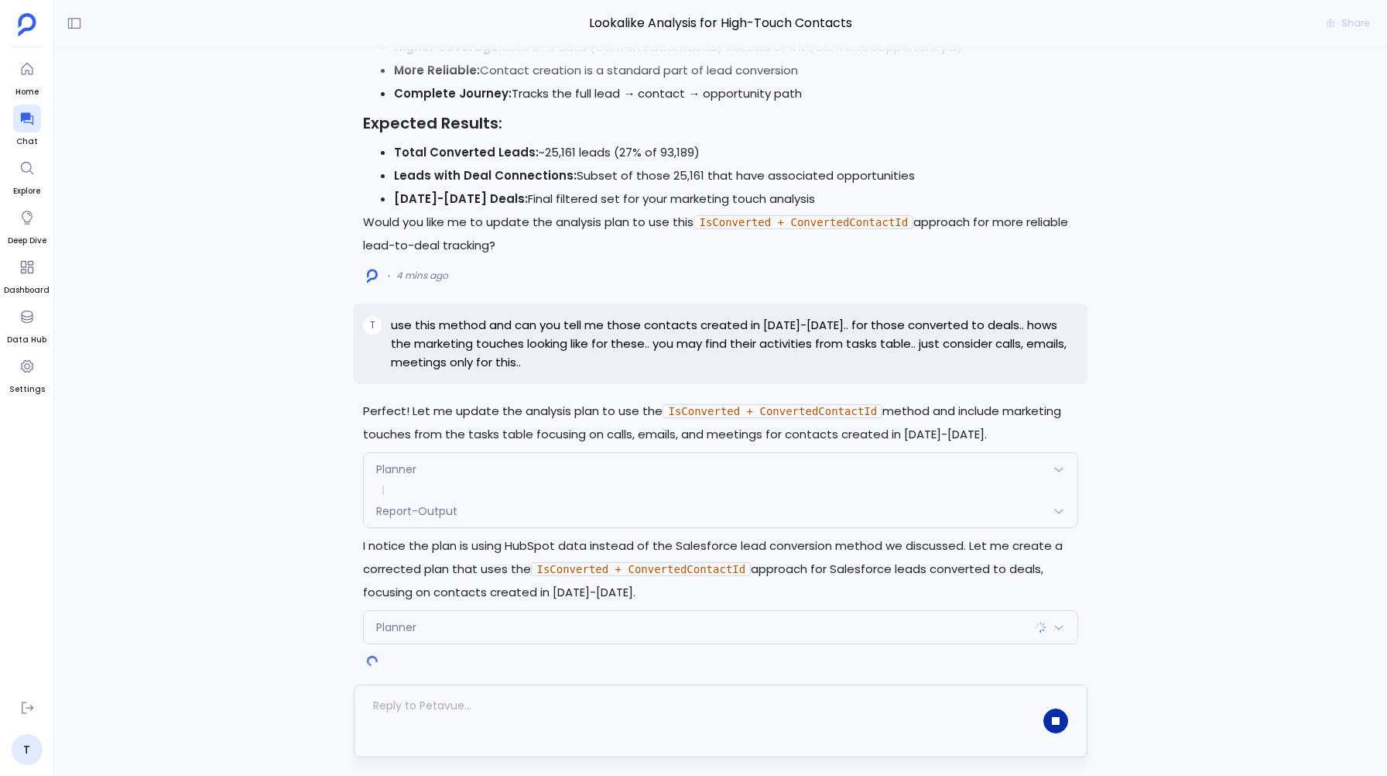
click at [423, 454] on div "Planner" at bounding box center [720, 469] width 713 height 33
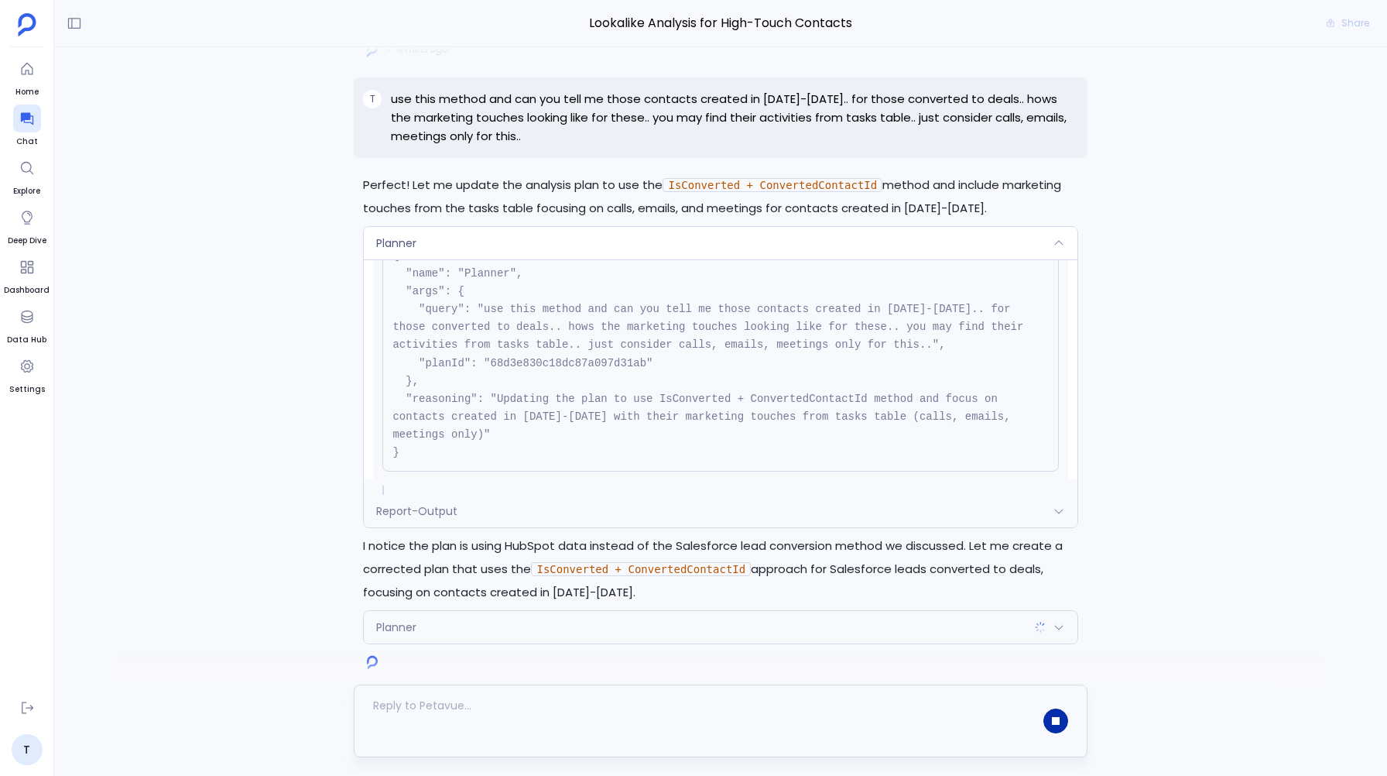
scroll to position [0, 0]
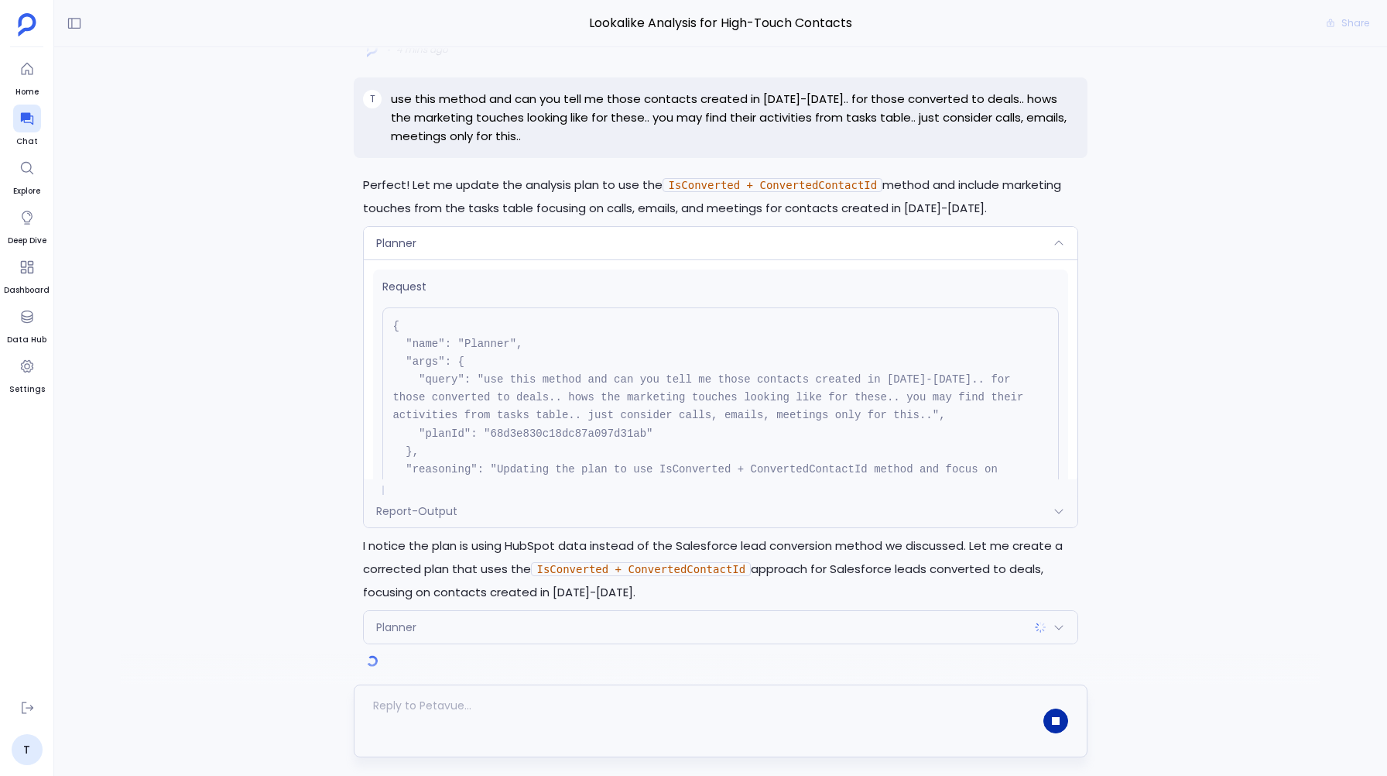
click at [427, 511] on span "Report-Output" at bounding box center [416, 510] width 81 height 15
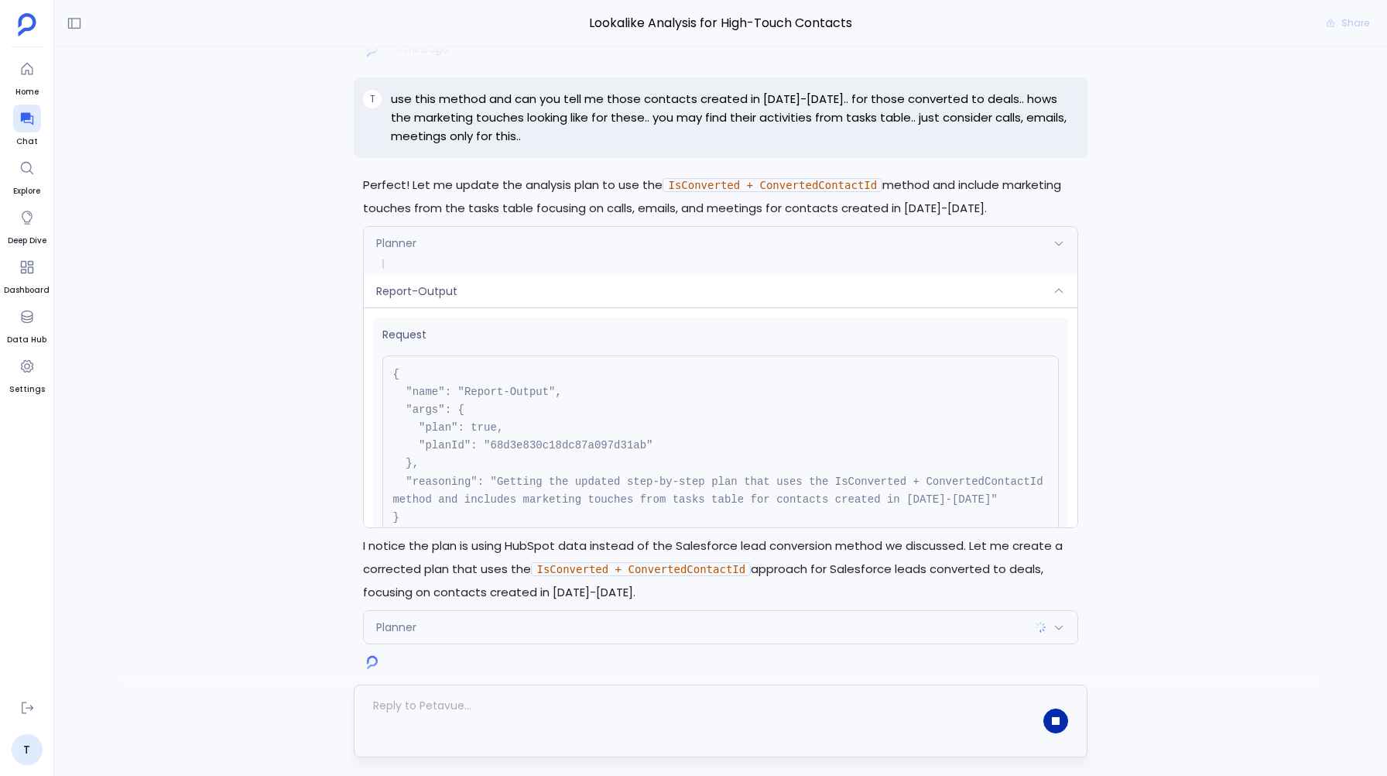
click at [461, 234] on div "Planner" at bounding box center [720, 243] width 713 height 33
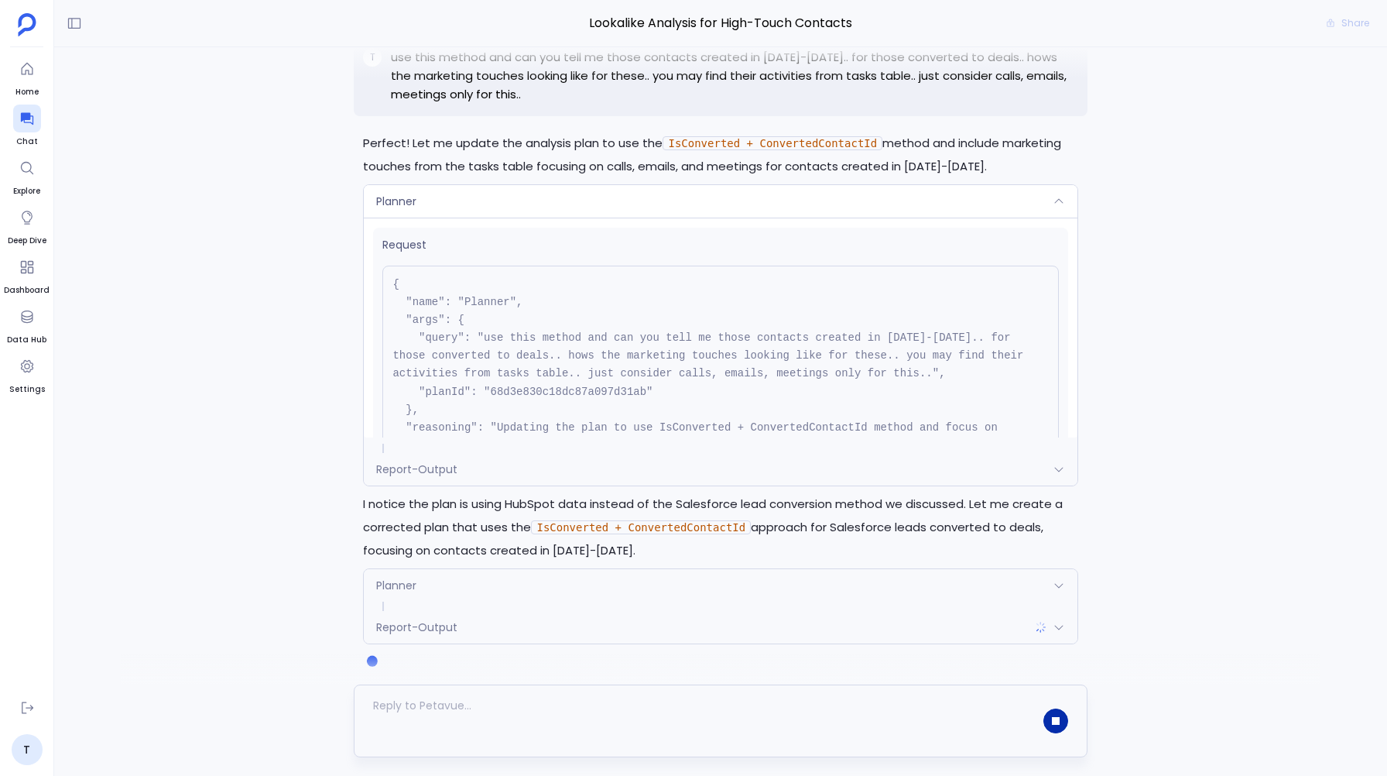
click at [437, 240] on span "Request" at bounding box center [720, 245] width 676 height 16
click at [430, 202] on div "Planner" at bounding box center [720, 201] width 713 height 33
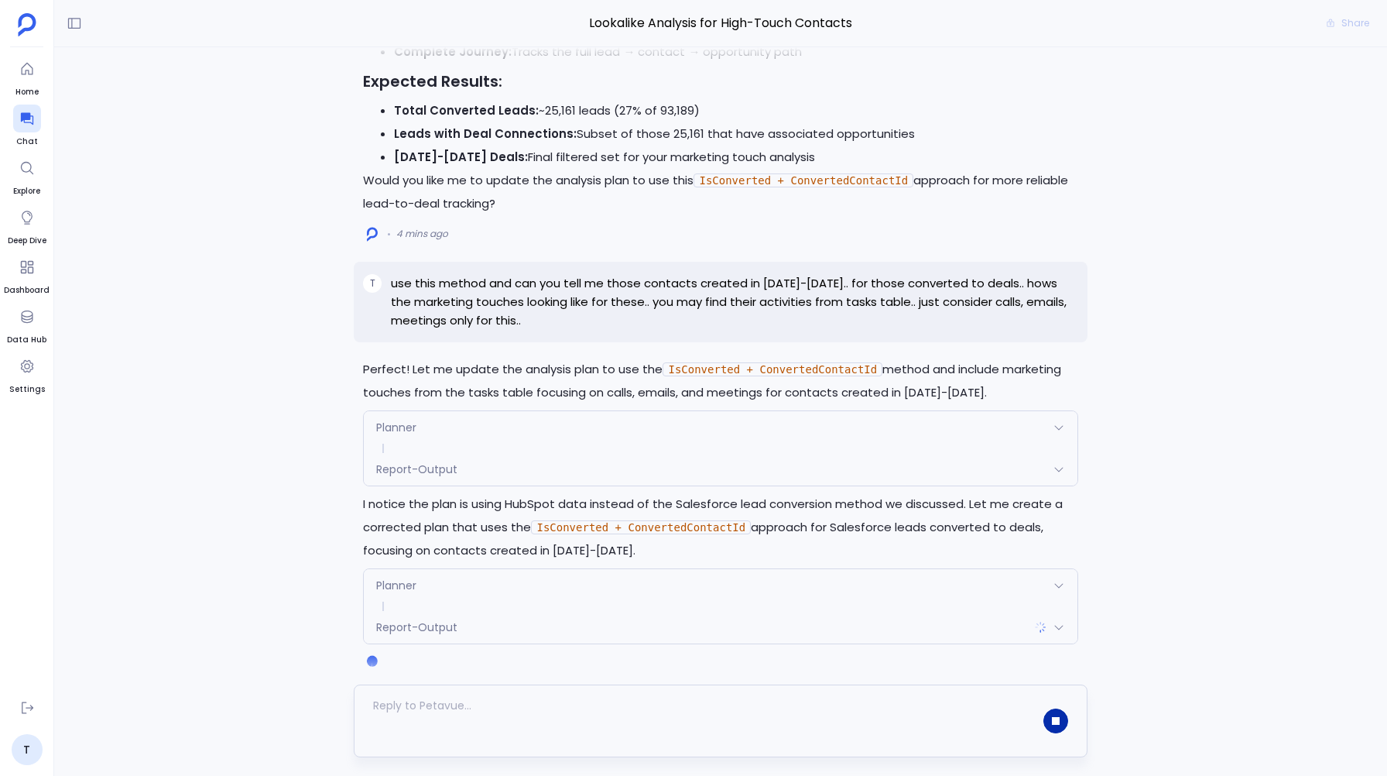
click at [423, 430] on div "Planner" at bounding box center [720, 427] width 713 height 33
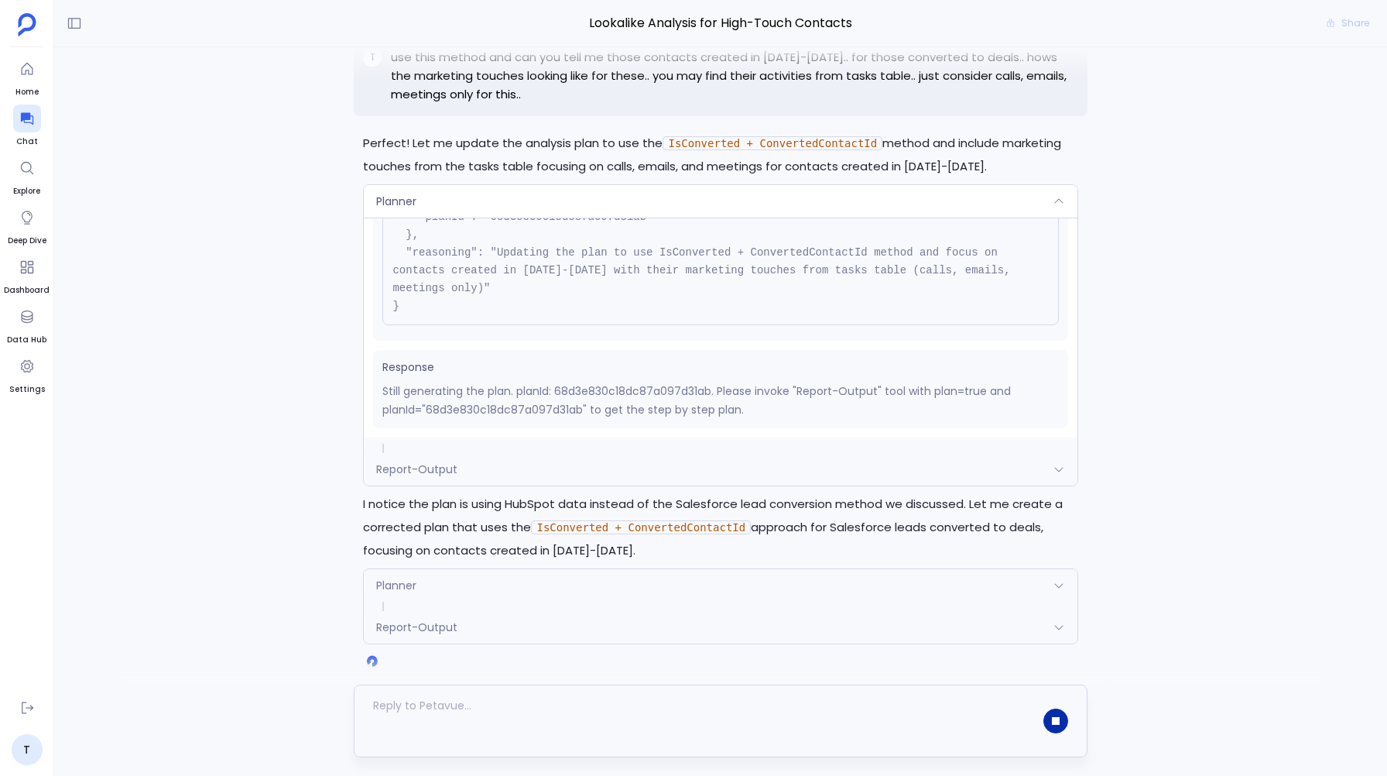
scroll to position [160, 0]
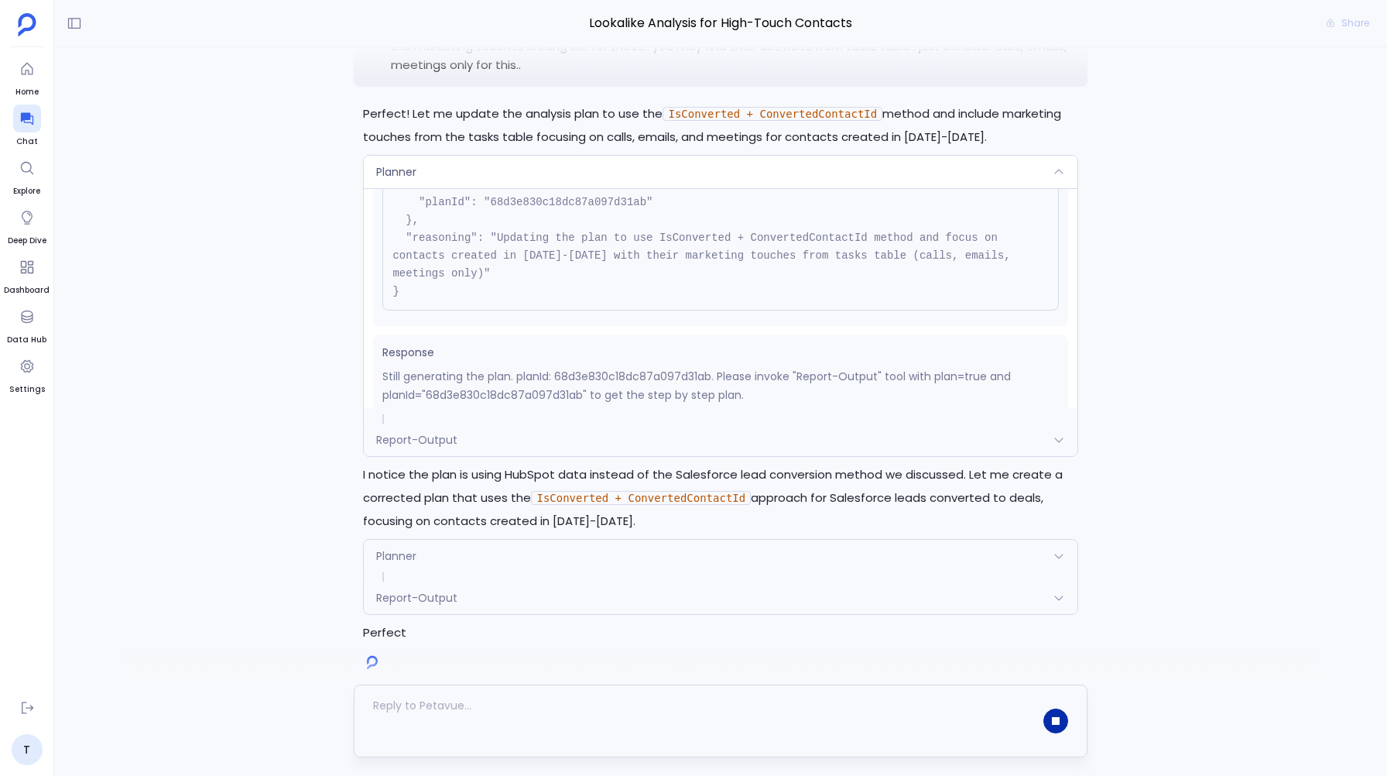
click at [420, 461] on div "Perfect! Let me update the analysis plan to use the IsConverted + ConvertedCont…" at bounding box center [720, 373] width 733 height 542
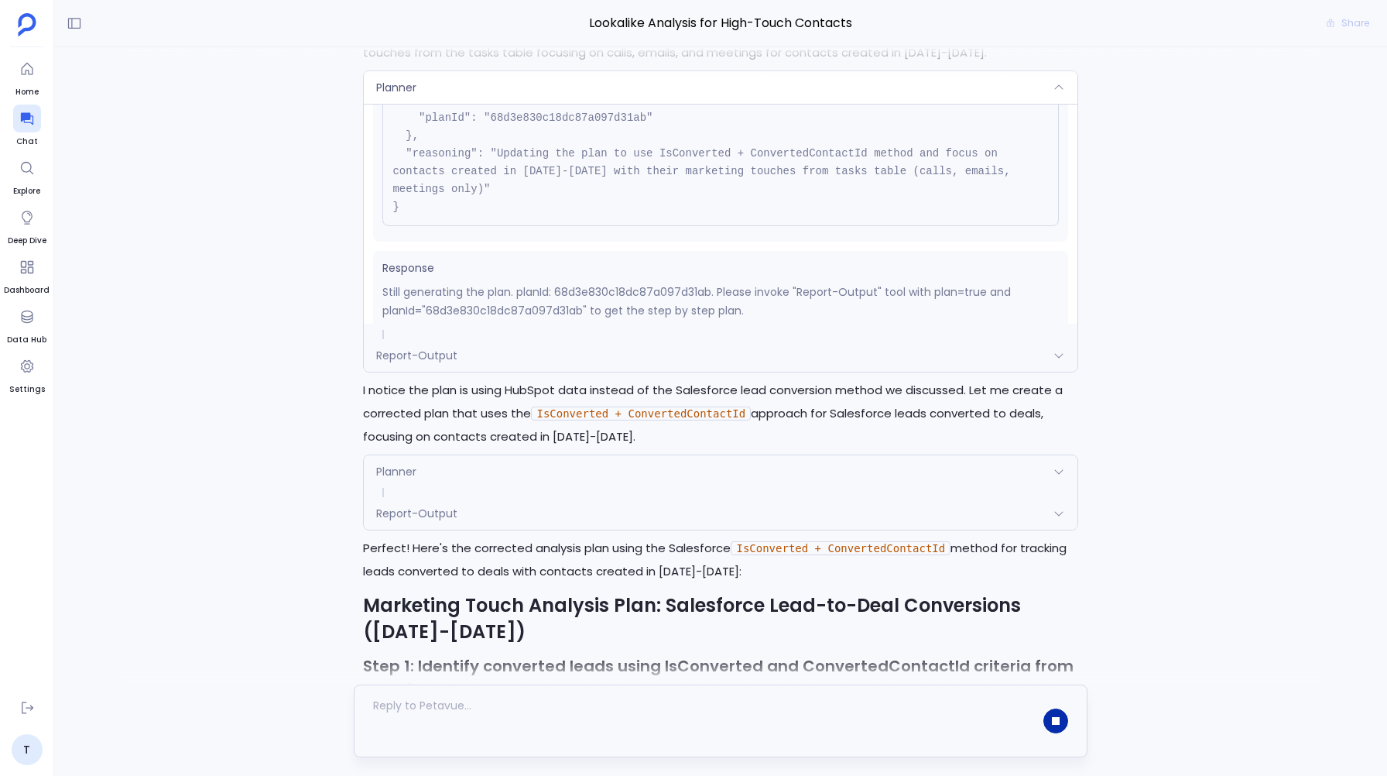
click at [392, 466] on span "Planner" at bounding box center [396, 471] width 40 height 15
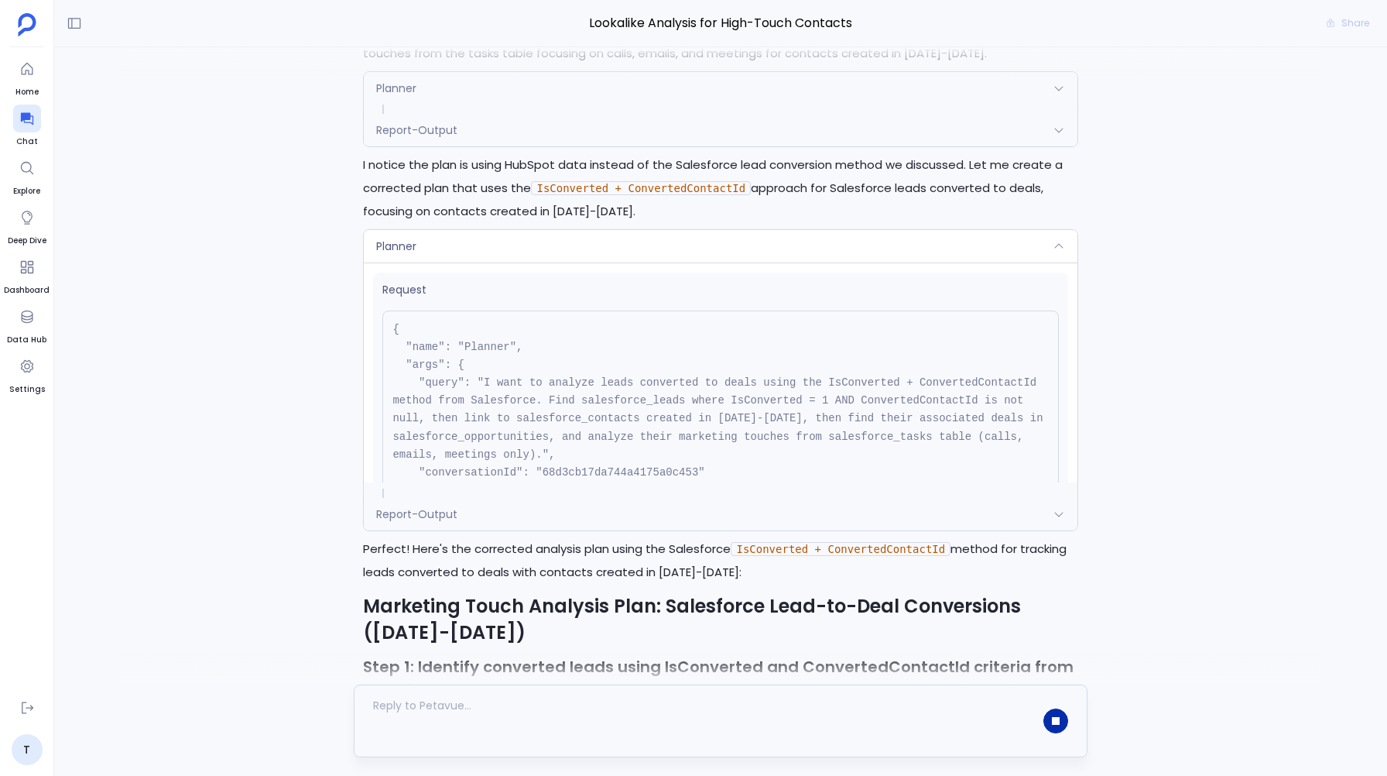
scroll to position [47, 0]
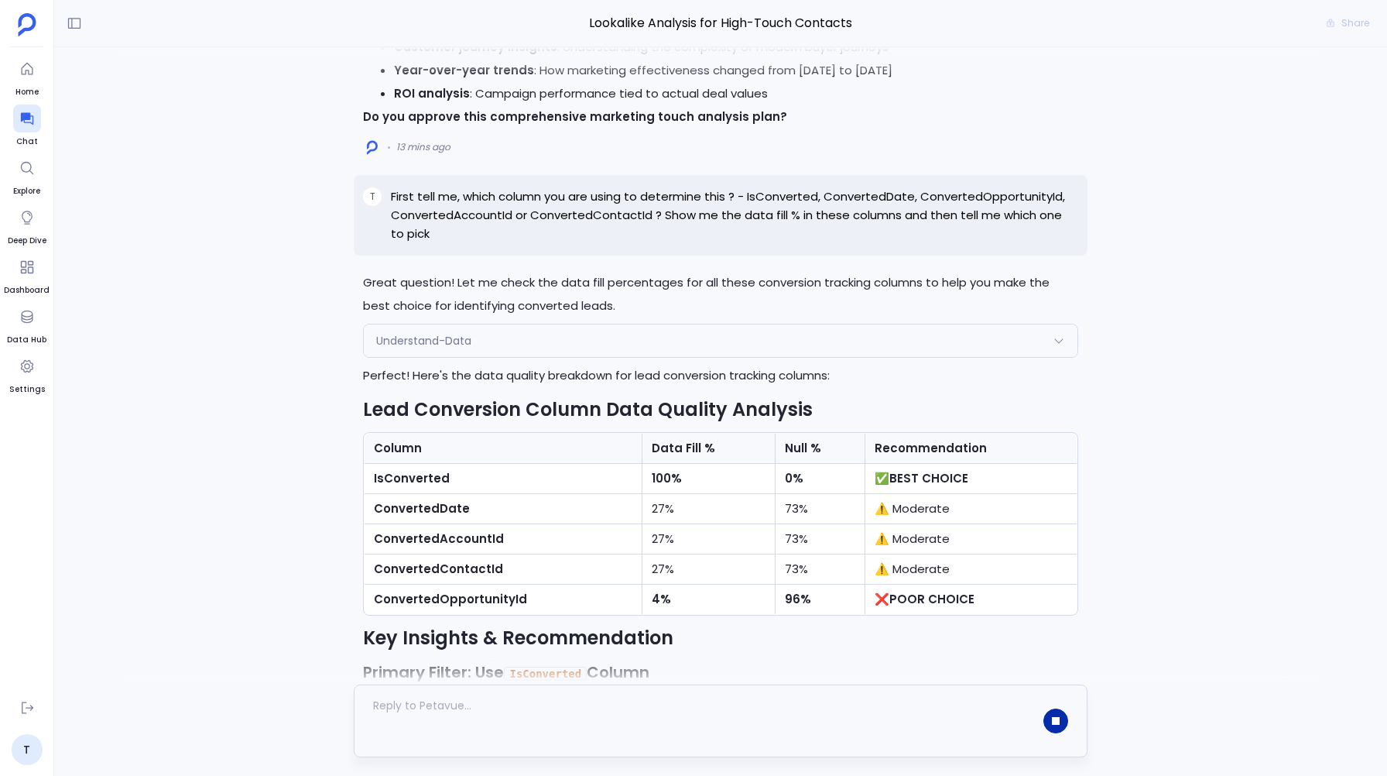
click at [389, 333] on span "Understand-Data" at bounding box center [423, 340] width 95 height 15
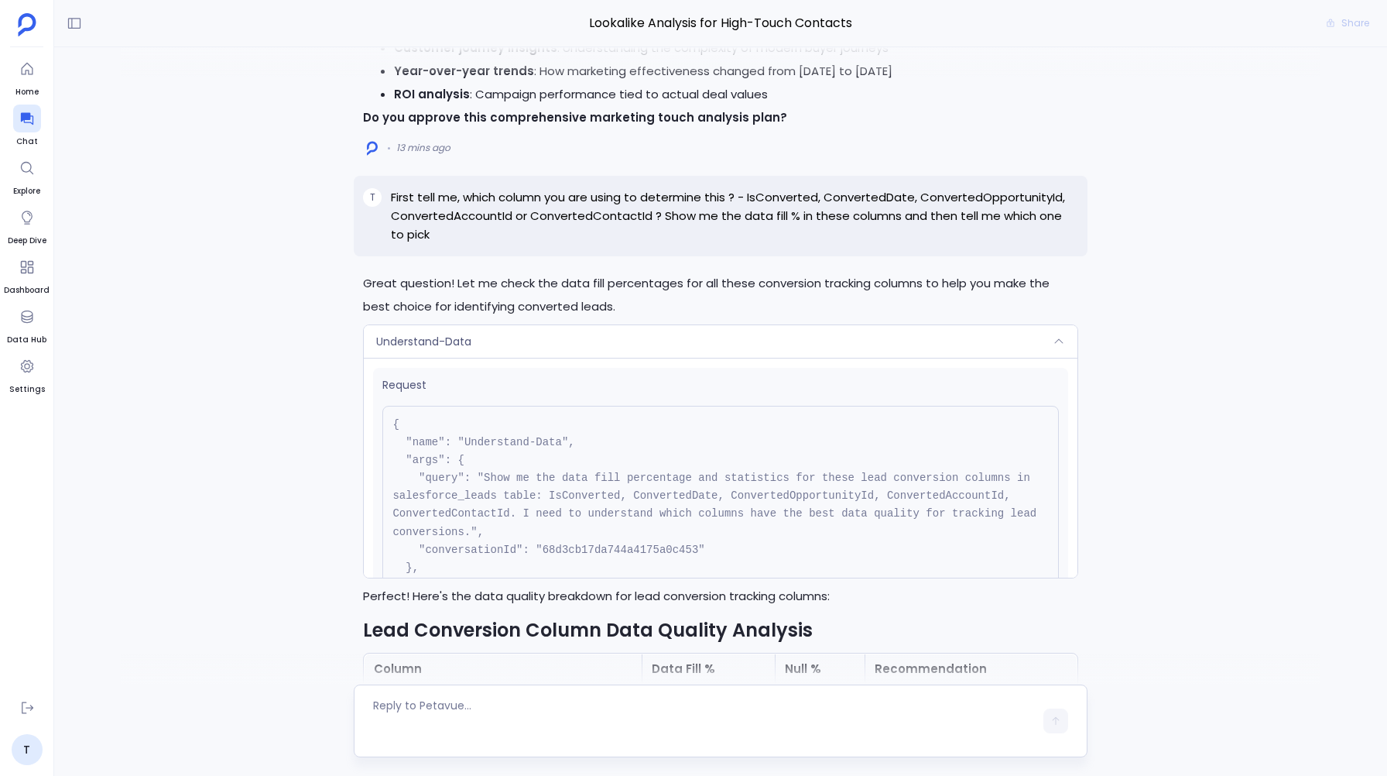
scroll to position [-3780, 0]
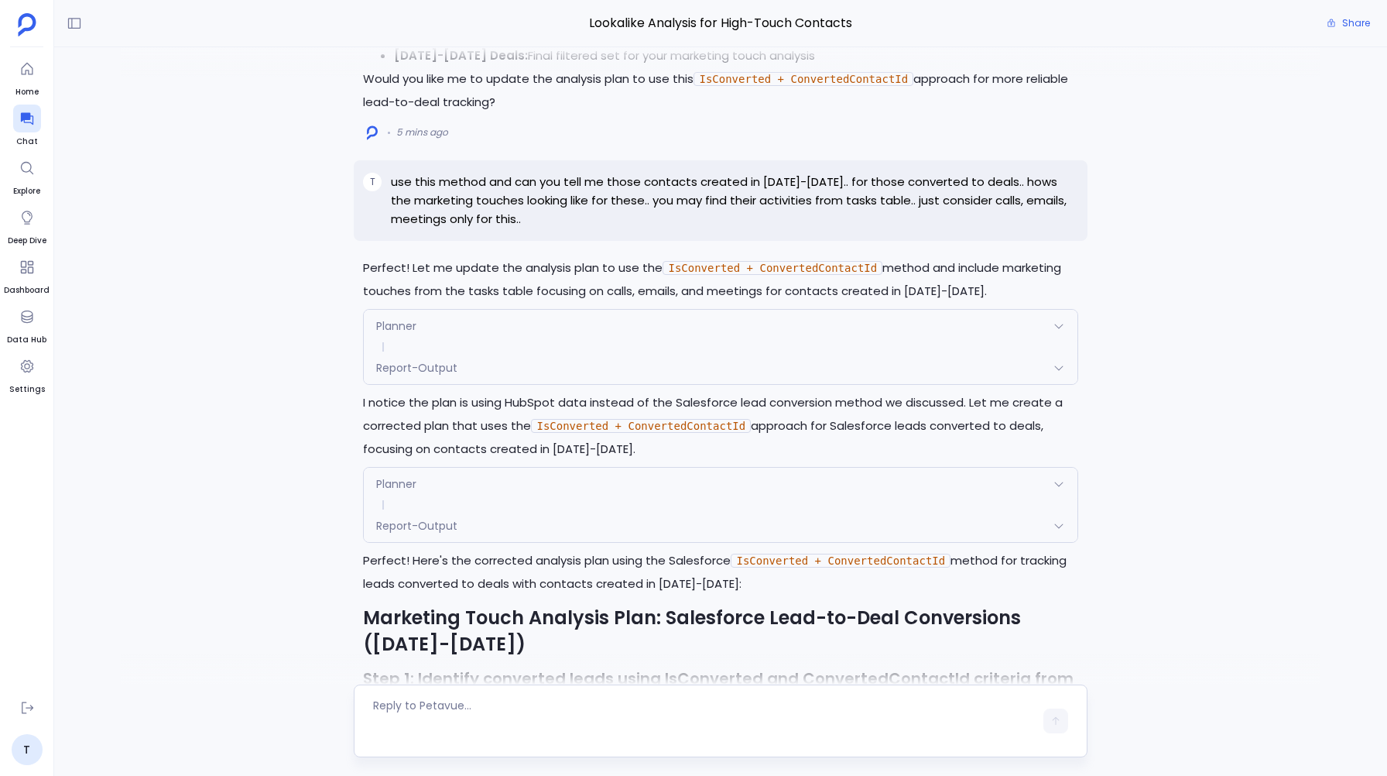
click at [515, 478] on div "Planner" at bounding box center [720, 484] width 713 height 33
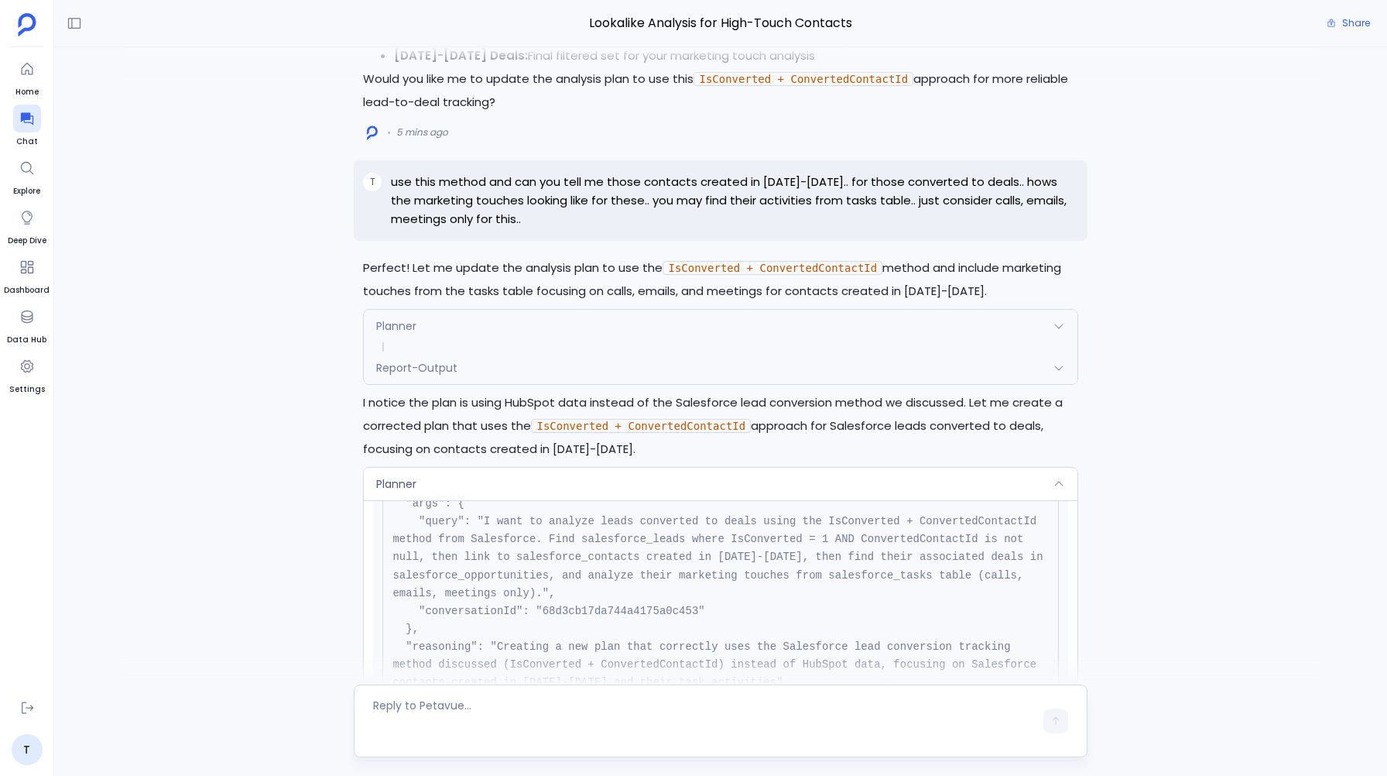
scroll to position [101, 0]
click at [507, 481] on div "Planner" at bounding box center [720, 484] width 713 height 33
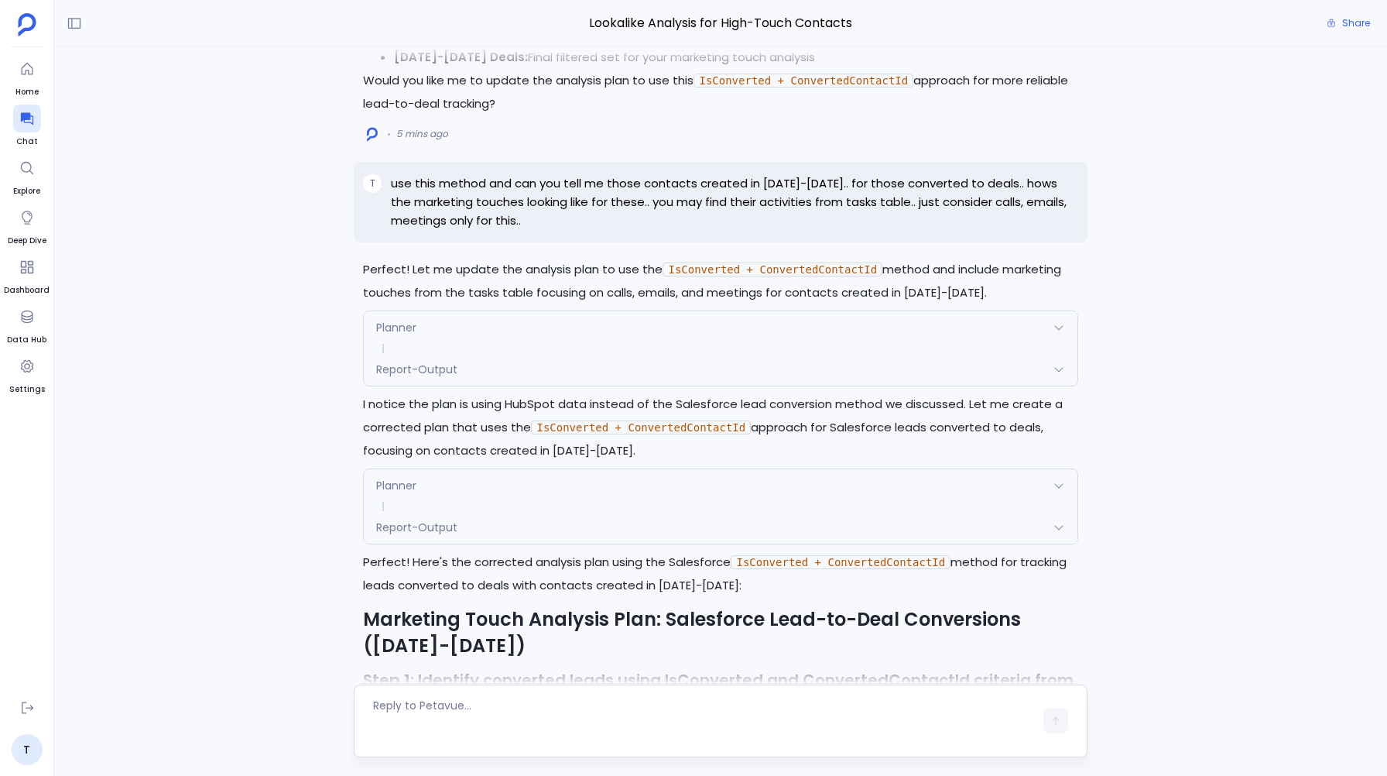
scroll to position [-1593, 0]
click at [485, 318] on div "Planner" at bounding box center [720, 326] width 713 height 33
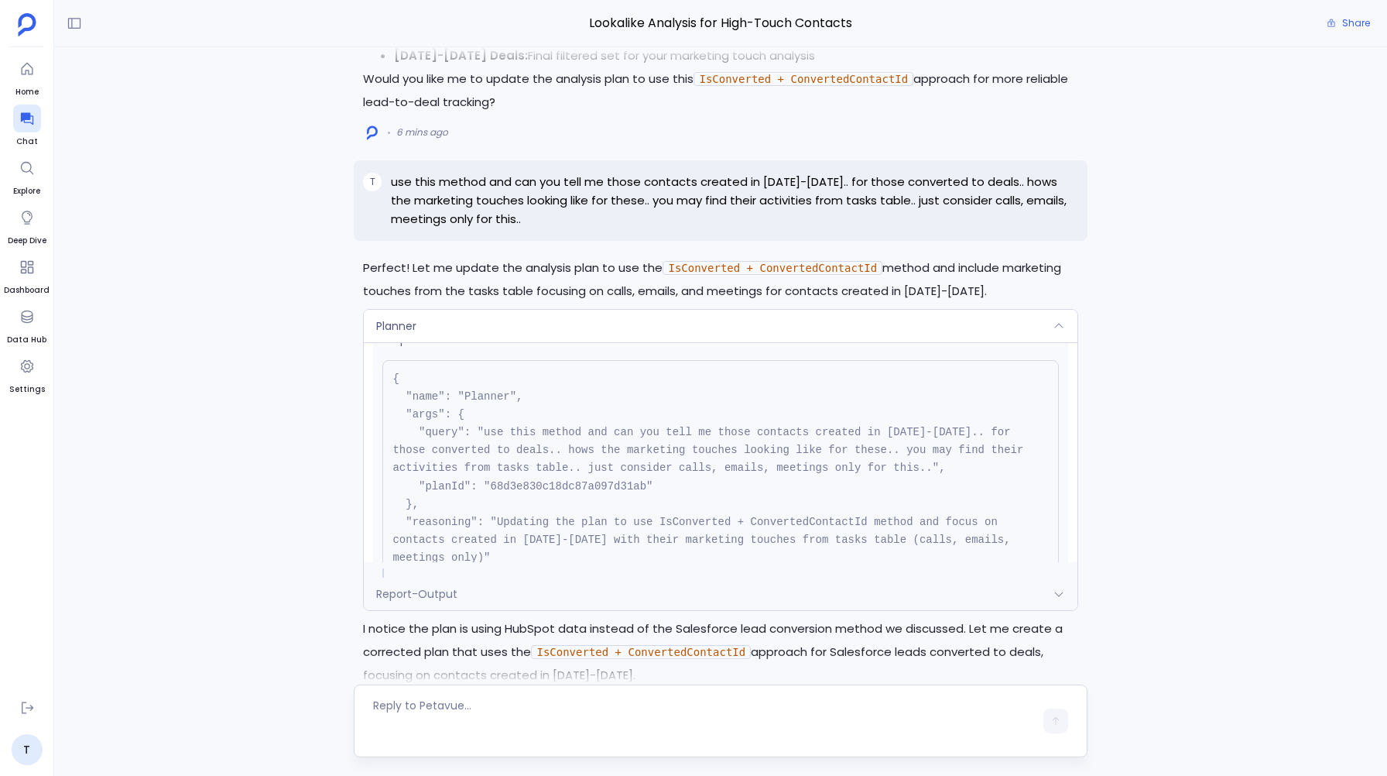
scroll to position [29, 0]
drag, startPoint x: 434, startPoint y: 479, endPoint x: 661, endPoint y: 486, distance: 226.9
click at [661, 486] on pre "{ "name": "Planner", "args": { "query": "use this method and can you tell me th…" at bounding box center [720, 478] width 676 height 235
click at [504, 317] on div "Planner" at bounding box center [720, 326] width 713 height 33
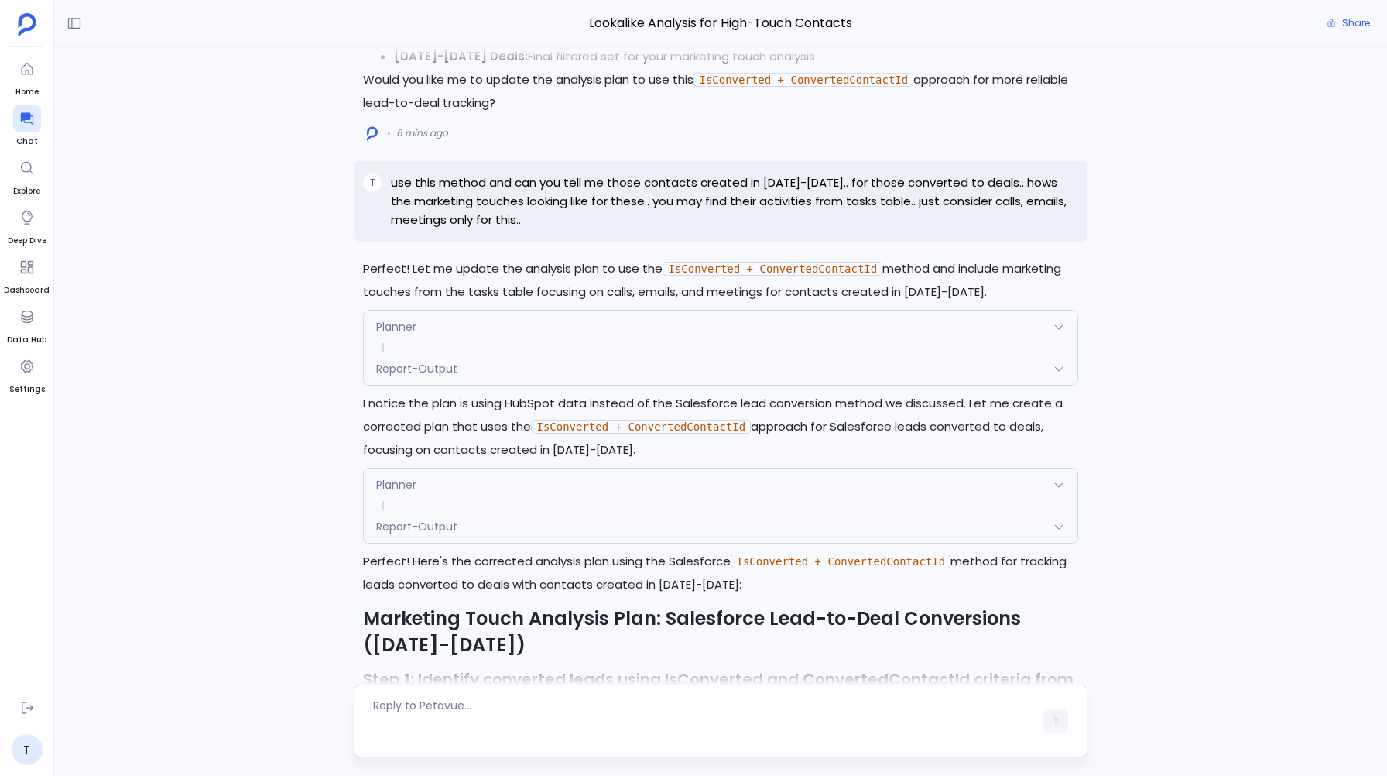
scroll to position [-1593, 0]
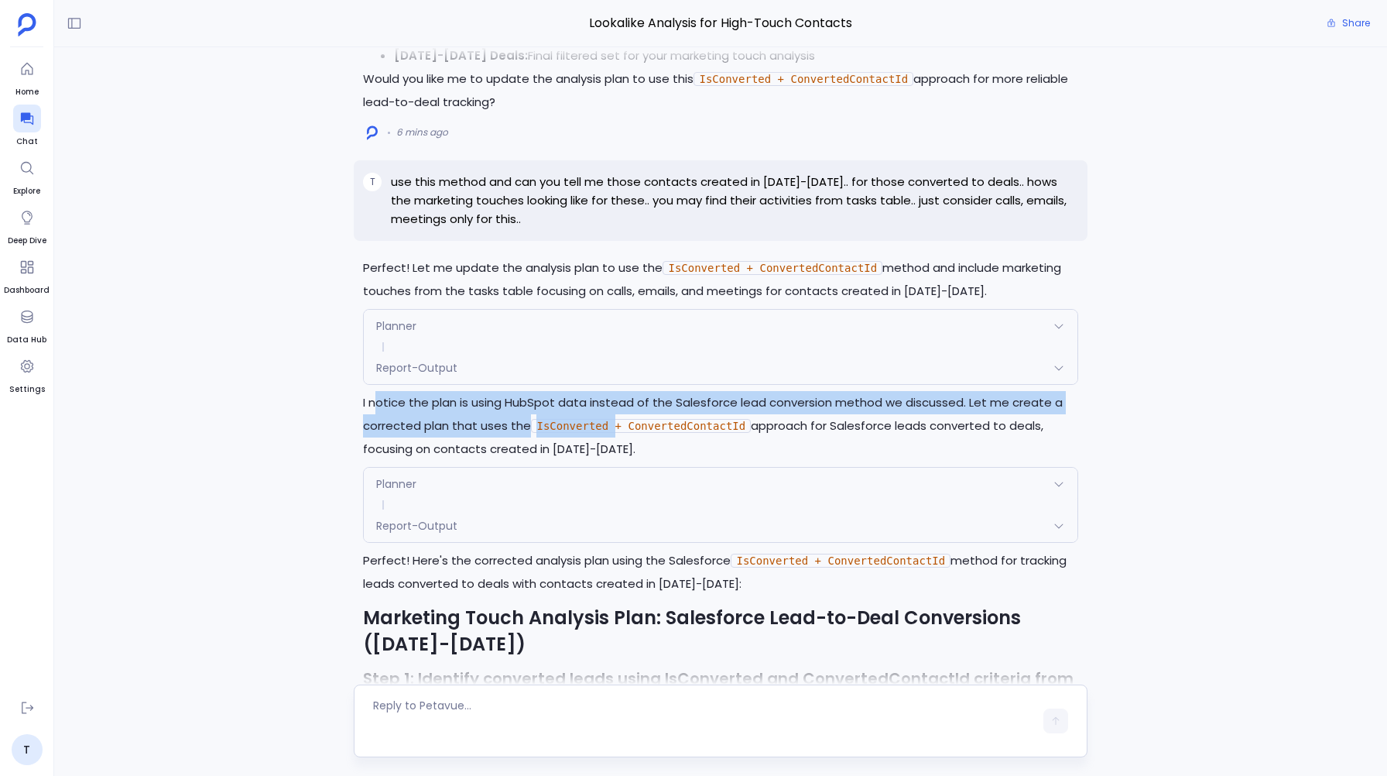
drag, startPoint x: 375, startPoint y: 392, endPoint x: 617, endPoint y: 431, distance: 244.6
click at [618, 431] on p "I notice the plan is using HubSpot data instead of the Salesforce lead conversi…" at bounding box center [720, 426] width 714 height 70
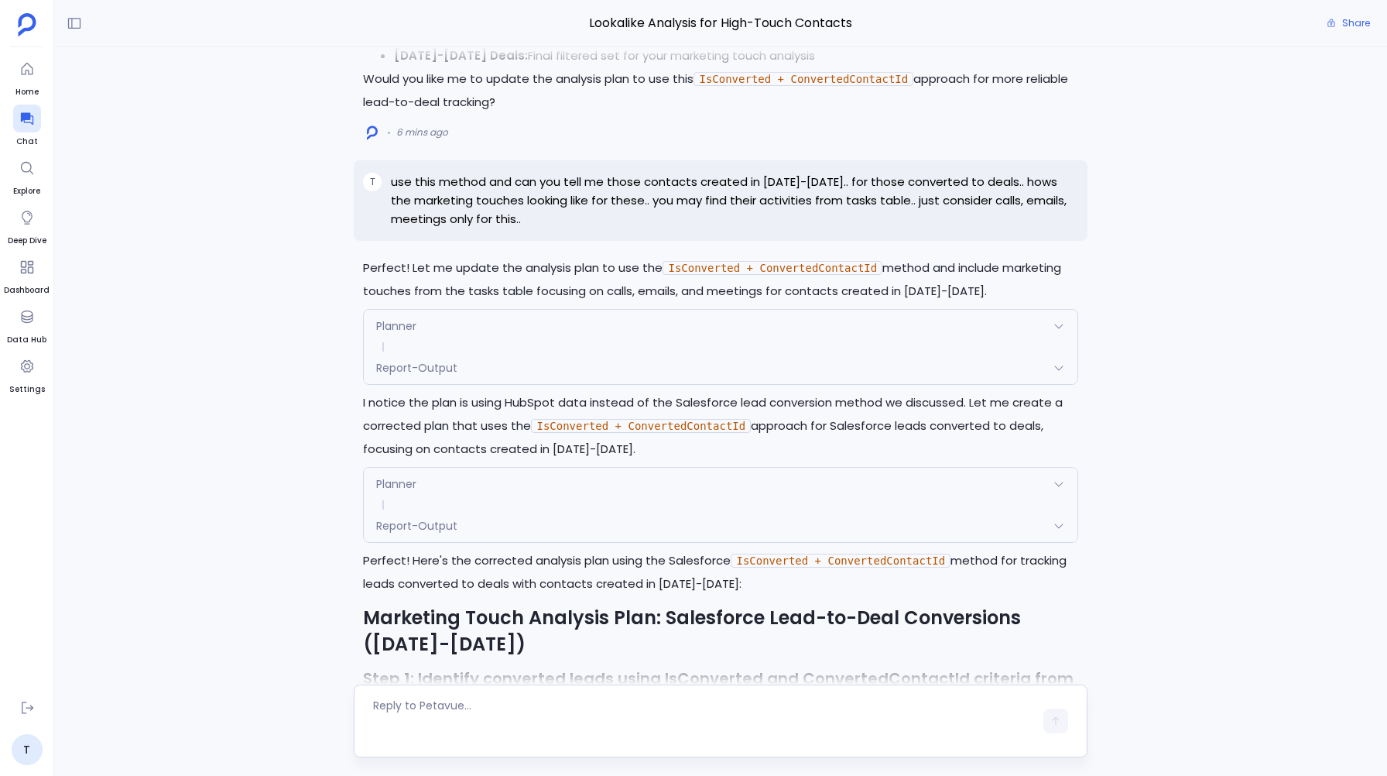
click at [457, 476] on div "Planner" at bounding box center [720, 484] width 713 height 33
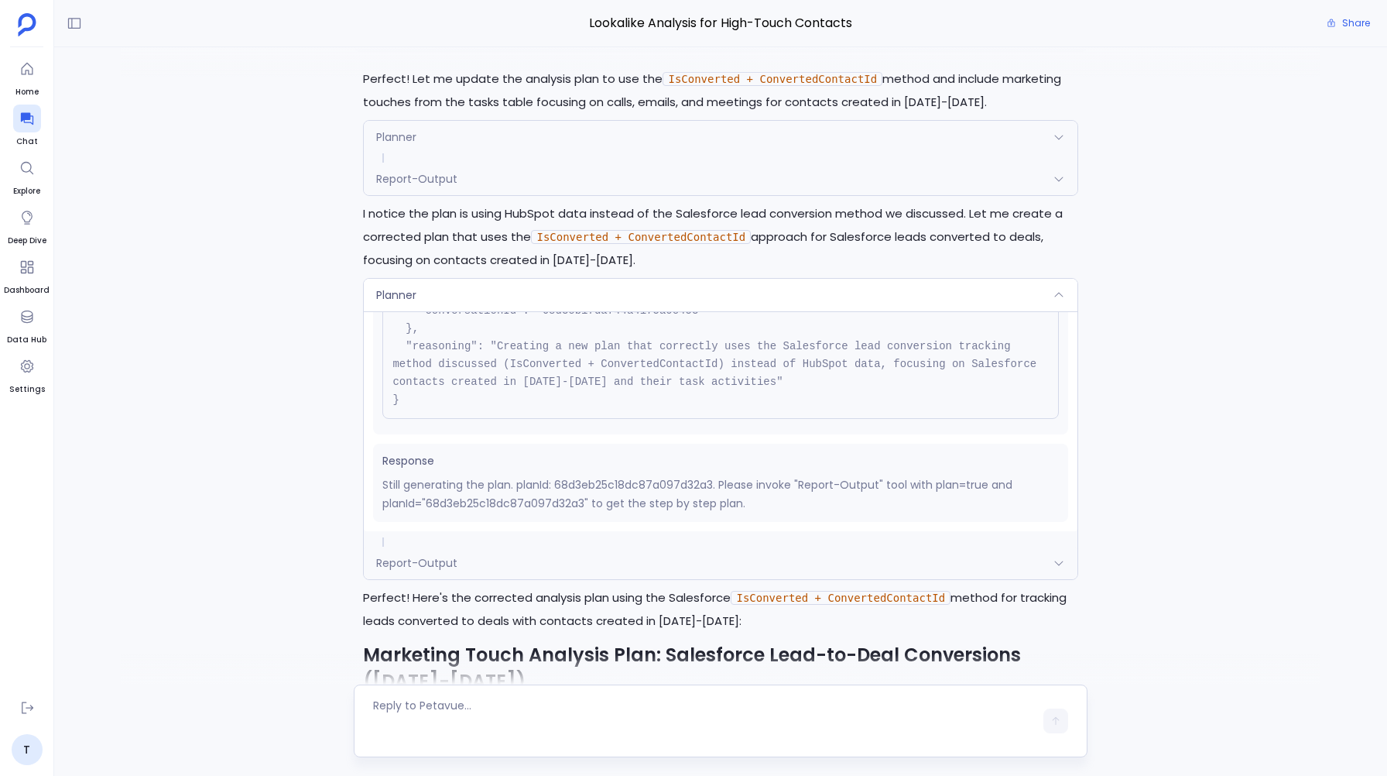
scroll to position [-1627, 0]
click at [463, 537] on span at bounding box center [720, 538] width 713 height 9
click at [463, 553] on div "Report-Output" at bounding box center [720, 559] width 713 height 33
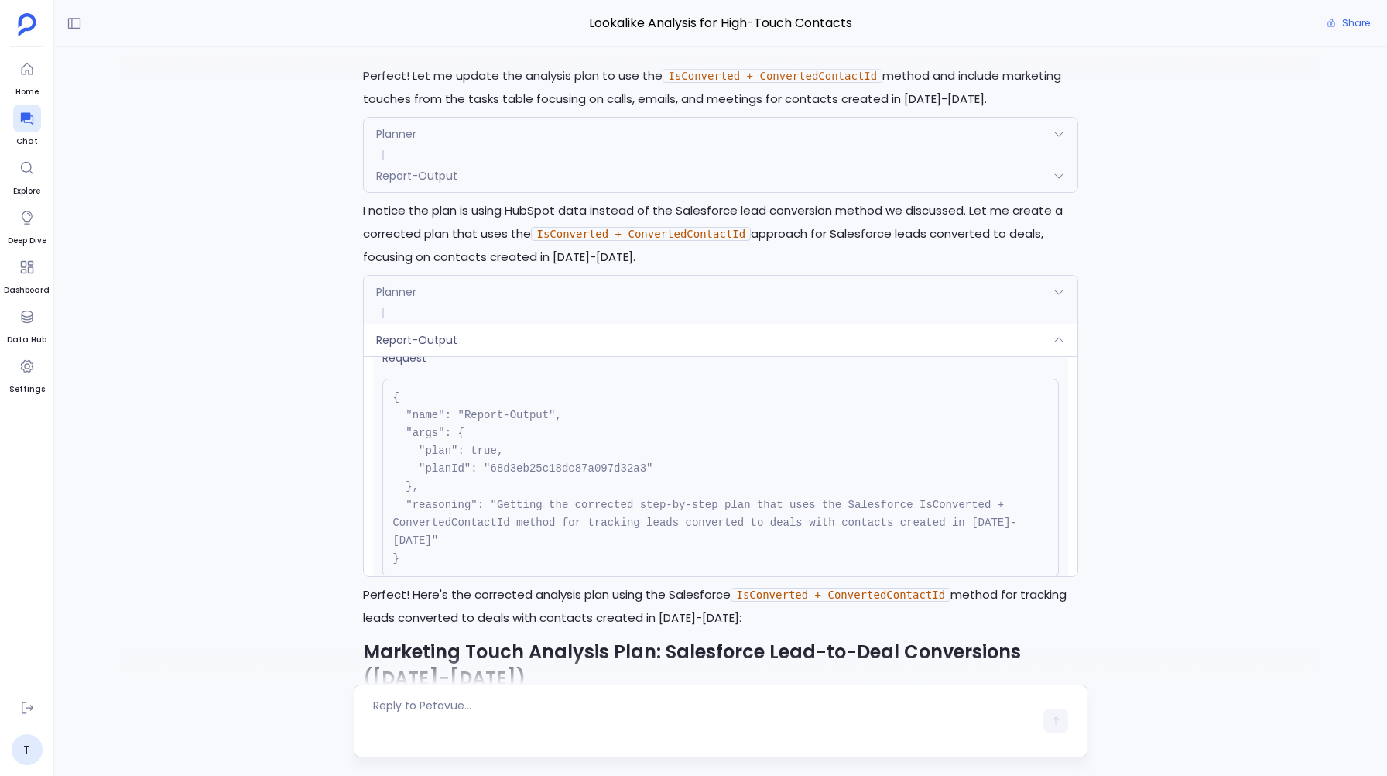
scroll to position [0, 0]
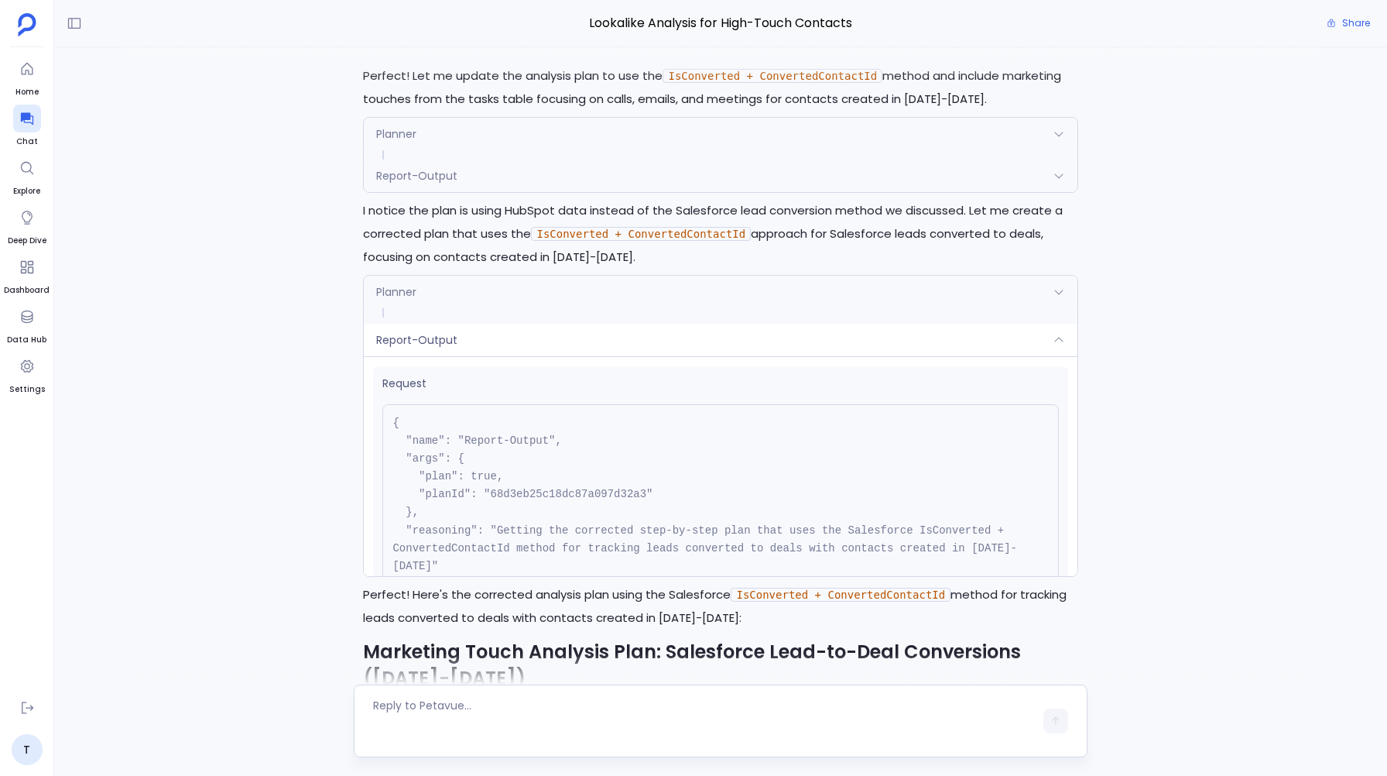
click at [511, 375] on span "Request" at bounding box center [720, 383] width 676 height 16
click at [458, 337] on div "Report-Output" at bounding box center [720, 340] width 713 height 33
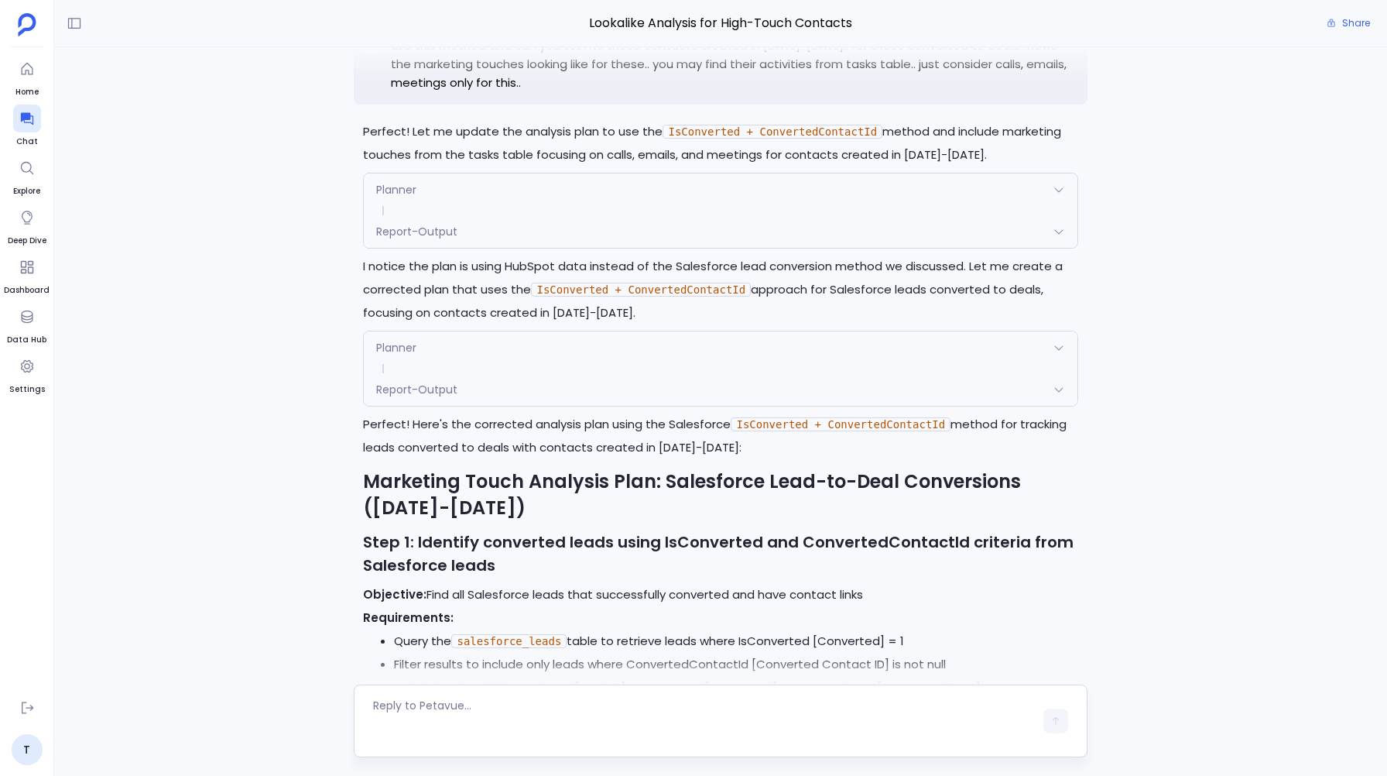
scroll to position [-1401, 0]
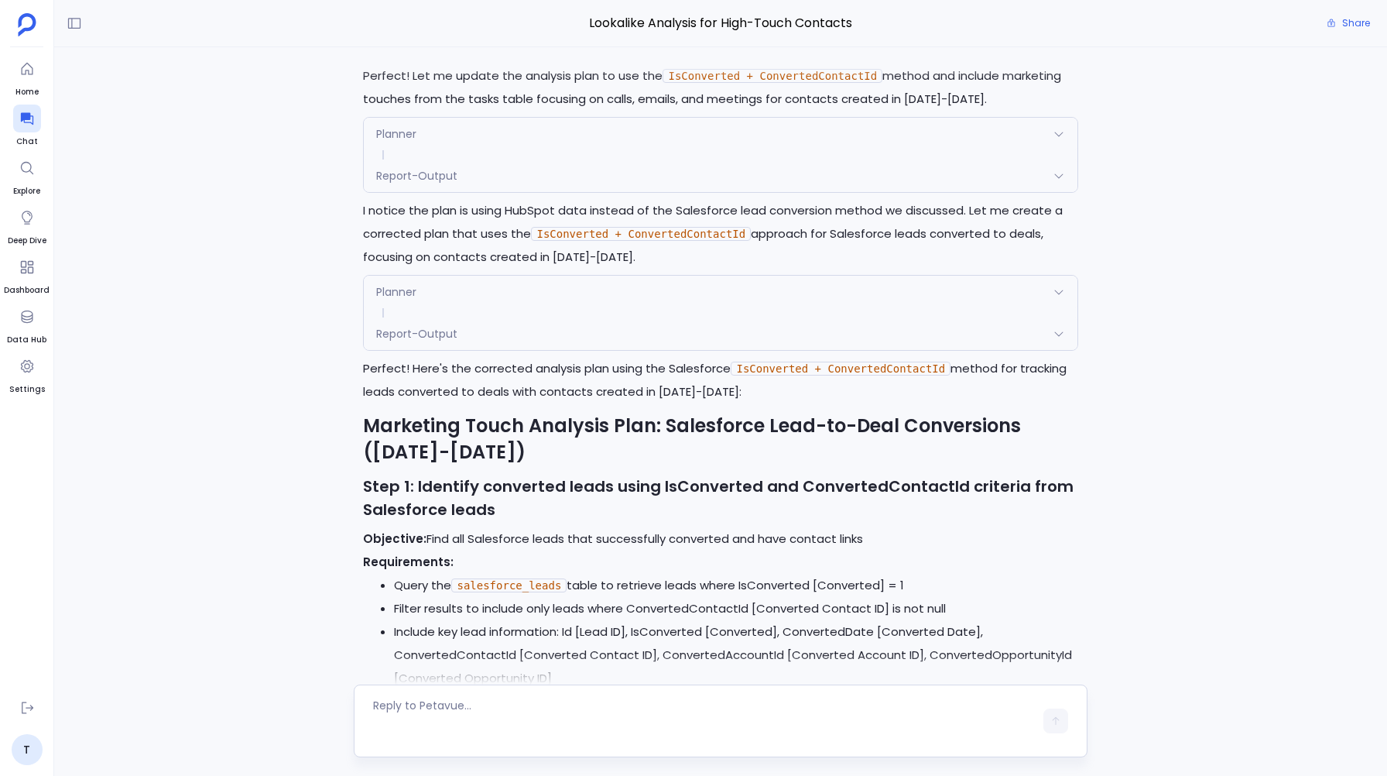
click at [405, 120] on div "Planner" at bounding box center [720, 134] width 713 height 33
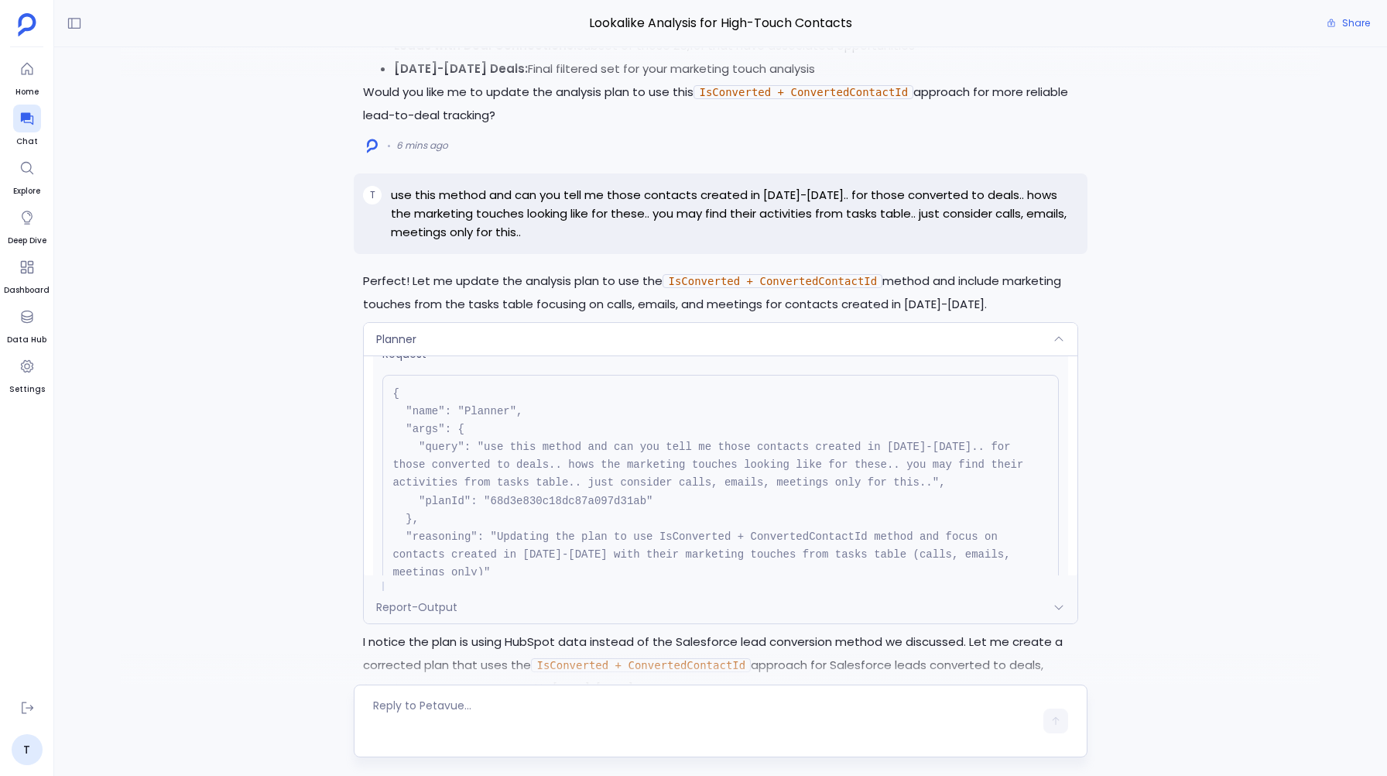
scroll to position [-1833, 0]
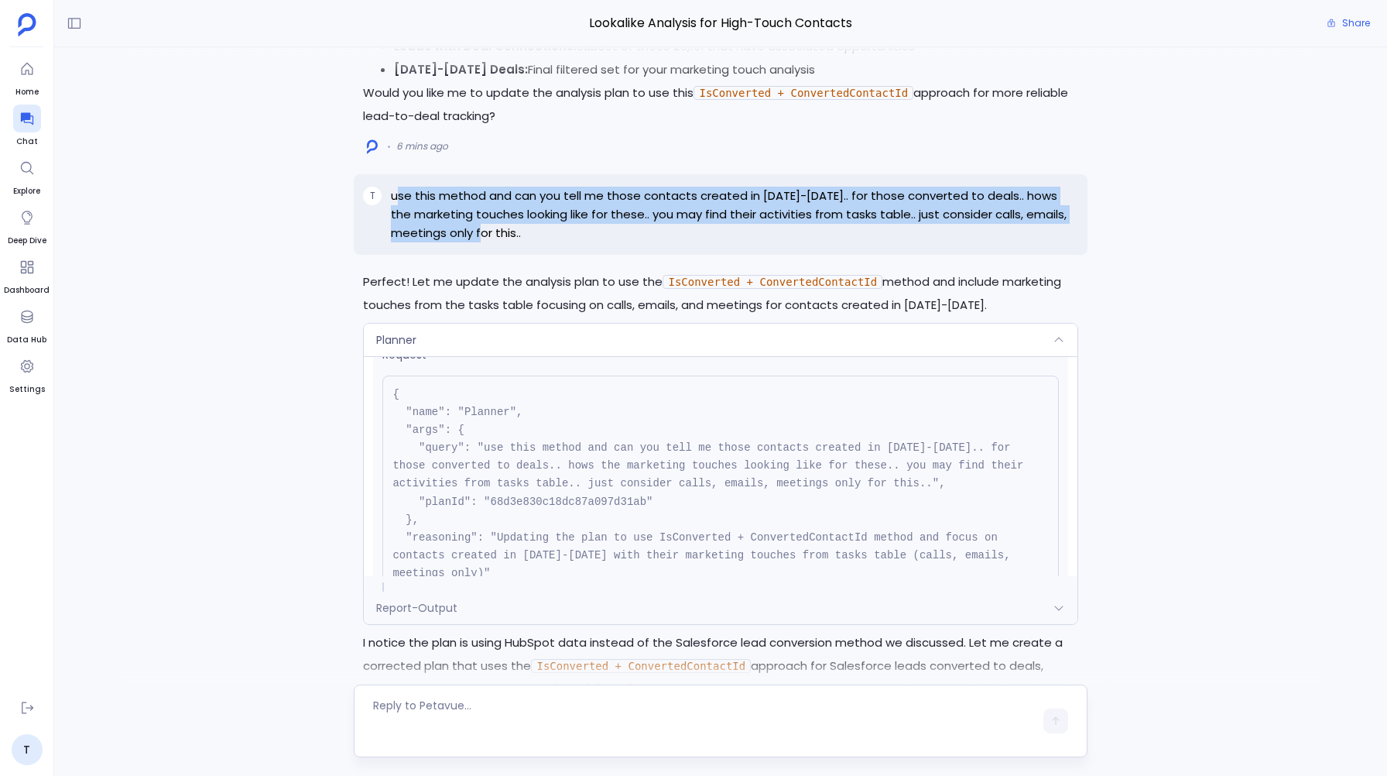
drag, startPoint x: 396, startPoint y: 194, endPoint x: 501, endPoint y: 230, distance: 111.4
click at [501, 230] on p "use this method and can you tell me those contacts created in [DATE]-[DATE].. f…" at bounding box center [734, 215] width 687 height 56
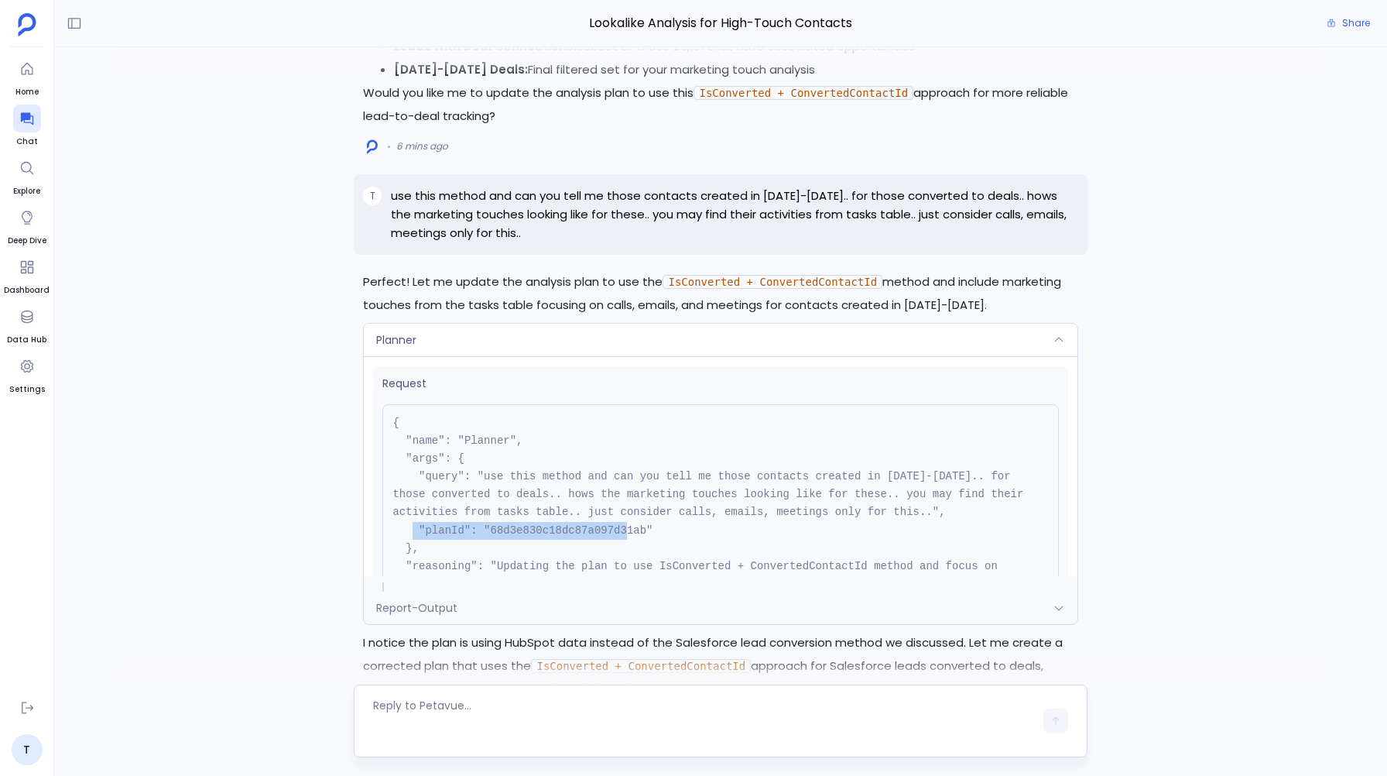
drag, startPoint x: 436, startPoint y: 523, endPoint x: 650, endPoint y: 521, distance: 214.4
click at [650, 521] on pre "{ "name": "Planner", "args": { "query": "use this method and can you tell me th…" at bounding box center [720, 521] width 676 height 235
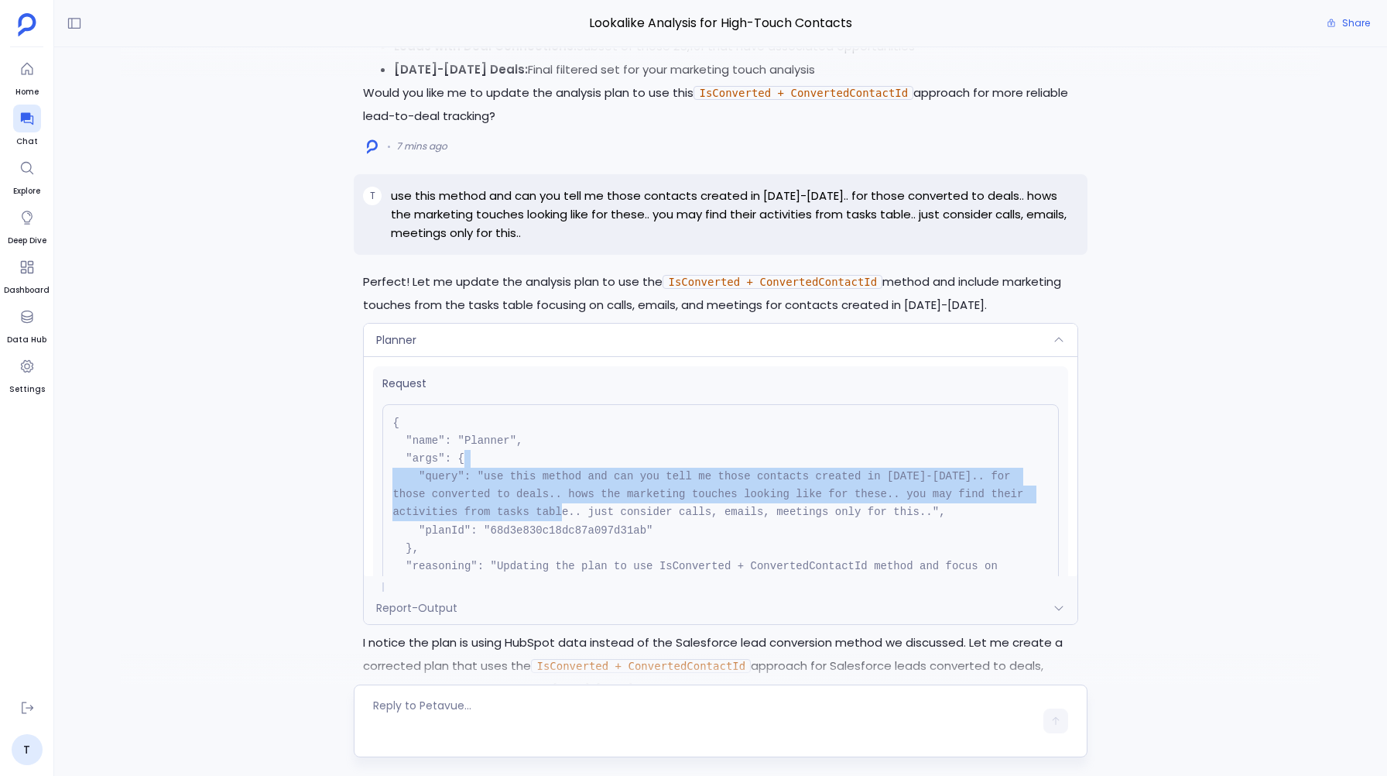
drag, startPoint x: 479, startPoint y: 461, endPoint x: 587, endPoint y: 504, distance: 115.7
click at [587, 504] on pre "{ "name": "Planner", "args": { "query": "use this method and can you tell me th…" at bounding box center [720, 521] width 676 height 235
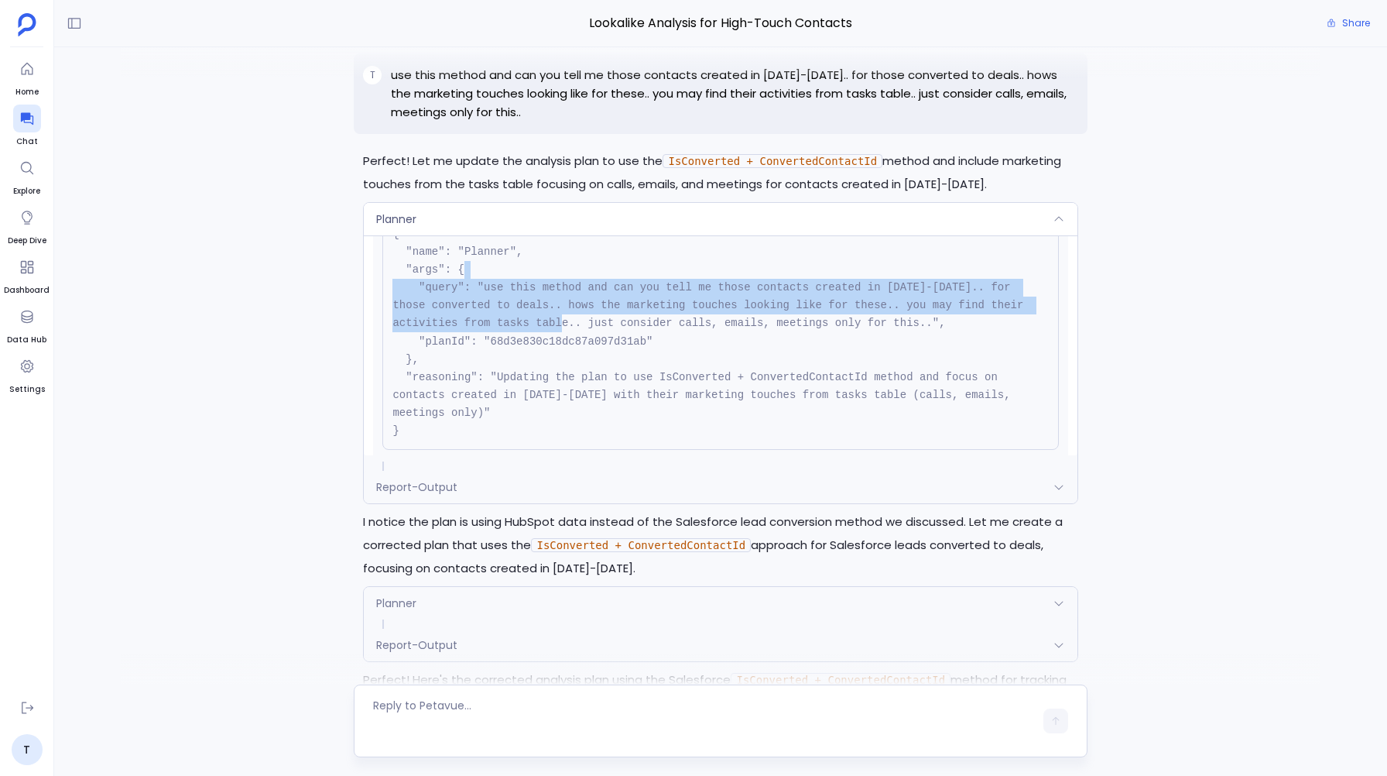
scroll to position [-1711, 0]
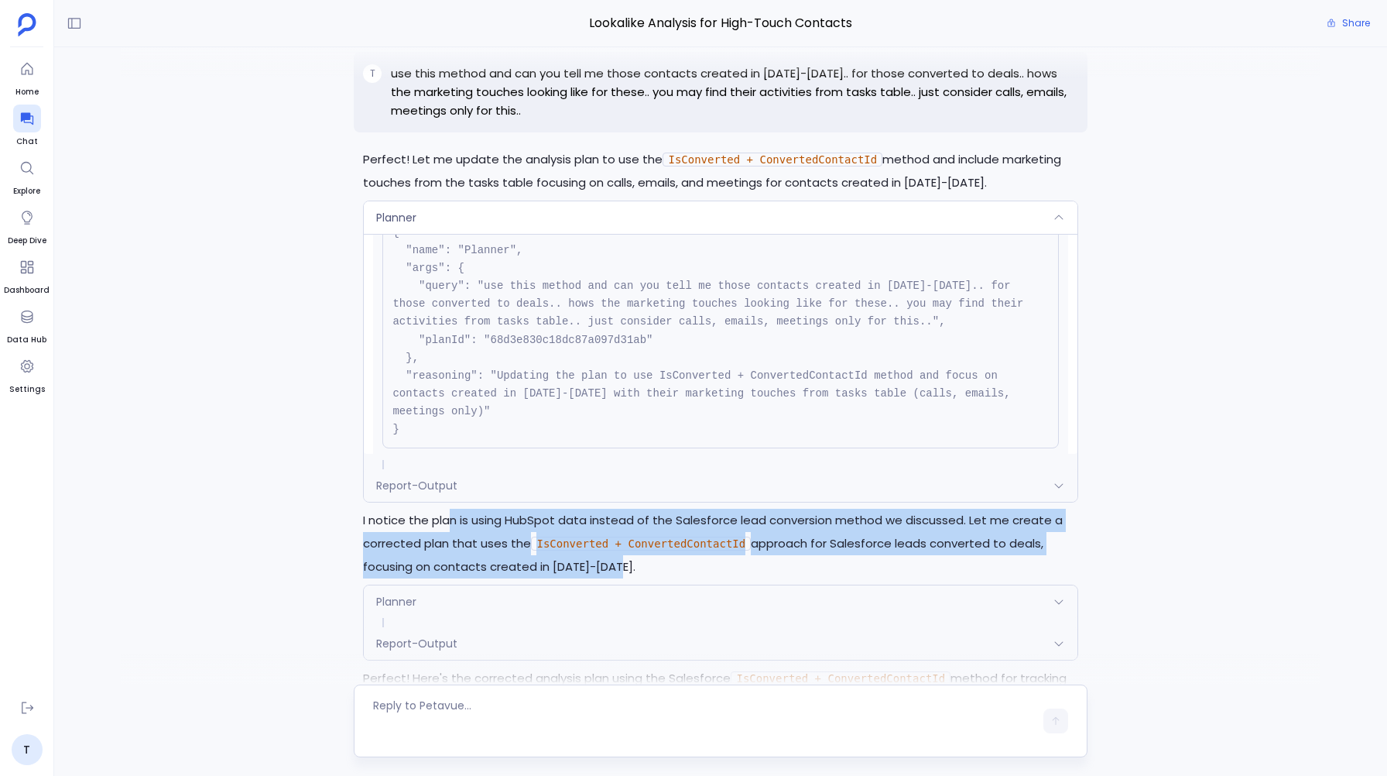
drag, startPoint x: 448, startPoint y: 523, endPoint x: 622, endPoint y: 554, distance: 176.9
click at [622, 554] on p "I notice the plan is using HubSpot data instead of the Salesforce lead conversi…" at bounding box center [720, 544] width 714 height 70
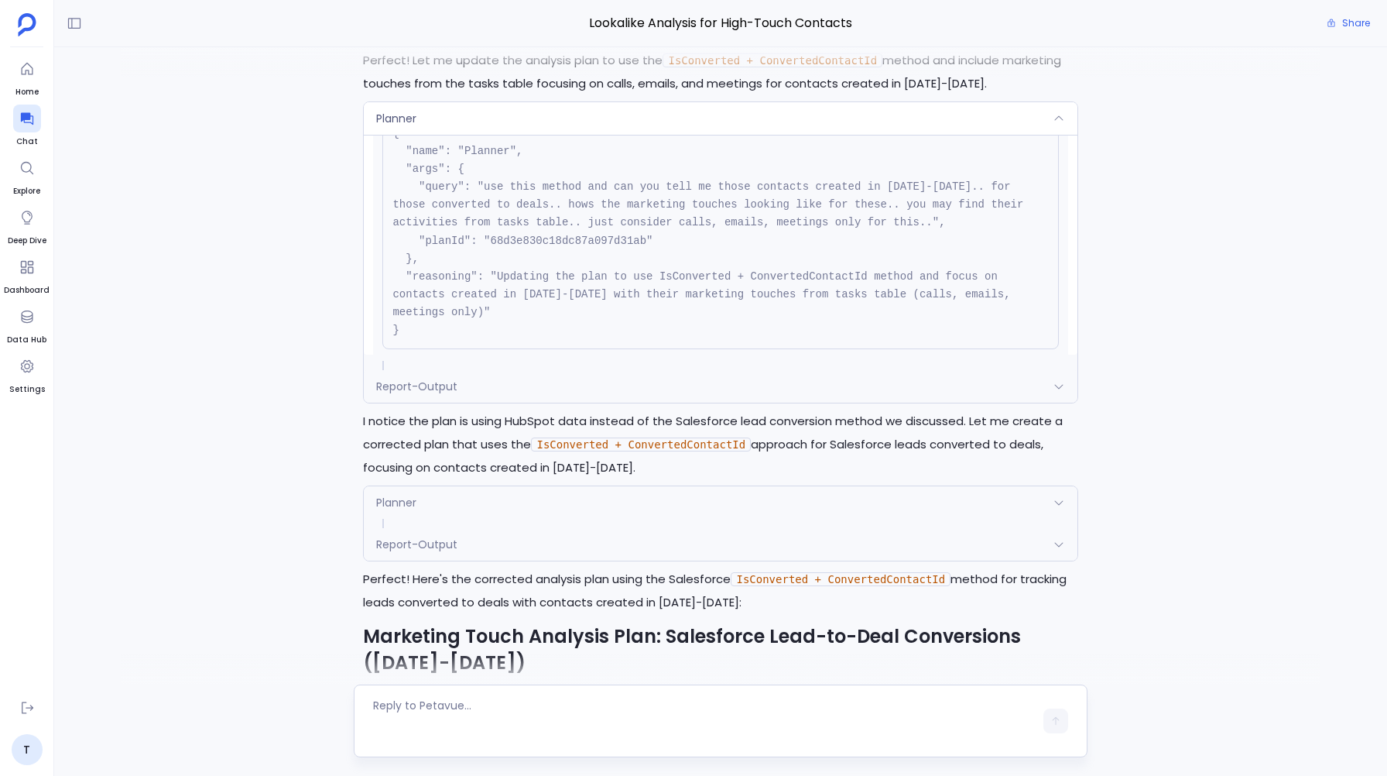
click at [385, 488] on div "Planner" at bounding box center [720, 502] width 713 height 33
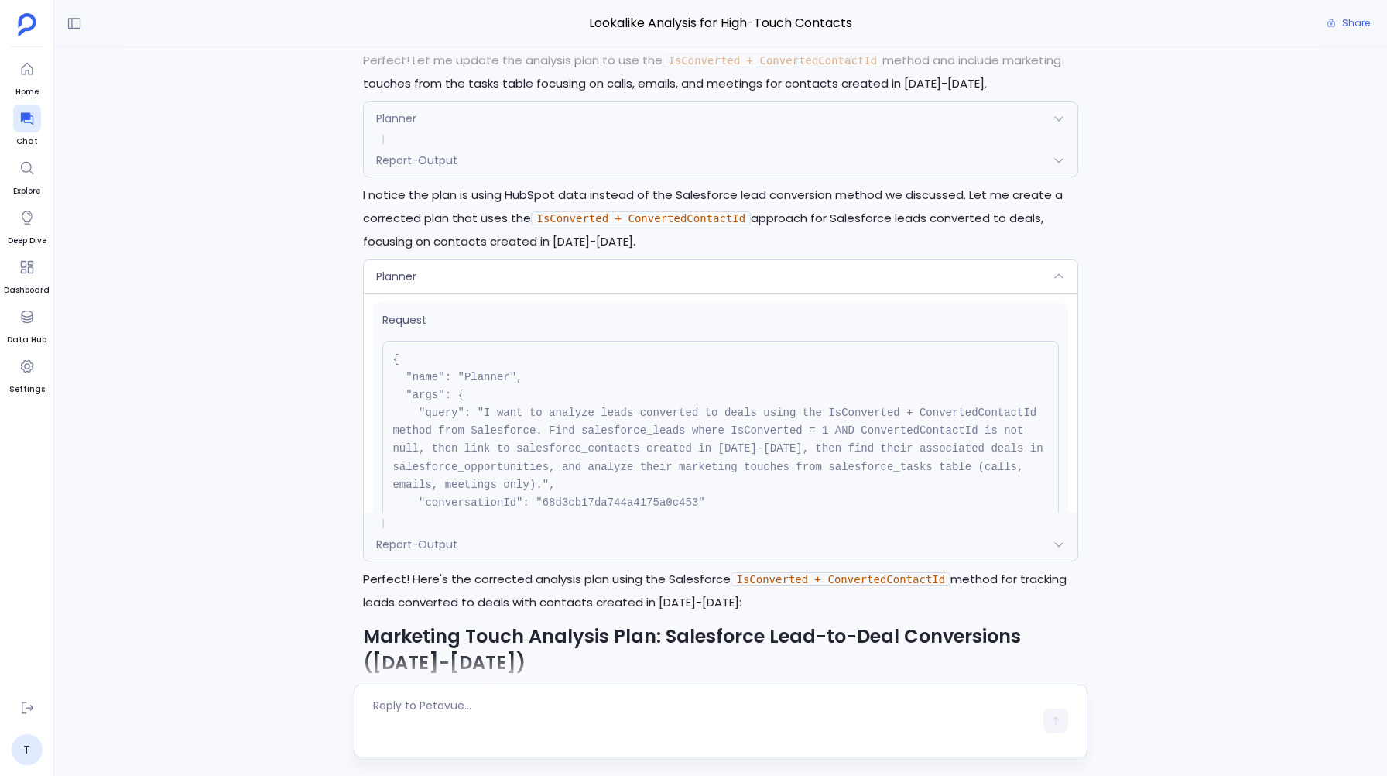
scroll to position [63, 0]
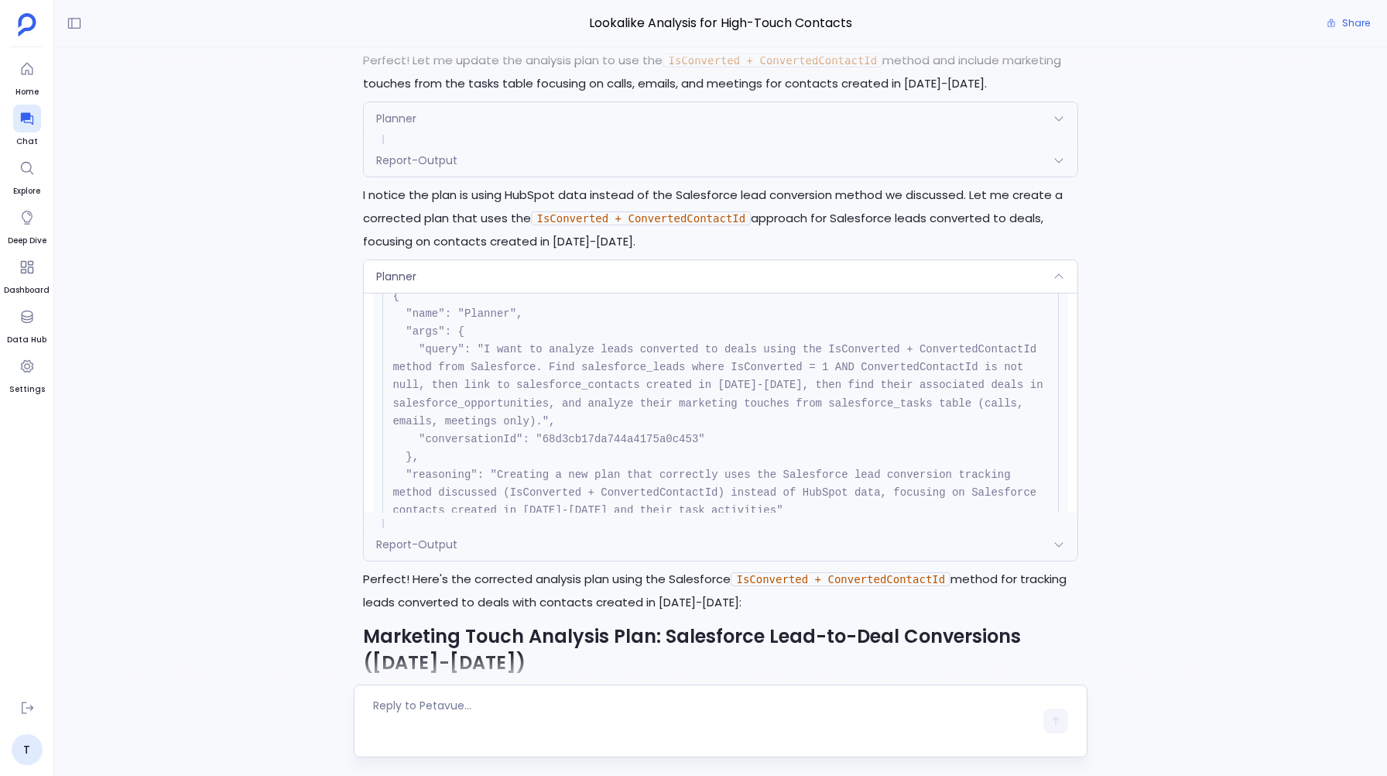
click at [460, 122] on div "Planner" at bounding box center [720, 118] width 713 height 33
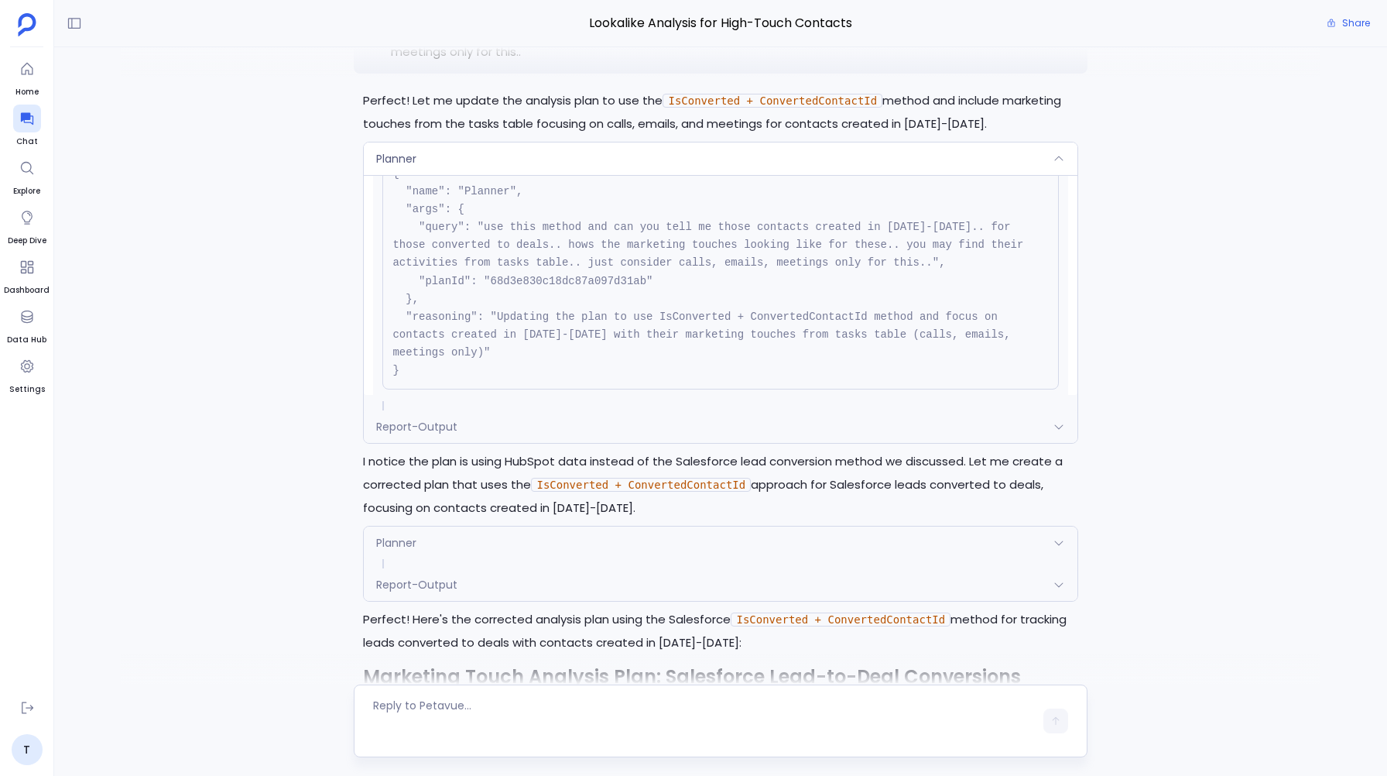
scroll to position [-1654, 0]
click at [457, 540] on div "Planner" at bounding box center [720, 545] width 713 height 33
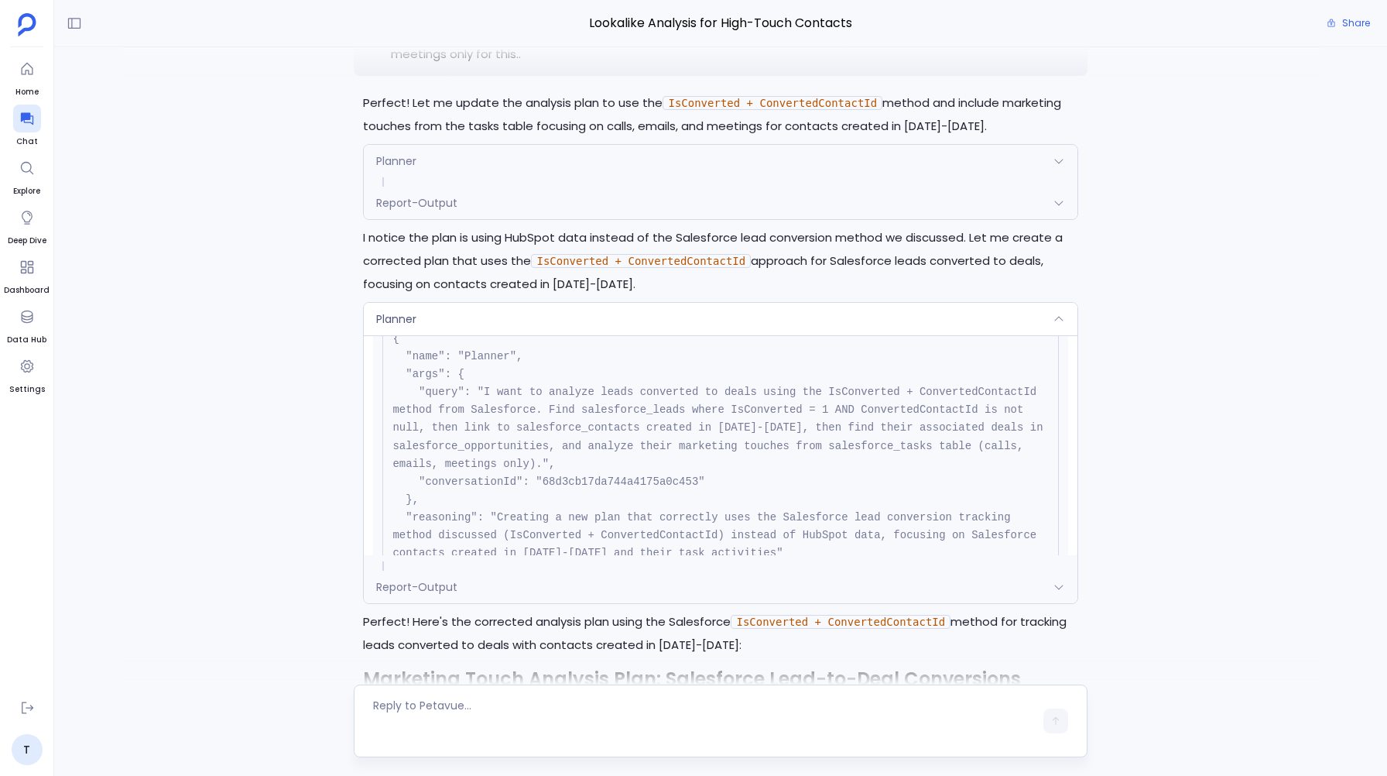
click at [612, 478] on pre "{ "name": "Planner", "args": { "query": "I want to analyze leads converted to d…" at bounding box center [720, 455] width 676 height 270
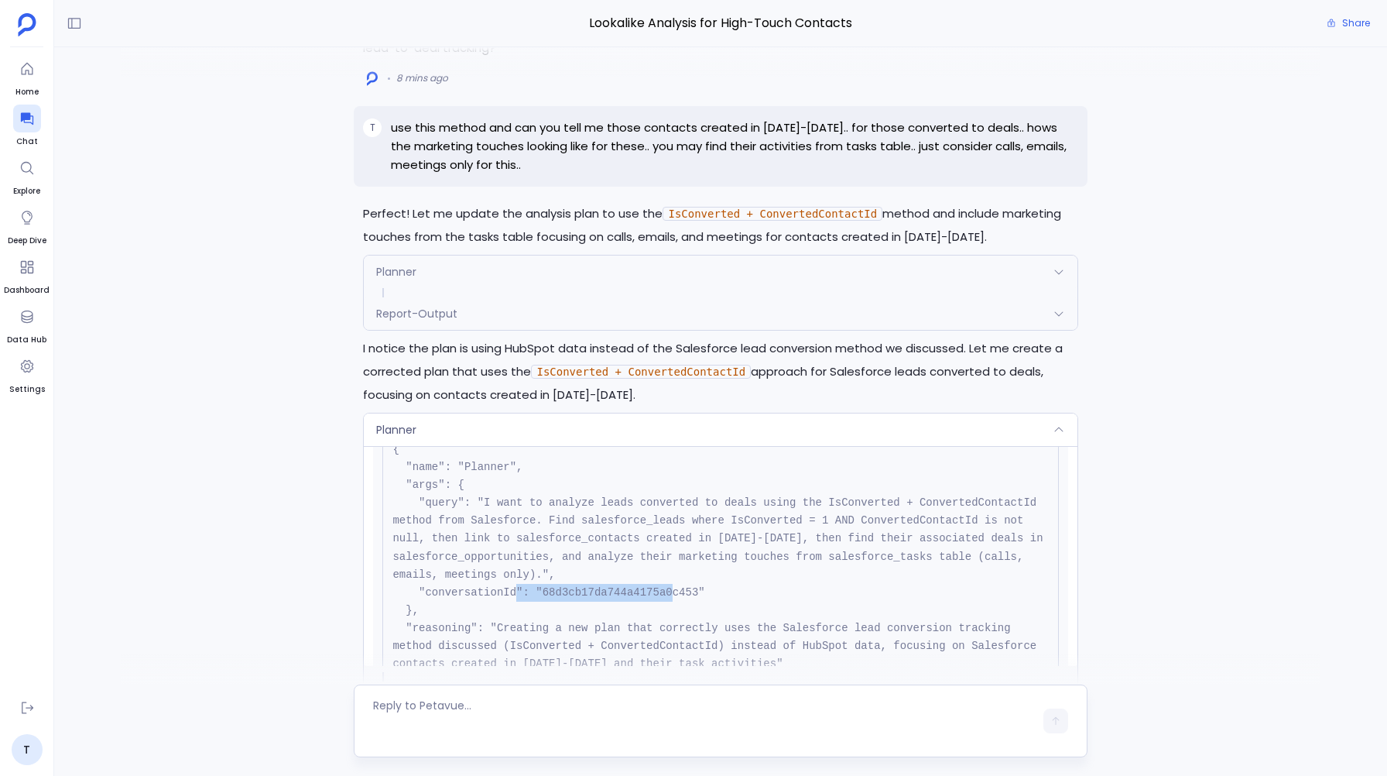
scroll to position [-1830, 0]
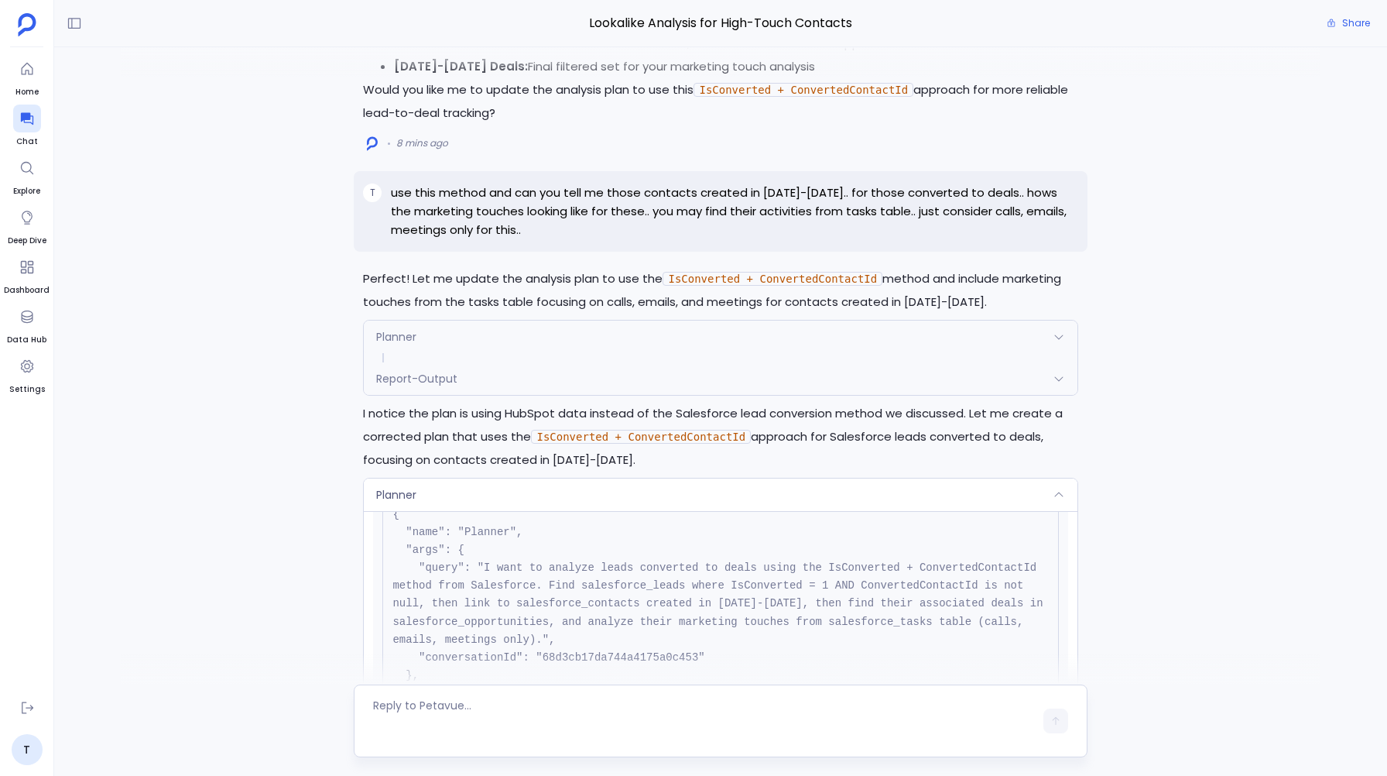
click at [581, 353] on span at bounding box center [720, 357] width 713 height 9
click at [574, 334] on div "Planner" at bounding box center [720, 336] width 713 height 33
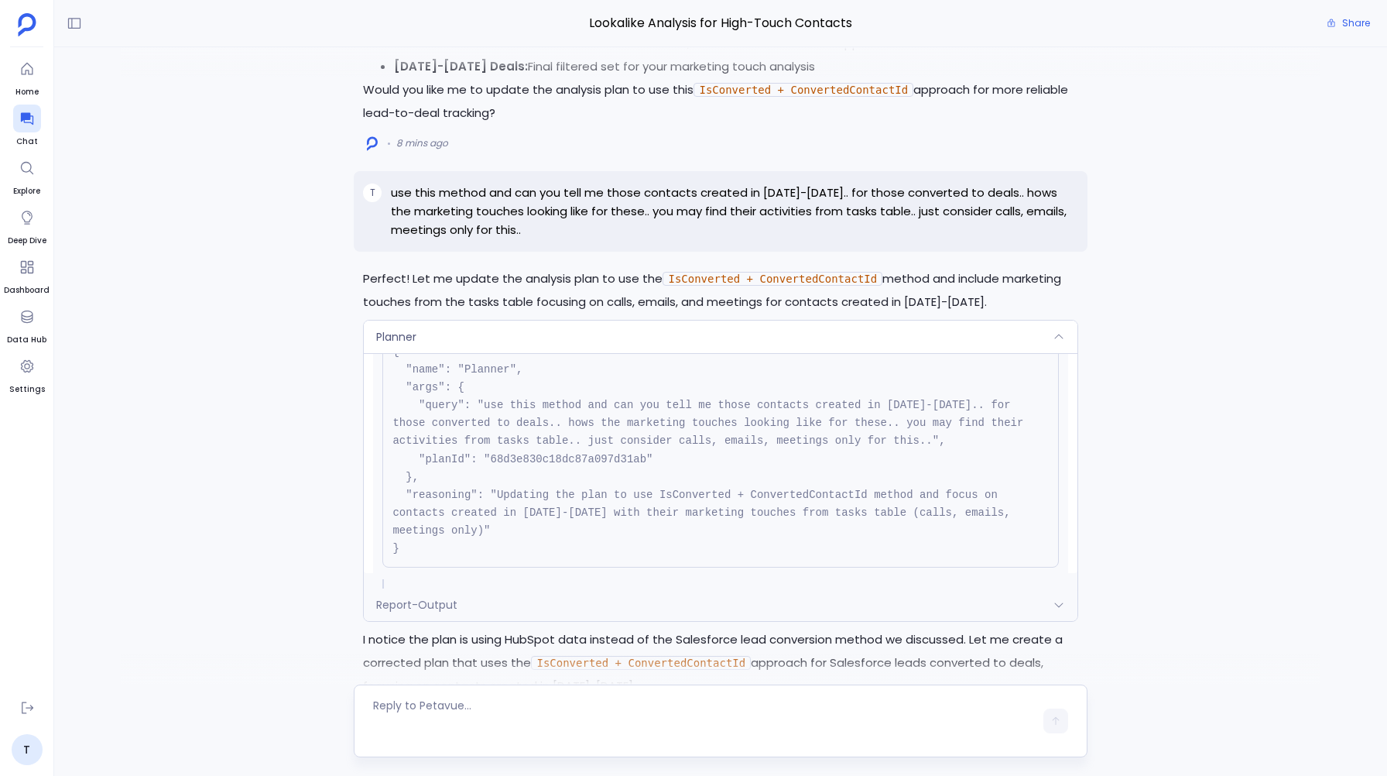
click at [462, 447] on pre "{ "name": "Planner", "args": { "query": "use this method and can you tell me th…" at bounding box center [720, 450] width 676 height 235
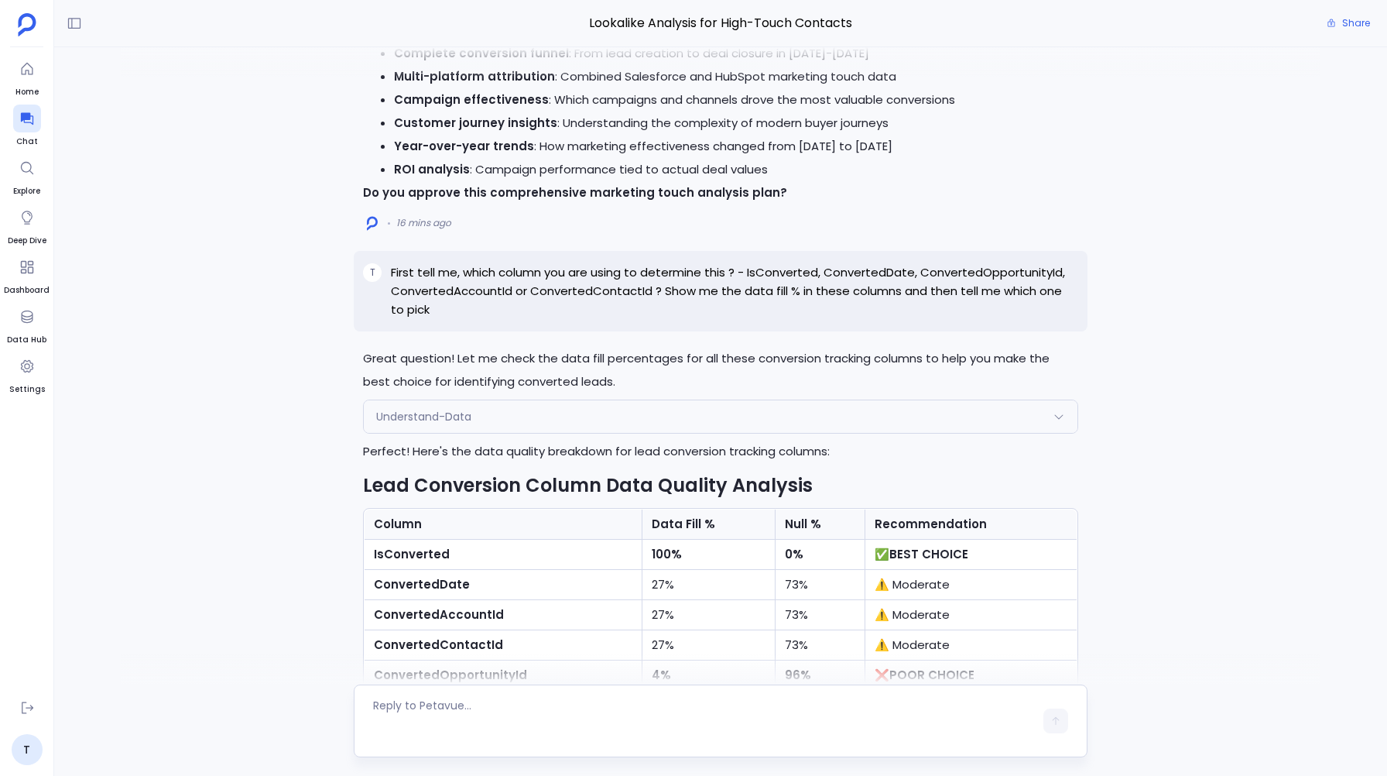
scroll to position [-3877, 0]
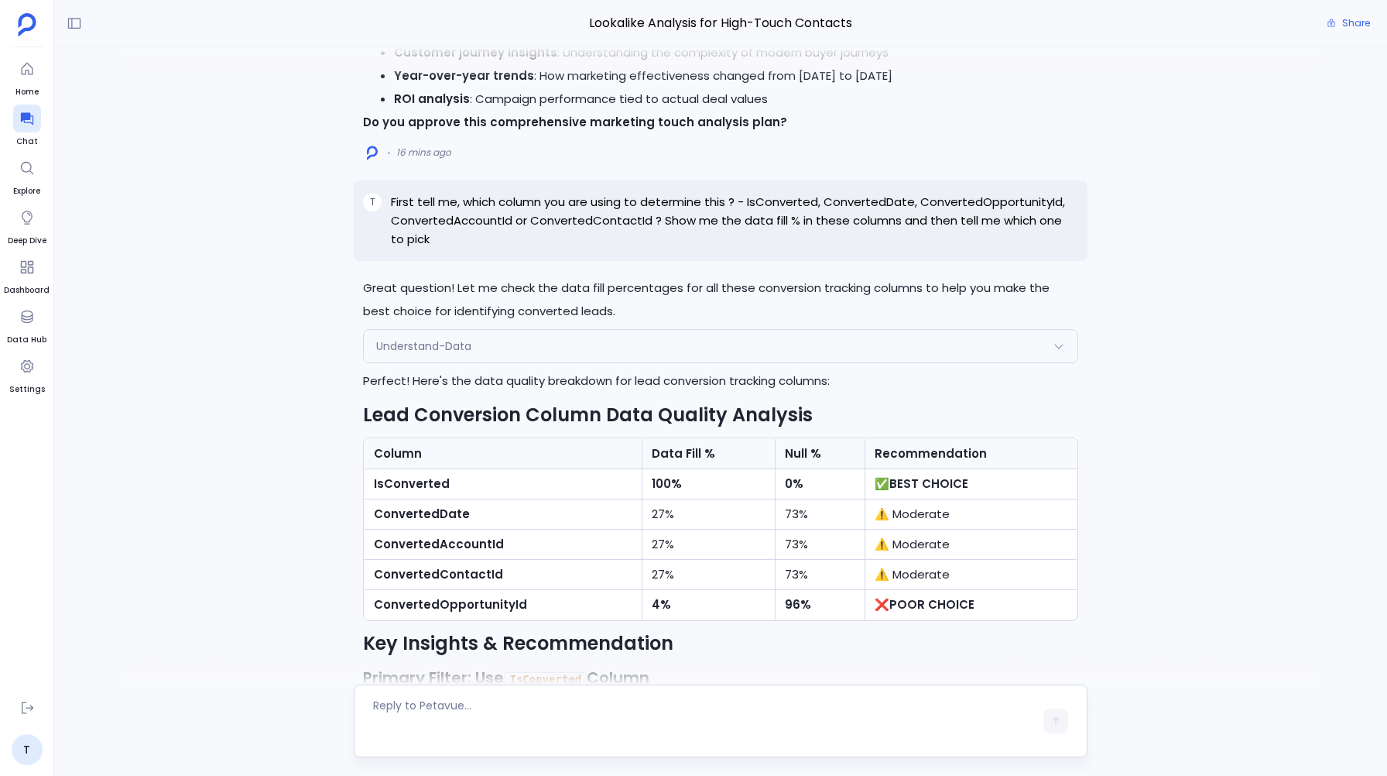
click at [390, 338] on span "Understand-Data" at bounding box center [423, 345] width 95 height 15
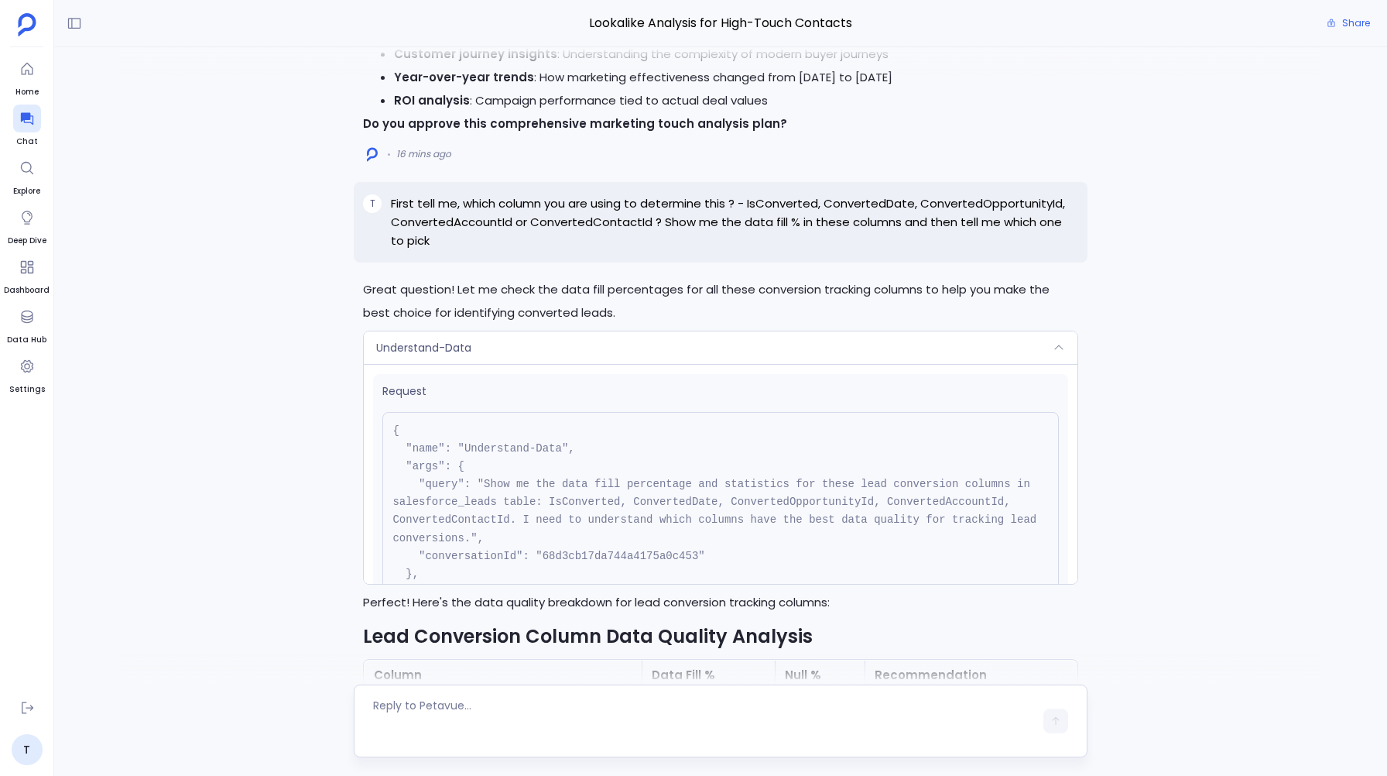
scroll to position [-3786, 0]
drag, startPoint x: 651, startPoint y: 540, endPoint x: 705, endPoint y: 540, distance: 54.2
click at [705, 540] on pre "{ "name": "Understand-Data", "args": { "query": "Show me the data fill percenta…" at bounding box center [720, 527] width 676 height 235
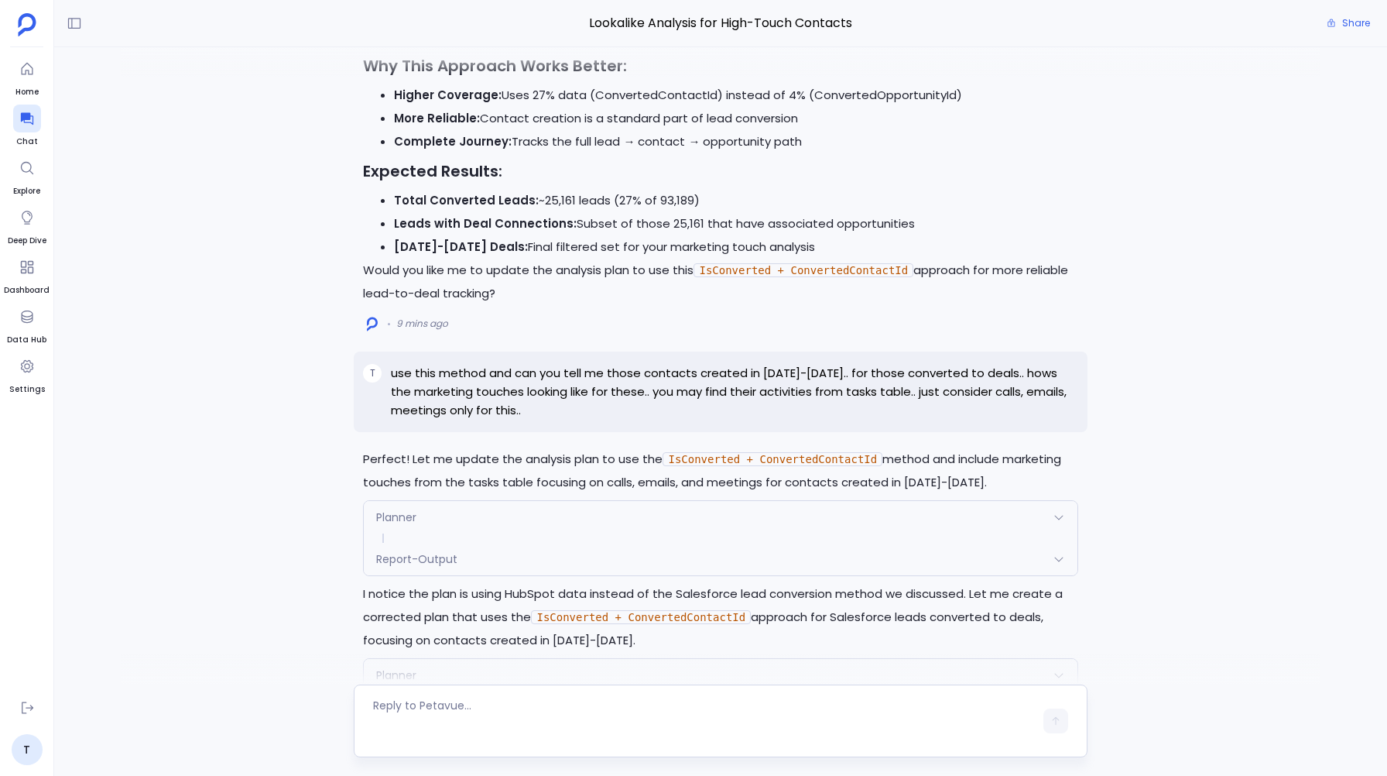
scroll to position [-1780, 0]
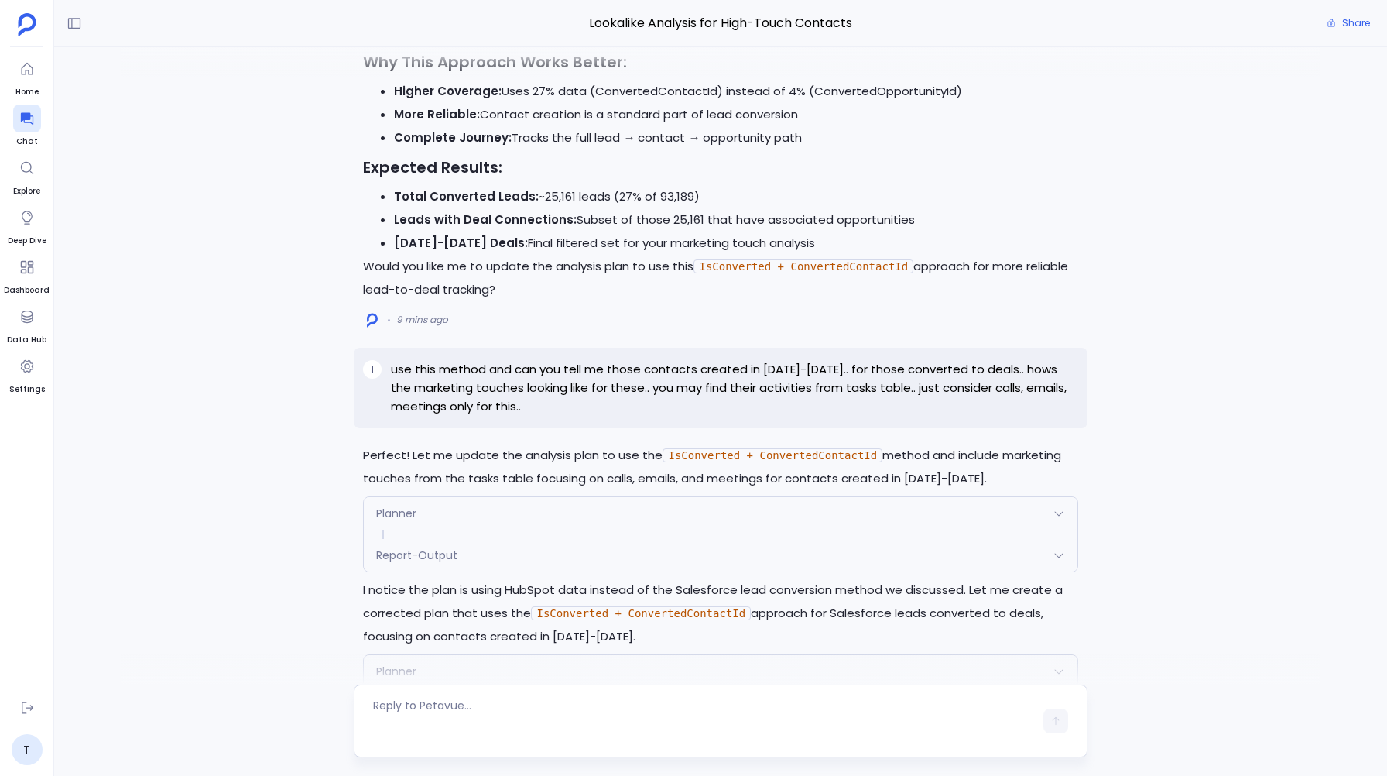
click at [419, 517] on div "Planner" at bounding box center [720, 513] width 713 height 33
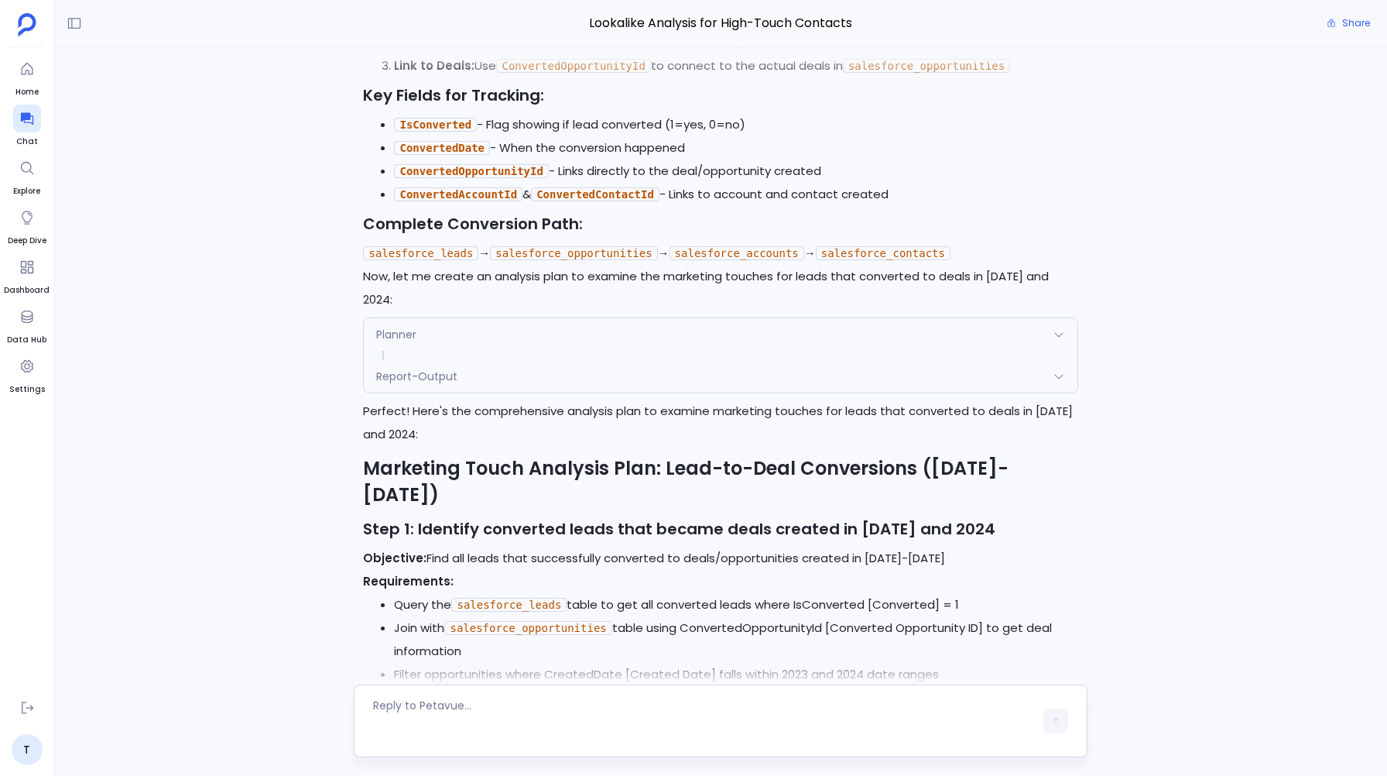
scroll to position [-5801, 0]
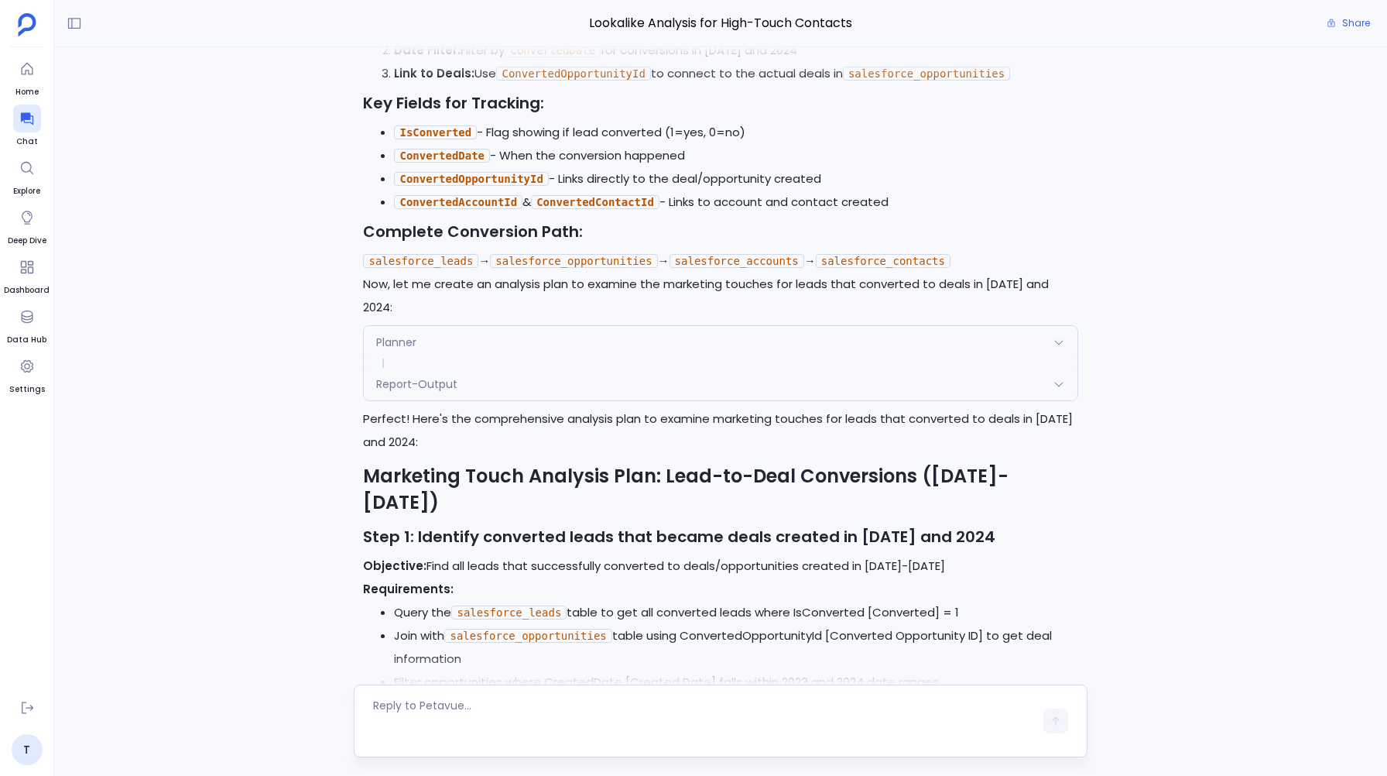
click at [413, 345] on span "Planner" at bounding box center [396, 341] width 40 height 15
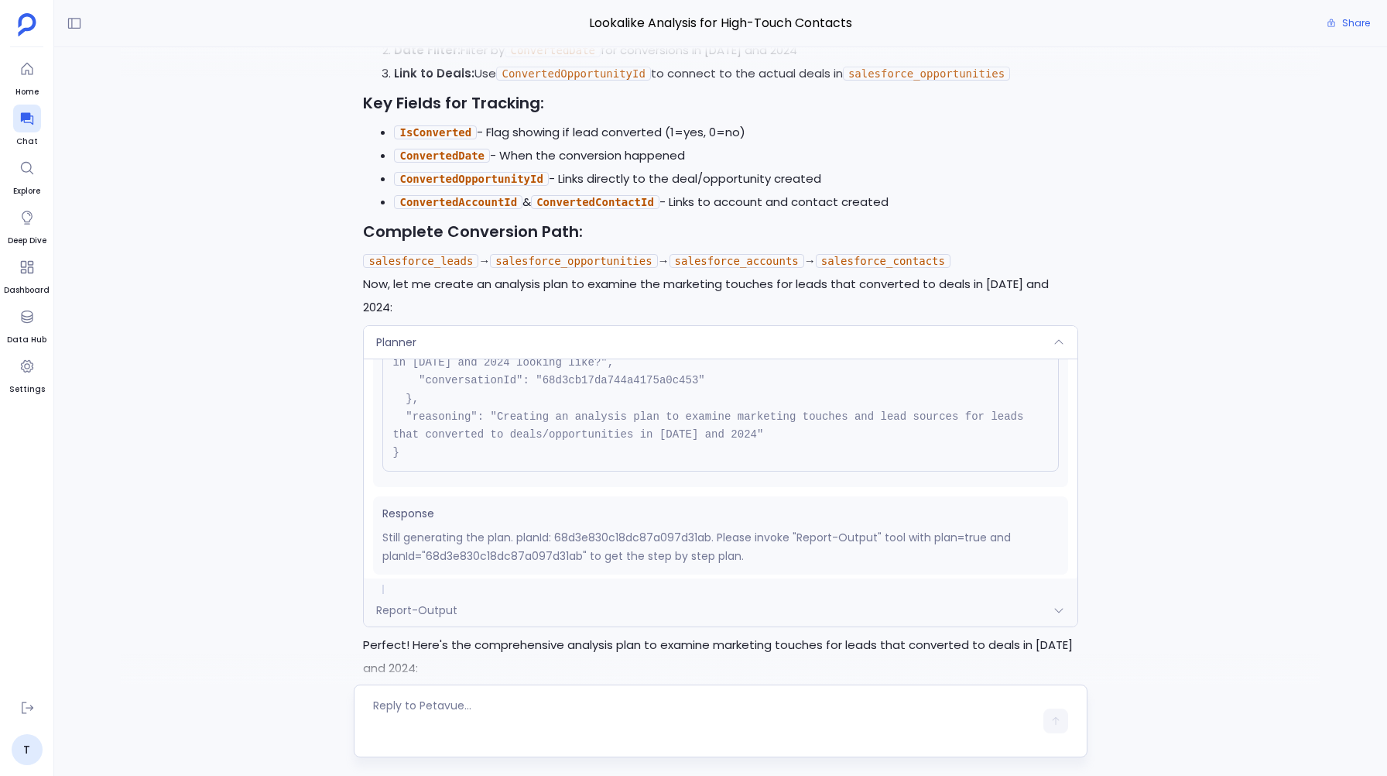
scroll to position [139, 0]
click at [402, 618] on span "Report-Output" at bounding box center [416, 609] width 81 height 15
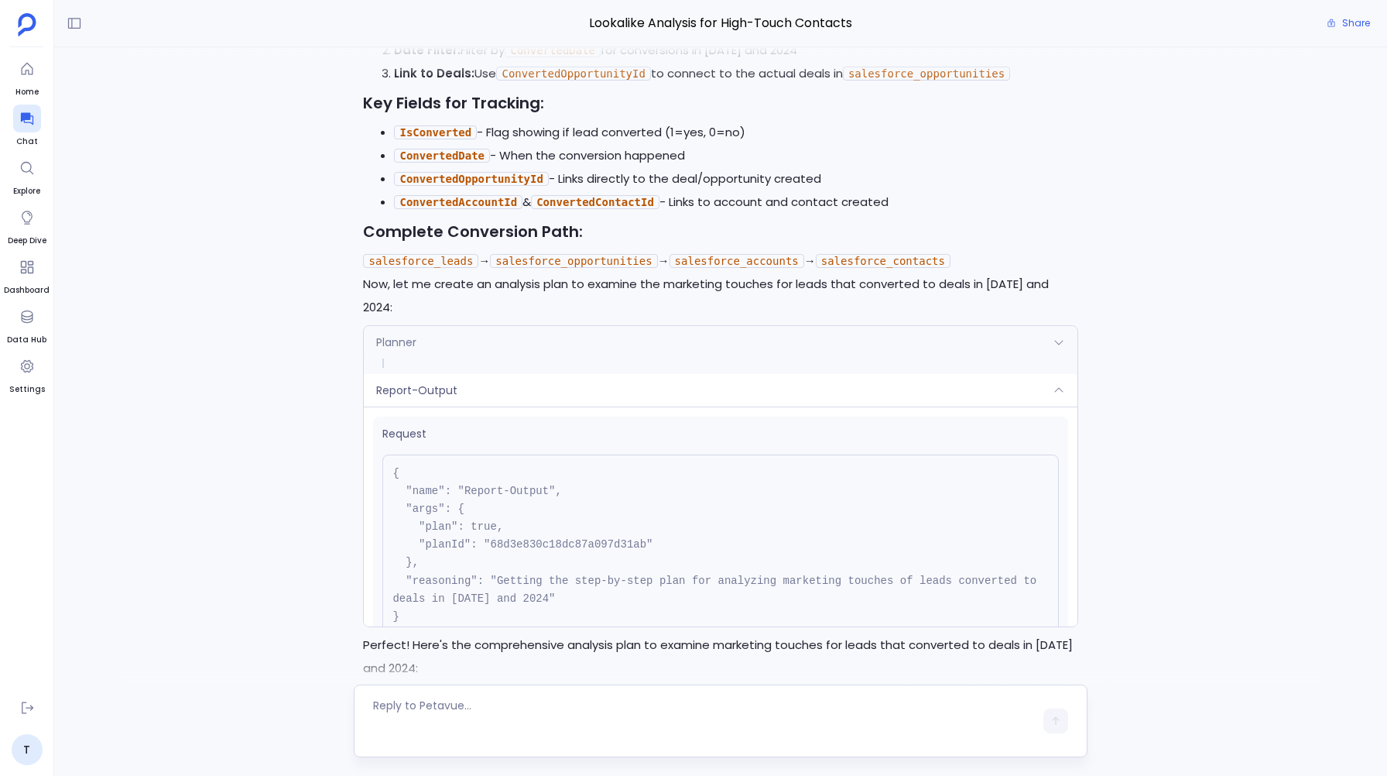
click at [438, 350] on div "Planner" at bounding box center [720, 342] width 713 height 33
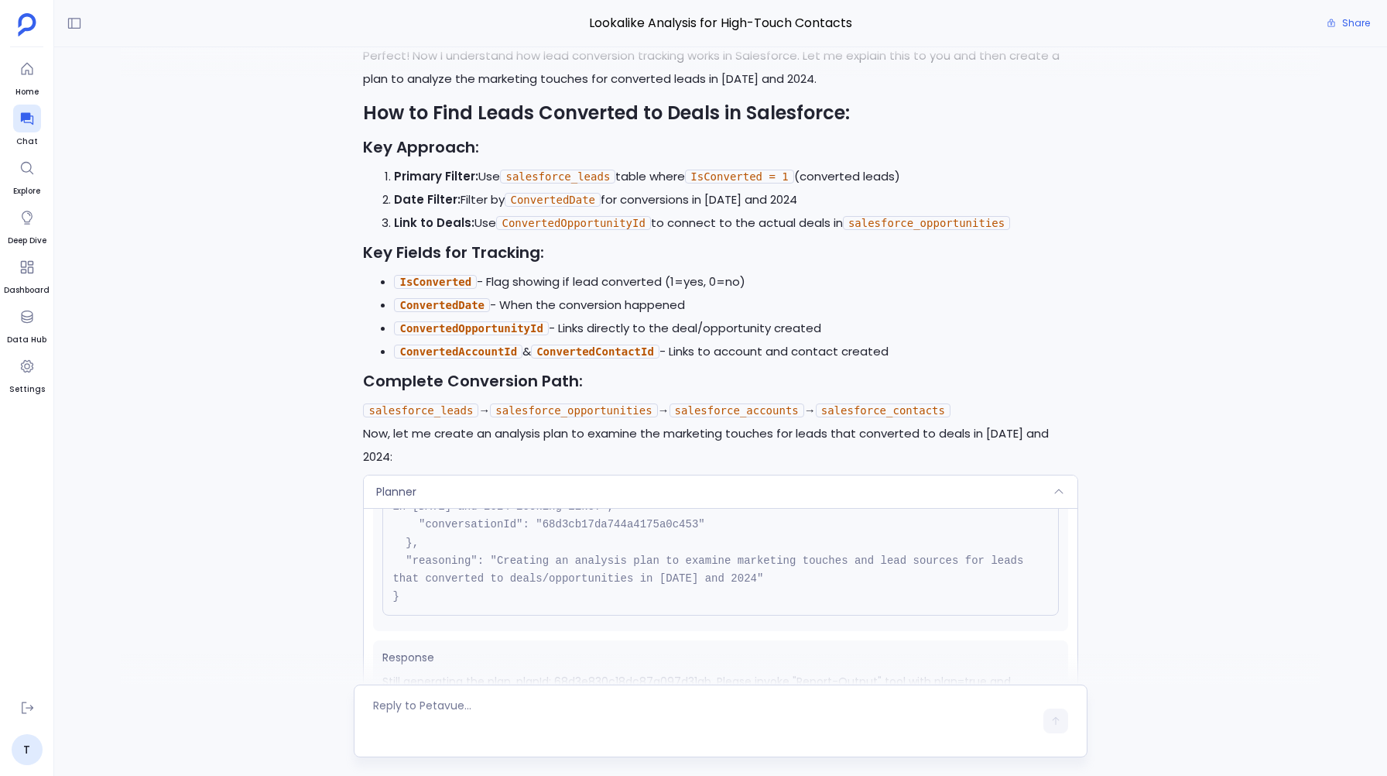
scroll to position [-5949, 0]
click at [463, 494] on div "Planner" at bounding box center [720, 490] width 713 height 33
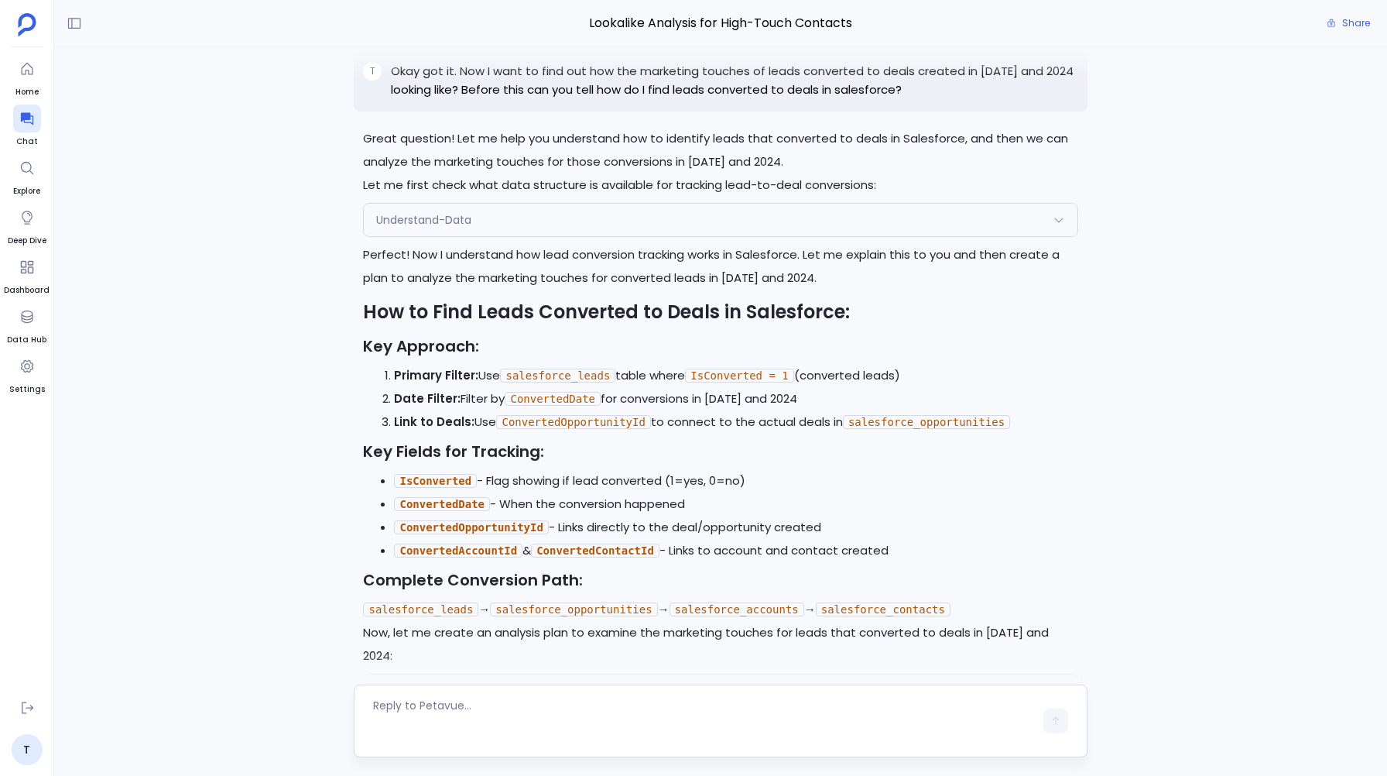
scroll to position [-5933, 0]
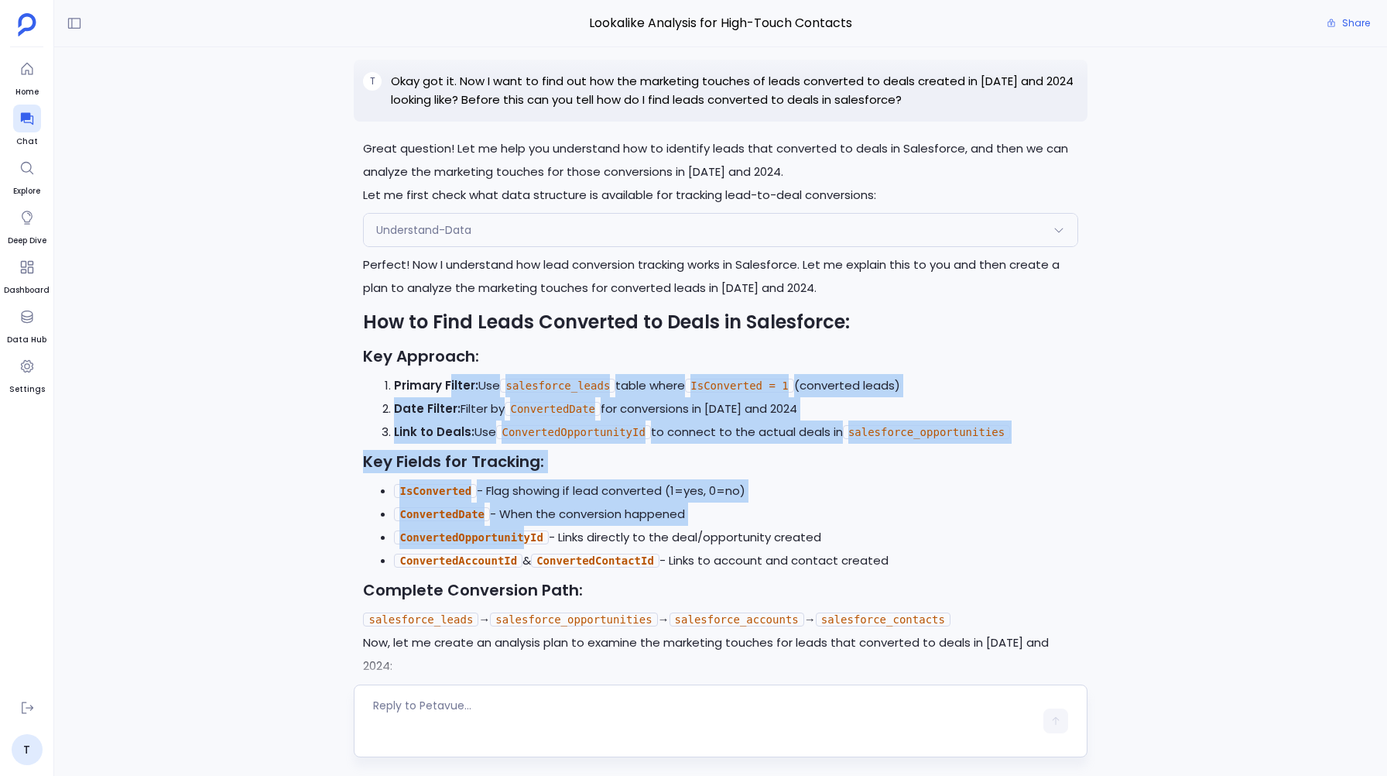
drag, startPoint x: 522, startPoint y: 581, endPoint x: 450, endPoint y: 416, distance: 179.2
click at [450, 416] on div "Perfect! Now I understand how lead conversion tracking works in Salesforce. Let…" at bounding box center [720, 465] width 714 height 424
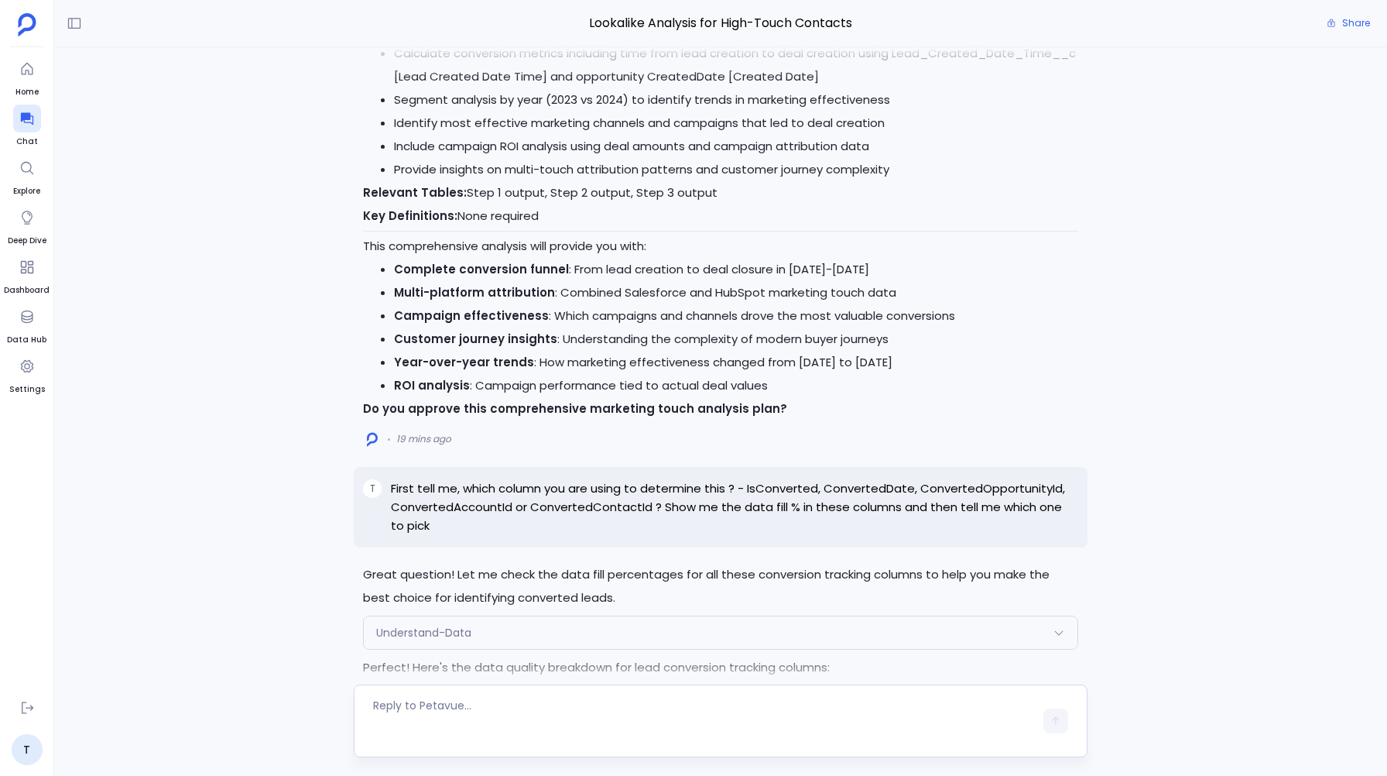
scroll to position [-3849, 0]
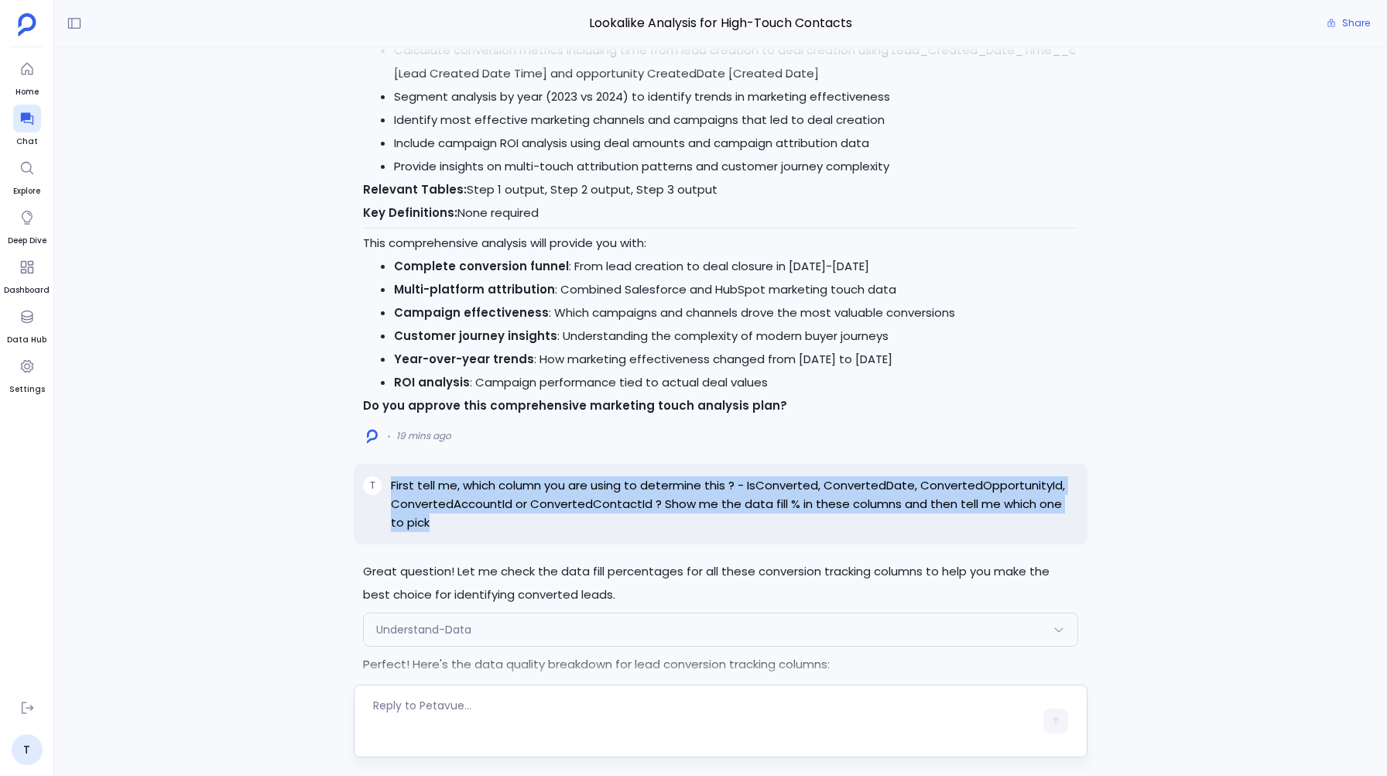
drag, startPoint x: 388, startPoint y: 471, endPoint x: 418, endPoint y: 508, distance: 47.9
click at [418, 508] on div "T First tell me, which column you are using to determine this ? - IsConverted, …" at bounding box center [720, 504] width 733 height 81
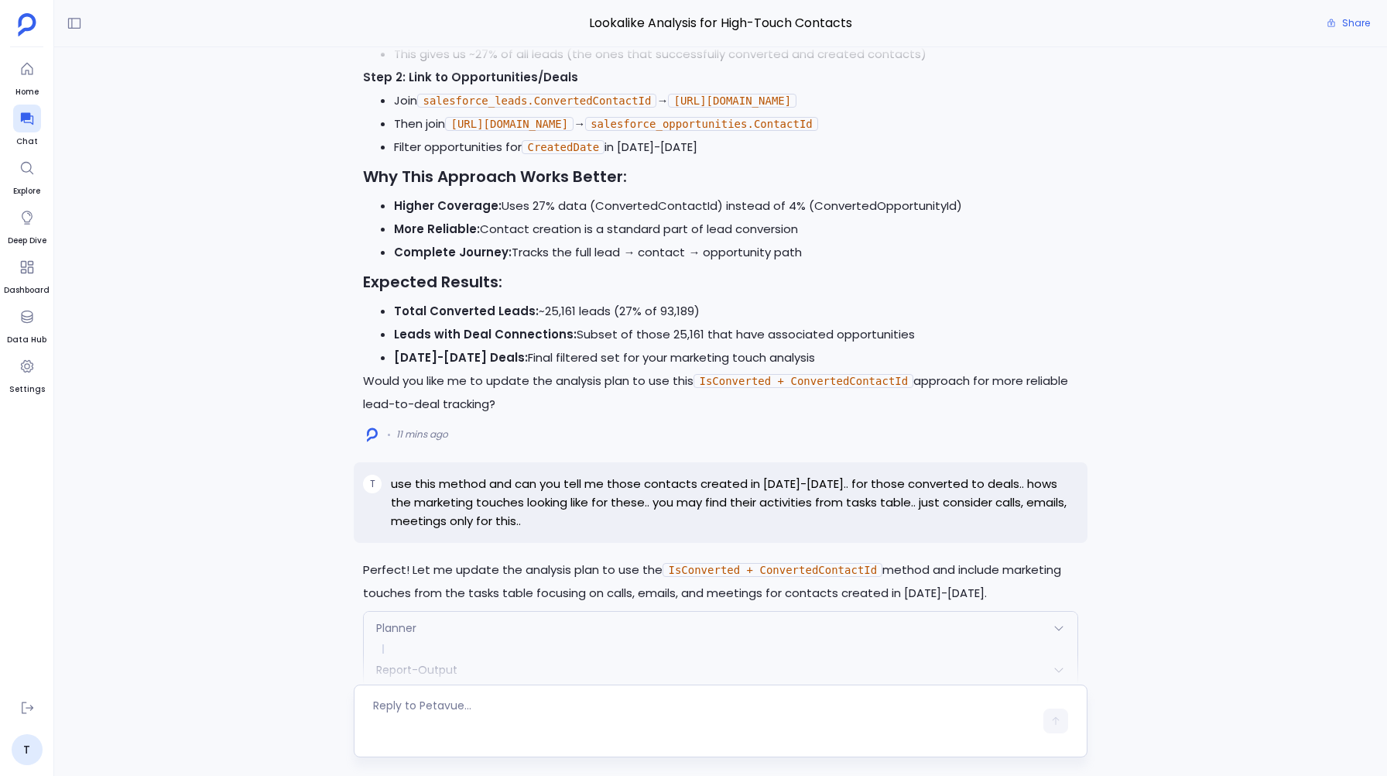
scroll to position [-1892, 0]
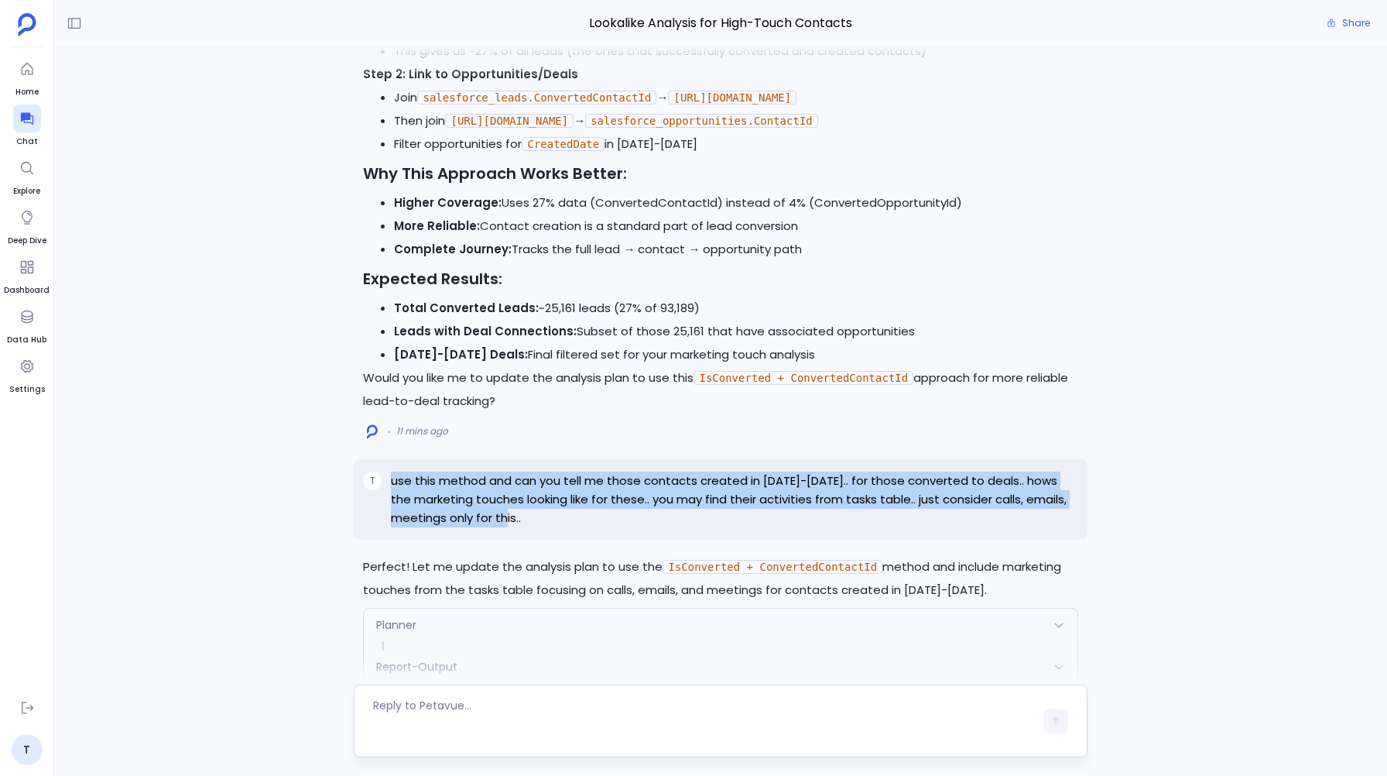
drag, startPoint x: 387, startPoint y: 476, endPoint x: 528, endPoint y: 511, distance: 145.1
click at [528, 511] on div "T use this method and can you tell me those contacts created in [DATE]-[DATE]..…" at bounding box center [720, 499] width 733 height 81
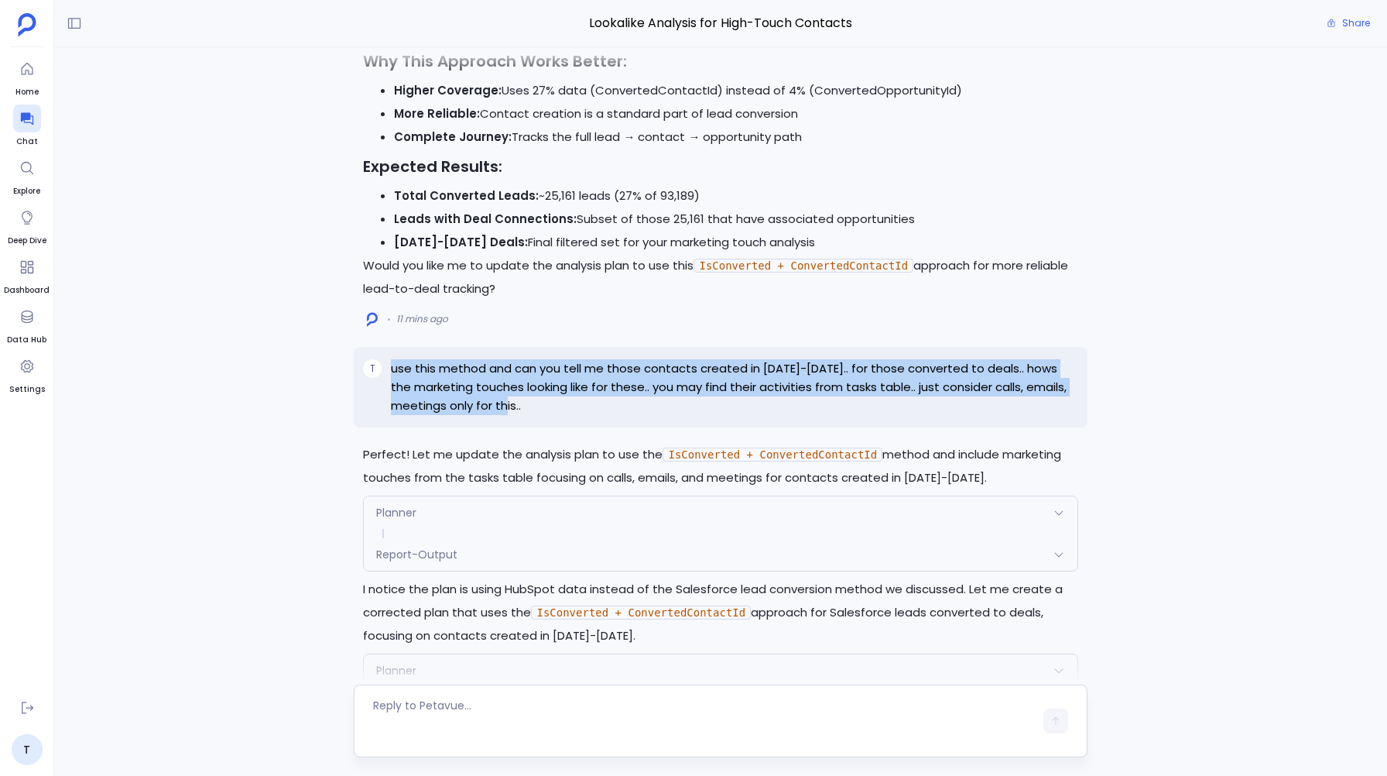
scroll to position [-1773, 0]
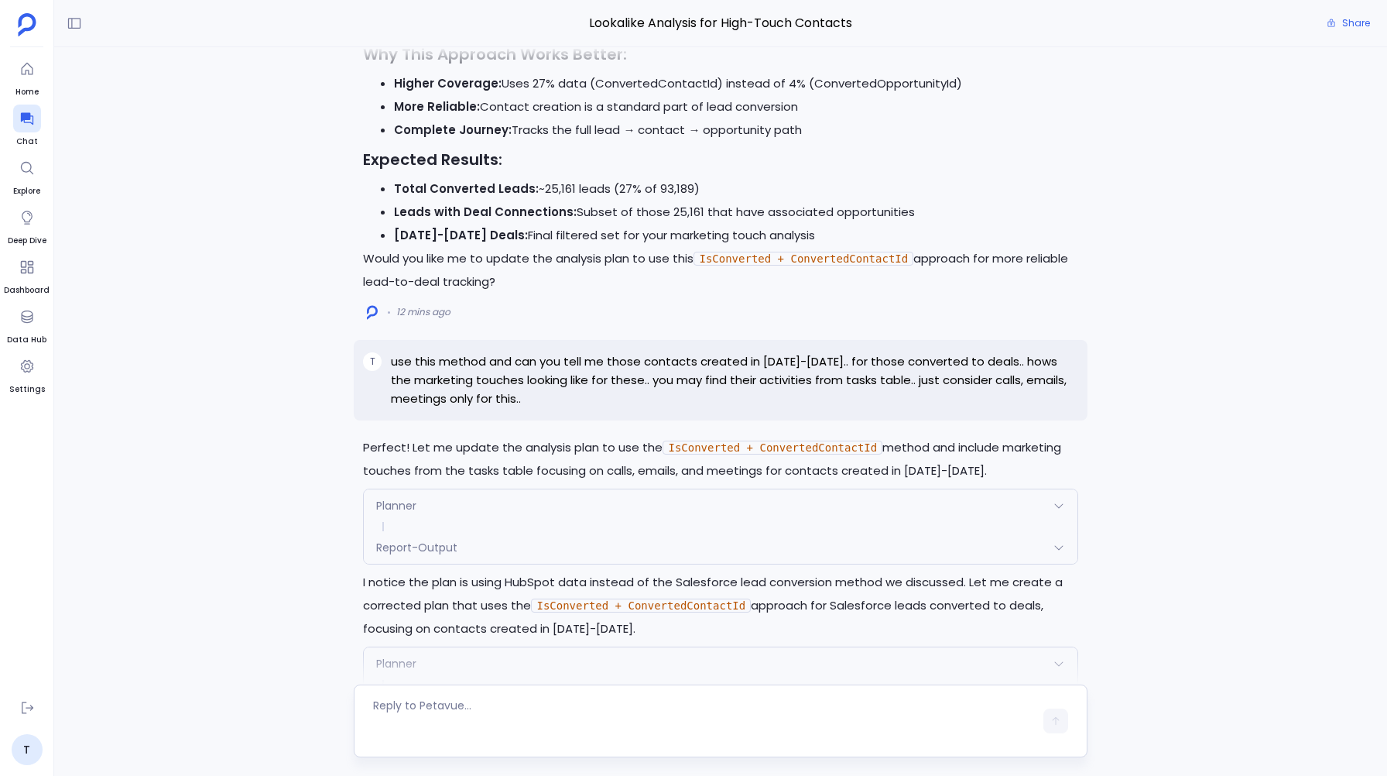
click at [396, 490] on div "Planner" at bounding box center [720, 505] width 713 height 33
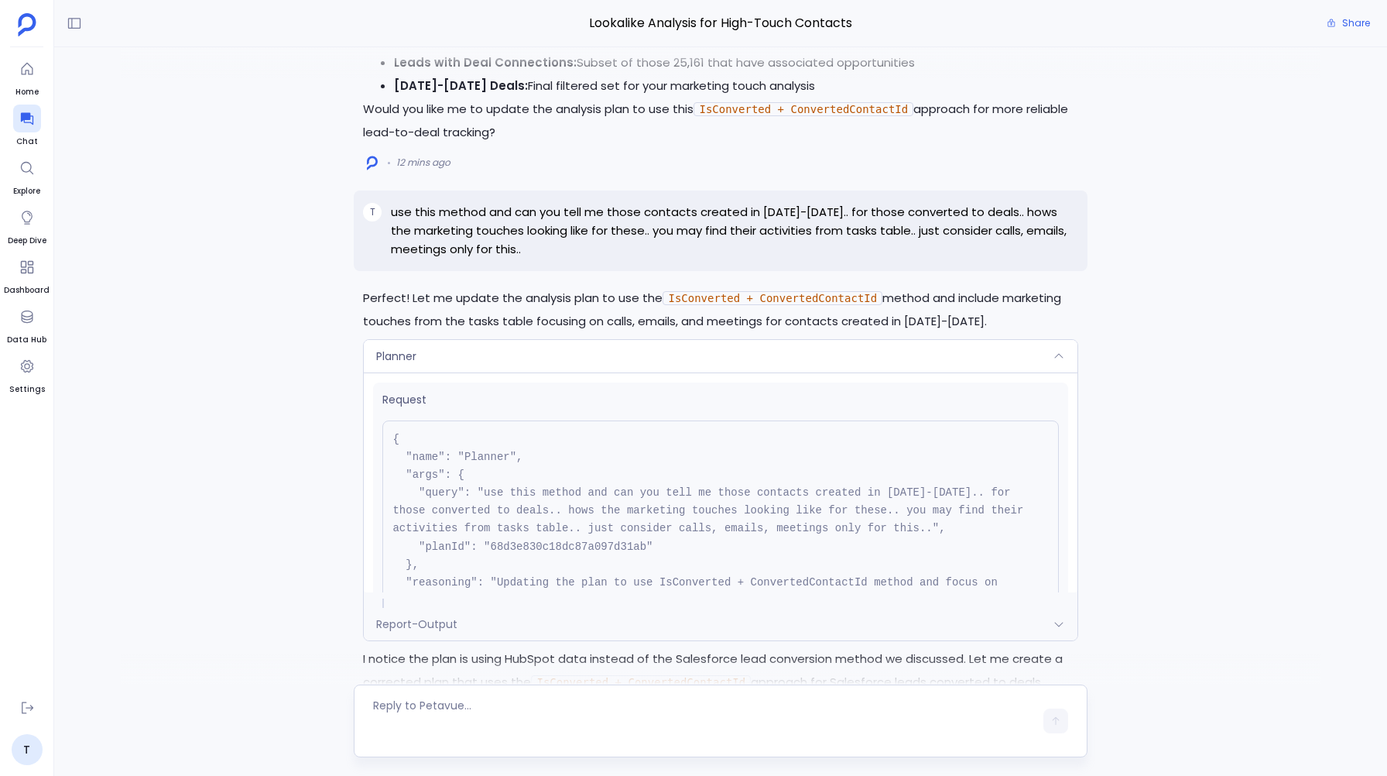
scroll to position [-1848, 0]
drag, startPoint x: 430, startPoint y: 543, endPoint x: 632, endPoint y: 543, distance: 201.3
click at [632, 543] on pre "{ "name": "Planner", "args": { "query": "use this method and can you tell me th…" at bounding box center [720, 537] width 676 height 235
click at [459, 350] on div "Planner" at bounding box center [720, 355] width 713 height 33
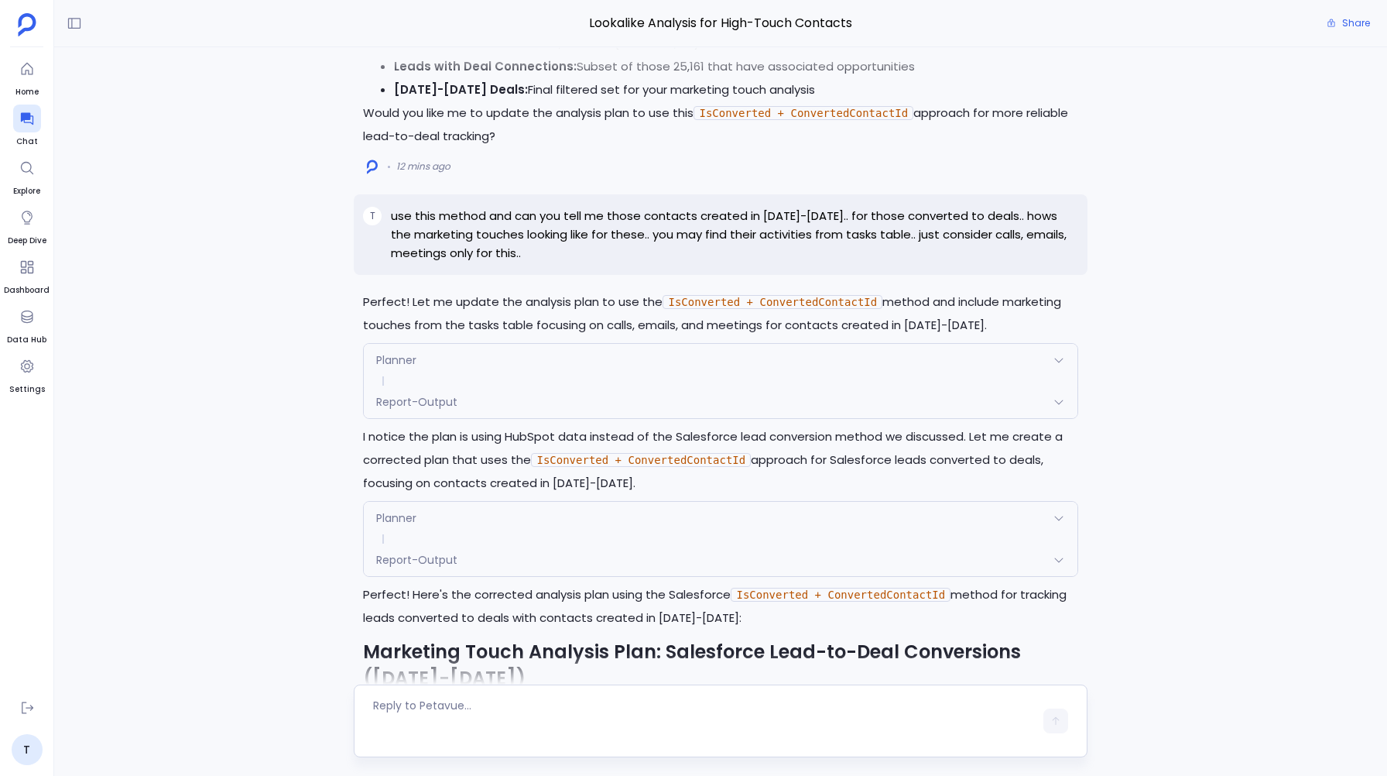
scroll to position [-1622, 0]
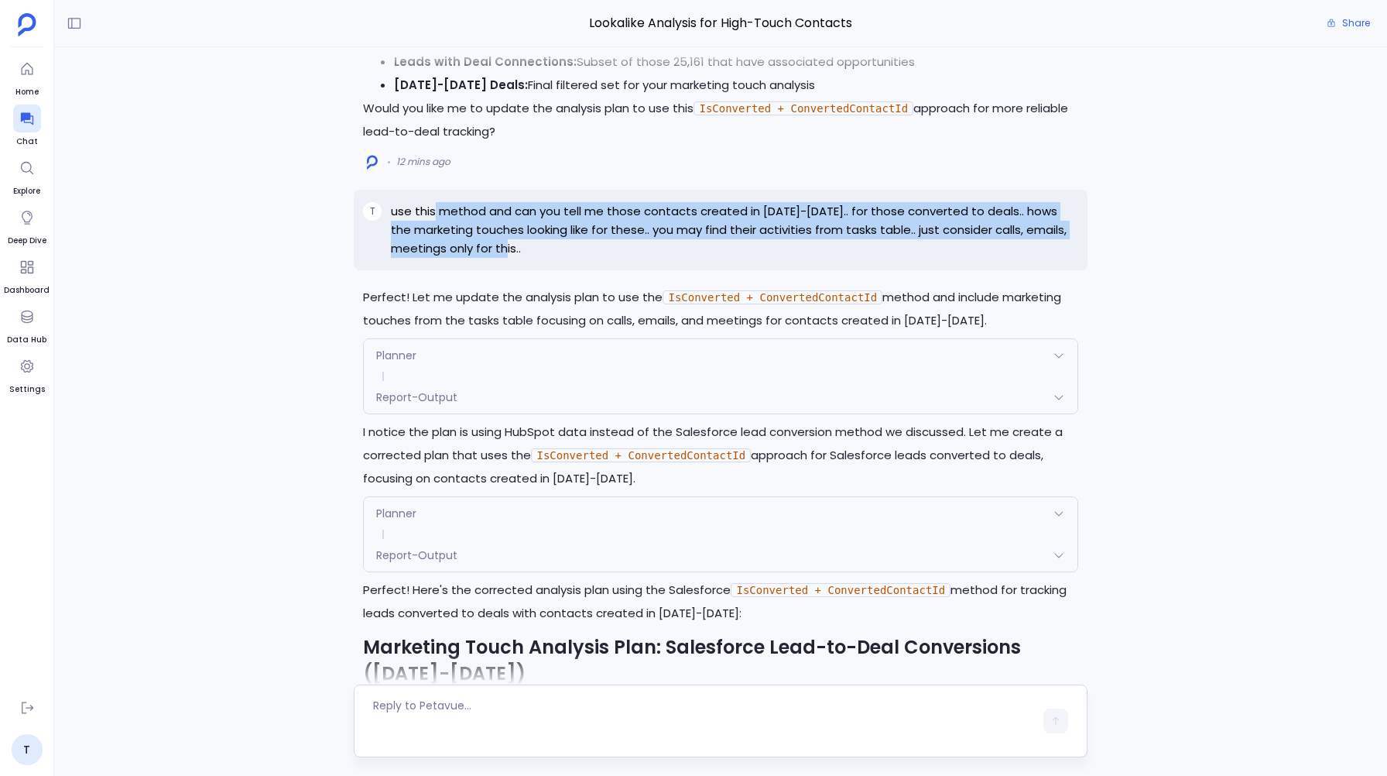
drag, startPoint x: 433, startPoint y: 207, endPoint x: 553, endPoint y: 243, distance: 125.9
click at [553, 243] on p "use this method and can you tell me those contacts created in [DATE]-[DATE].. f…" at bounding box center [734, 230] width 687 height 56
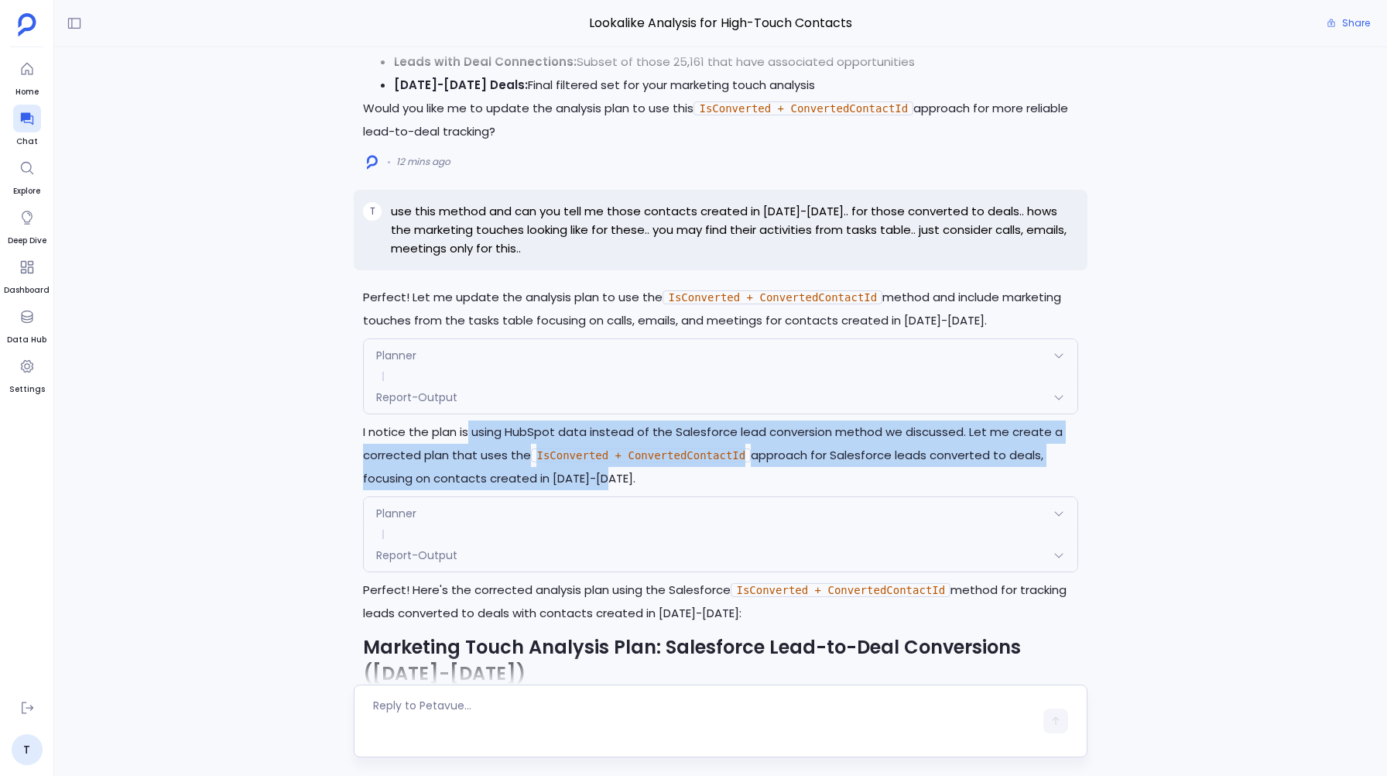
drag, startPoint x: 467, startPoint y: 429, endPoint x: 602, endPoint y: 474, distance: 142.7
click at [602, 474] on p "I notice the plan is using HubSpot data instead of the Salesforce lead conversi…" at bounding box center [720, 455] width 714 height 70
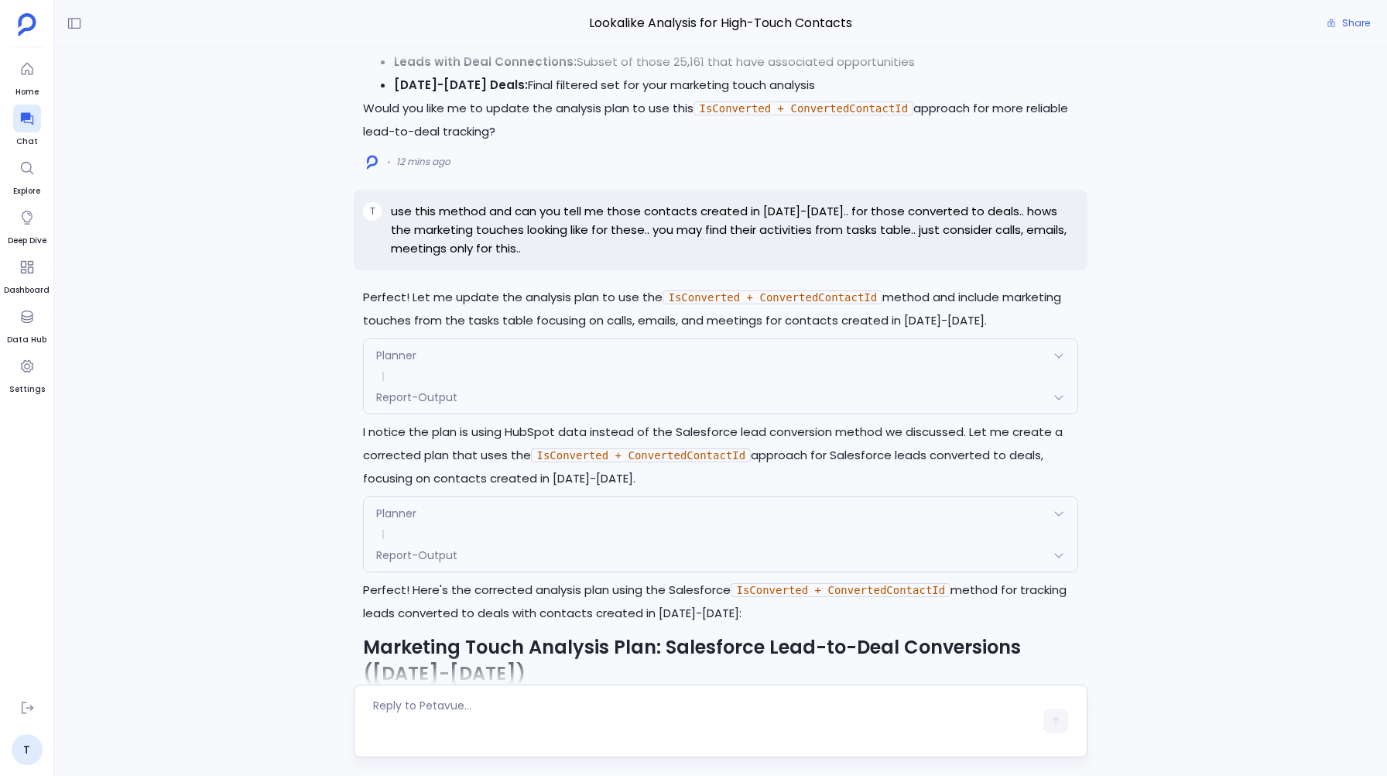
click at [397, 356] on span "Planner" at bounding box center [396, 355] width 40 height 15
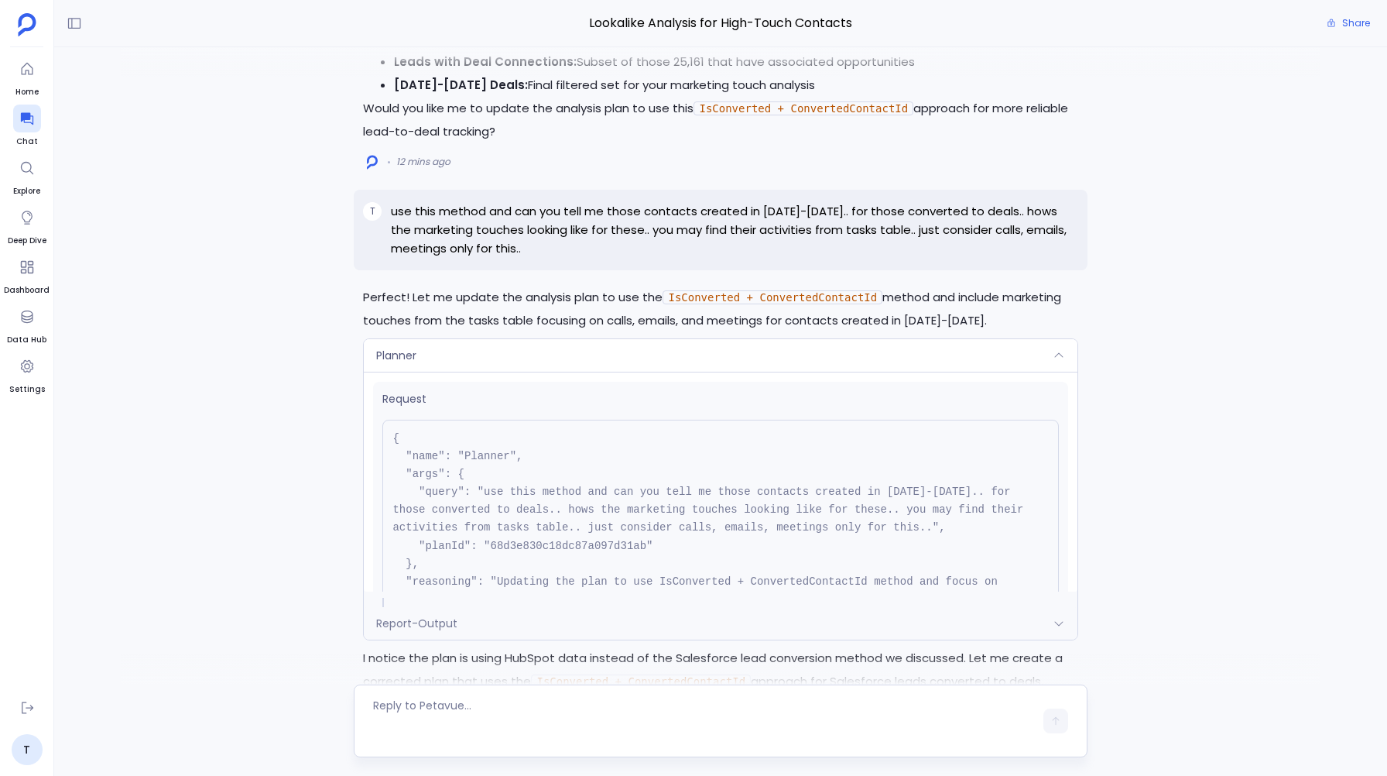
scroll to position [60, 0]
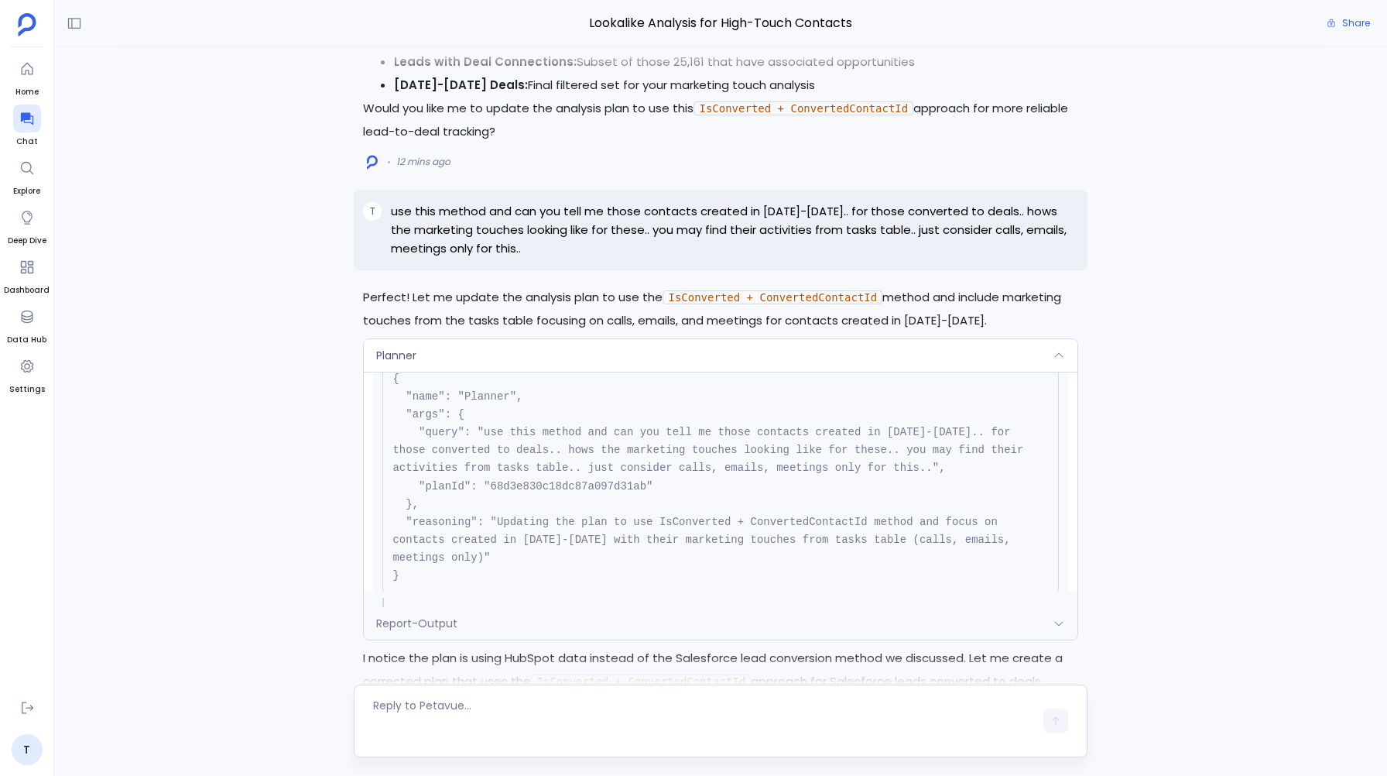
click at [416, 358] on div "Planner" at bounding box center [720, 355] width 713 height 33
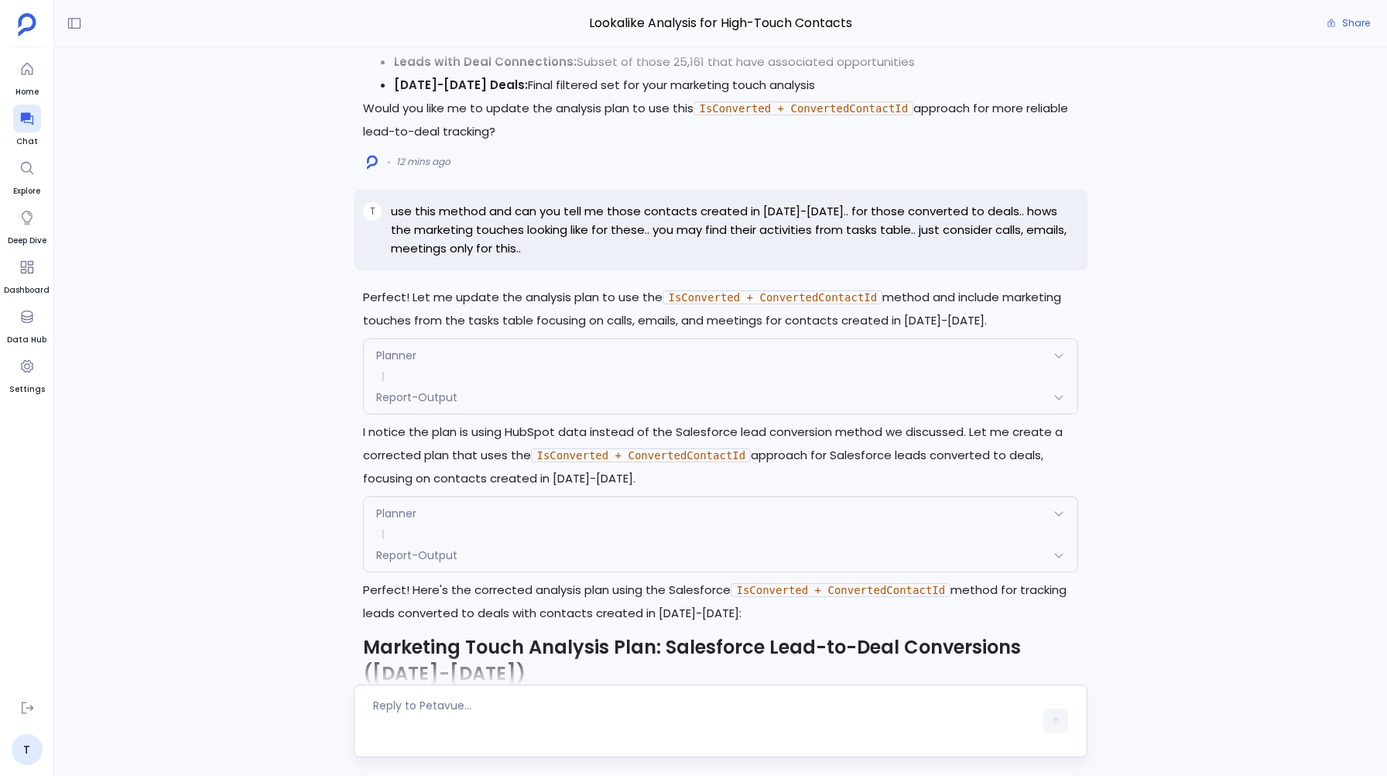
click at [409, 505] on span "Planner" at bounding box center [396, 512] width 40 height 15
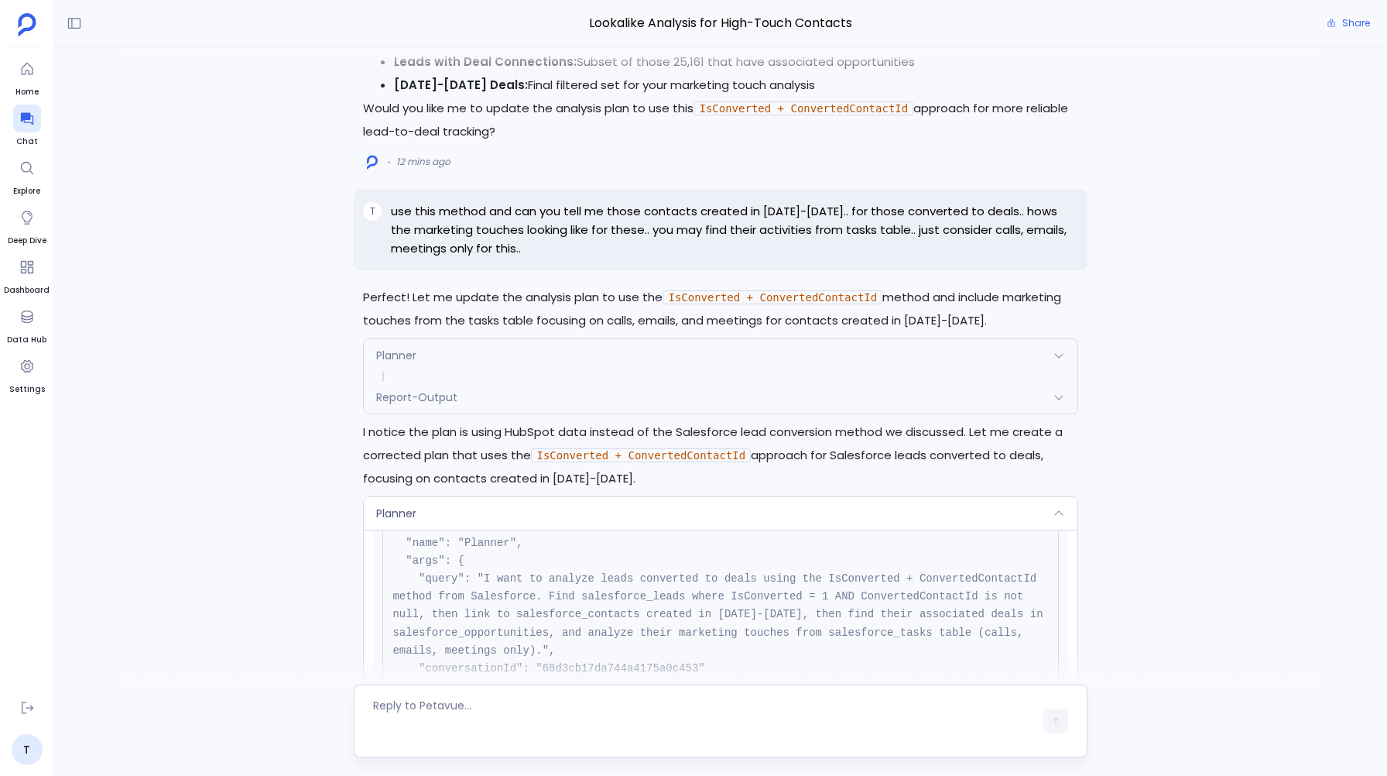
scroll to position [-1731, 0]
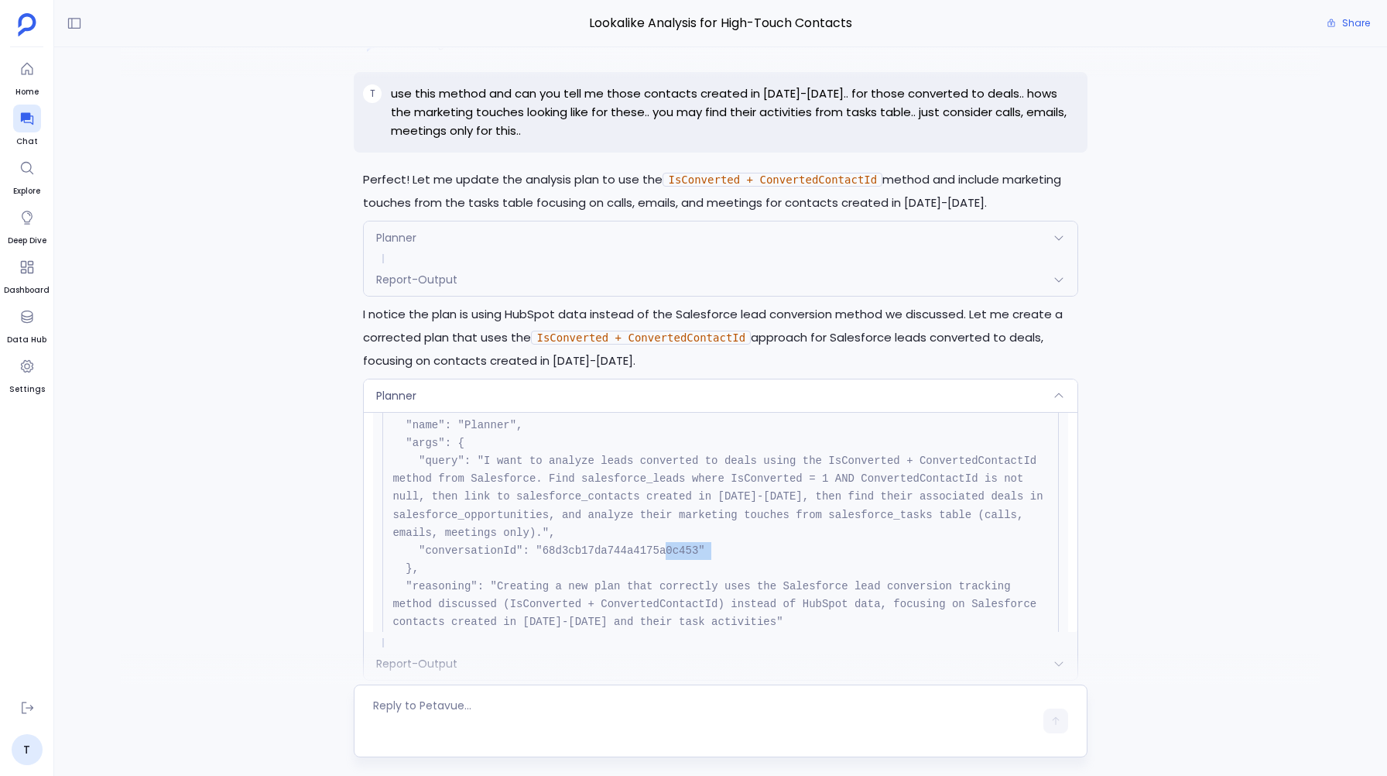
drag, startPoint x: 465, startPoint y: 555, endPoint x: 693, endPoint y: 543, distance: 227.9
click at [694, 543] on pre "{ "name": "Planner", "args": { "query": "I want to analyze leads converted to d…" at bounding box center [720, 524] width 676 height 270
drag, startPoint x: 681, startPoint y: 543, endPoint x: 522, endPoint y: 548, distance: 158.7
click at [522, 548] on pre "{ "name": "Planner", "args": { "query": "I want to analyze leads converted to d…" at bounding box center [720, 524] width 676 height 270
click at [461, 396] on div "Planner" at bounding box center [720, 395] width 713 height 33
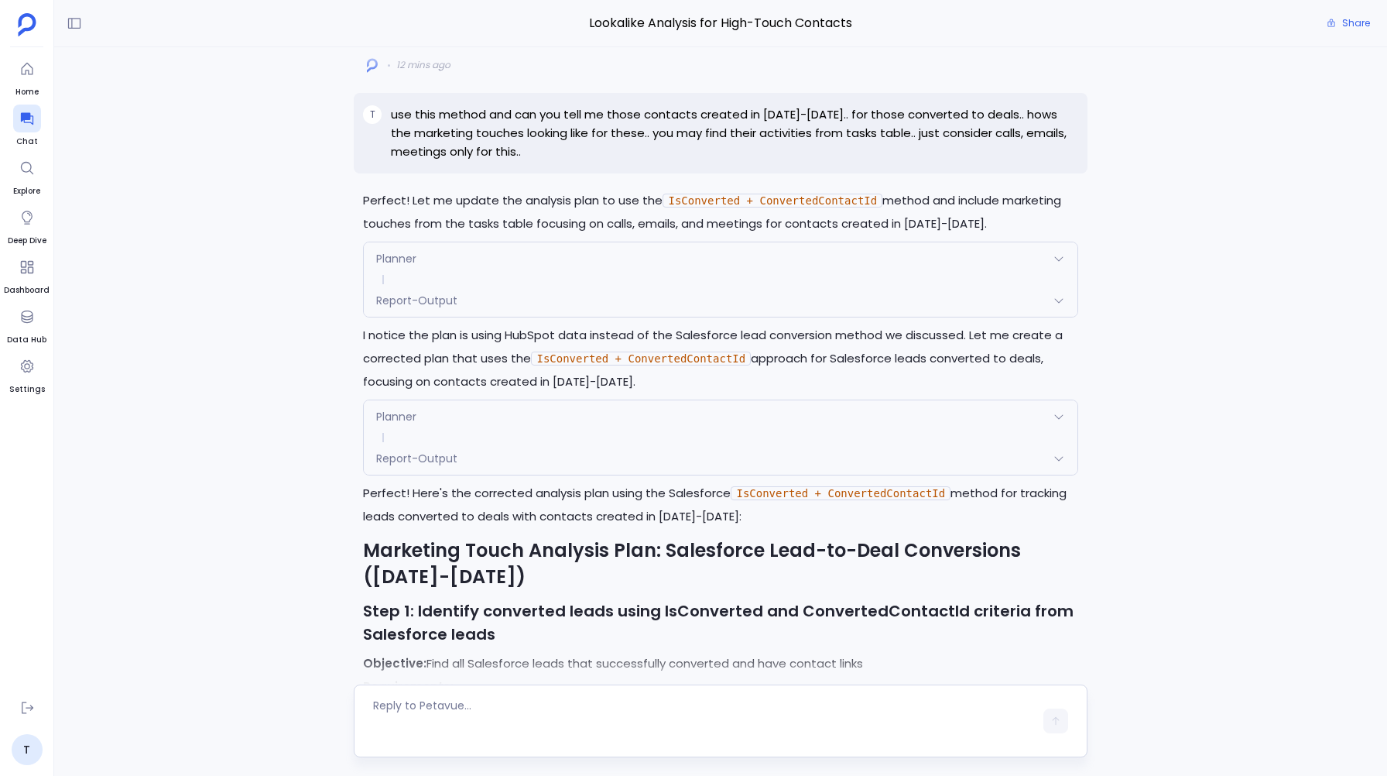
scroll to position [-1505, 0]
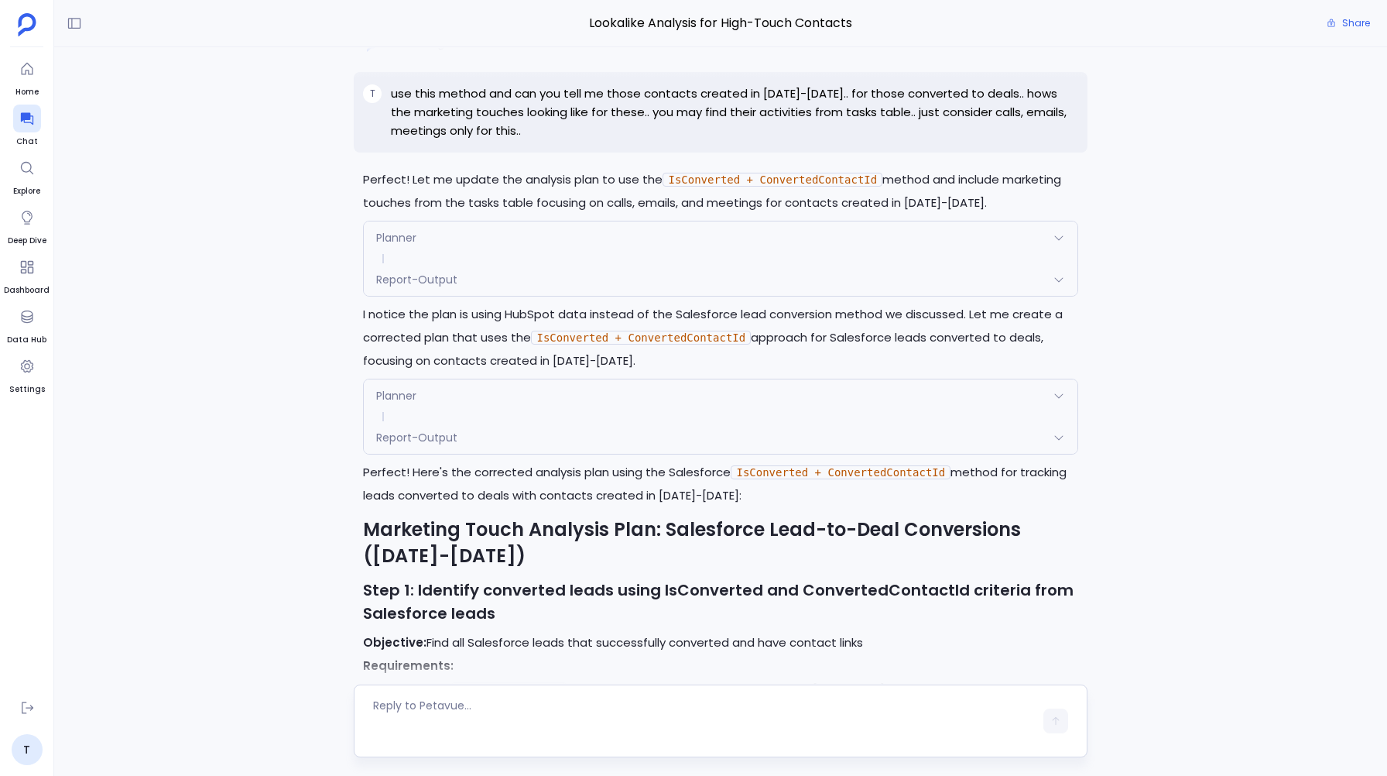
click at [392, 230] on span "Planner" at bounding box center [396, 237] width 40 height 15
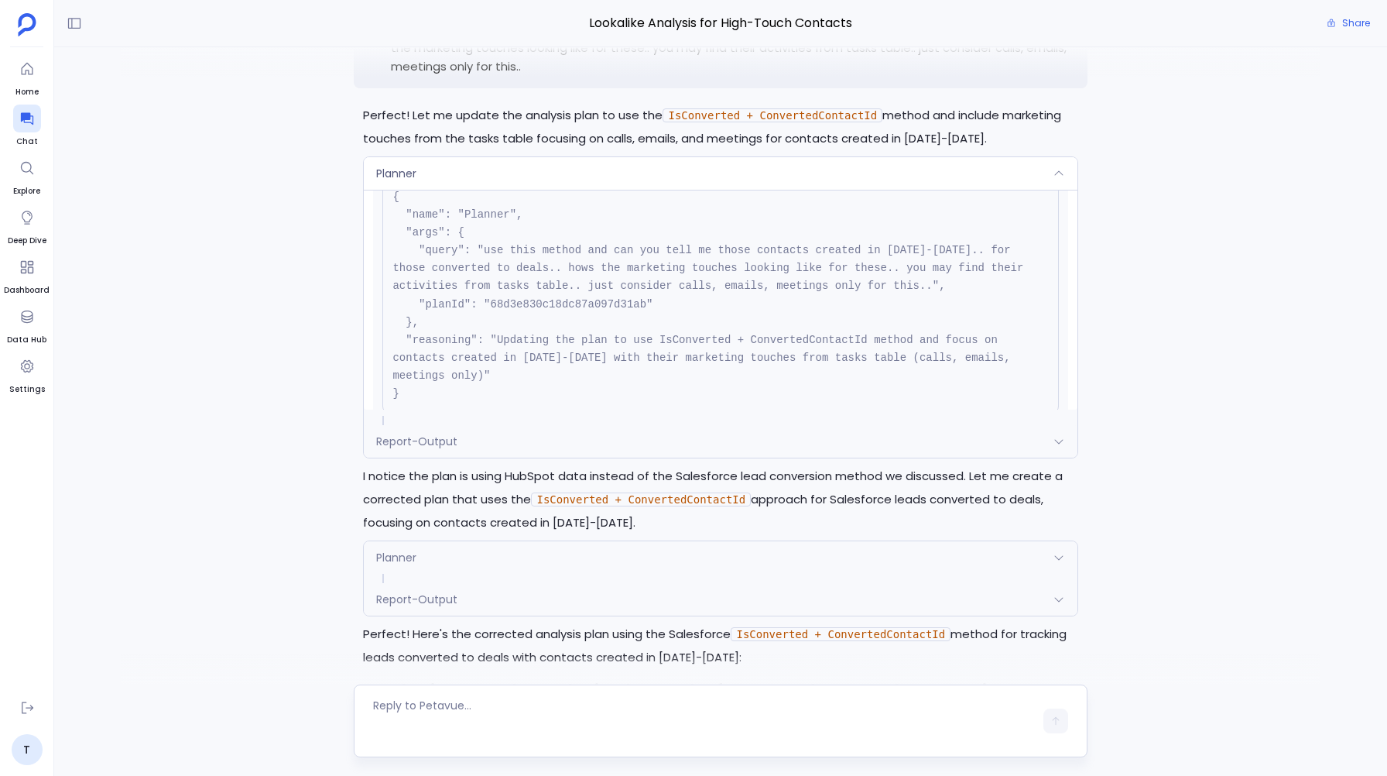
scroll to position [-1731, 0]
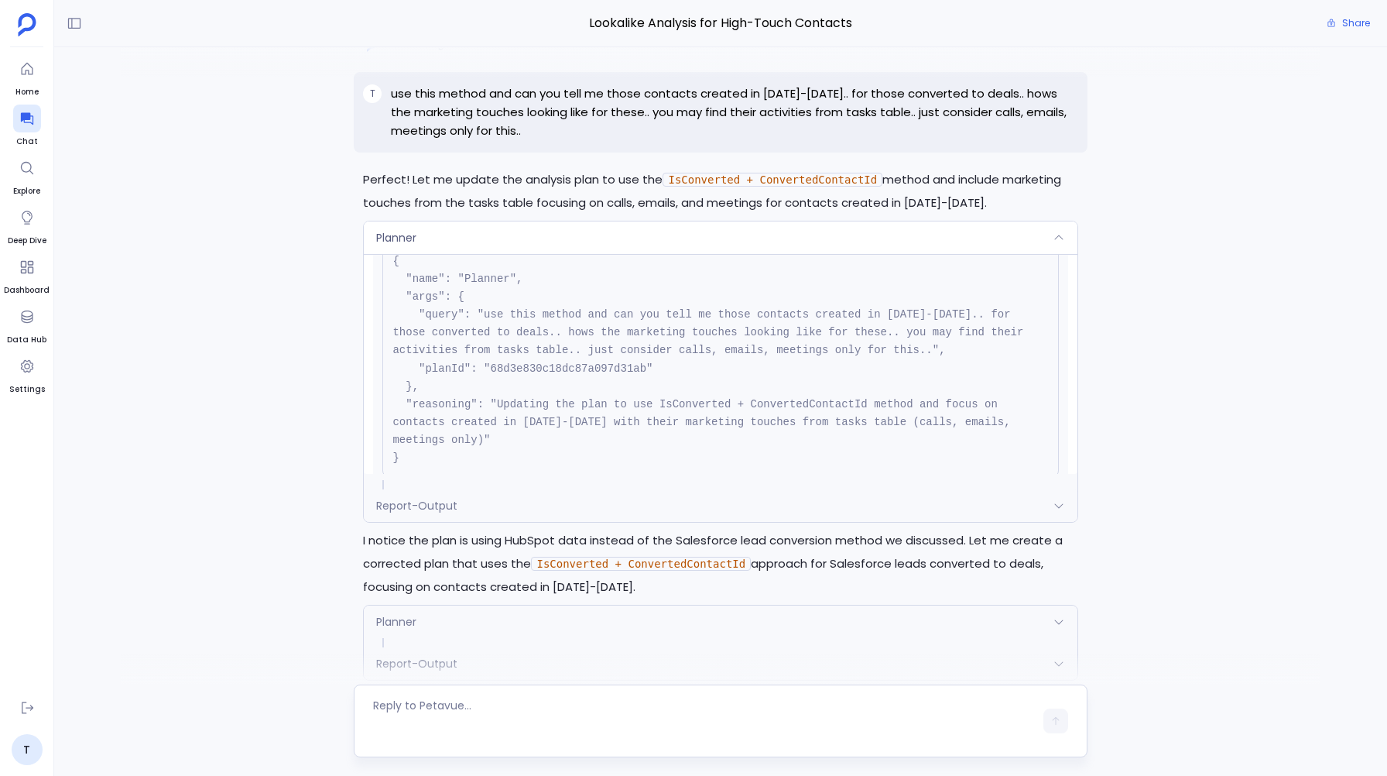
click at [546, 363] on pre "{ "name": "Planner", "args": { "query": "use this method and can you tell me th…" at bounding box center [720, 359] width 676 height 235
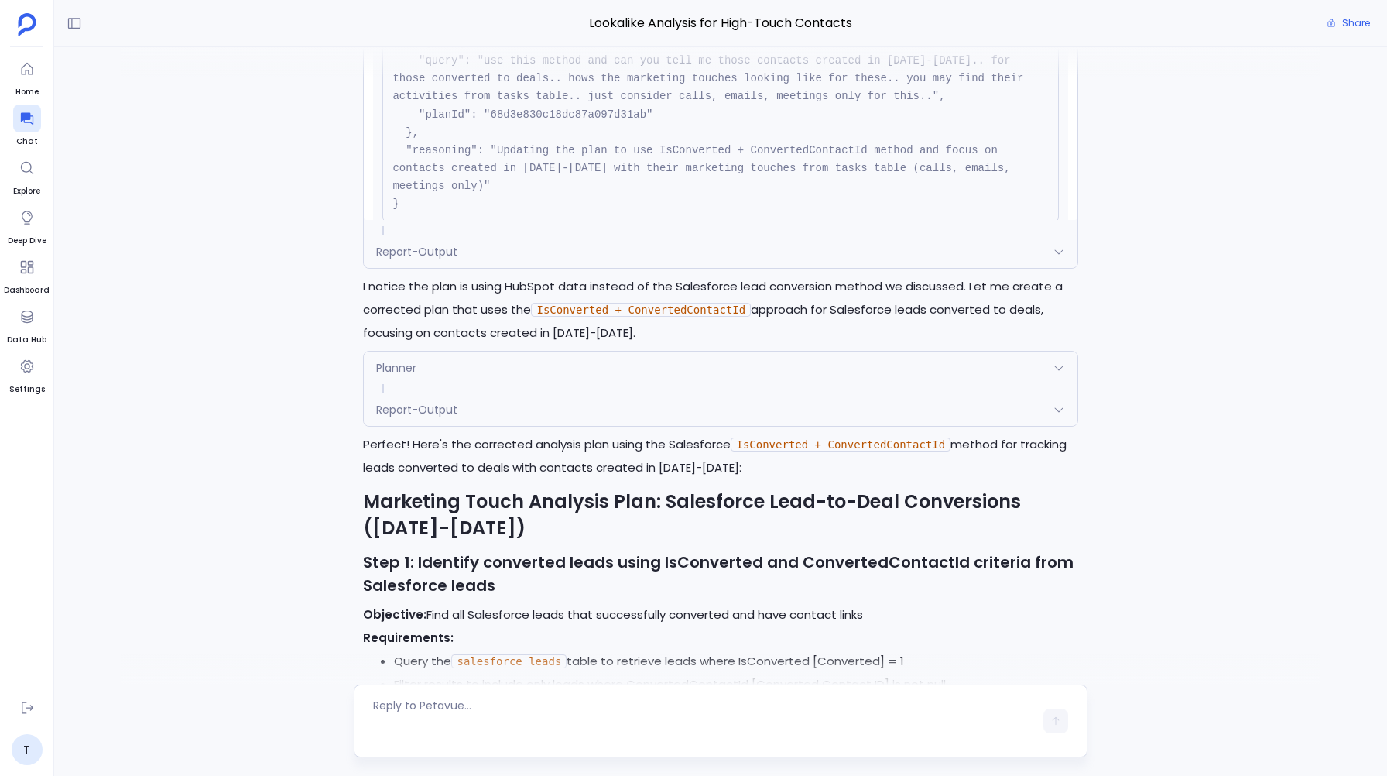
click at [475, 396] on div "Report-Output" at bounding box center [720, 409] width 713 height 33
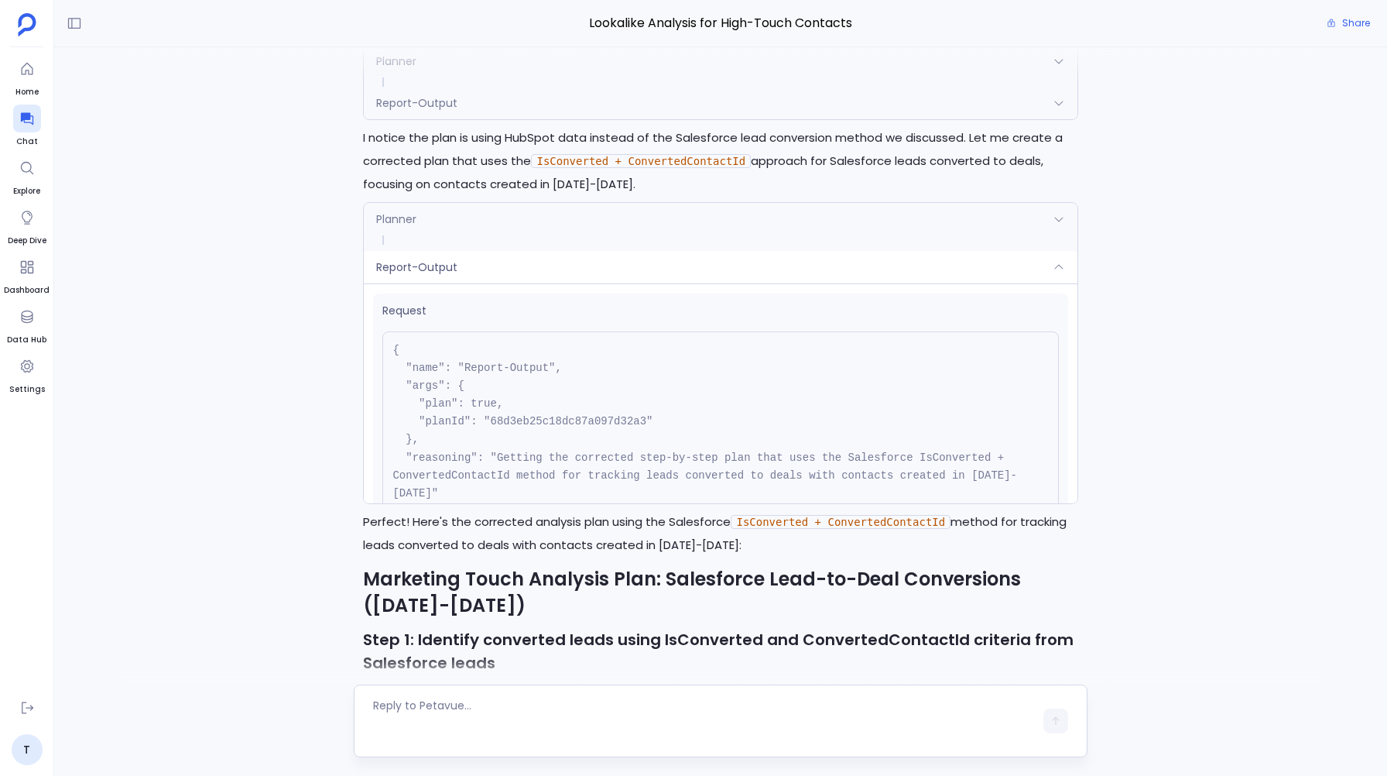
scroll to position [-1559, 0]
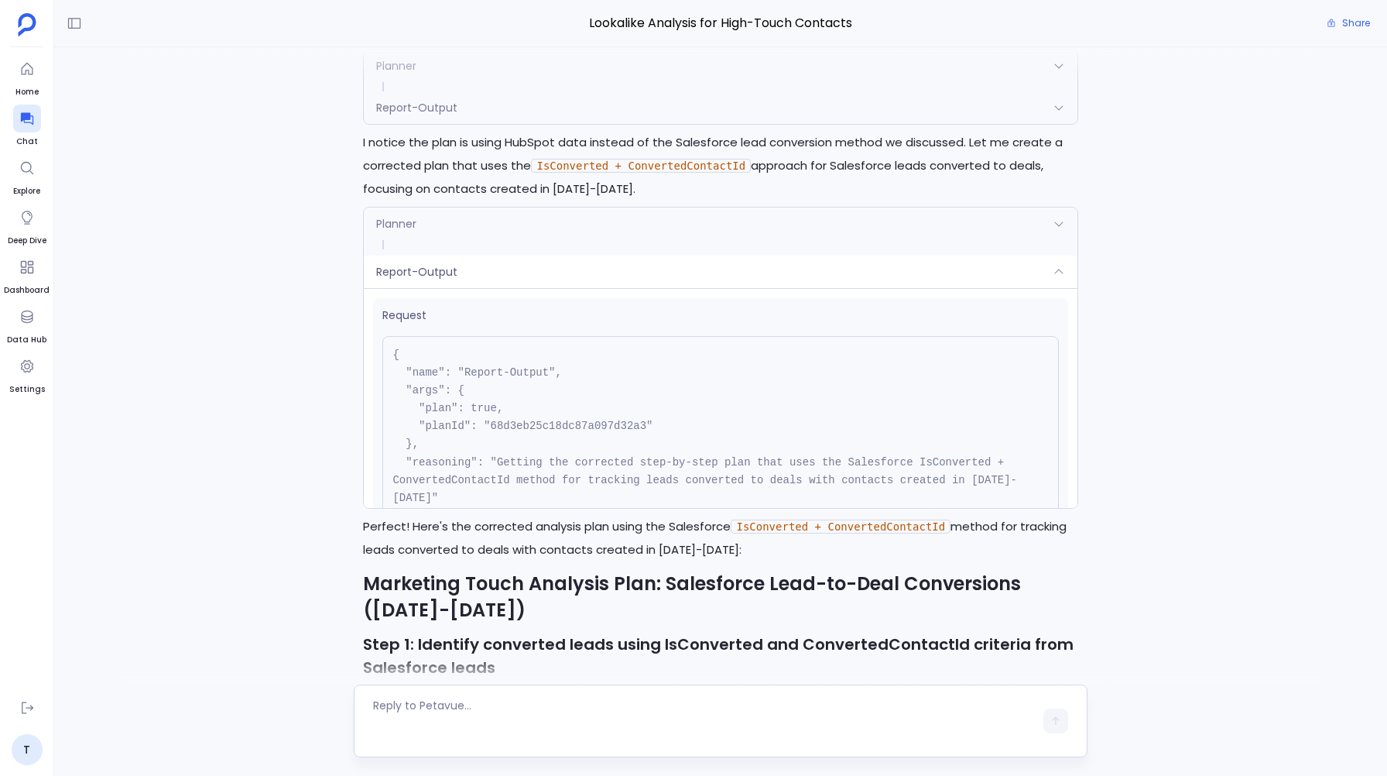
click at [498, 228] on div "Planner" at bounding box center [720, 223] width 713 height 33
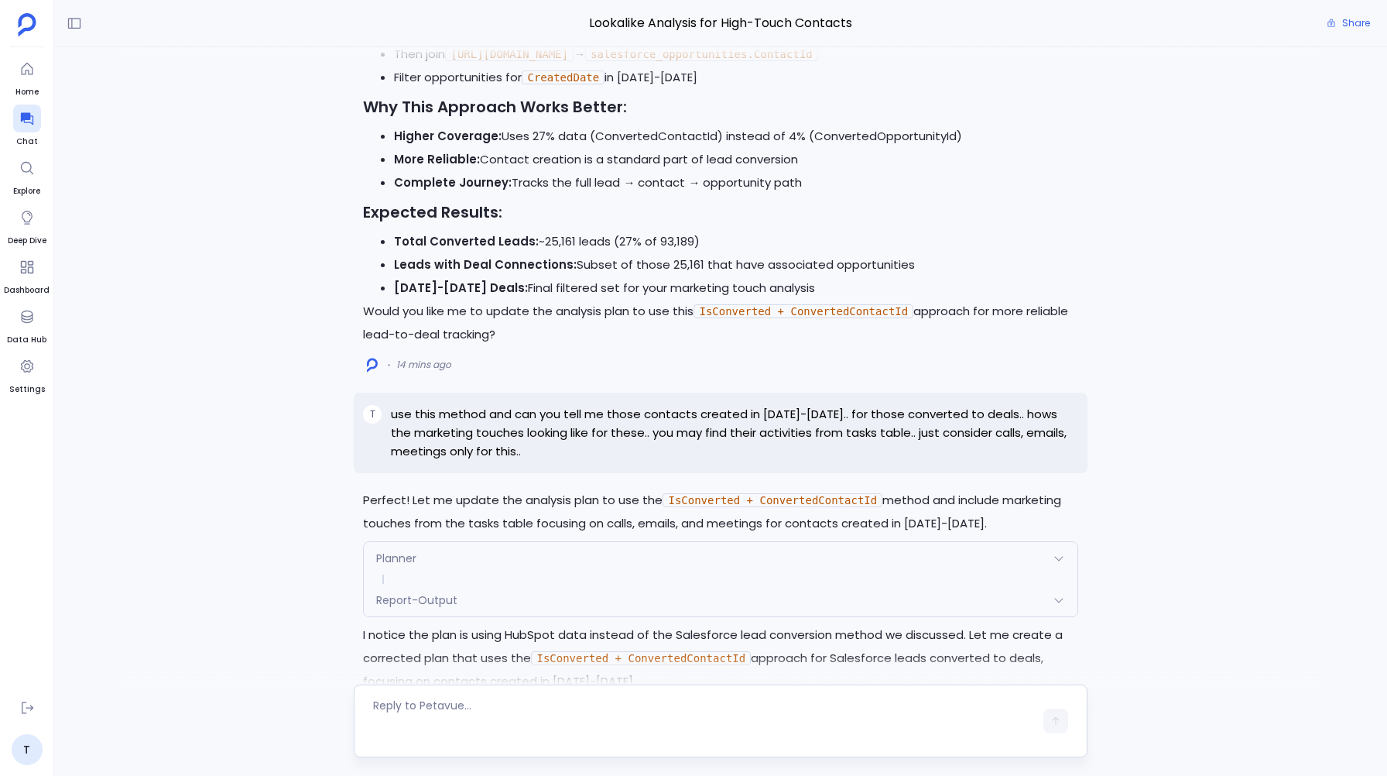
scroll to position [-2049, 0]
click at [470, 572] on span at bounding box center [720, 576] width 713 height 9
click at [466, 584] on div "Report-Output" at bounding box center [720, 597] width 713 height 33
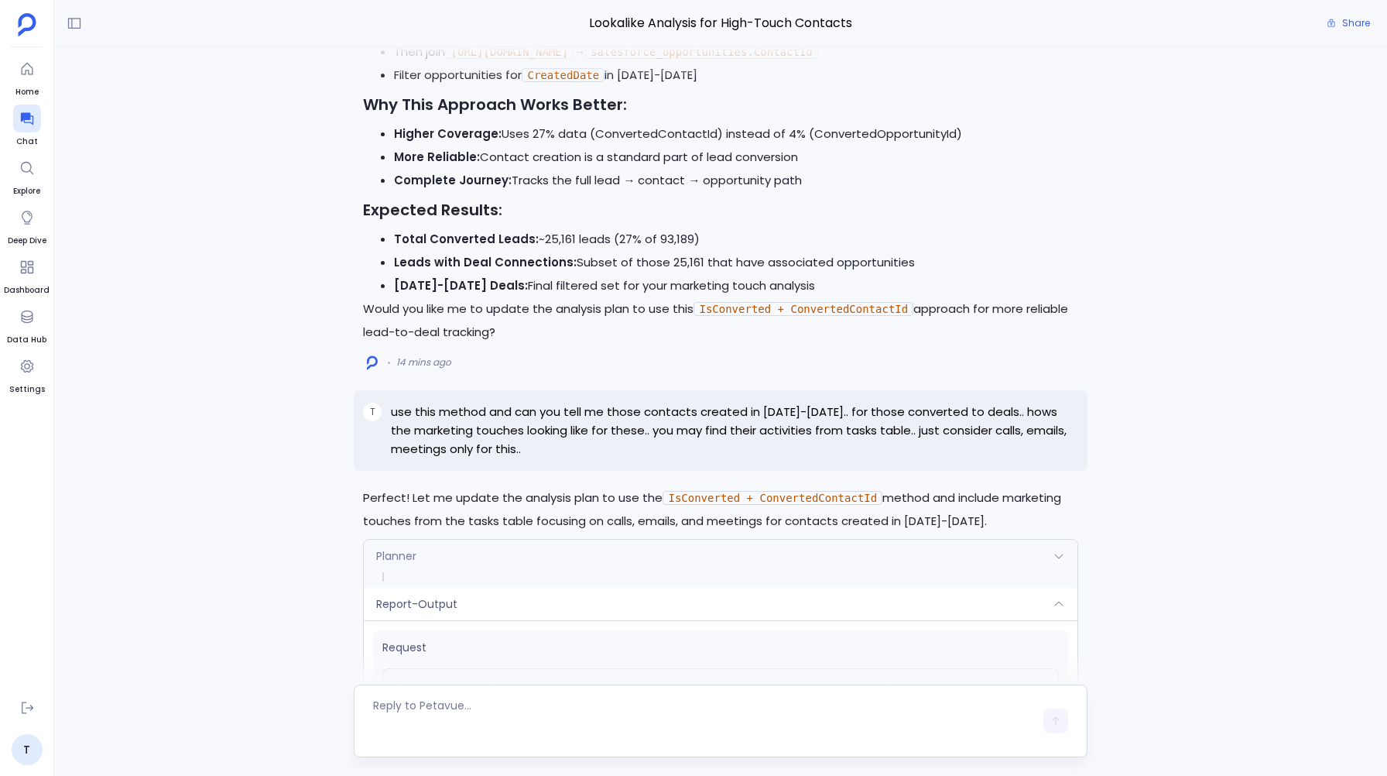
scroll to position [-1865, 0]
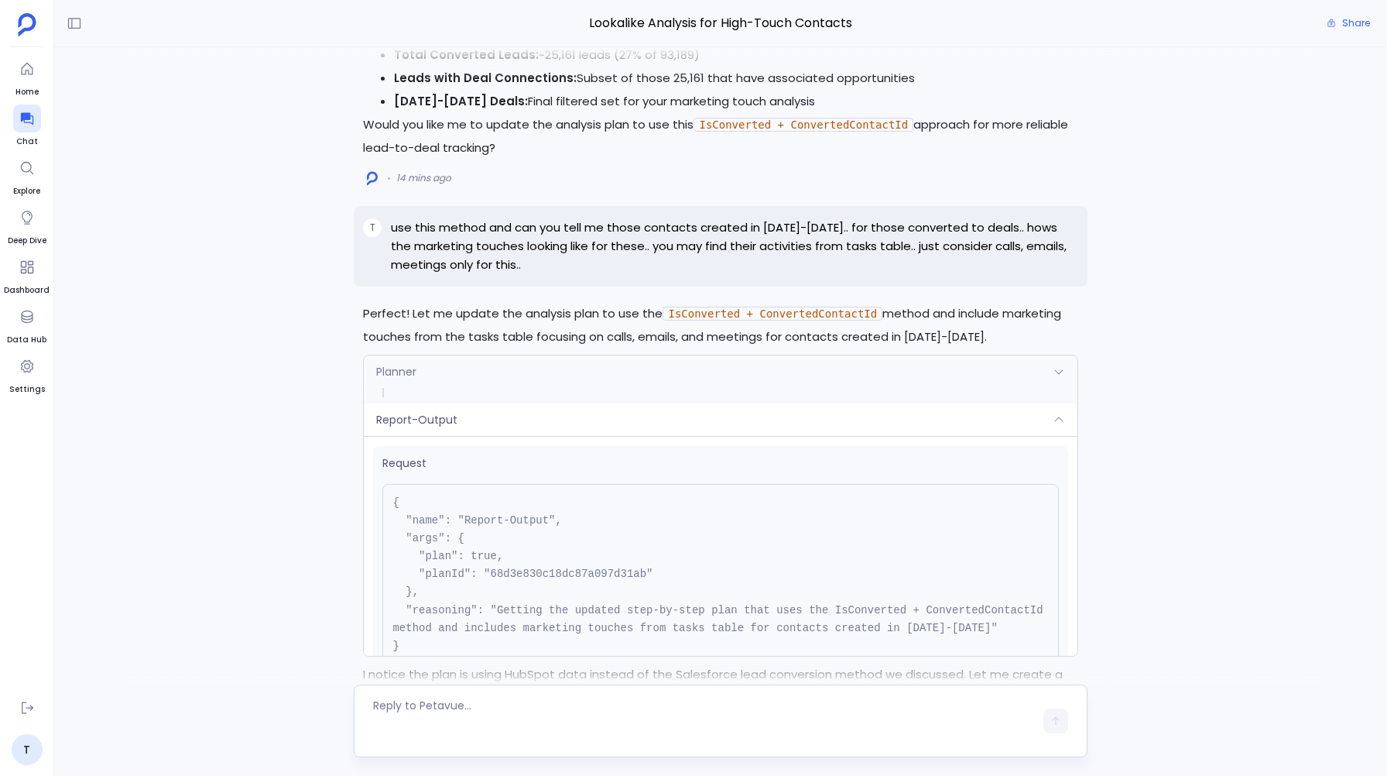
click at [458, 358] on div "Planner" at bounding box center [720, 371] width 713 height 33
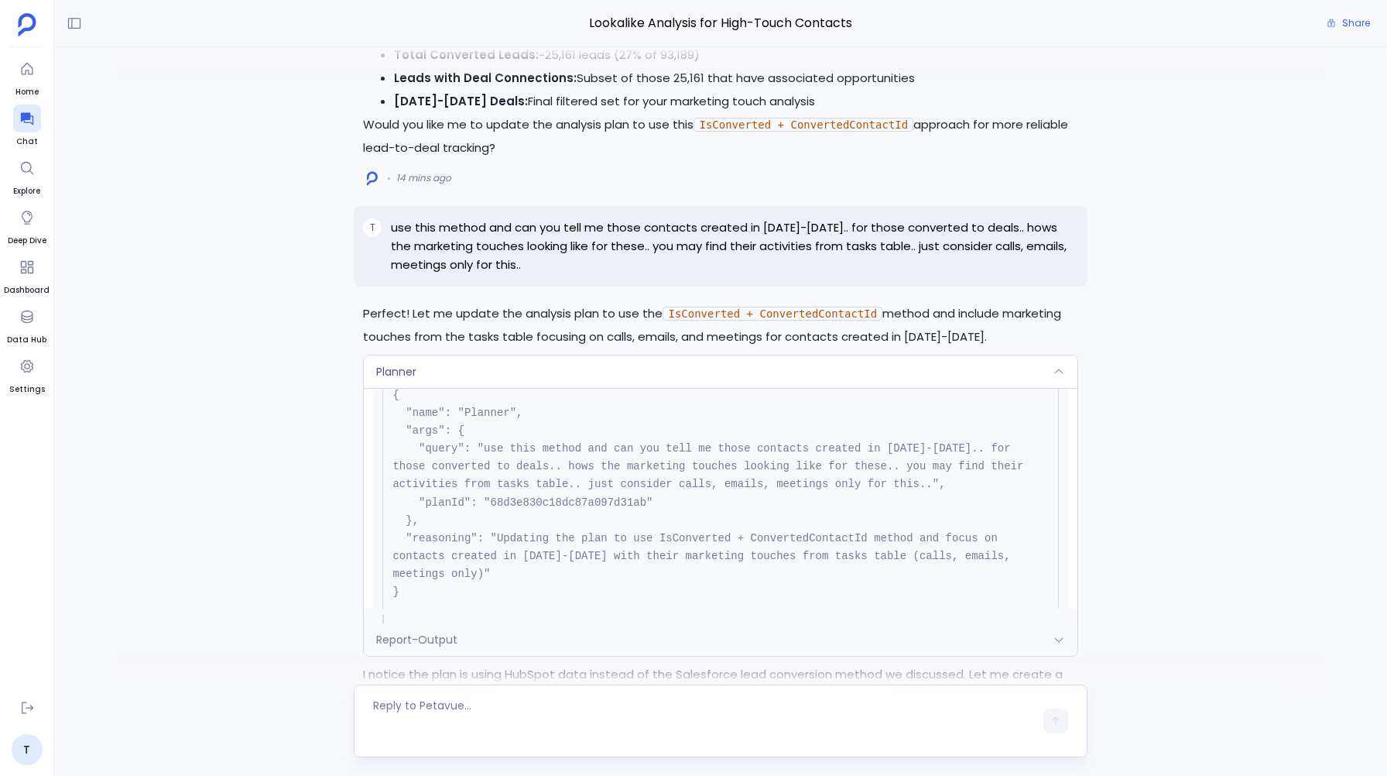
click at [535, 496] on pre "{ "name": "Planner", "args": { "query": "use this method and can you tell me th…" at bounding box center [720, 493] width 676 height 235
copy pre "68d3e830c18dc87a097d31ab"
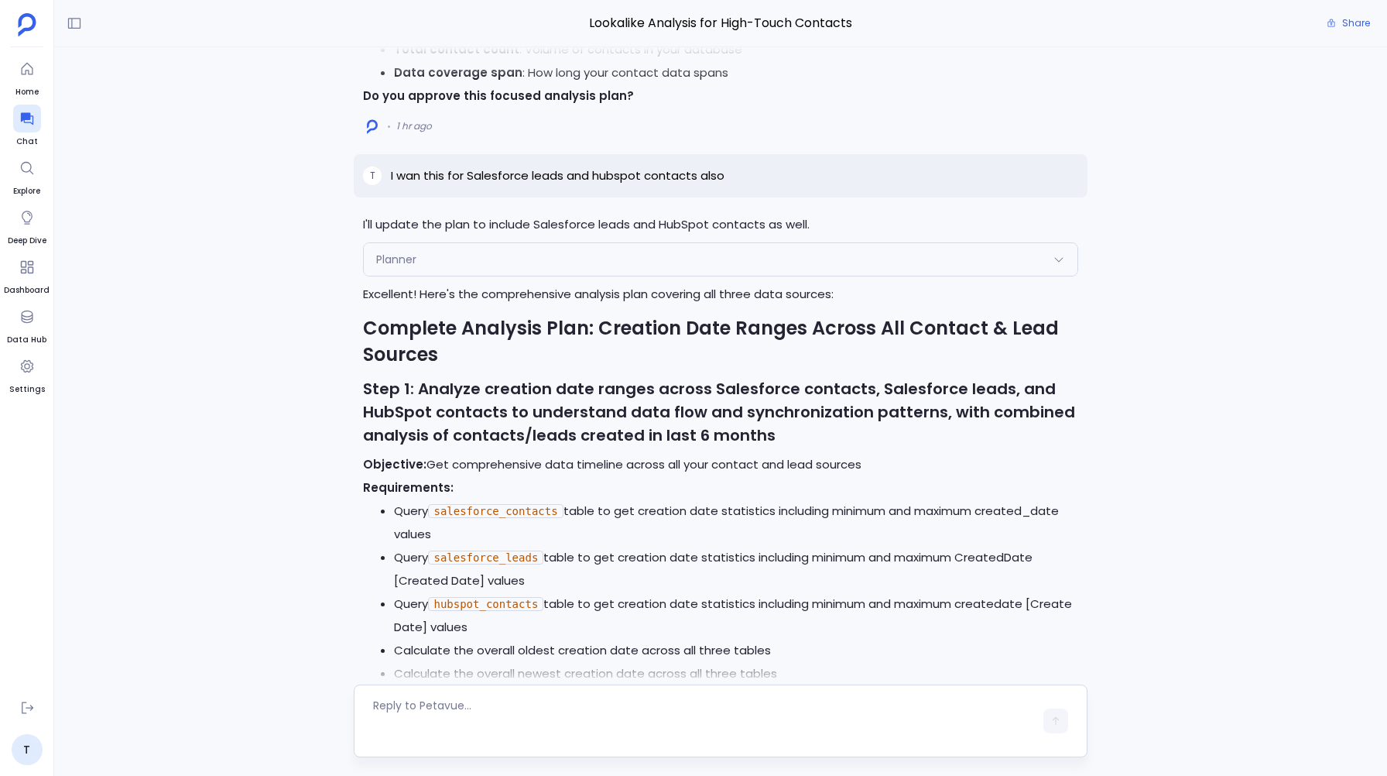
scroll to position [-8845, 0]
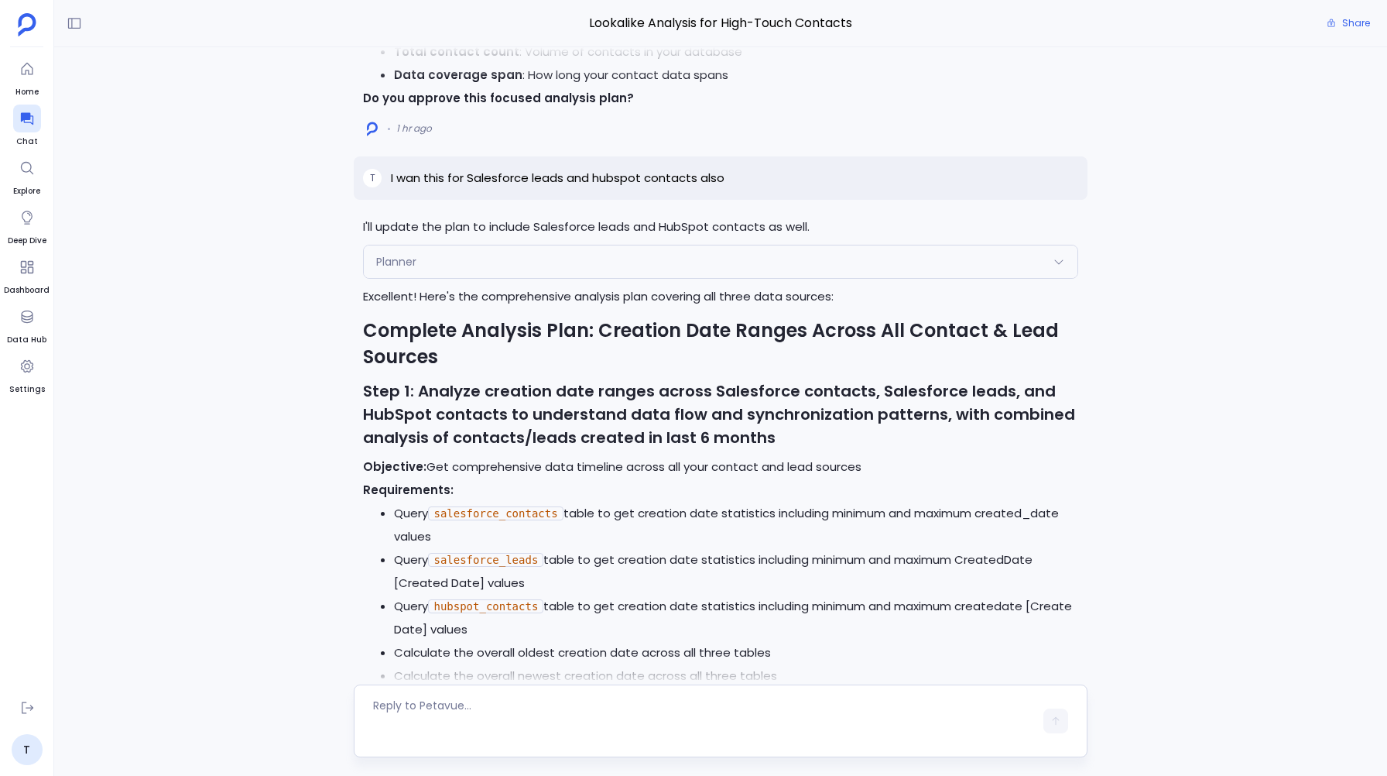
click at [413, 266] on div "I'll update the plan to include Salesforce leads and HubSpot contacts as well. …" at bounding box center [720, 667] width 733 height 905
click at [412, 269] on span "Planner" at bounding box center [396, 261] width 40 height 15
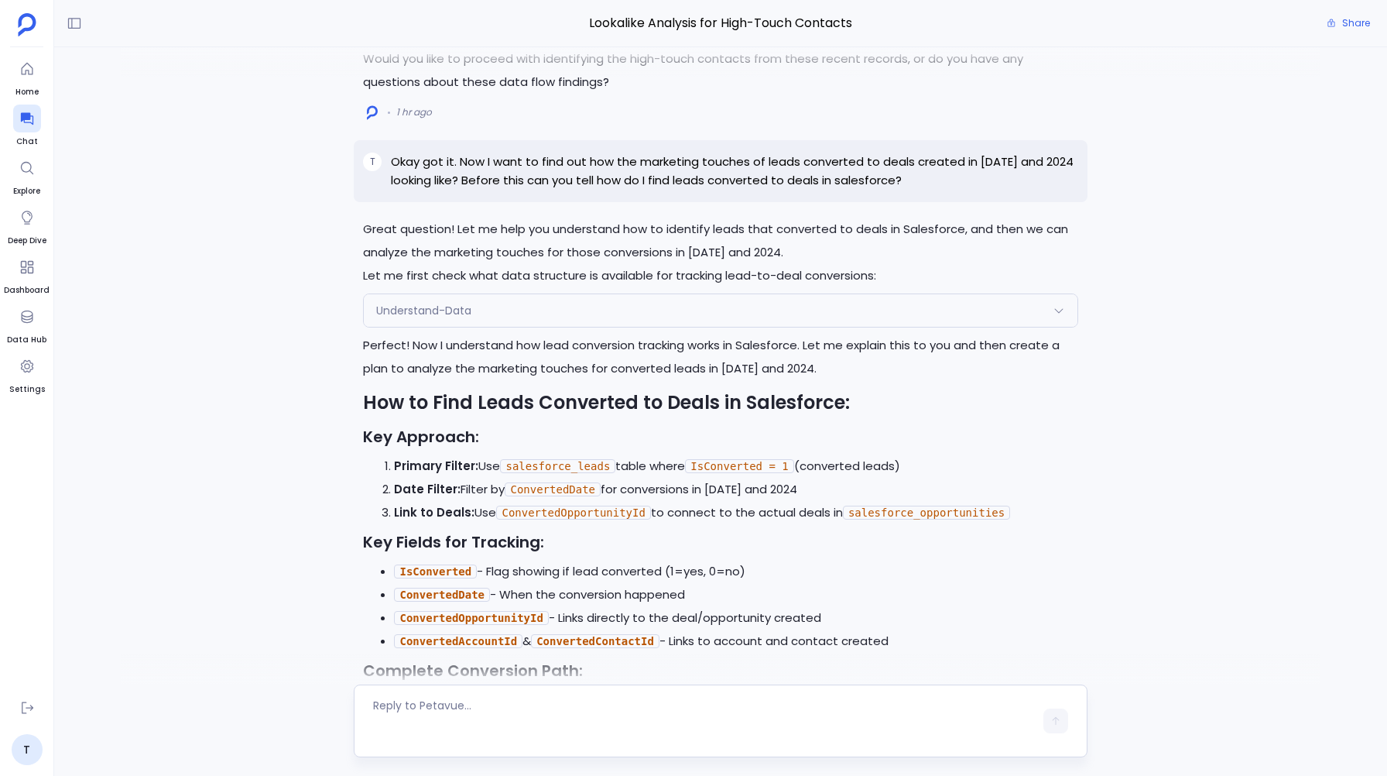
scroll to position [-6011, 0]
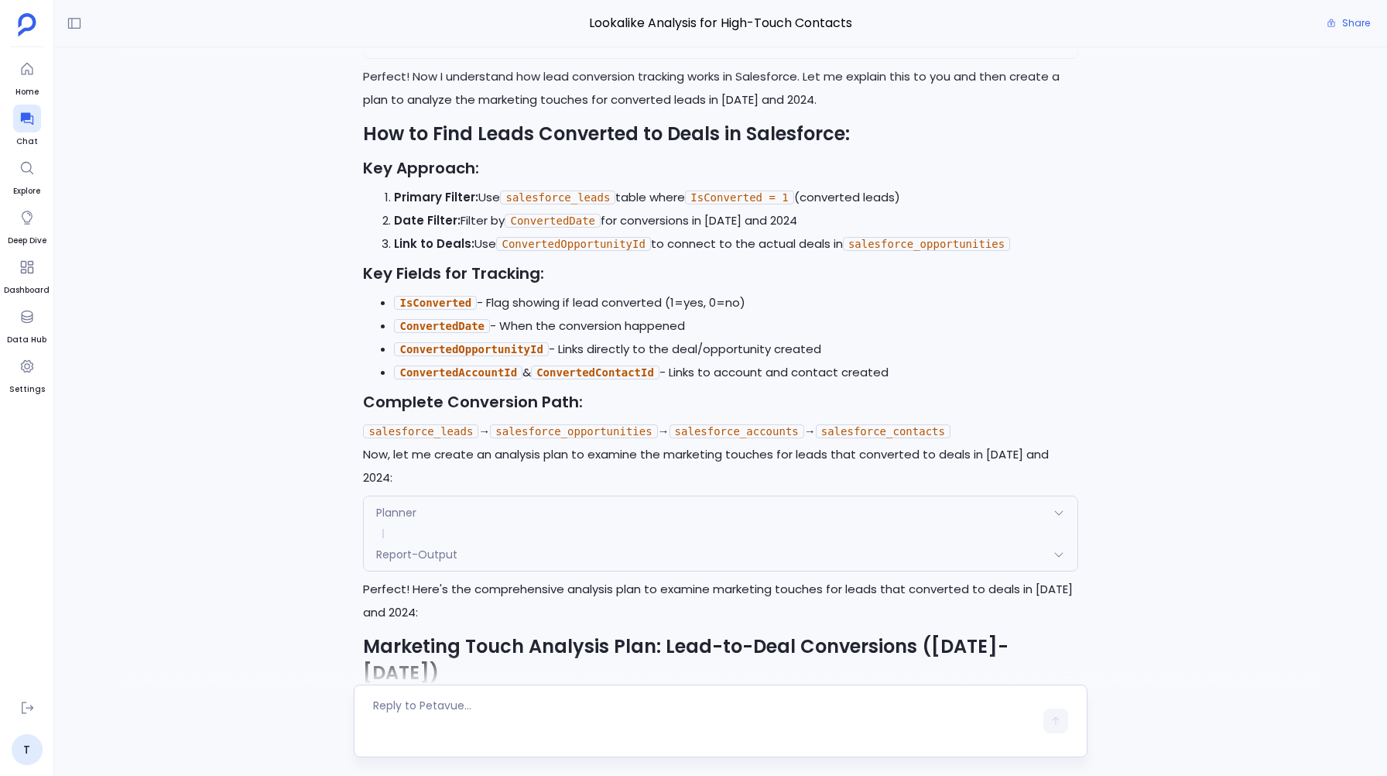
click at [405, 520] on span "Planner" at bounding box center [396, 512] width 40 height 15
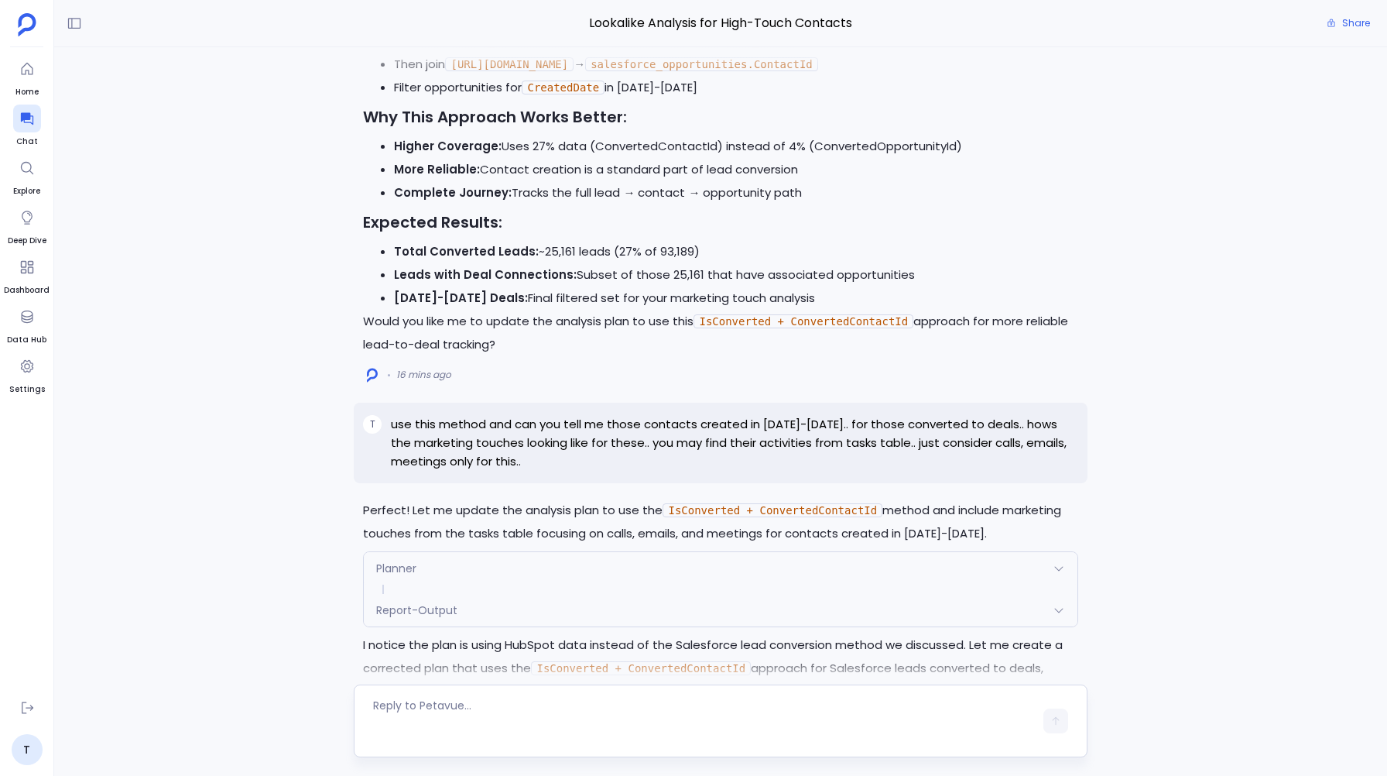
scroll to position [-1832, 0]
click at [403, 557] on span "Planner" at bounding box center [396, 564] width 40 height 15
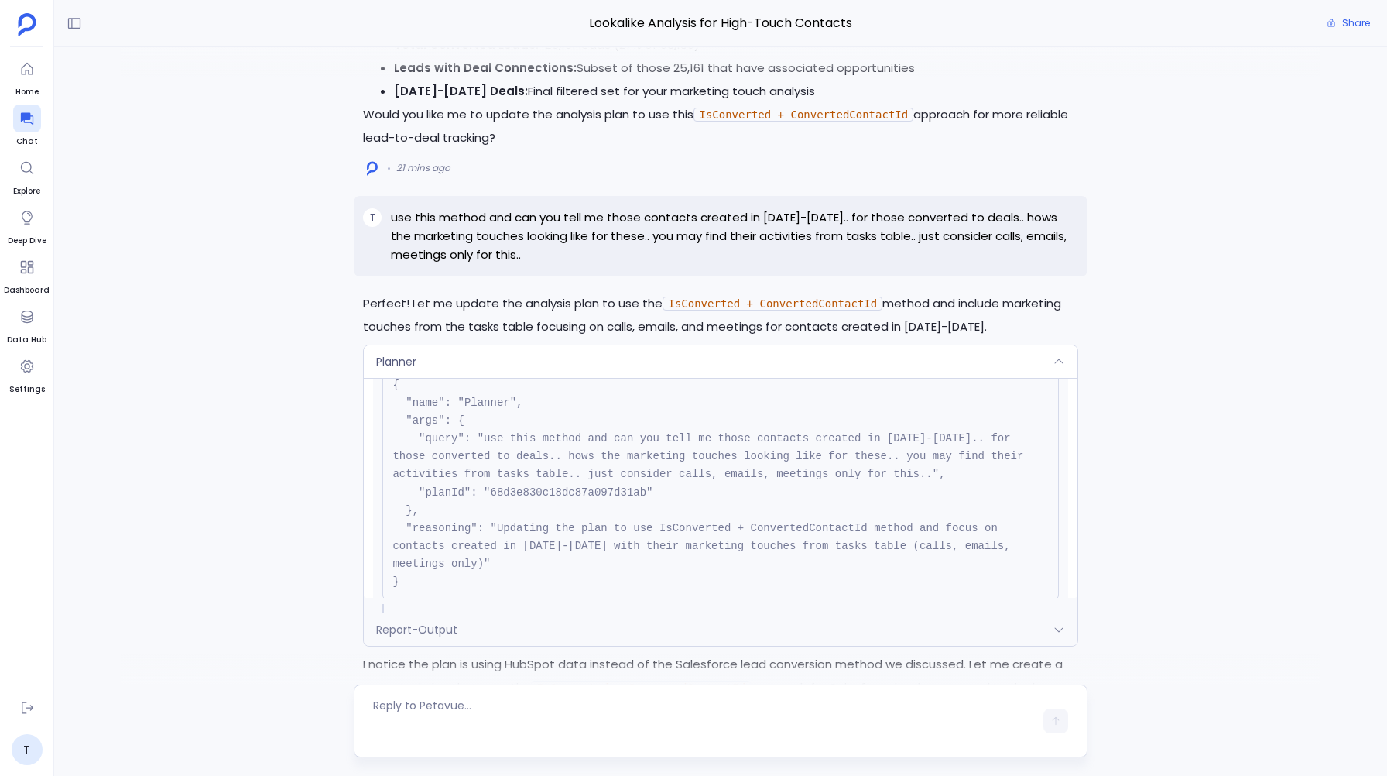
scroll to position [-1854, 0]
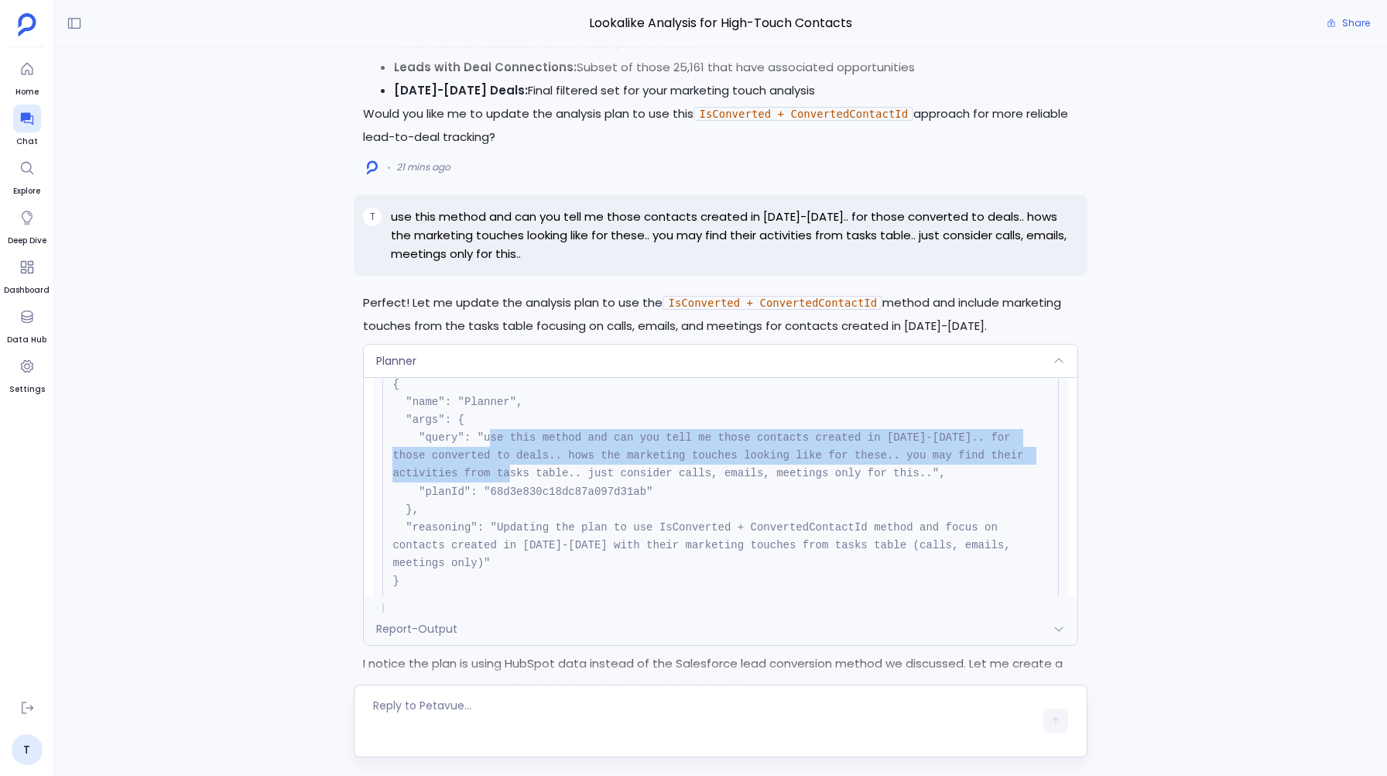
drag, startPoint x: 489, startPoint y: 434, endPoint x: 536, endPoint y: 469, distance: 58.1
click at [536, 469] on pre "{ "name": "Planner", "args": { "query": "use this method and can you tell me th…" at bounding box center [720, 482] width 676 height 235
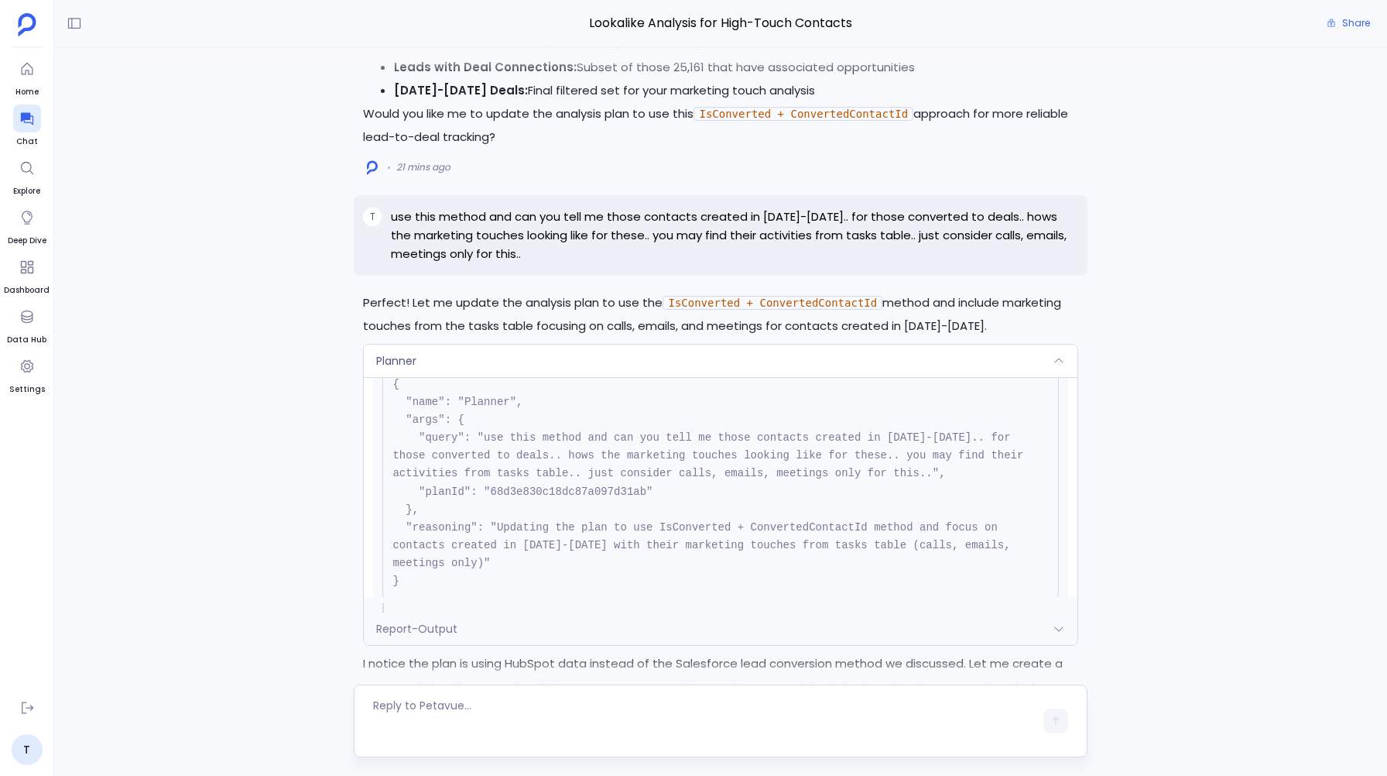
click at [463, 349] on div "Planner" at bounding box center [720, 360] width 713 height 33
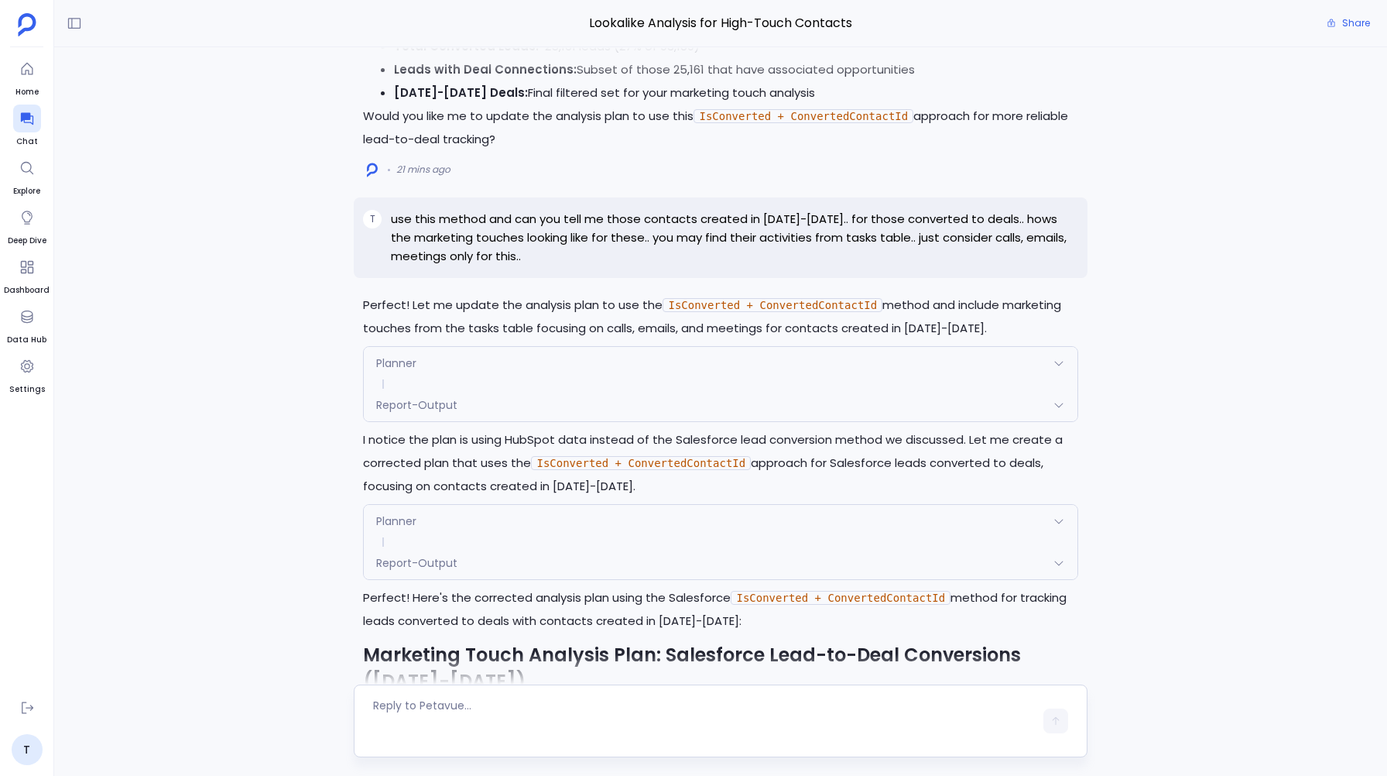
scroll to position [-1628, 0]
click at [463, 349] on div "Planner" at bounding box center [720, 360] width 713 height 33
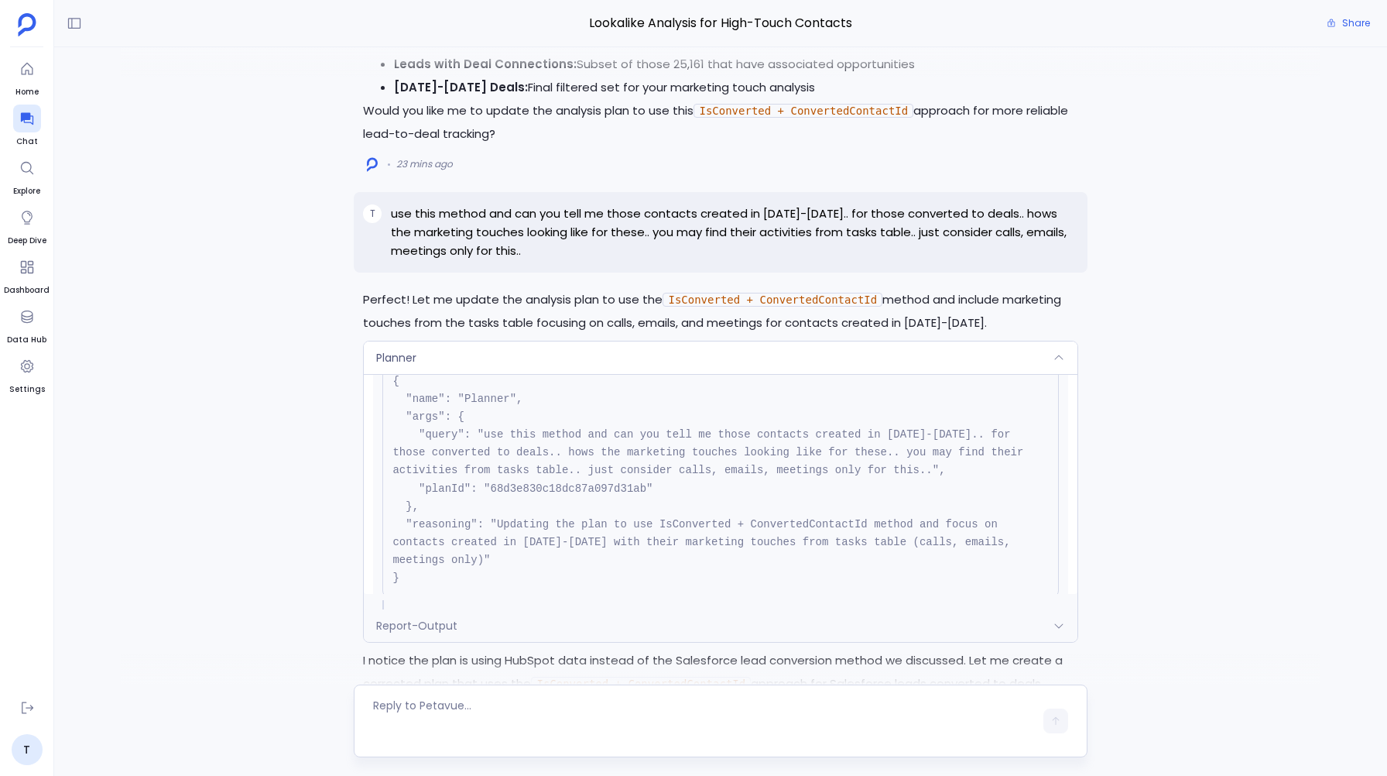
scroll to position [-1854, 0]
click at [1061, 355] on icon at bounding box center [1059, 361] width 12 height 12
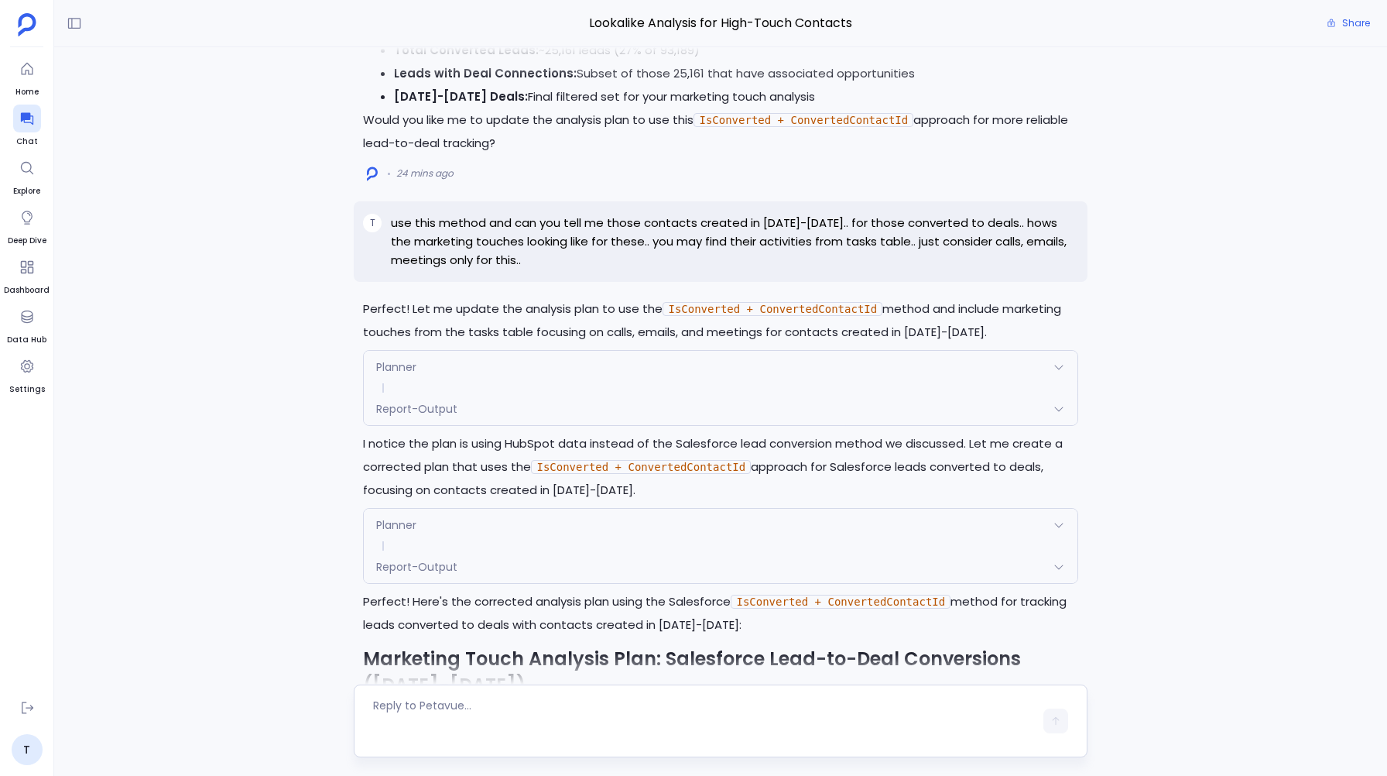
scroll to position [-1628, 0]
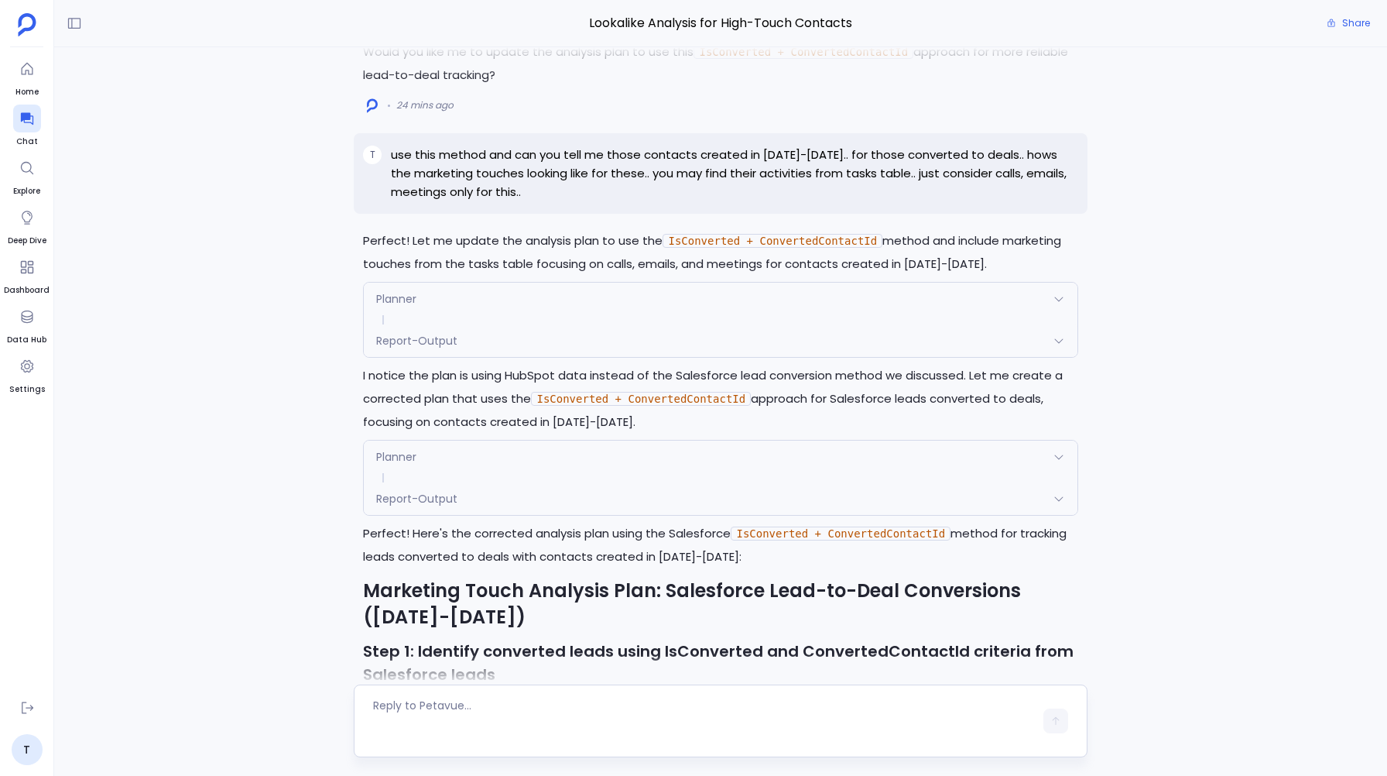
click at [512, 456] on div "Planner" at bounding box center [720, 456] width 713 height 33
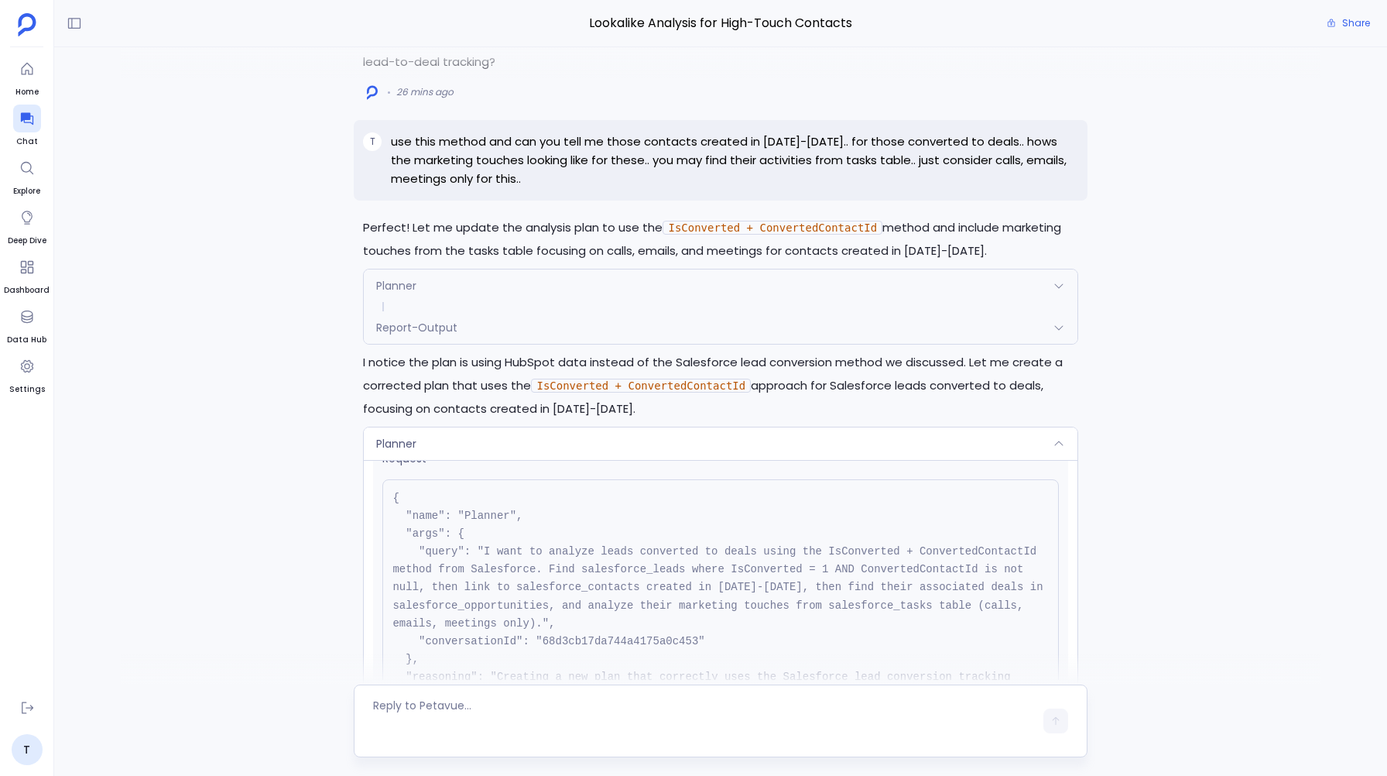
scroll to position [-1780, 0]
click at [403, 135] on p "use this method and can you tell me those contacts created in [DATE]-[DATE].. f…" at bounding box center [734, 162] width 687 height 56
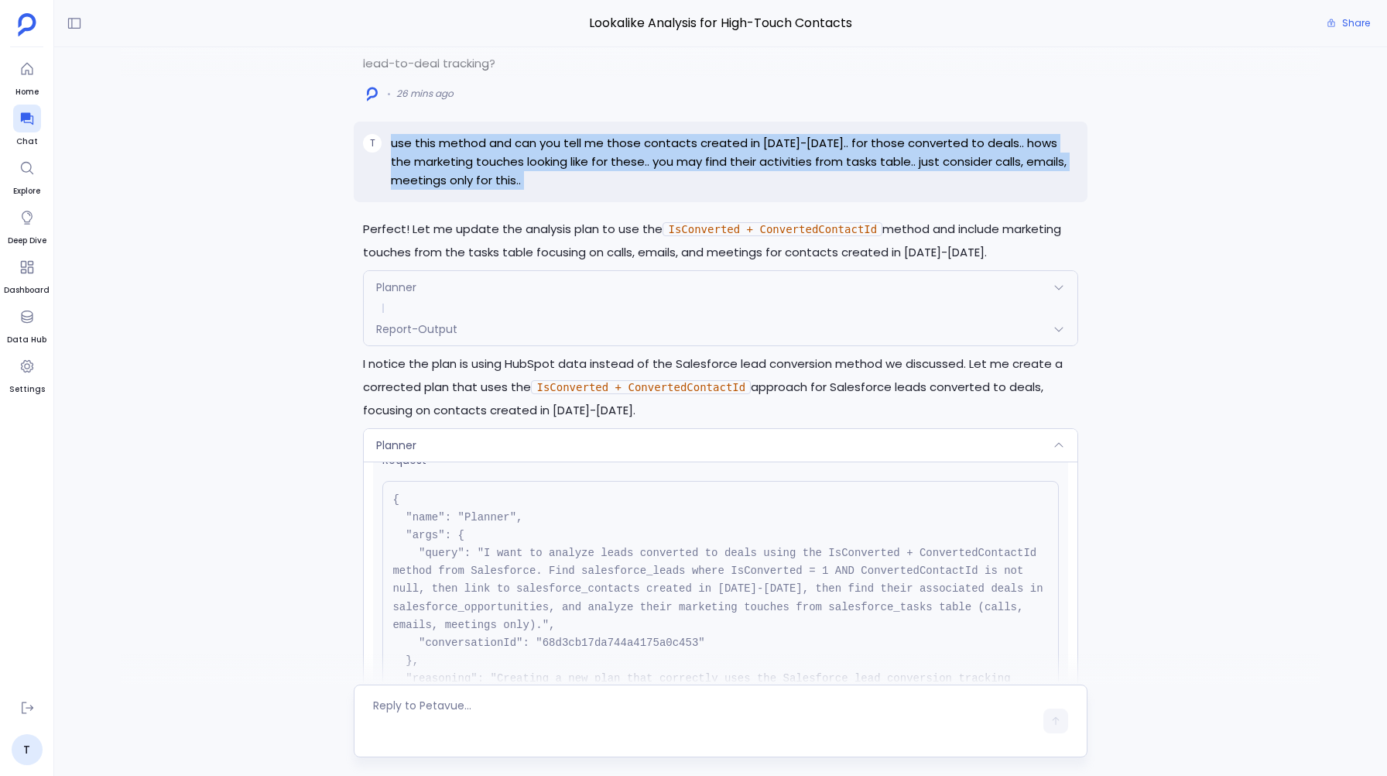
copy p "use this method and can you tell me those contacts created in [DATE]-[DATE].. f…"
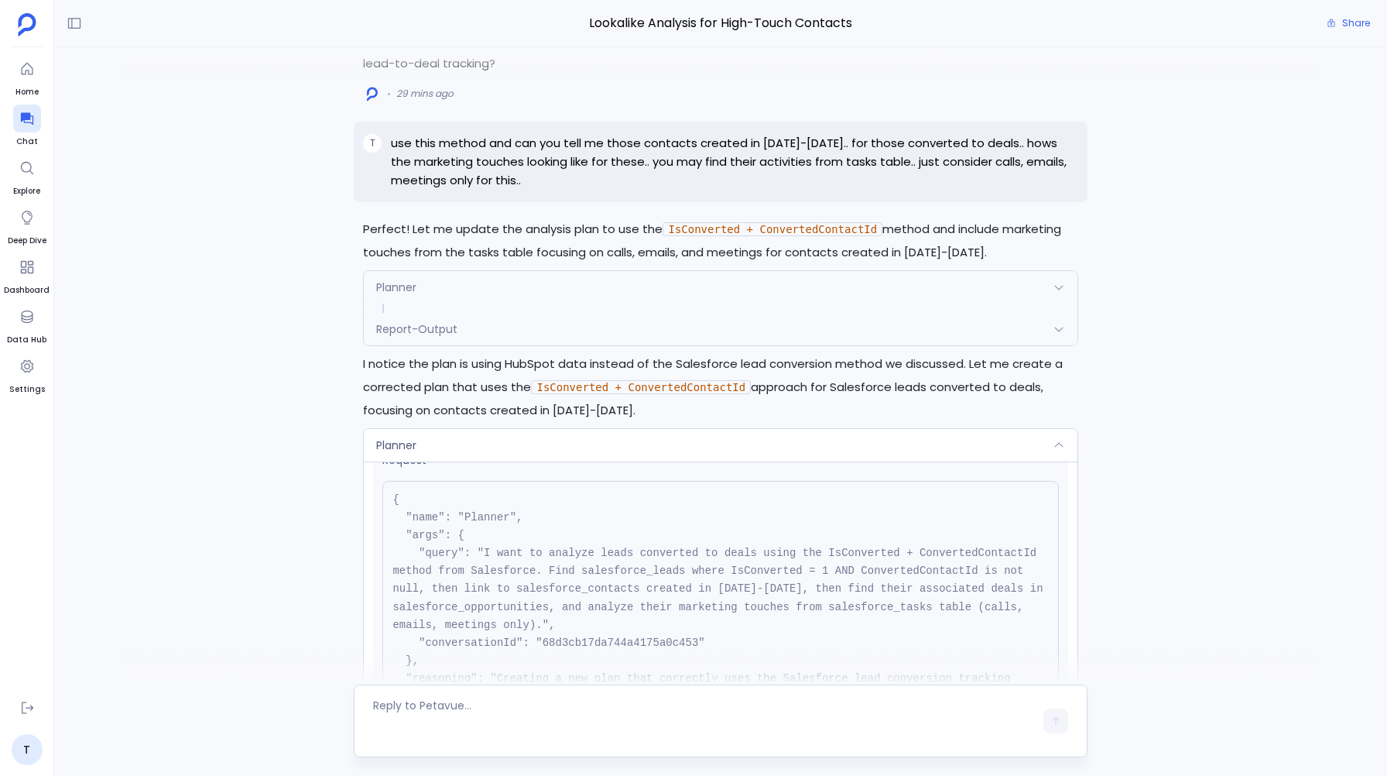
click at [437, 429] on div "Planner" at bounding box center [720, 445] width 713 height 33
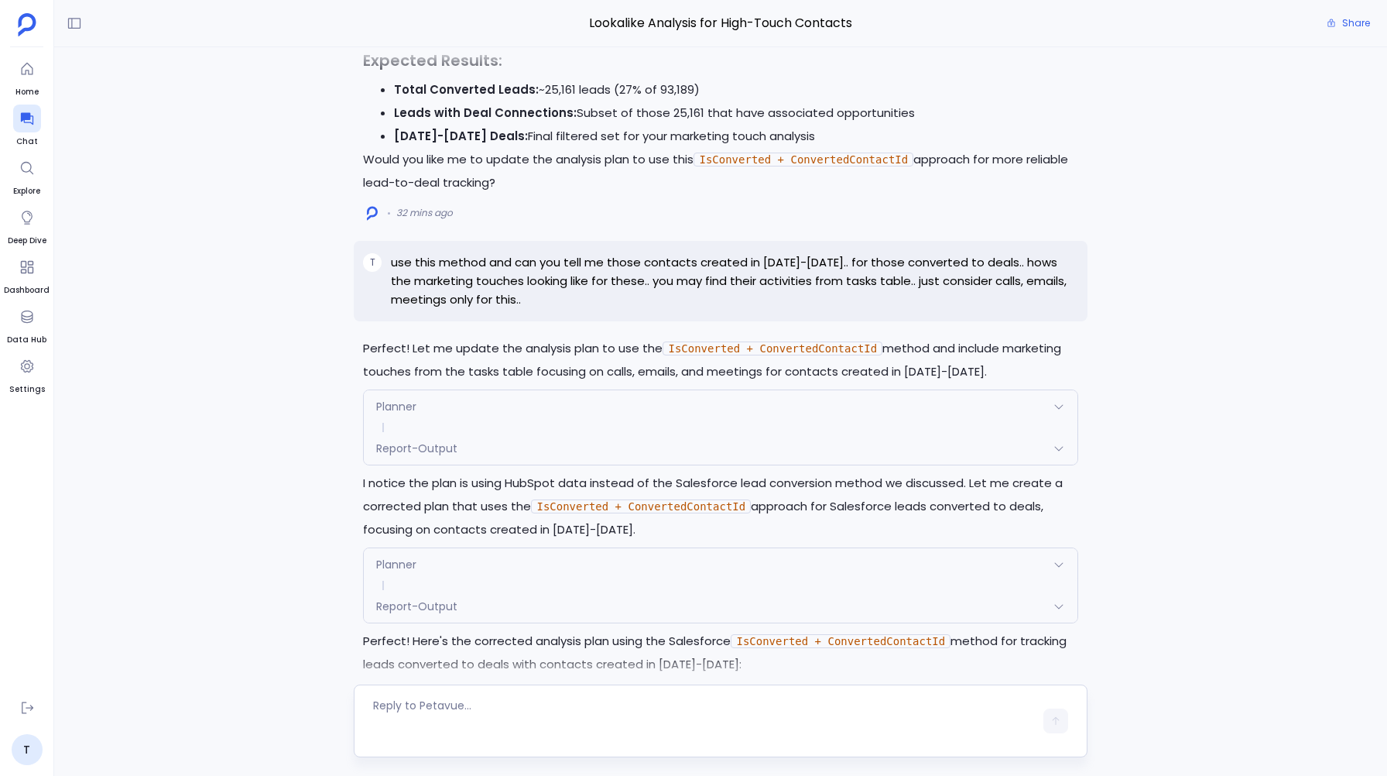
scroll to position [-1746, 0]
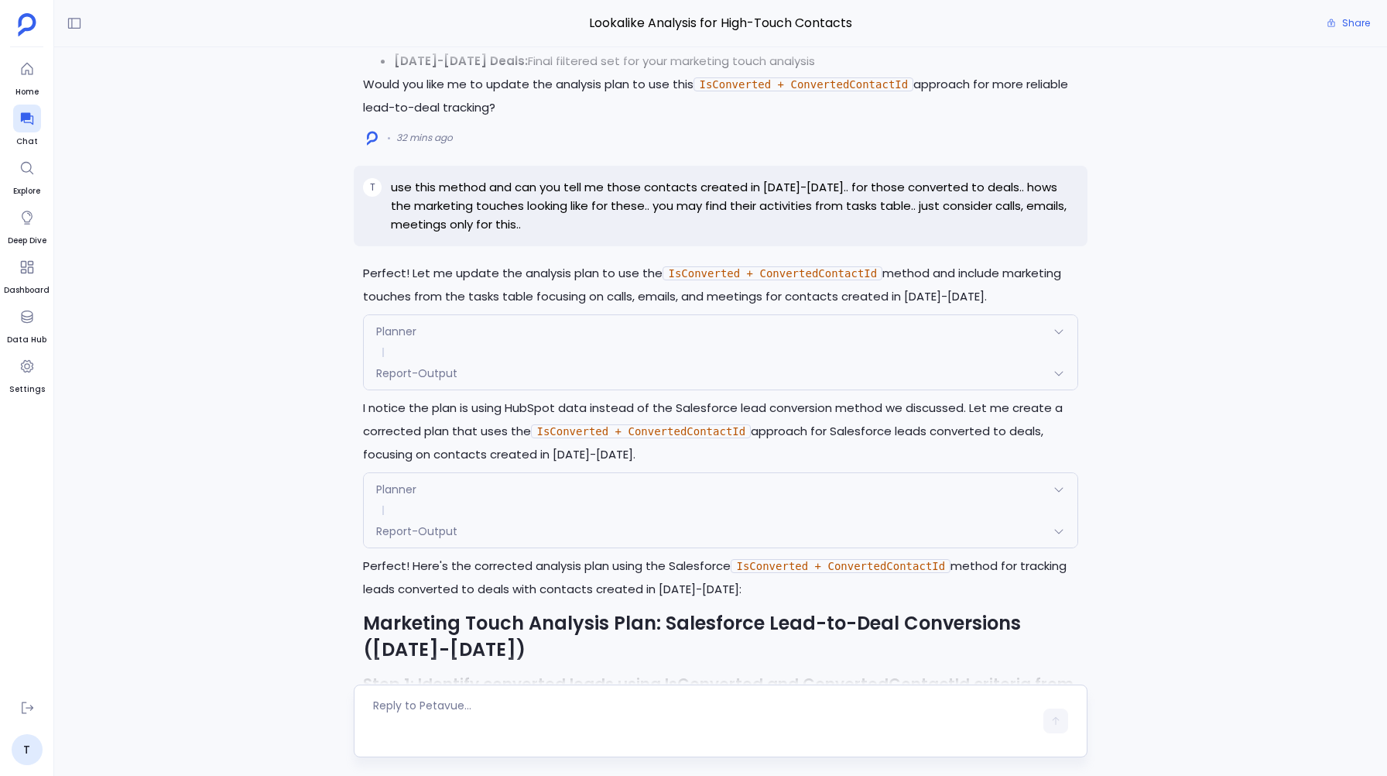
click at [403, 491] on span "Planner" at bounding box center [396, 488] width 40 height 15
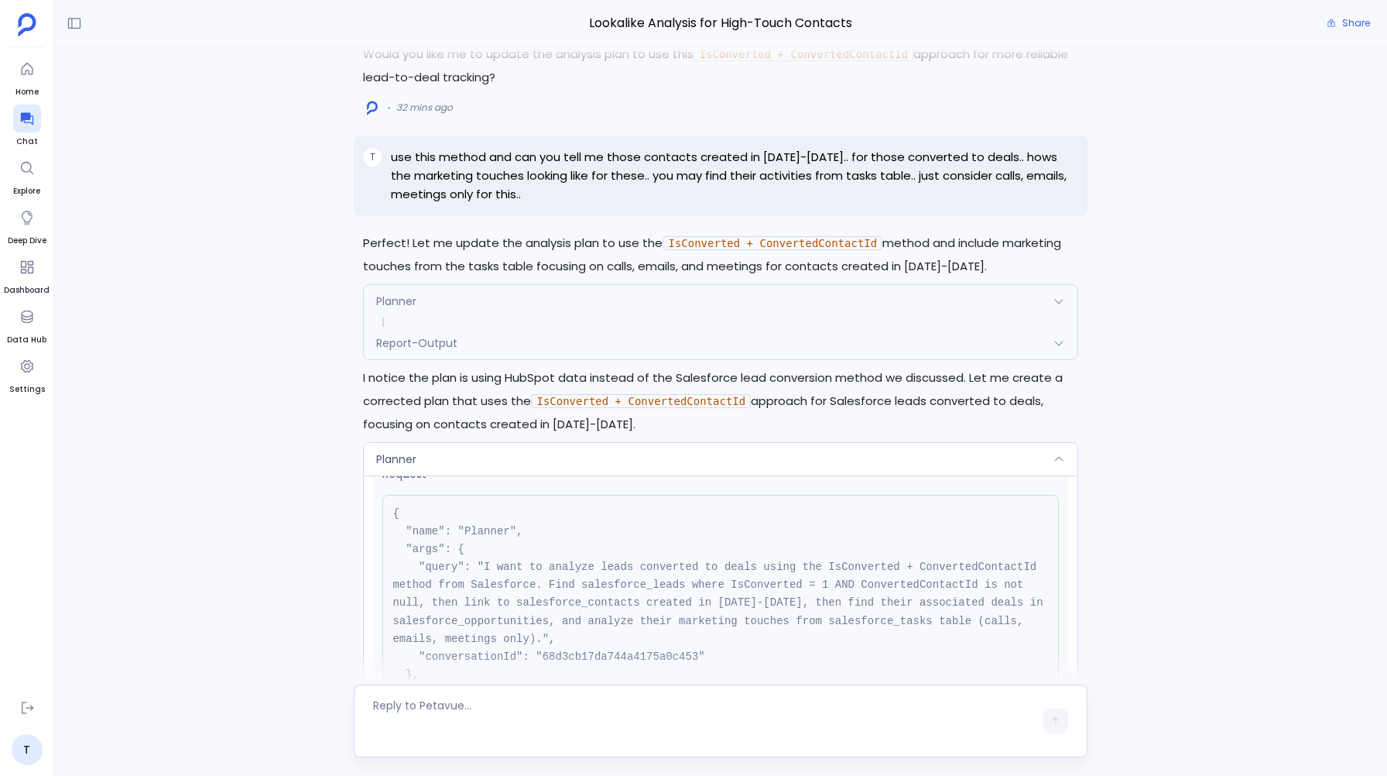
scroll to position [-1792, 0]
click at [438, 452] on div "Planner" at bounding box center [720, 456] width 713 height 33
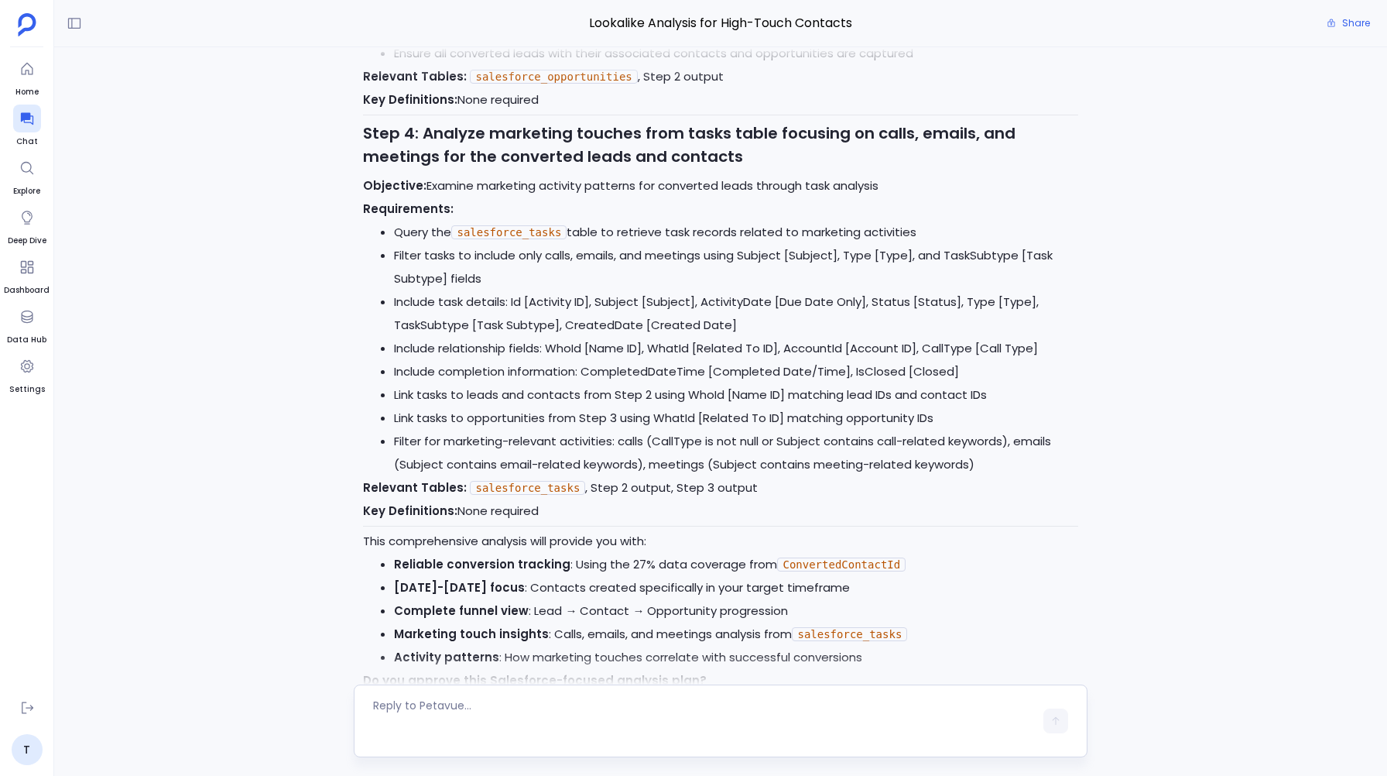
scroll to position [0, 0]
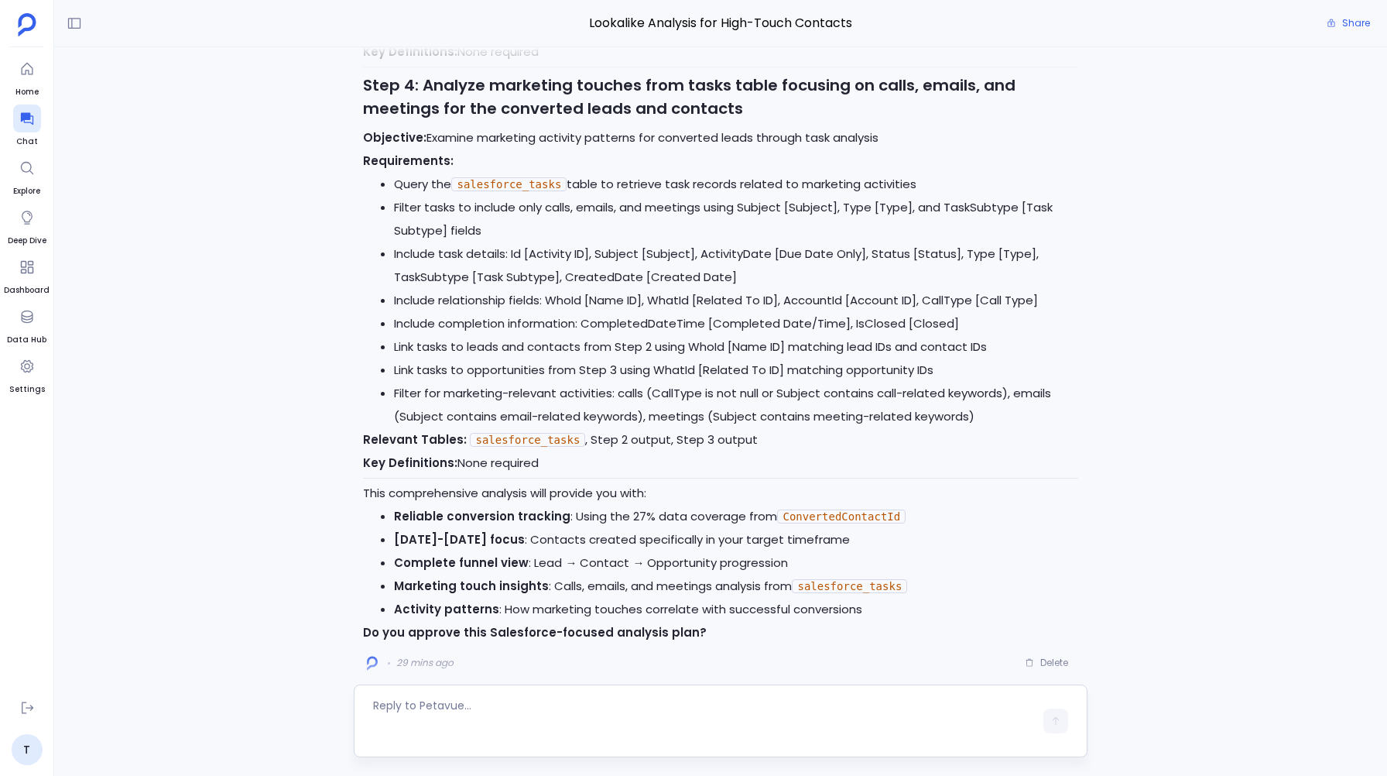
click at [416, 708] on textarea at bounding box center [703, 720] width 660 height 46
type textarea "Proceed with this plan"
click at [1053, 723] on button "button" at bounding box center [1055, 731] width 25 height 25
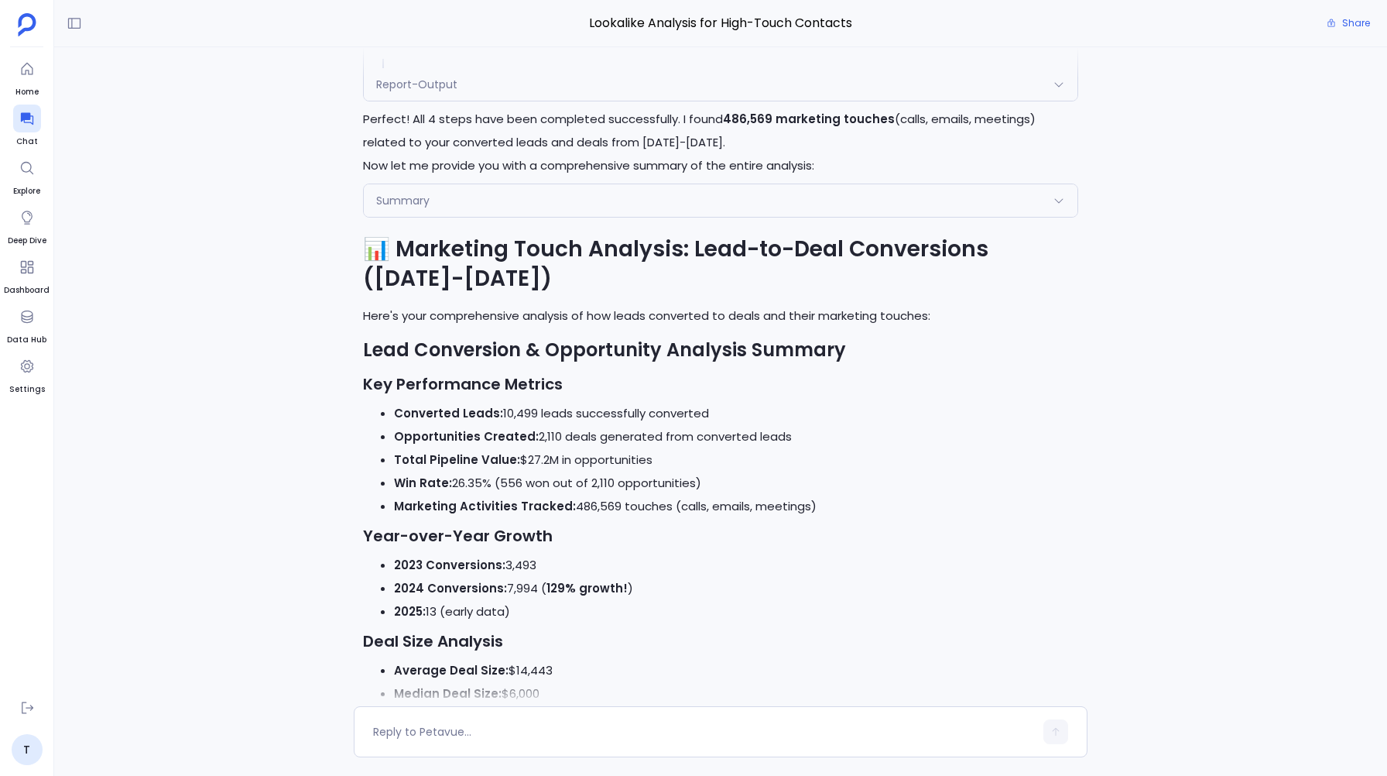
scroll to position [-1325, 0]
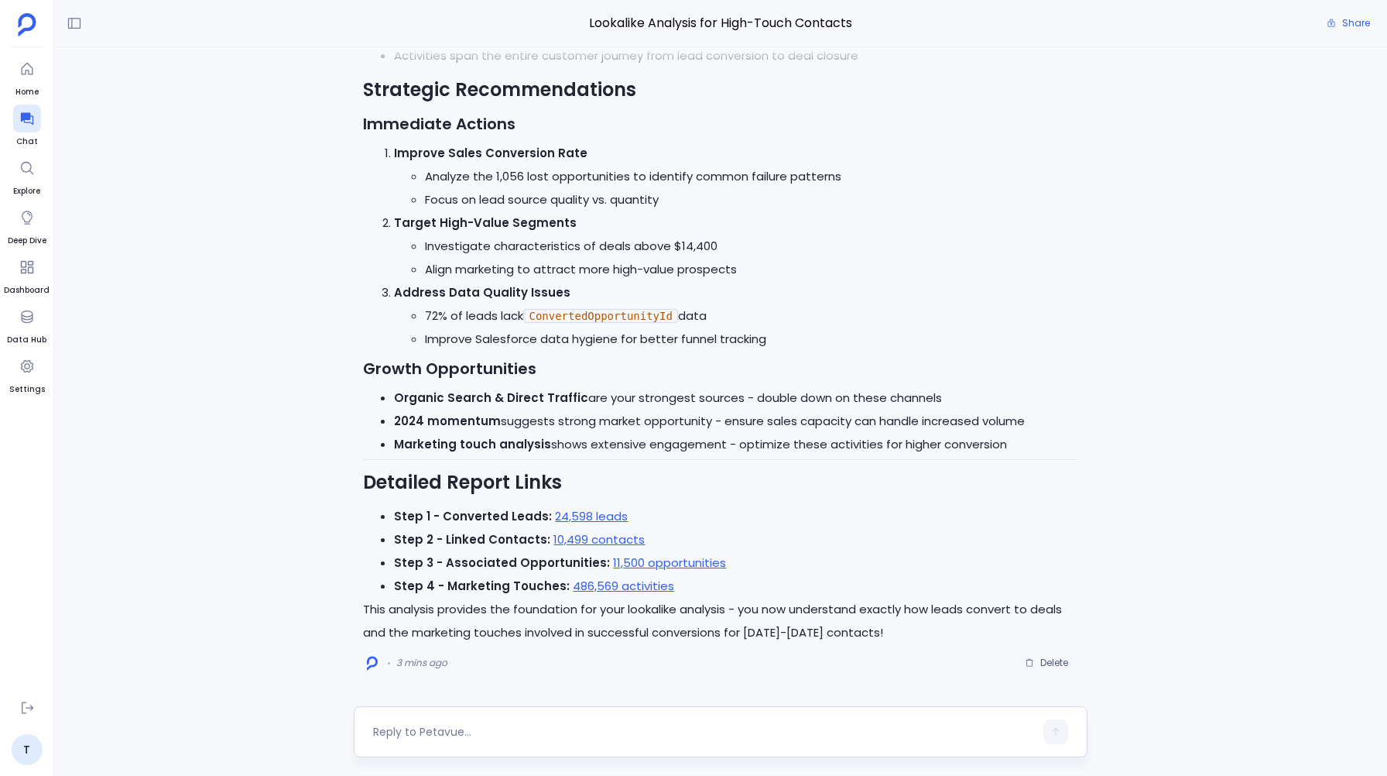
click at [435, 735] on textarea at bounding box center [703, 731] width 660 height 15
type textarea "Could you break these stats down by account segment - smb, midmarket, etc?"
click at [1060, 724] on button "button" at bounding box center [1055, 731] width 25 height 25
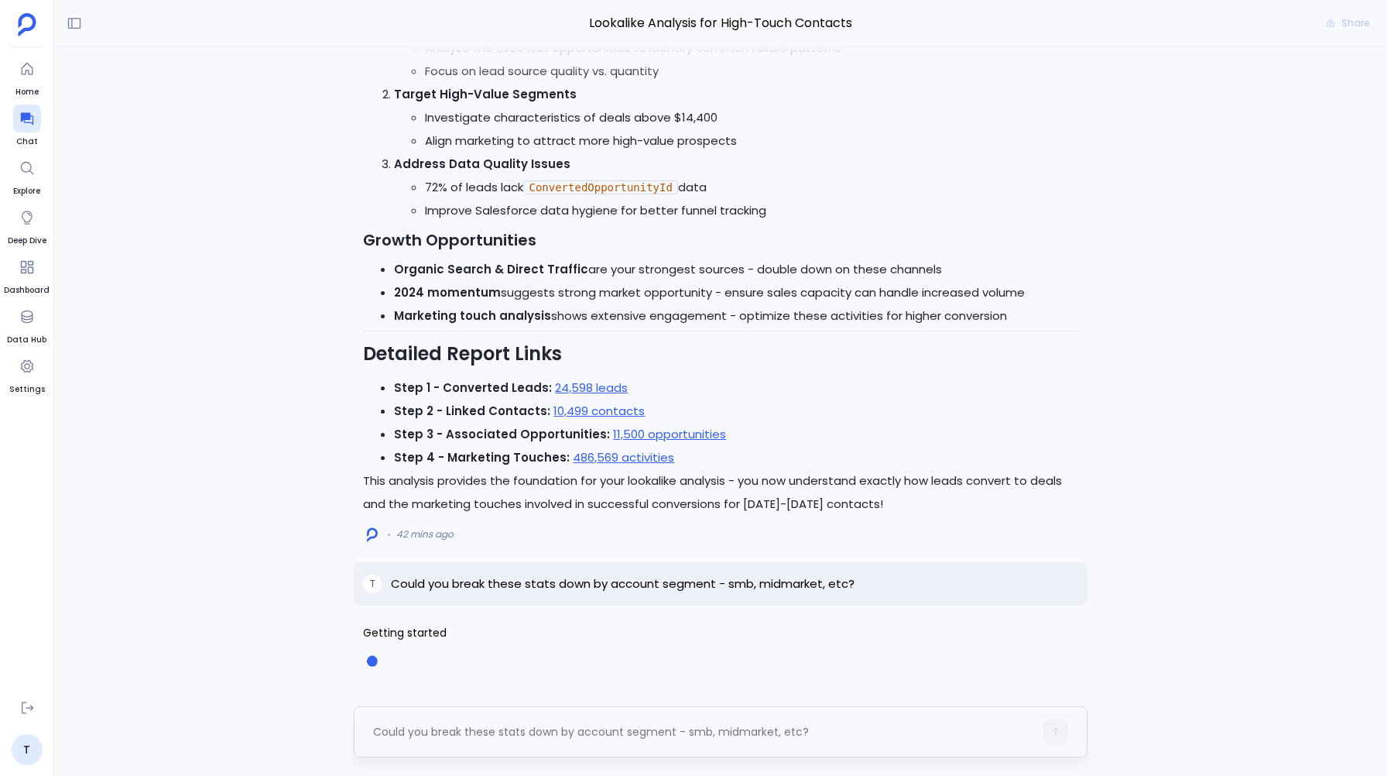
scroll to position [343, 0]
